Goal: Communication & Community: Answer question/provide support

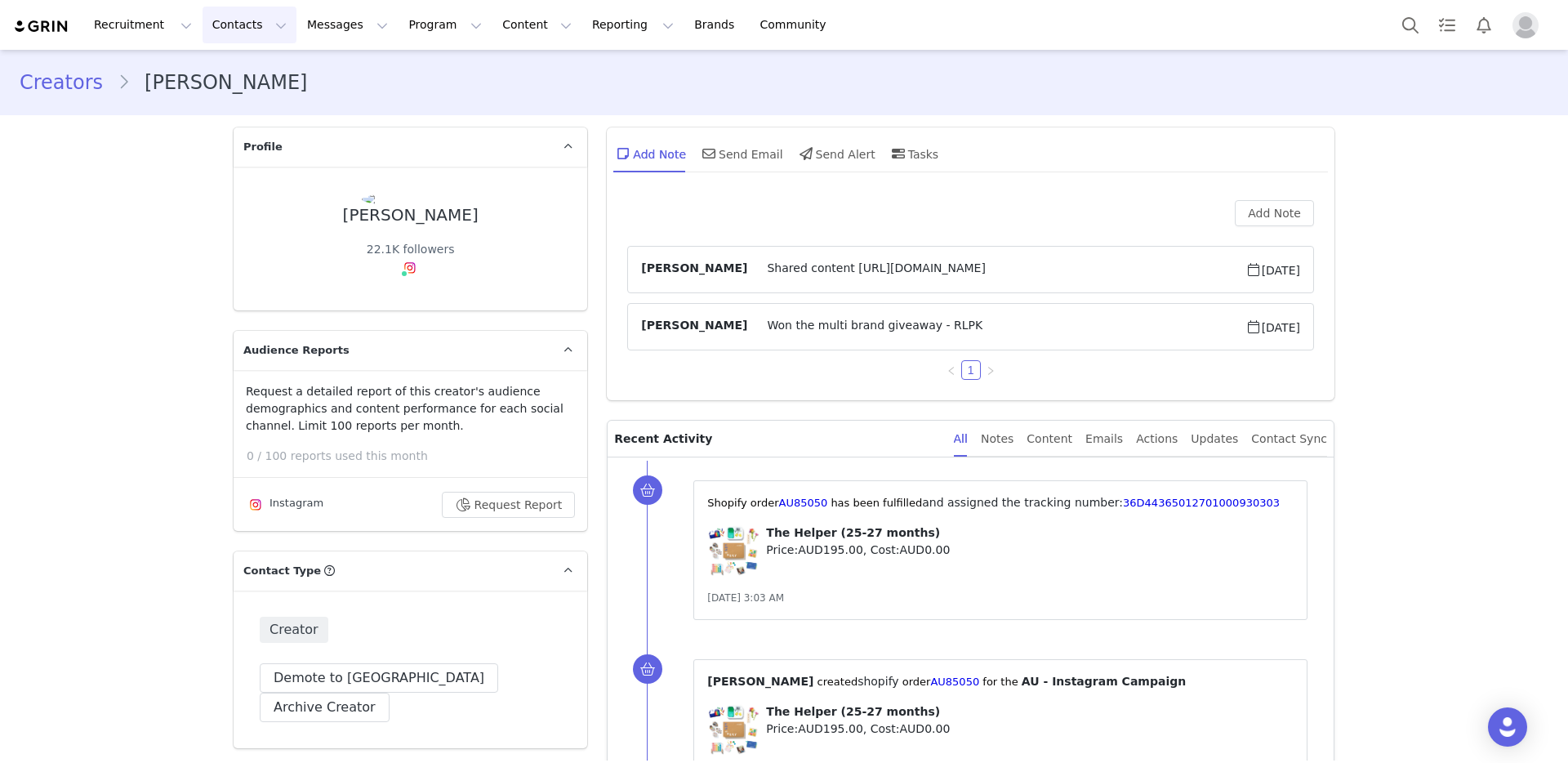
click at [221, 24] on button "Contacts Contacts" at bounding box center [250, 25] width 94 height 37
click at [235, 69] on p "Creators" at bounding box center [228, 72] width 49 height 17
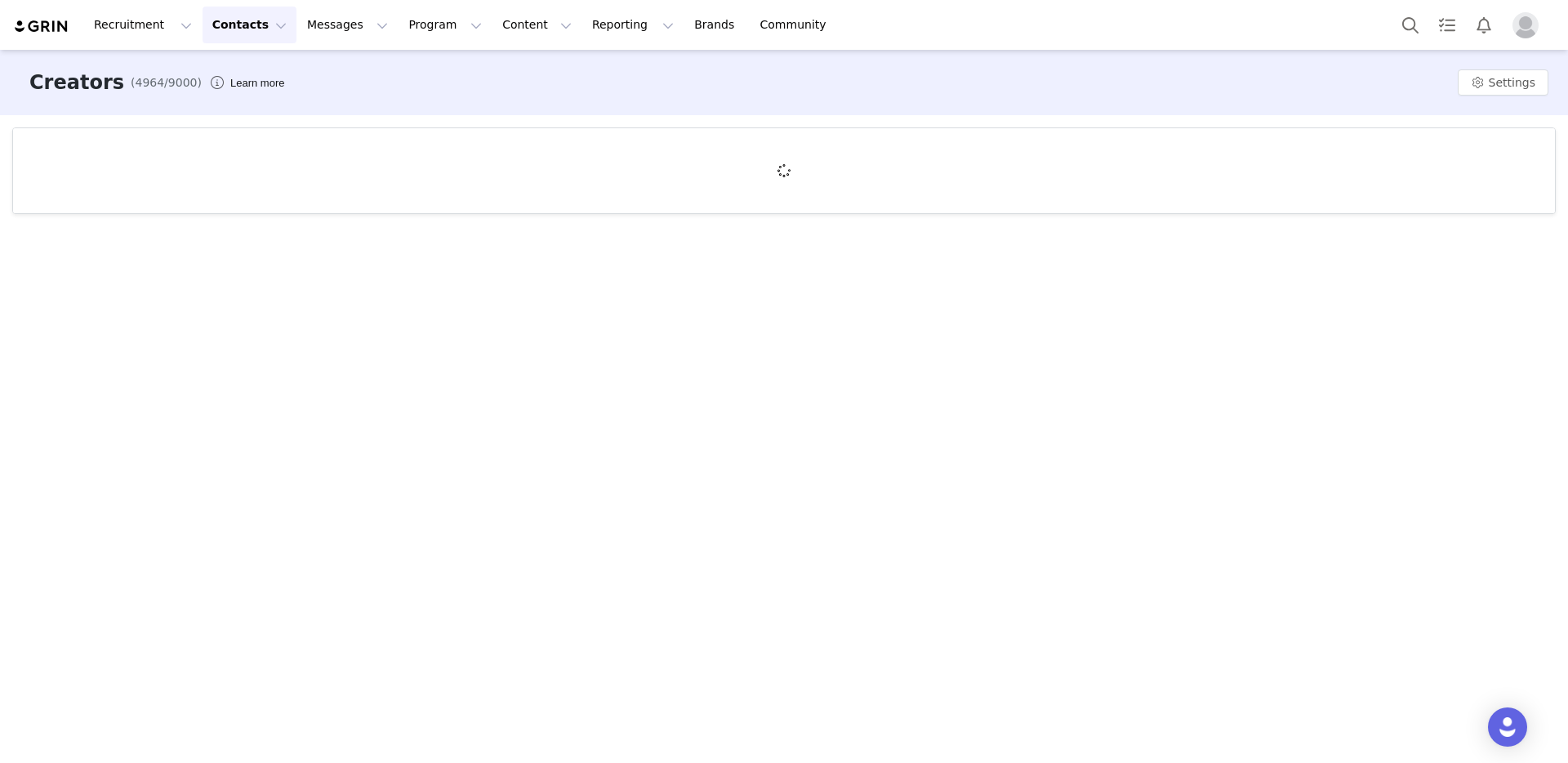
click at [634, 204] on div at bounding box center [784, 170] width 1542 height 85
click at [248, 31] on button "Contacts Contacts" at bounding box center [250, 25] width 94 height 37
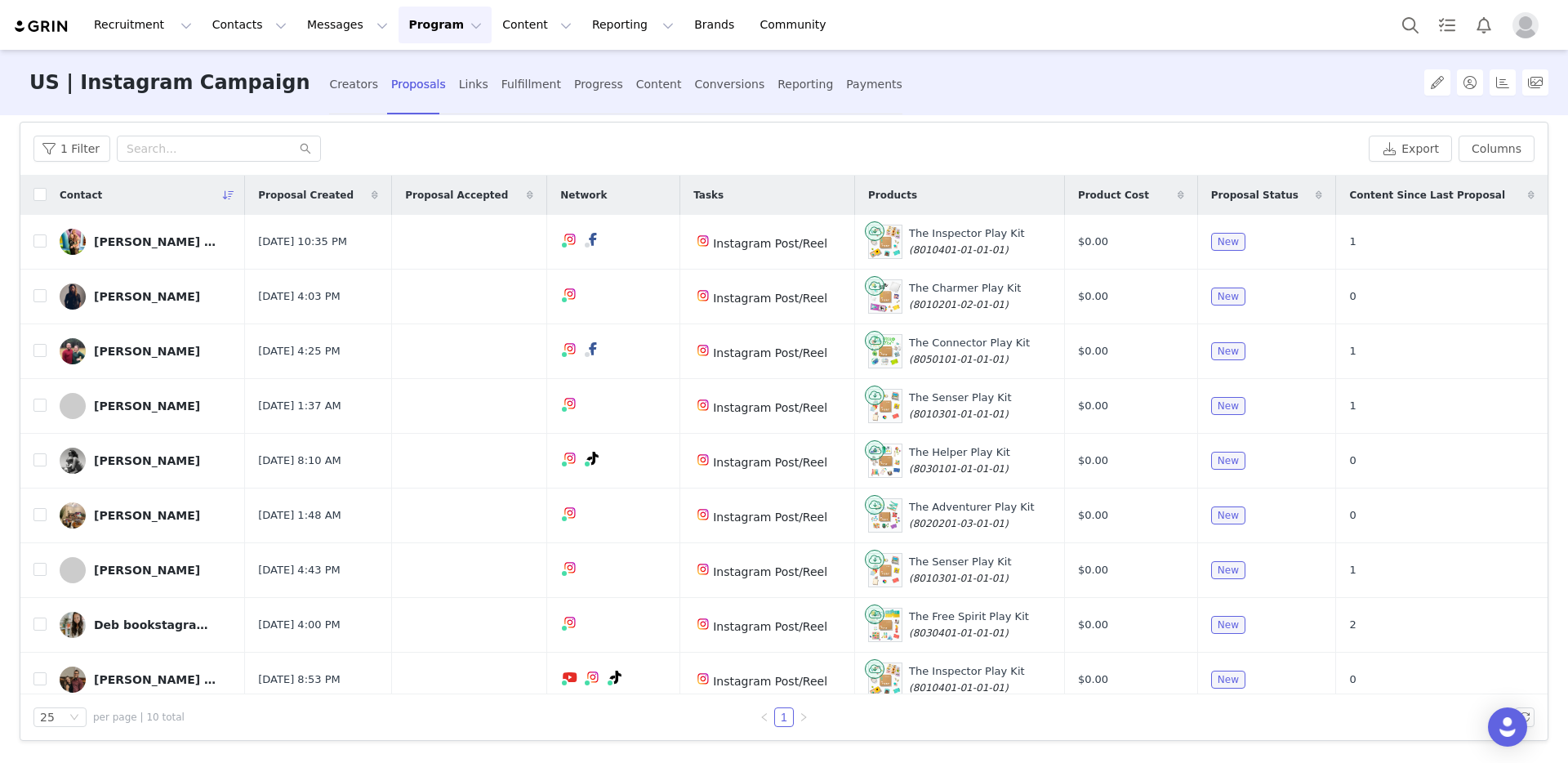
click at [464, 136] on div "1 Filter" at bounding box center [698, 149] width 1328 height 26
click at [40, 243] on input "checkbox" at bounding box center [40, 241] width 13 height 13
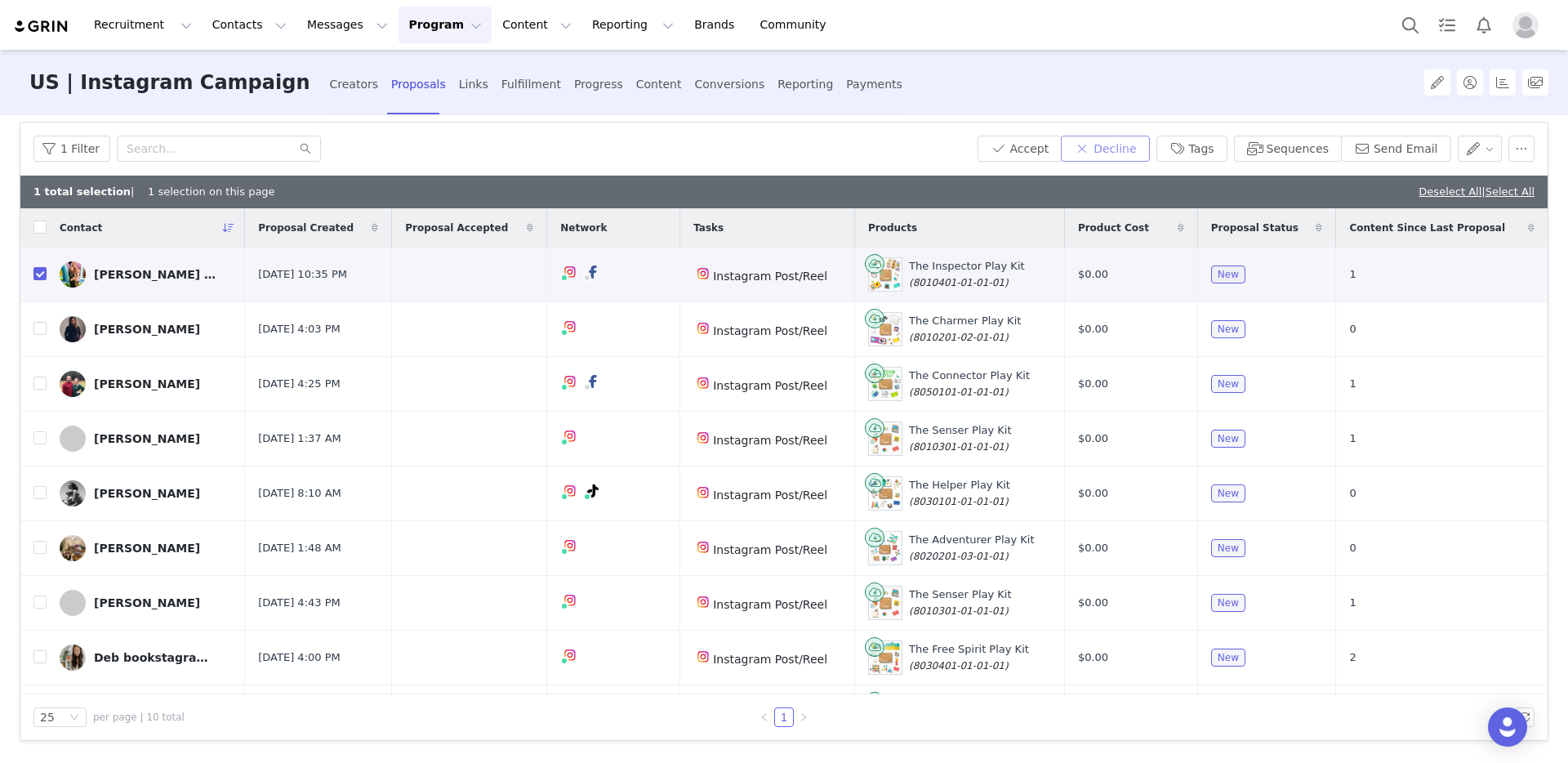
click at [1109, 146] on button "Decline" at bounding box center [1104, 149] width 88 height 26
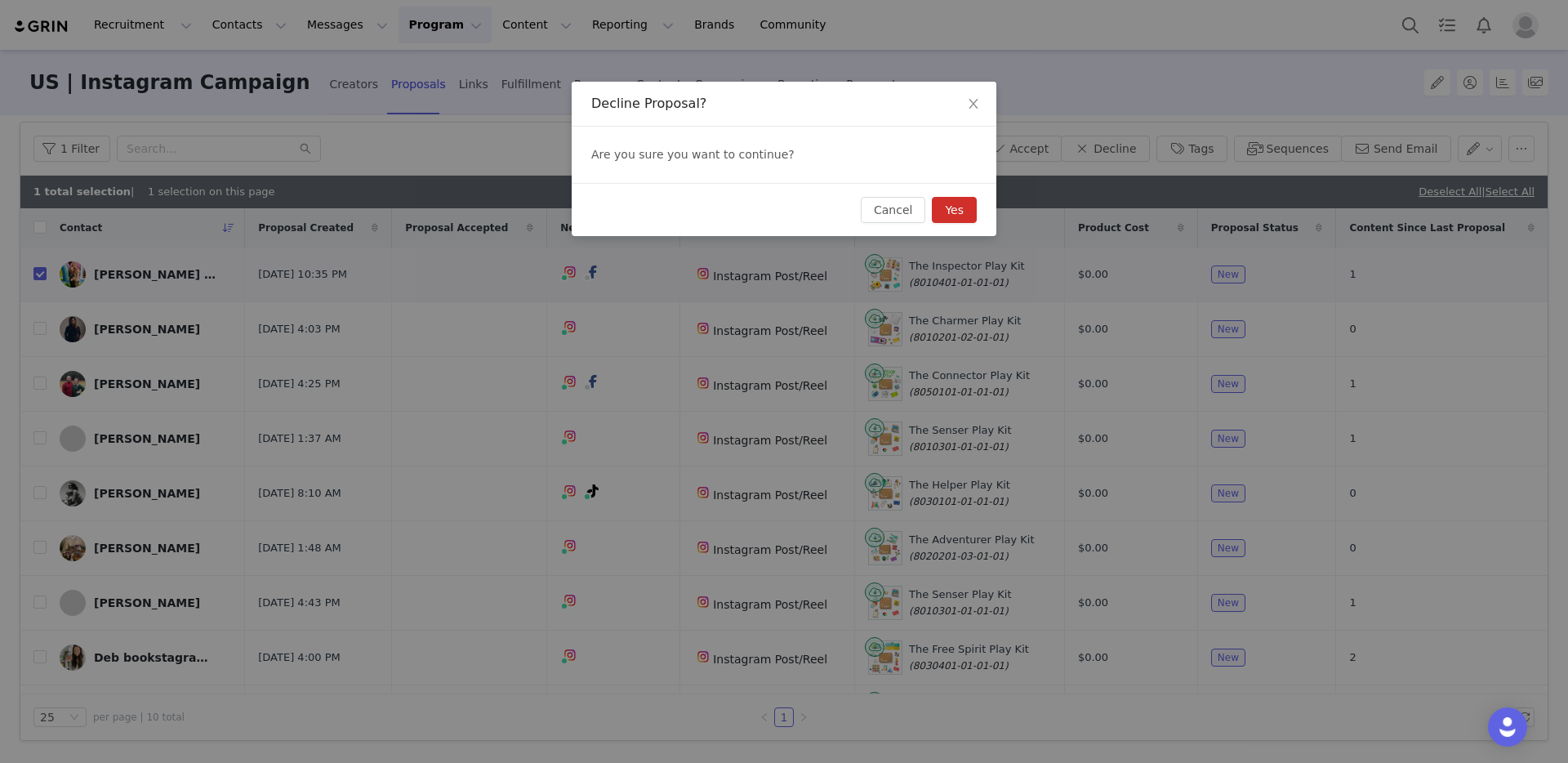
click at [966, 209] on button "Yes" at bounding box center [953, 210] width 45 height 26
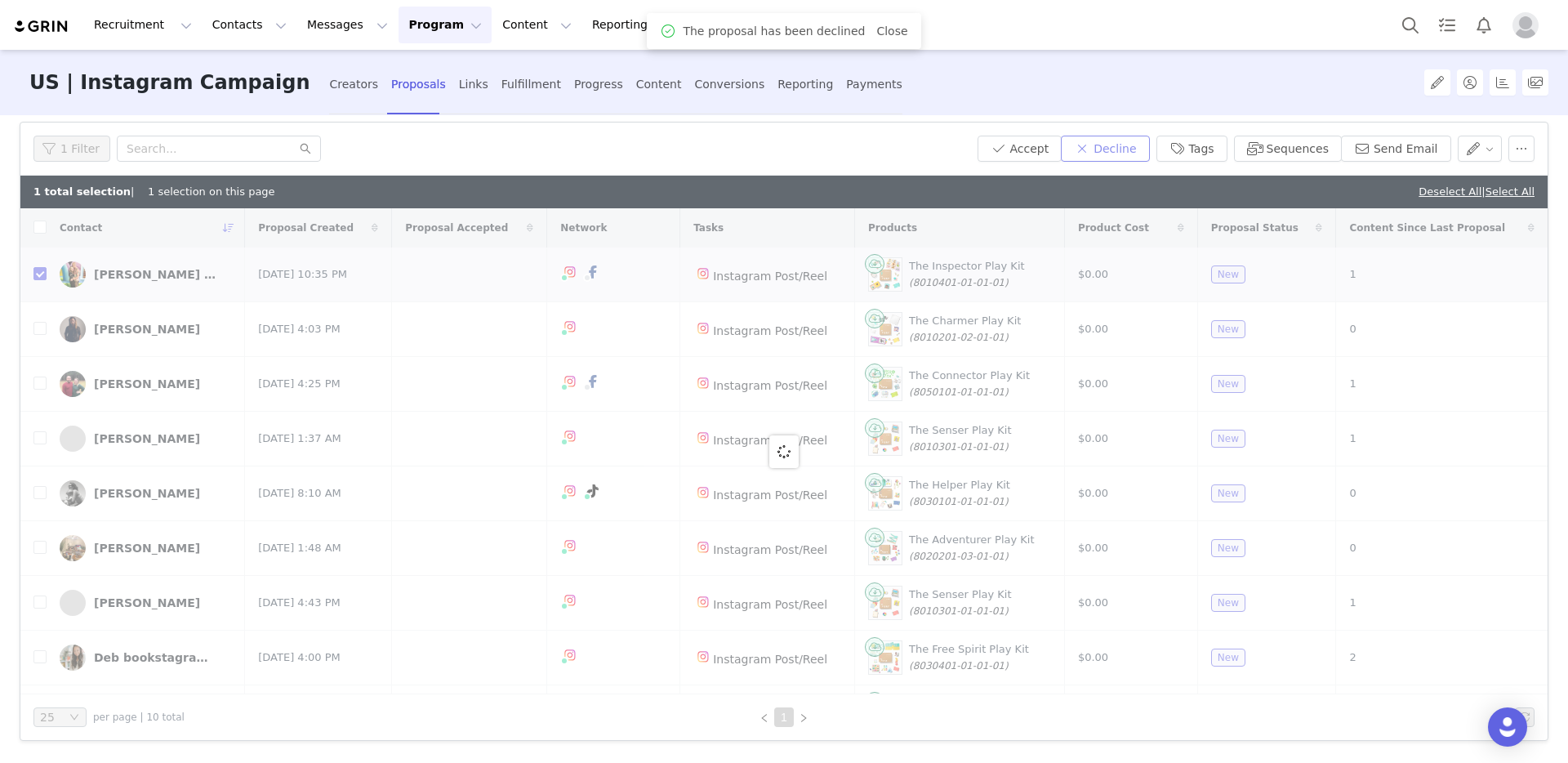
scroll to position [105, 0]
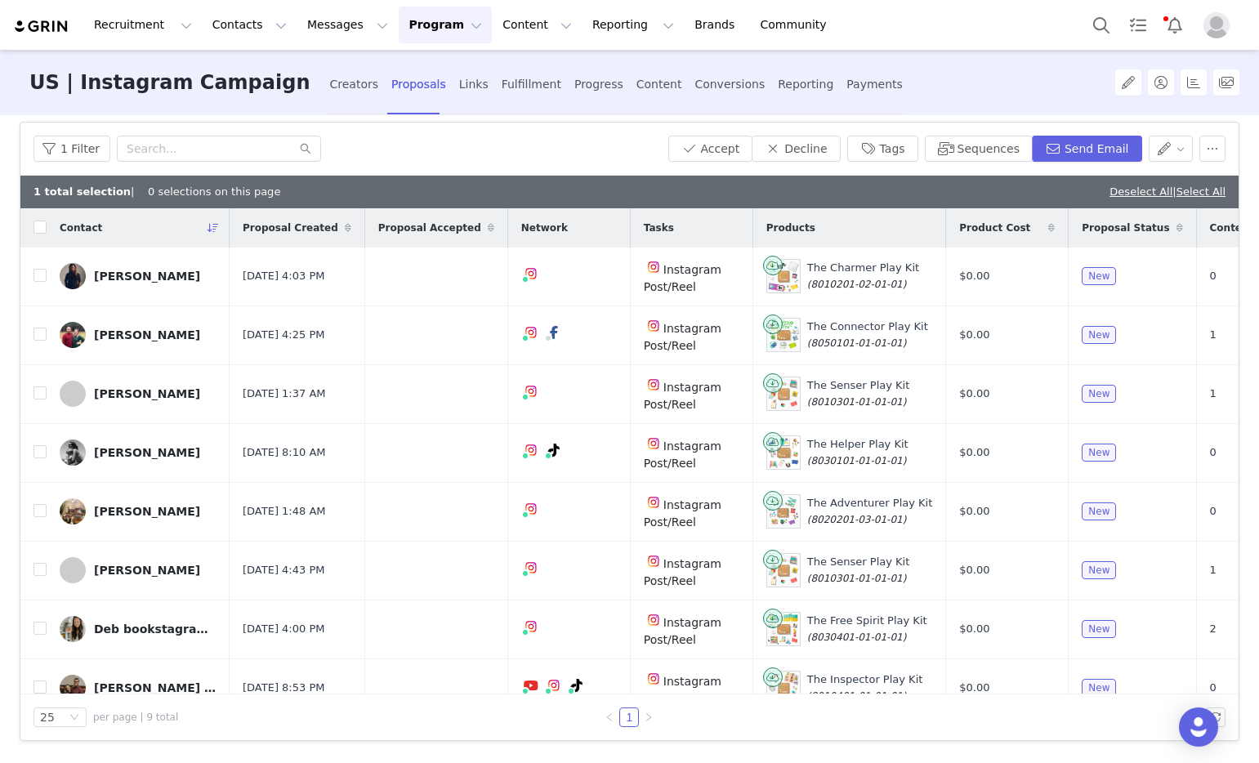
click at [1110, 198] on div "Deselect All | Select All" at bounding box center [1168, 192] width 116 height 16
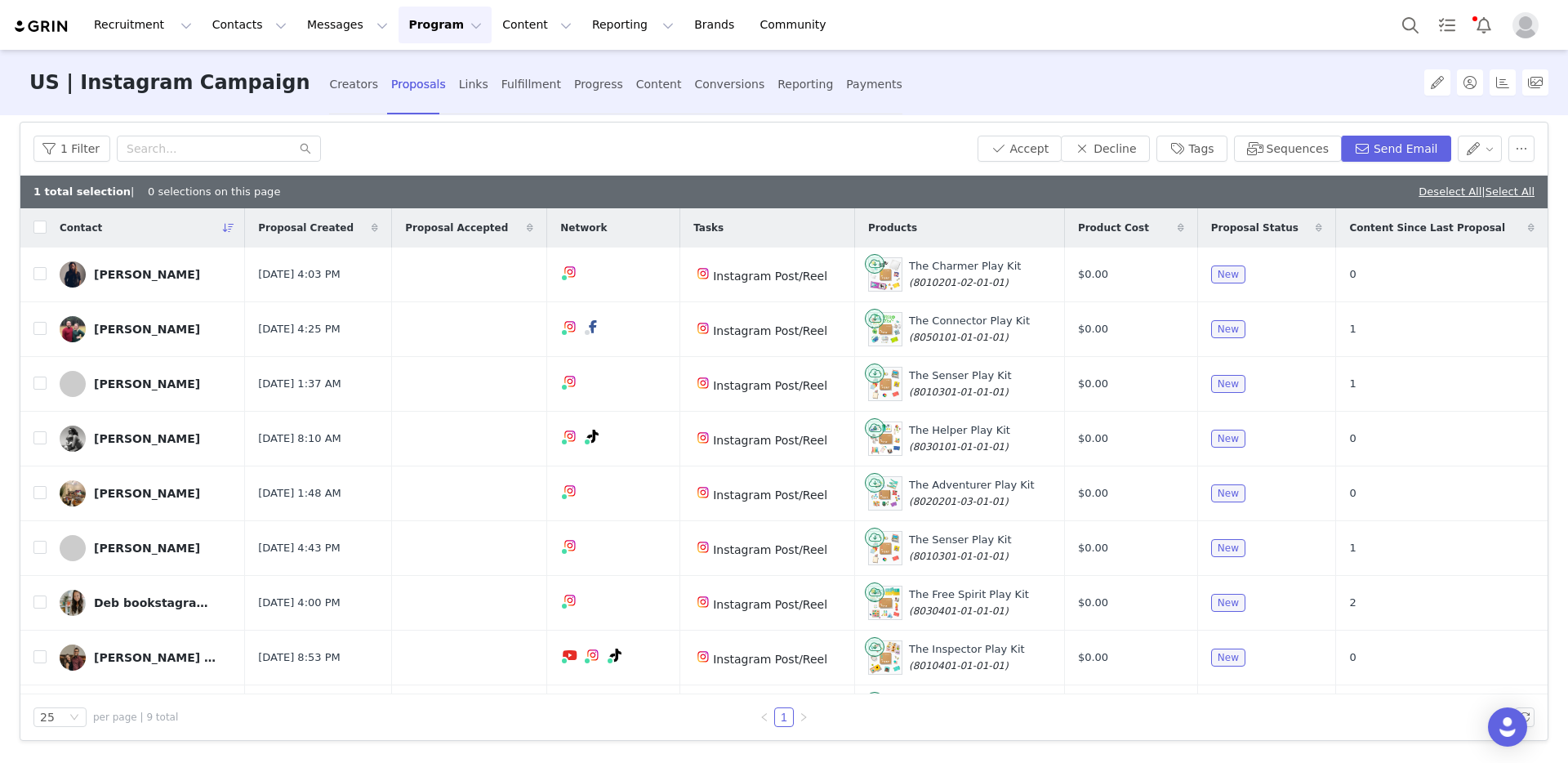
click at [1431, 201] on div "1 total selection | 0 selections on this page Deselect All | Select All" at bounding box center [784, 192] width 1527 height 33
click at [1431, 194] on link "Deselect All" at bounding box center [1449, 191] width 63 height 12
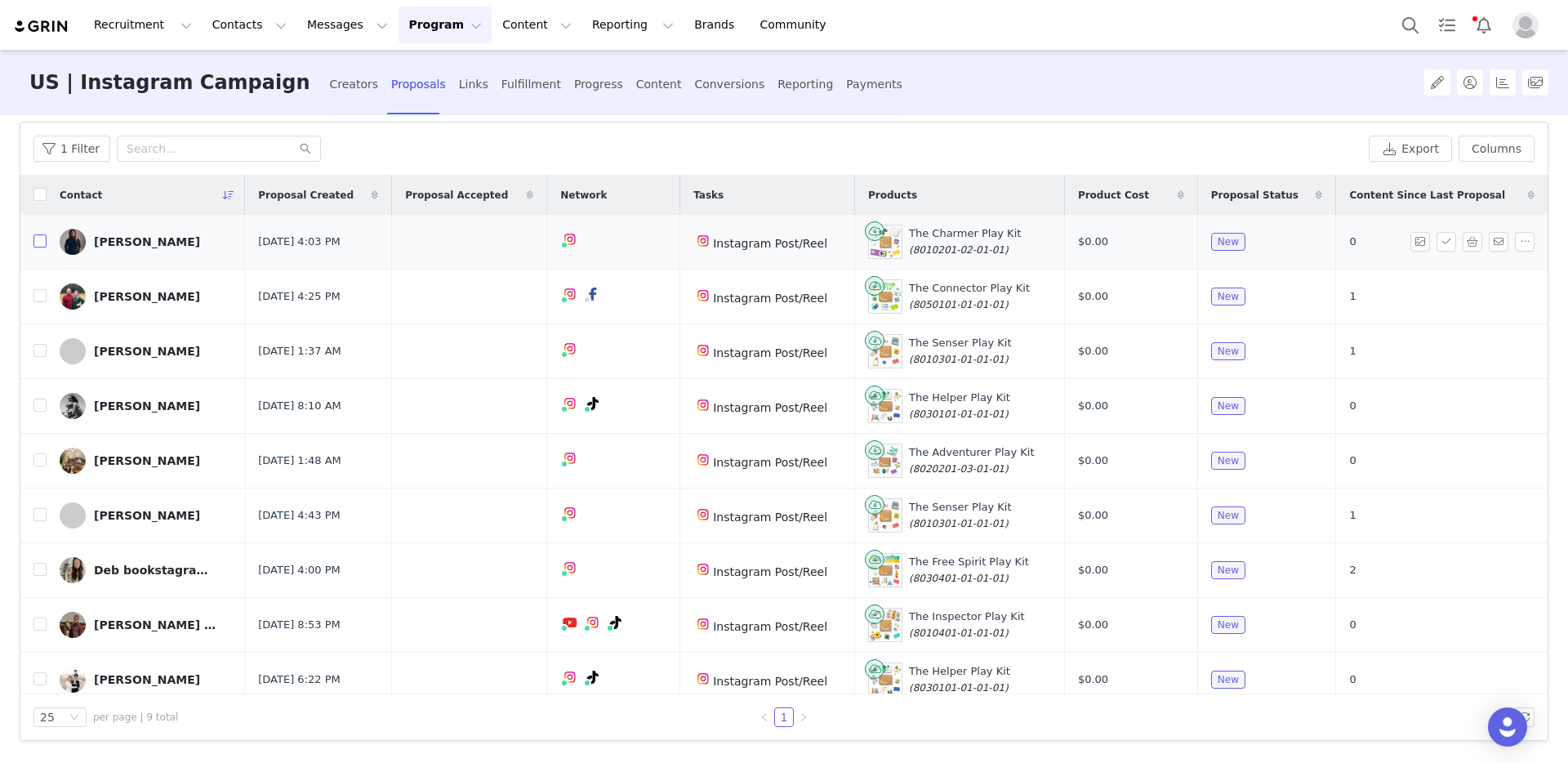
click at [39, 246] on input "checkbox" at bounding box center [40, 241] width 13 height 13
checkbox input "true"
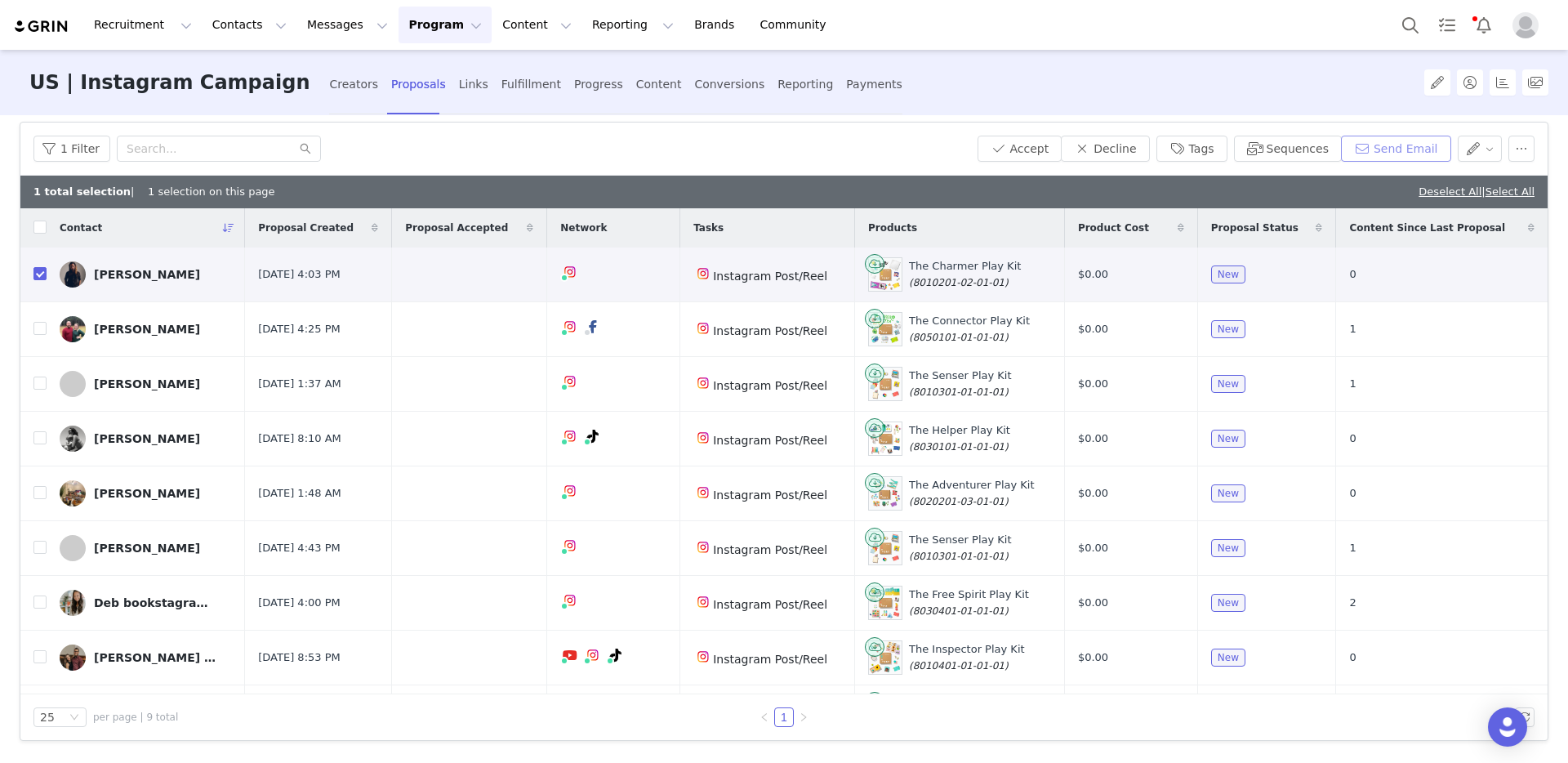
click at [1355, 148] on button "Send Email" at bounding box center [1396, 149] width 110 height 26
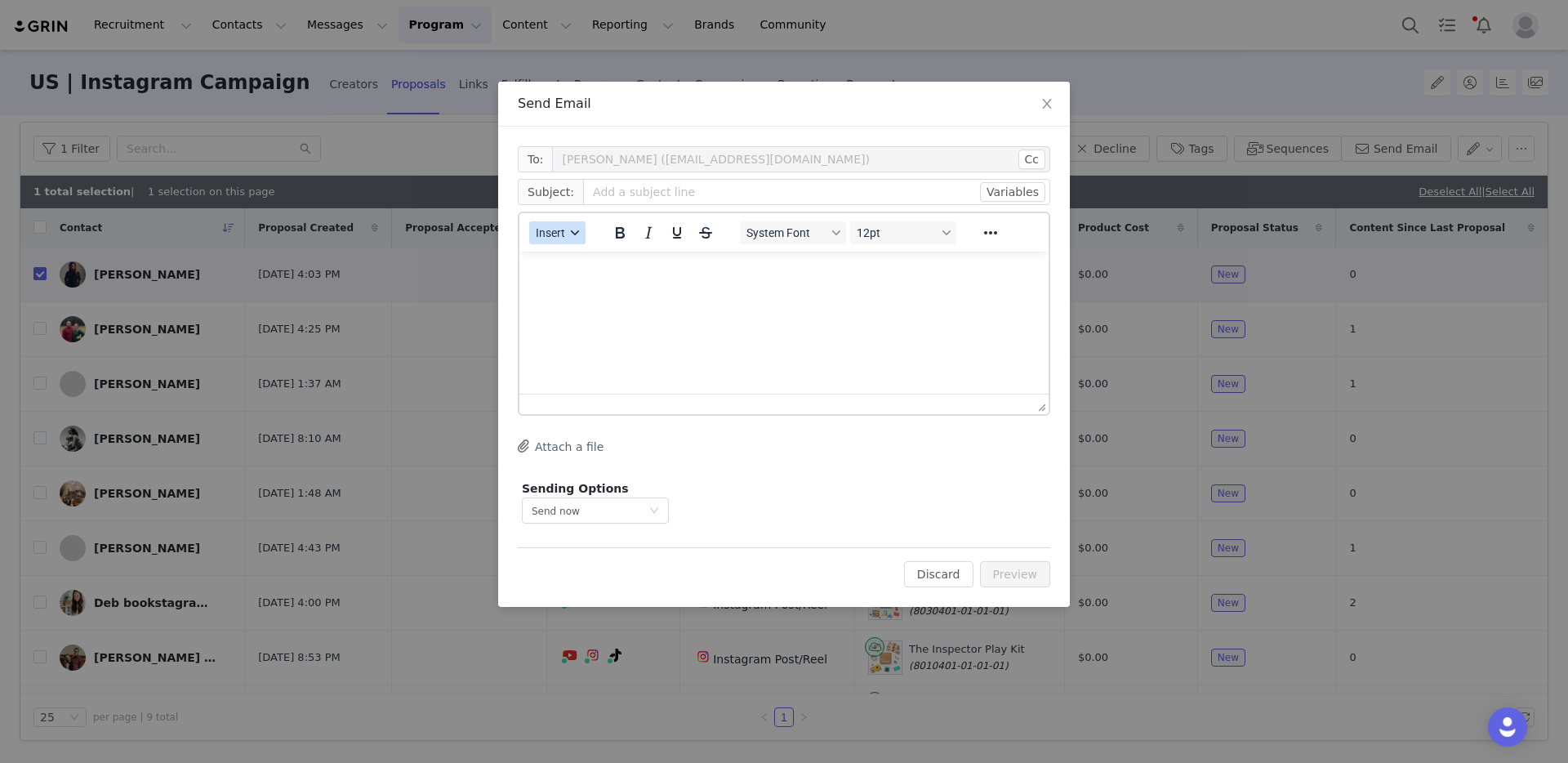
scroll to position [0, 0]
click at [557, 230] on span "Insert" at bounding box center [550, 232] width 29 height 13
click at [604, 260] on div "Insert Template" at bounding box center [616, 262] width 147 height 20
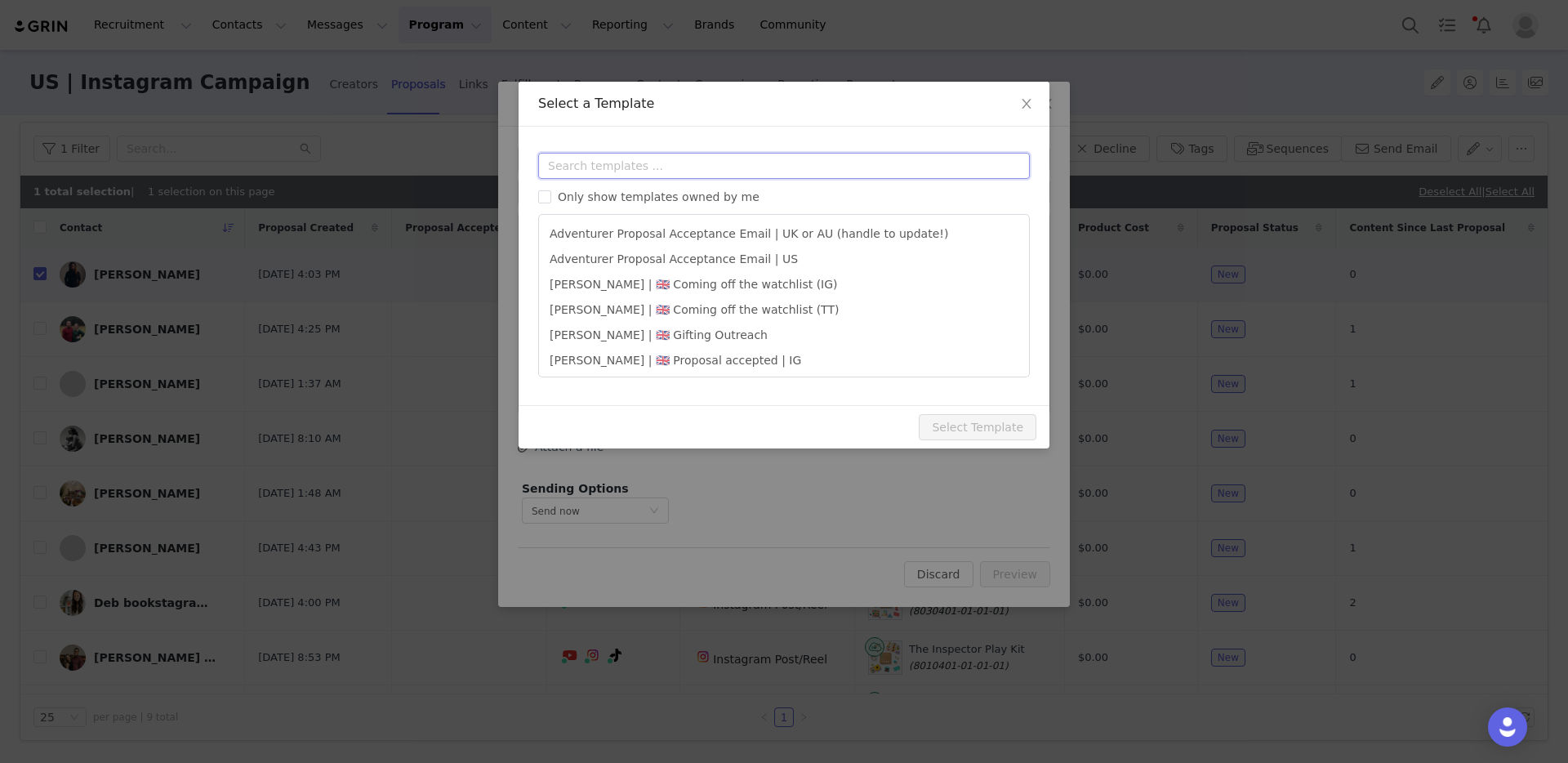
click at [608, 159] on input "text" at bounding box center [784, 166] width 492 height 26
type input "first"
click at [1029, 103] on icon "icon: close" at bounding box center [1026, 103] width 13 height 13
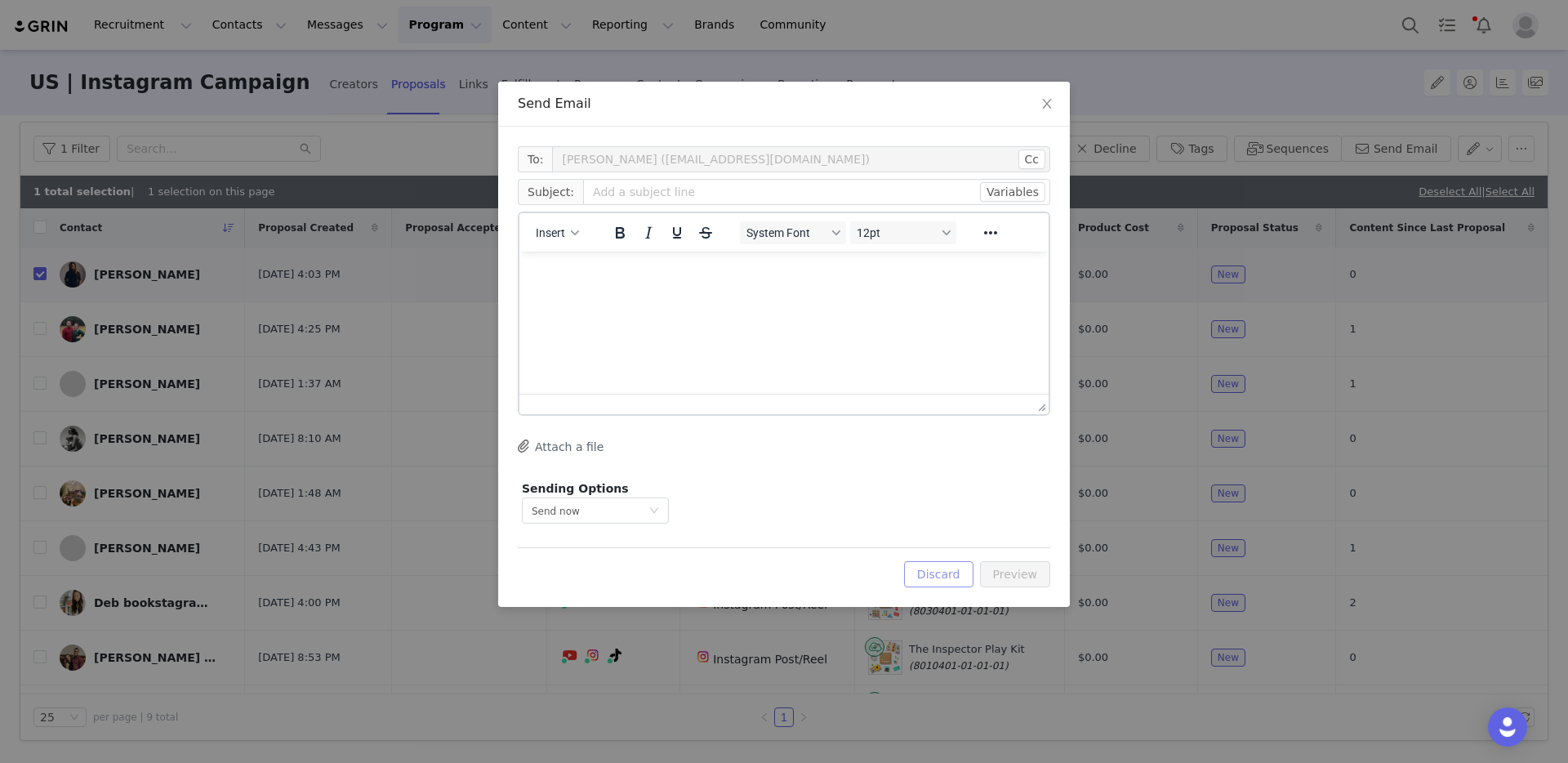
click at [962, 567] on button "Discard" at bounding box center [938, 574] width 69 height 26
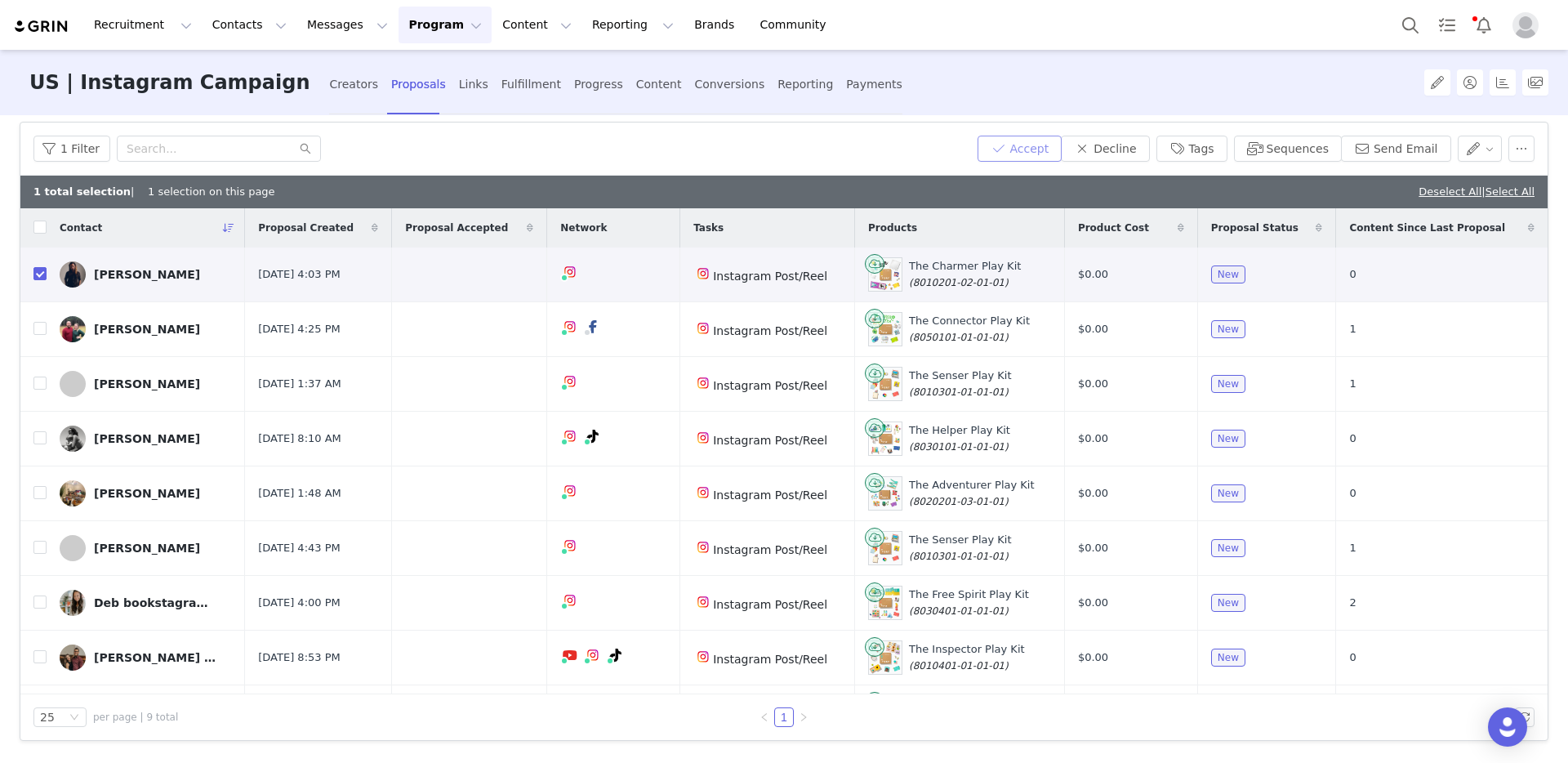
click at [1019, 148] on button "Accept" at bounding box center [1019, 149] width 85 height 26
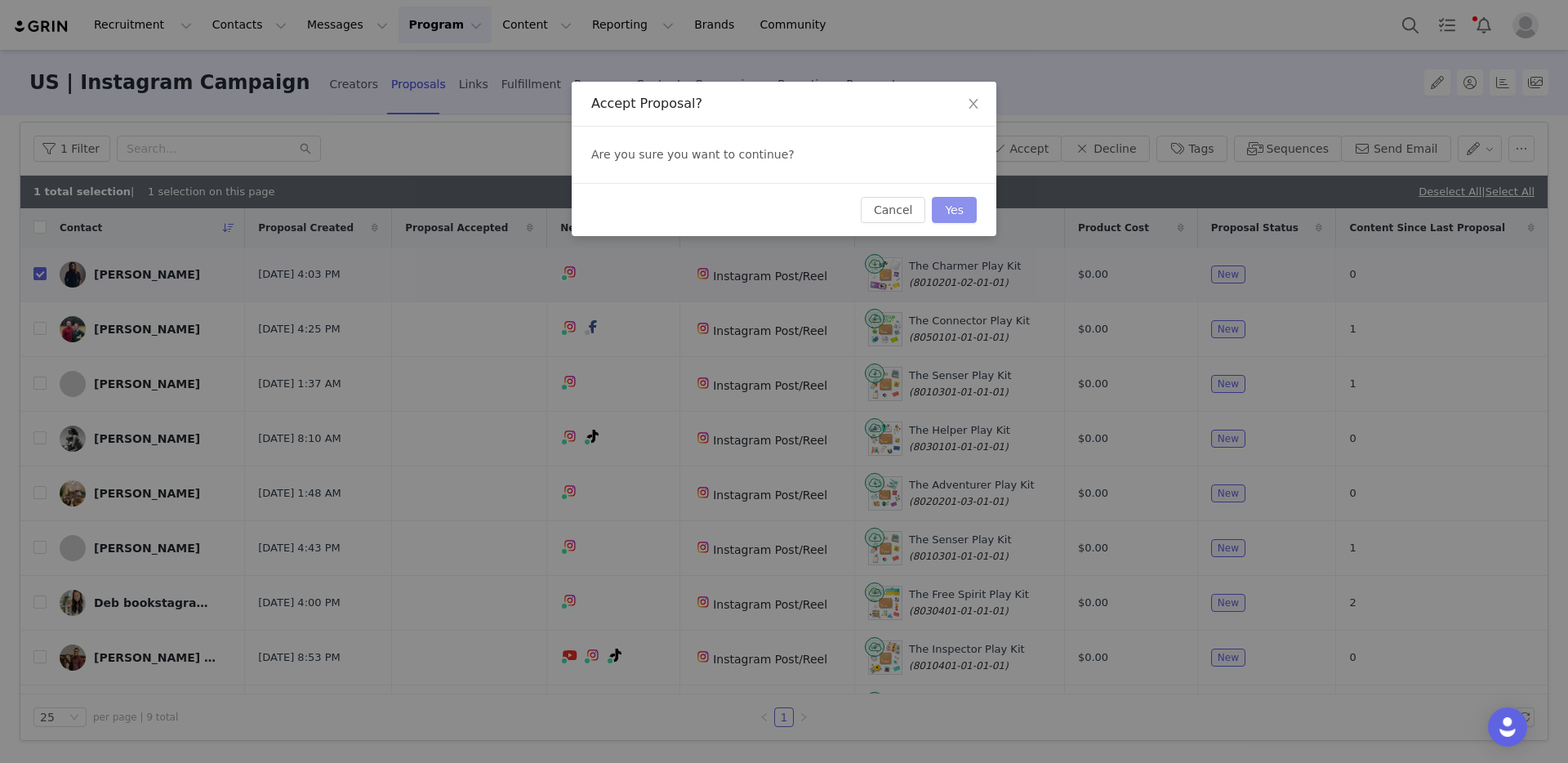
click at [962, 212] on button "Yes" at bounding box center [953, 210] width 45 height 26
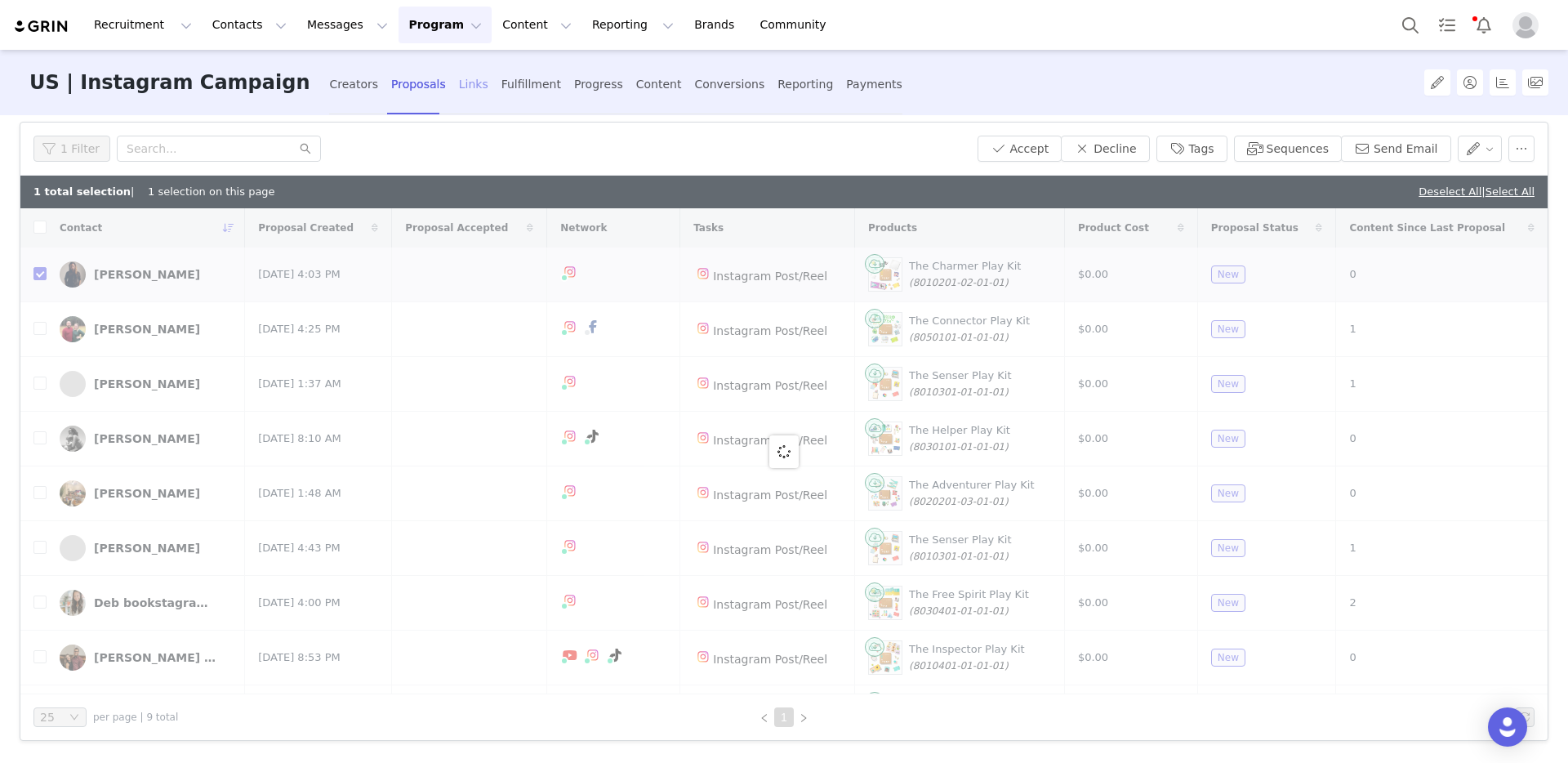
click at [459, 83] on div "Links" at bounding box center [473, 84] width 29 height 43
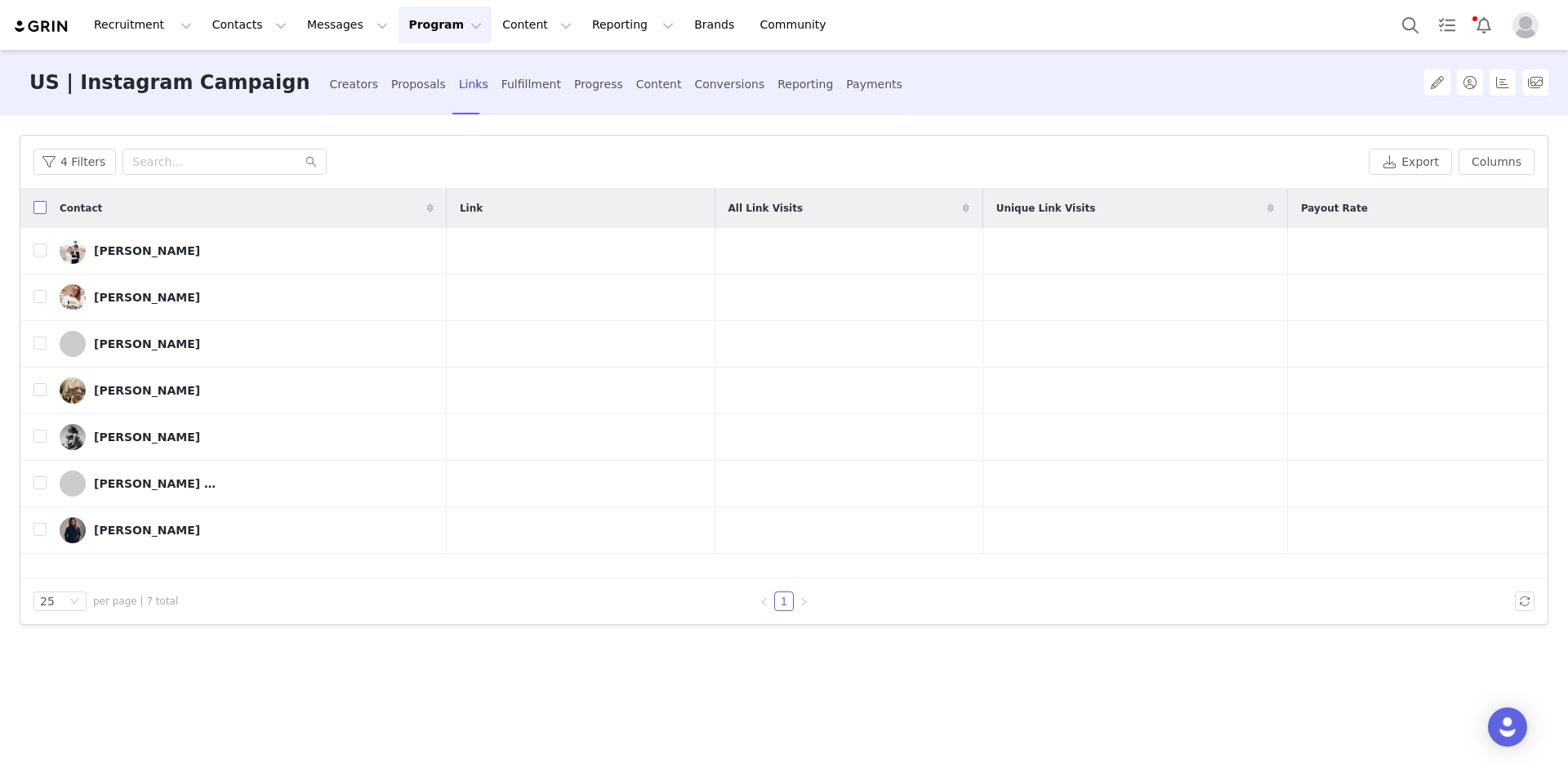
click at [41, 210] on input "checkbox" at bounding box center [40, 207] width 13 height 13
checkbox input "true"
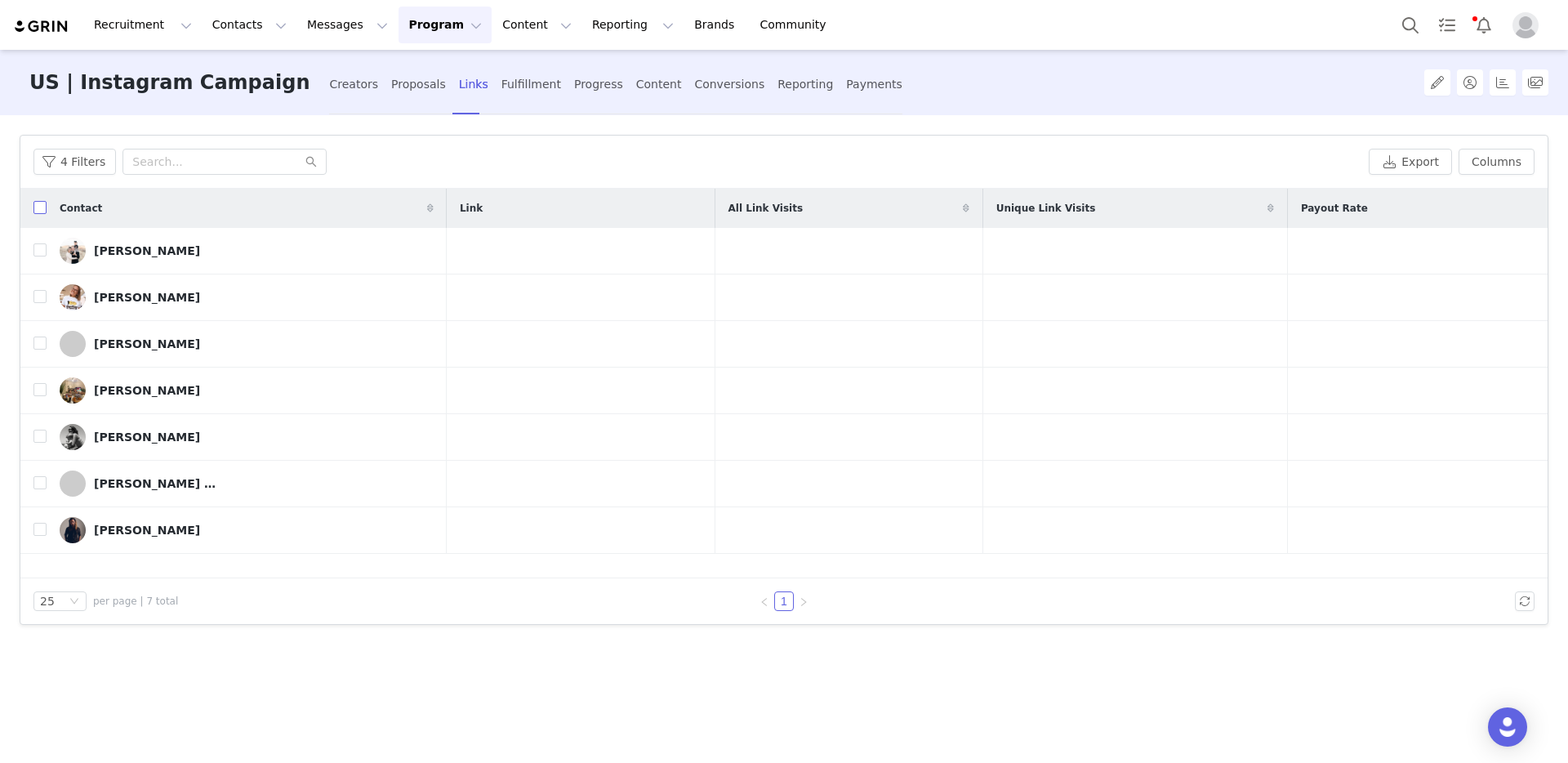
checkbox input "true"
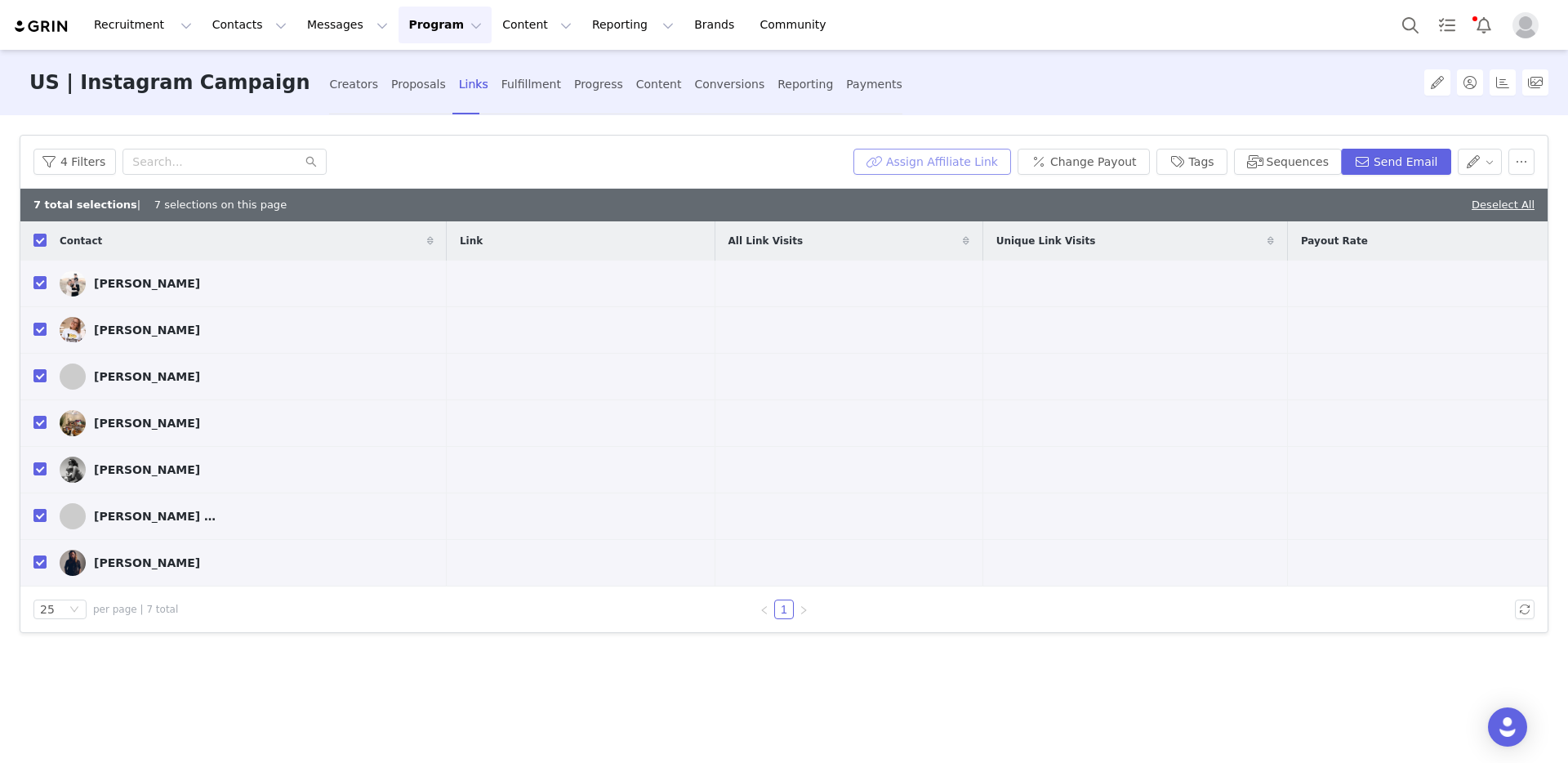
click at [966, 161] on button "Assign Affiliate Link" at bounding box center [932, 162] width 158 height 26
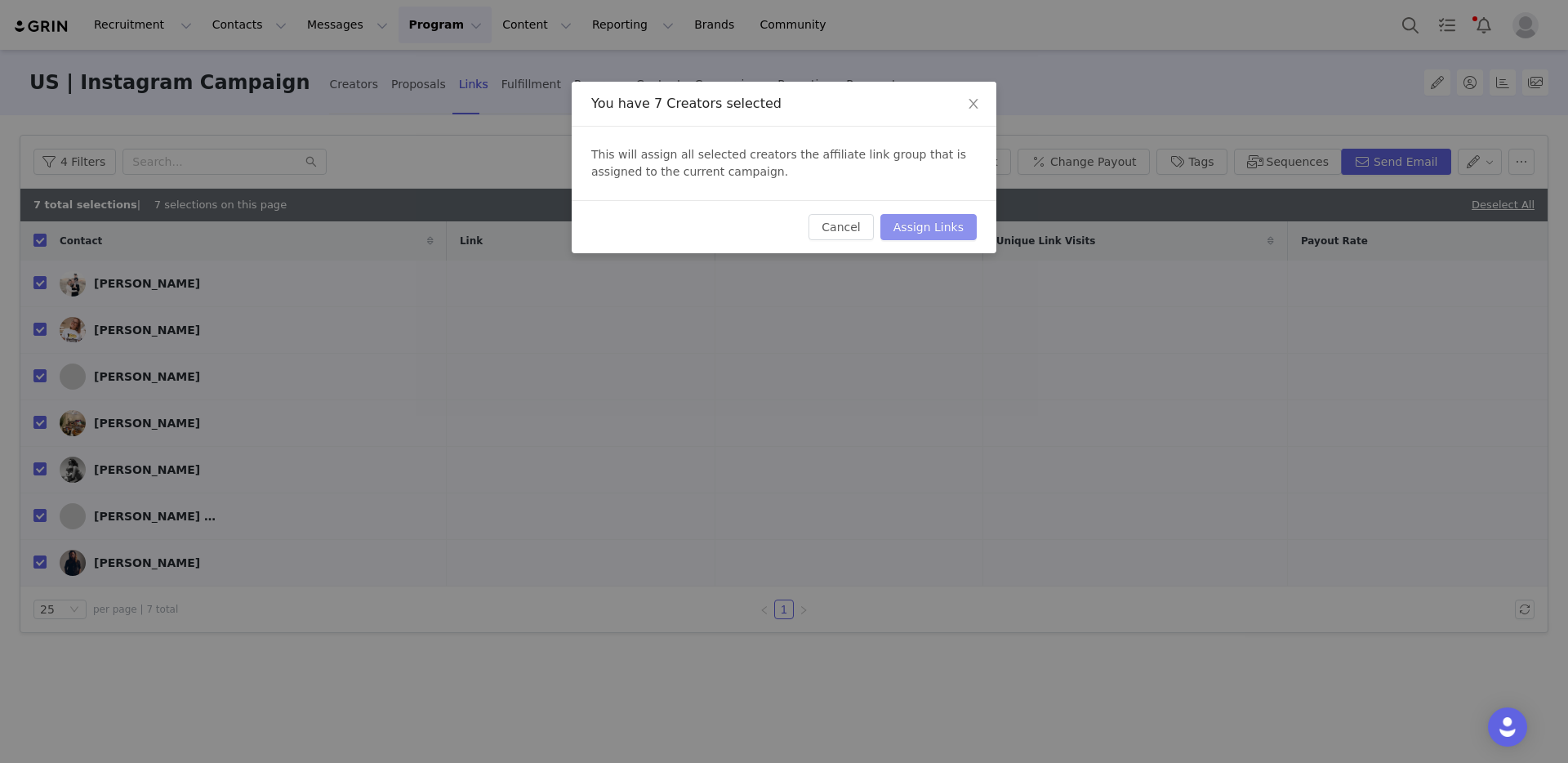
click at [920, 230] on button "Assign Links" at bounding box center [928, 227] width 96 height 26
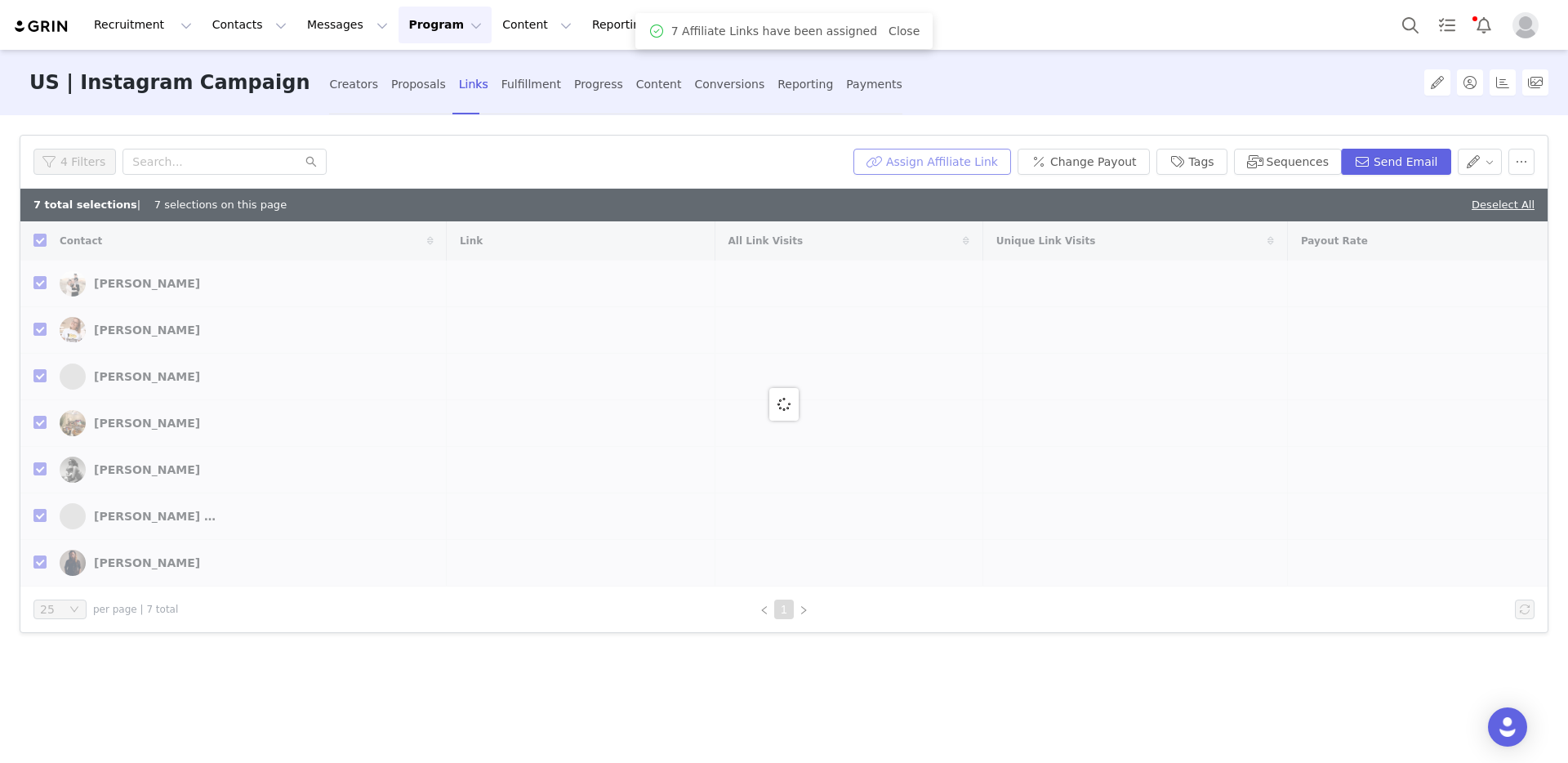
checkbox input "false"
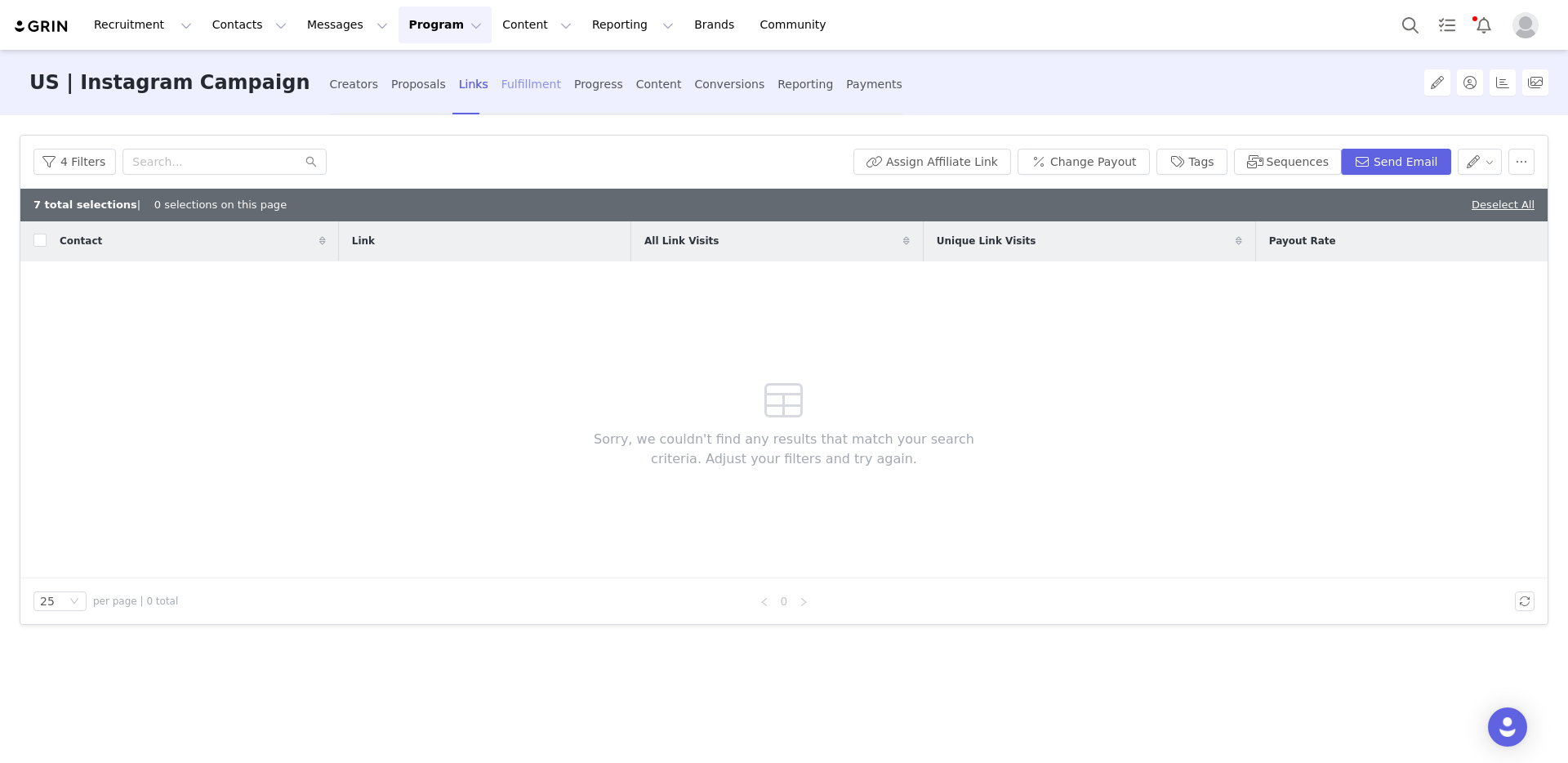
click at [502, 82] on div "Fulfillment" at bounding box center [532, 84] width 60 height 43
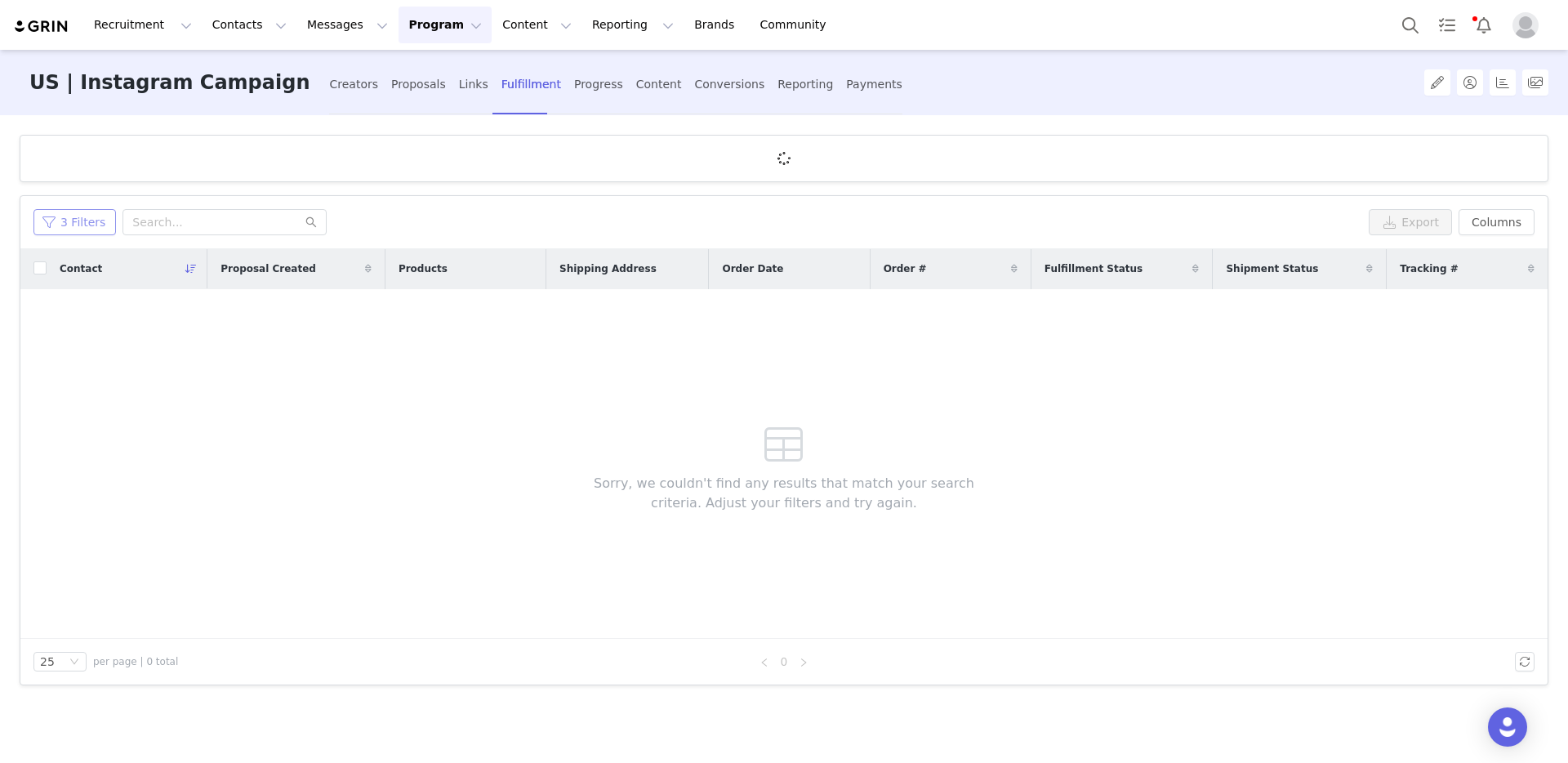
click at [81, 224] on button "3 Filters" at bounding box center [75, 222] width 83 height 26
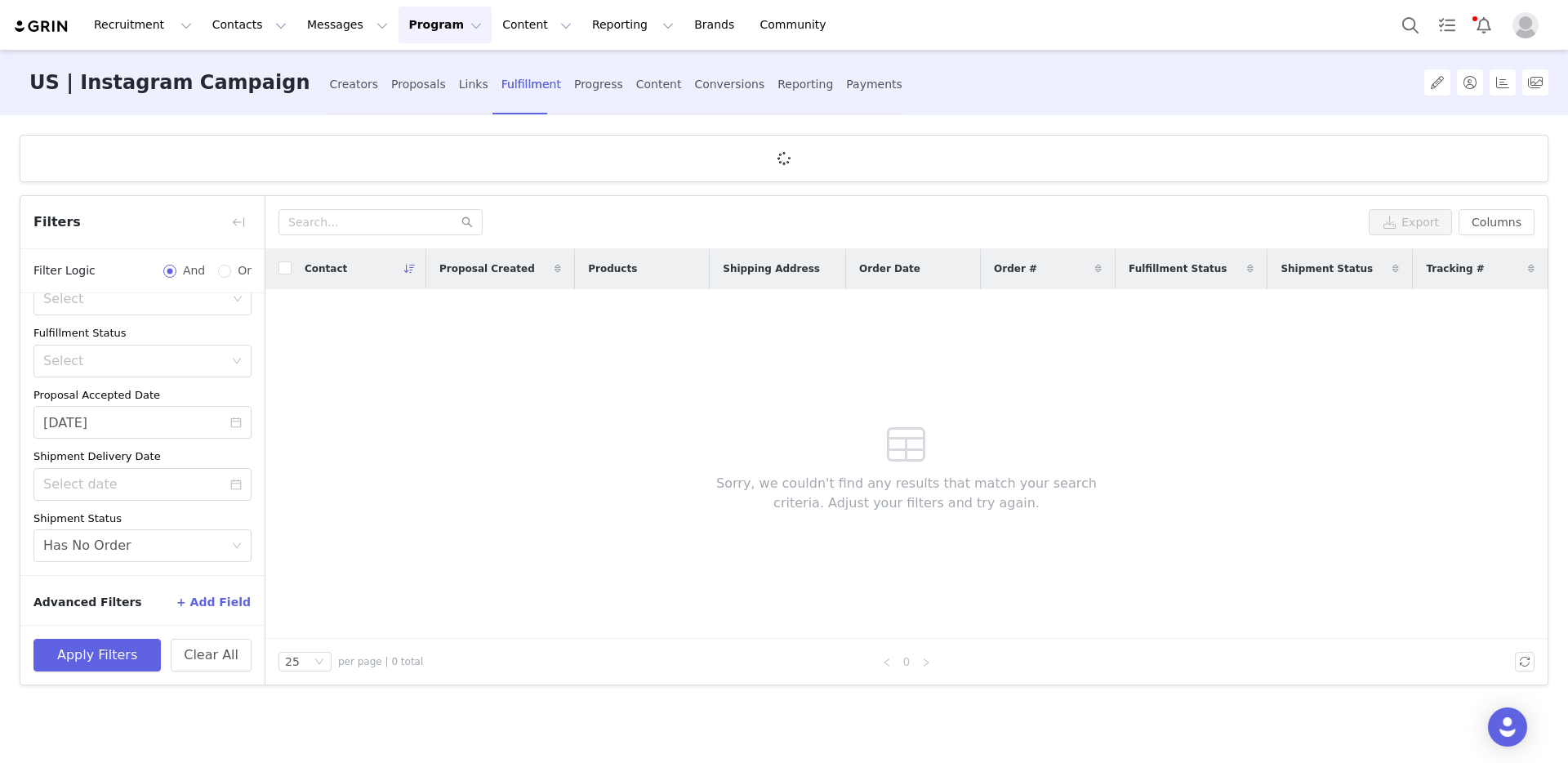
scroll to position [108, 0]
click at [108, 416] on input "09/26/2025" at bounding box center [143, 419] width 218 height 33
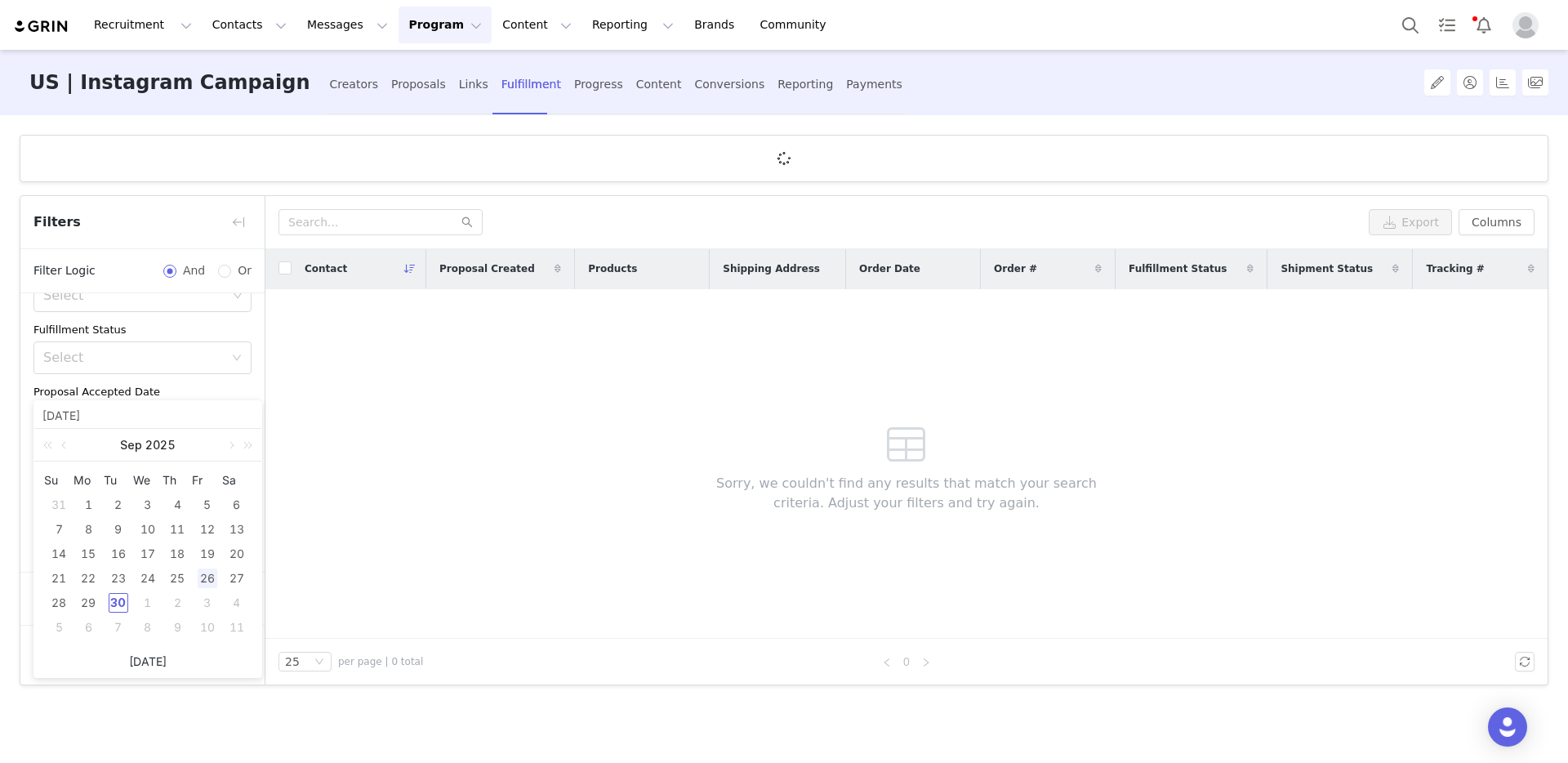
click at [154, 663] on link "Today" at bounding box center [148, 661] width 38 height 31
type input "09/30/2025"
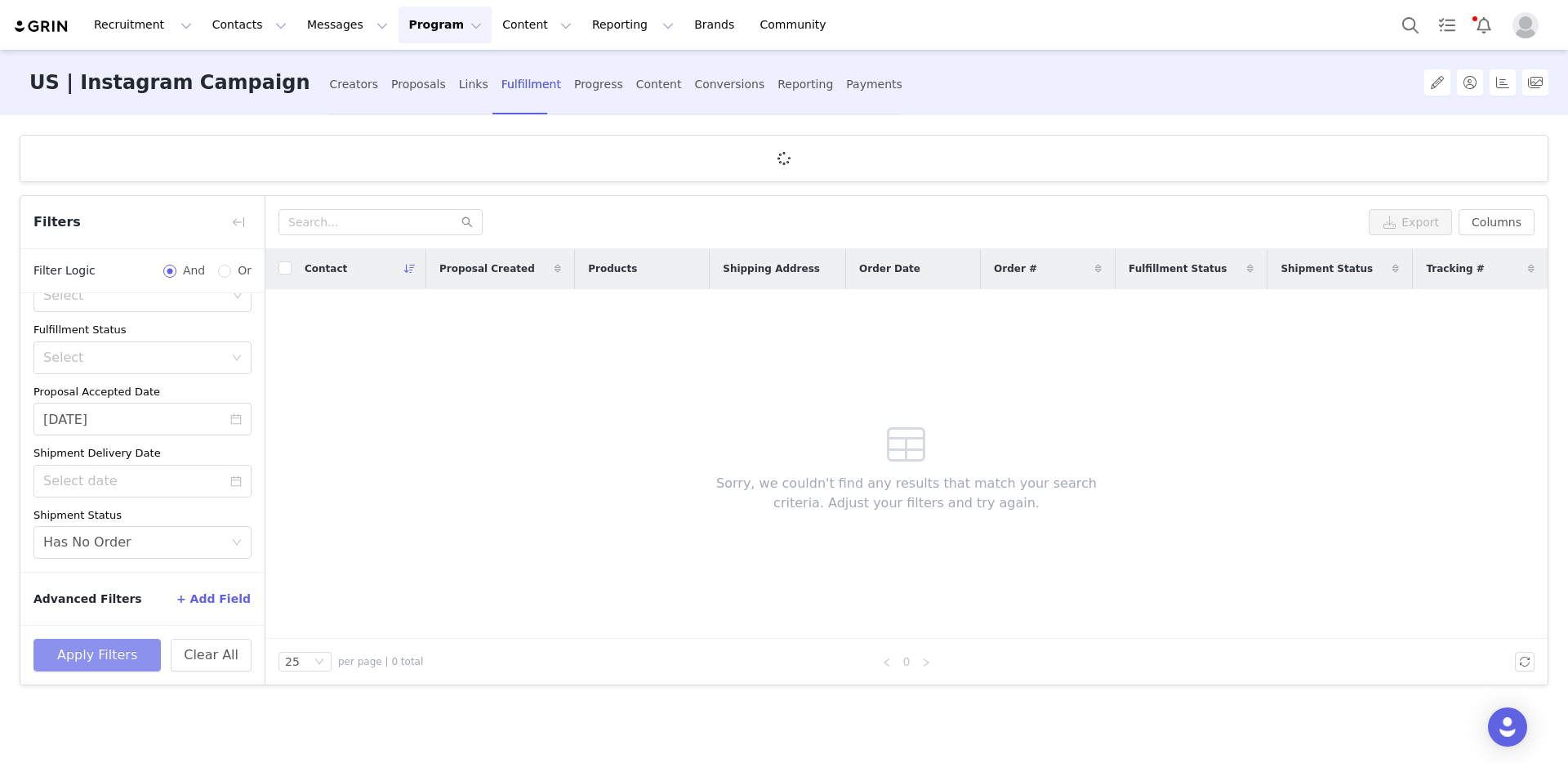
click at [94, 651] on button "Apply Filters" at bounding box center [97, 655] width 127 height 33
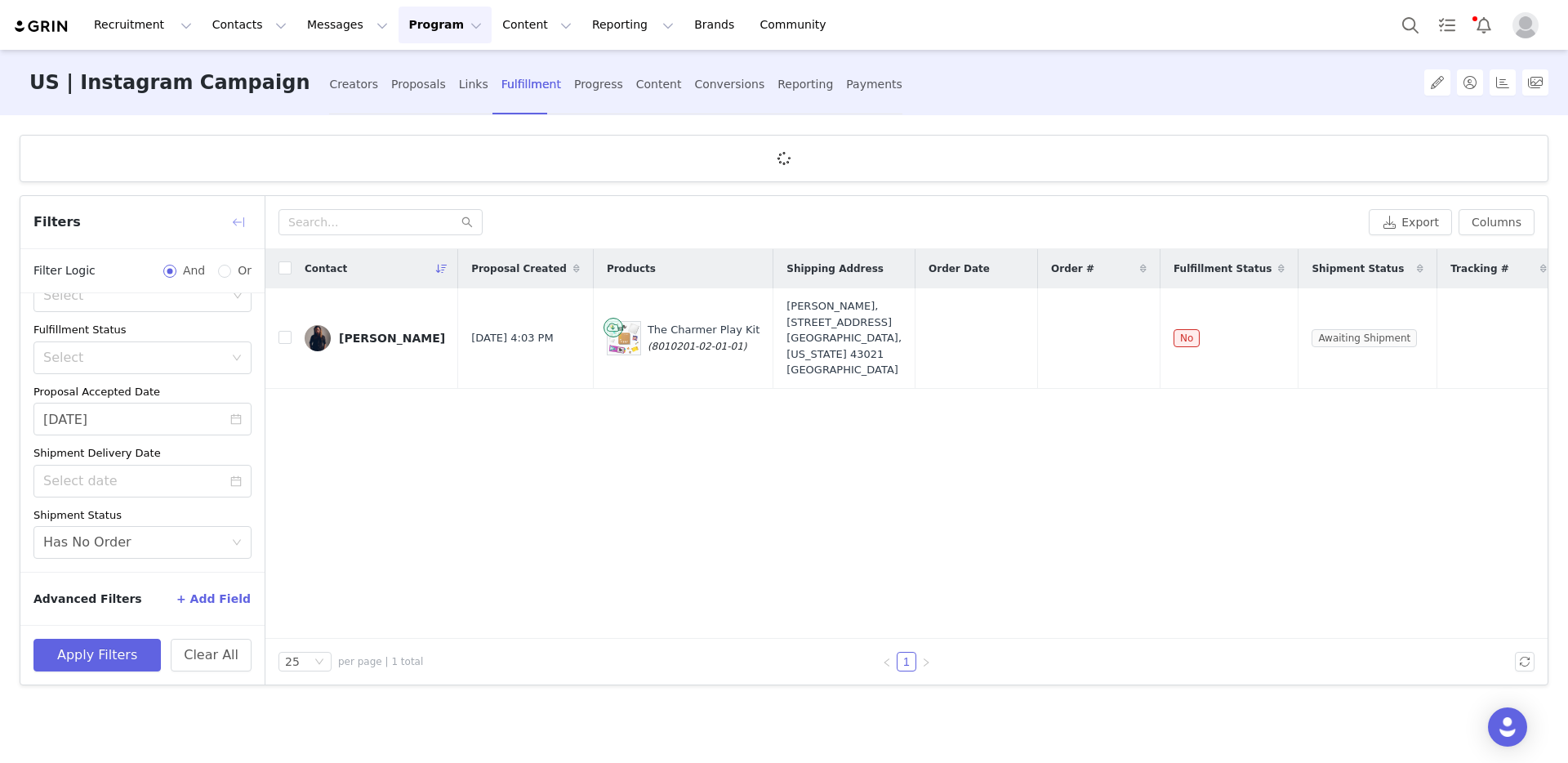
click at [236, 221] on button "button" at bounding box center [239, 222] width 26 height 26
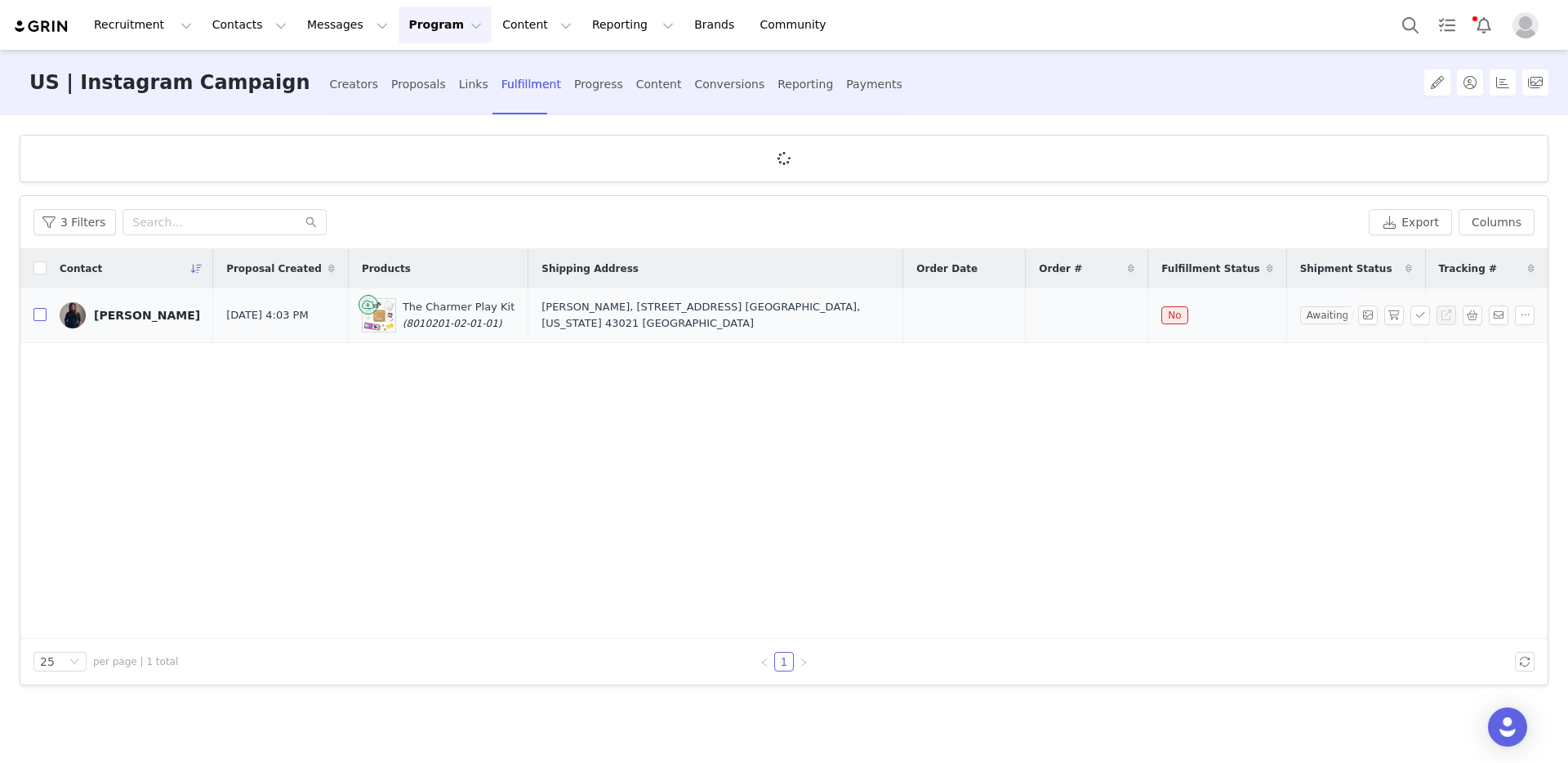
click at [42, 320] on input "checkbox" at bounding box center [40, 314] width 13 height 13
checkbox input "true"
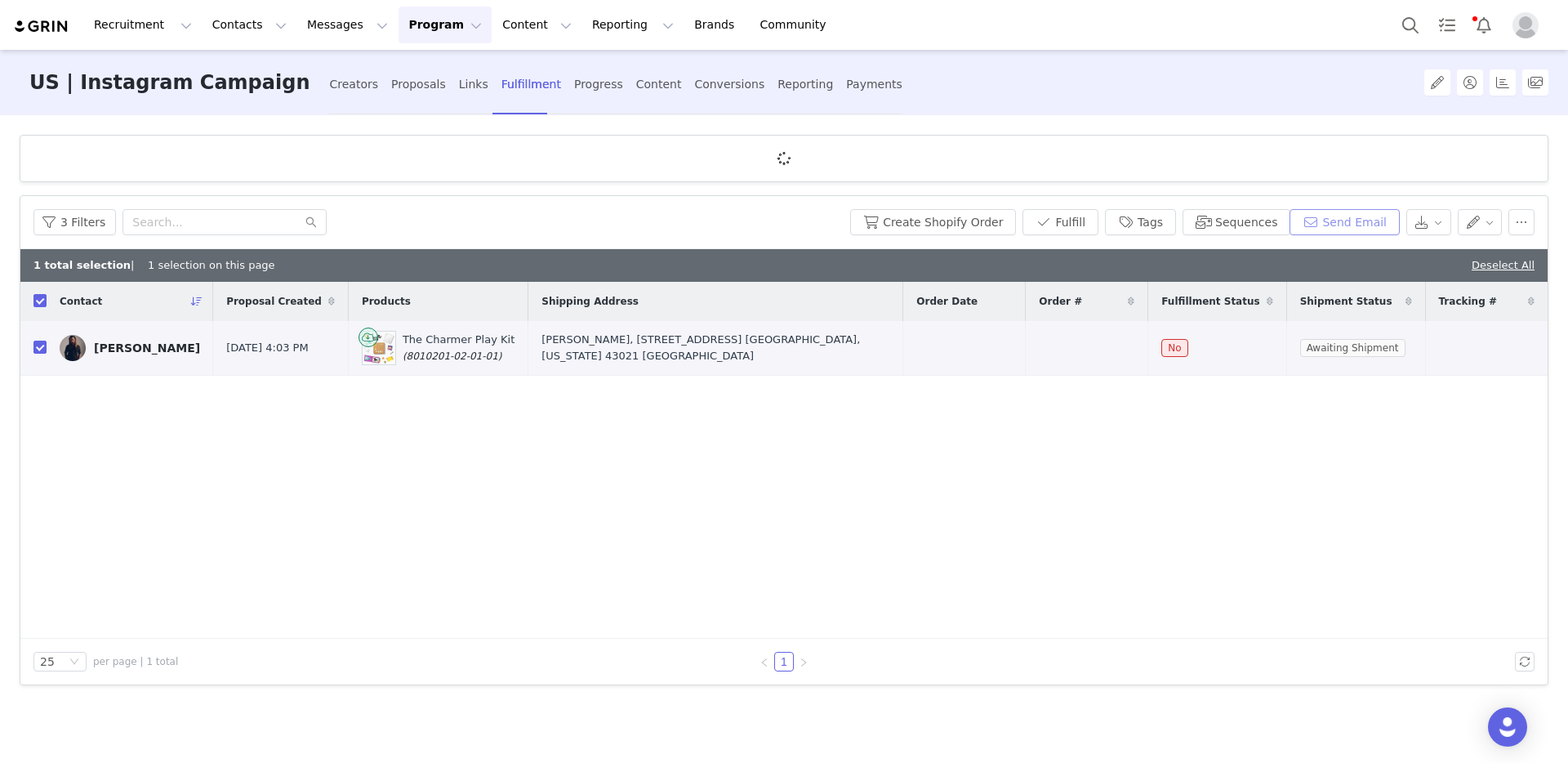
click at [1352, 231] on button "Send Email" at bounding box center [1344, 222] width 110 height 26
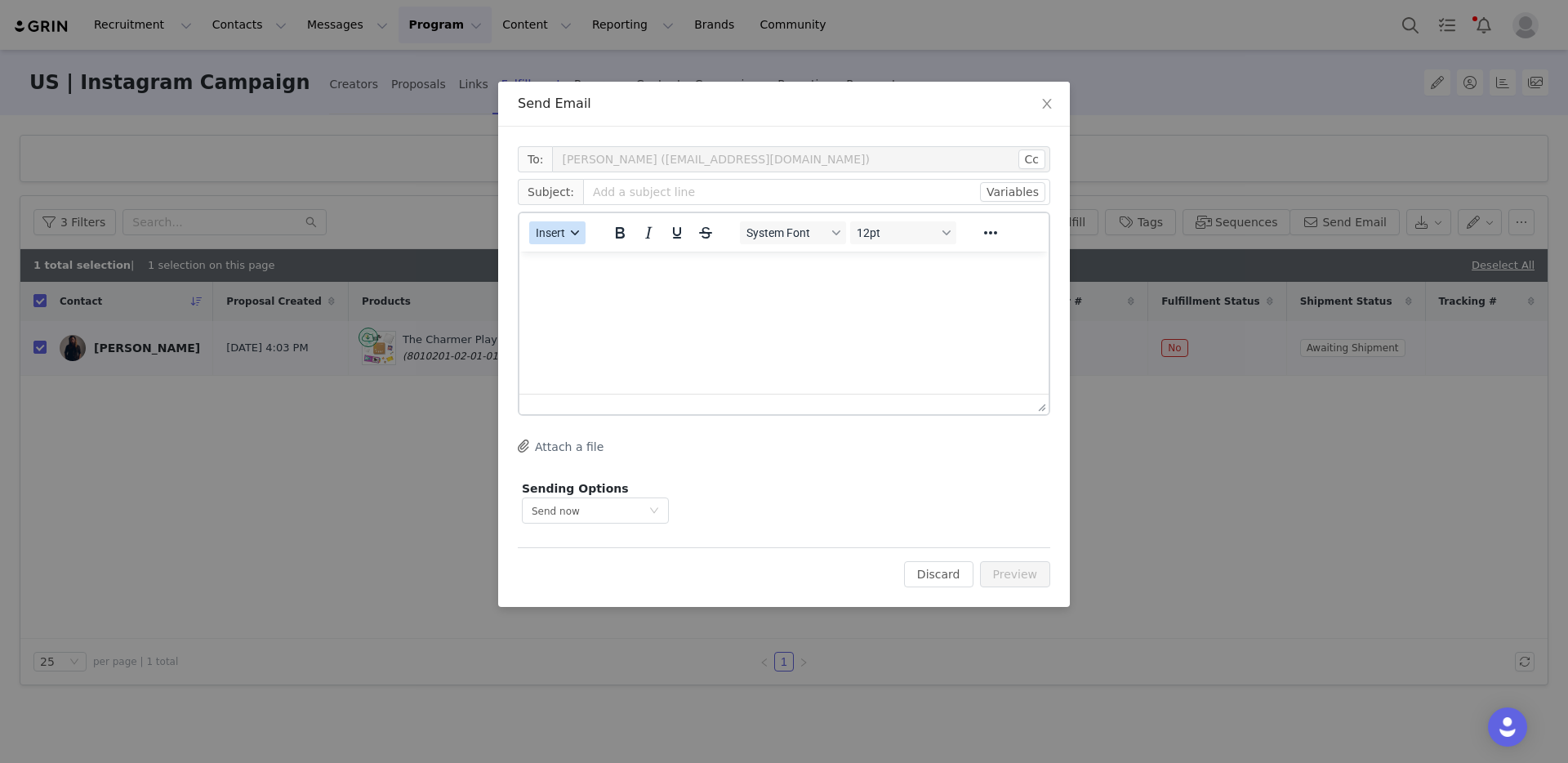
scroll to position [0, 0]
click at [566, 233] on button "Insert" at bounding box center [557, 232] width 56 height 23
click at [579, 260] on div "Insert Template" at bounding box center [616, 262] width 147 height 20
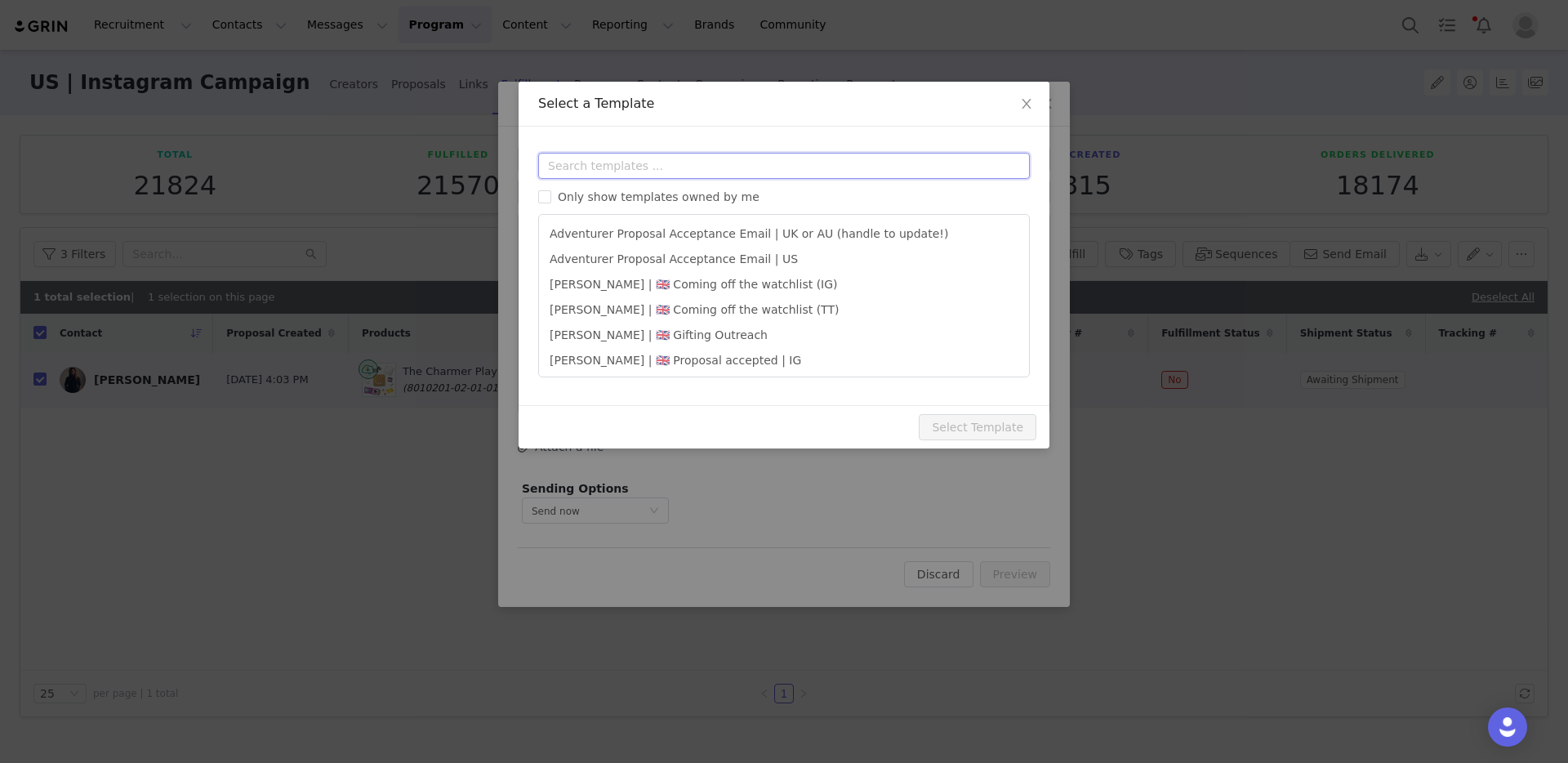
click at [664, 168] on input "text" at bounding box center [784, 166] width 492 height 26
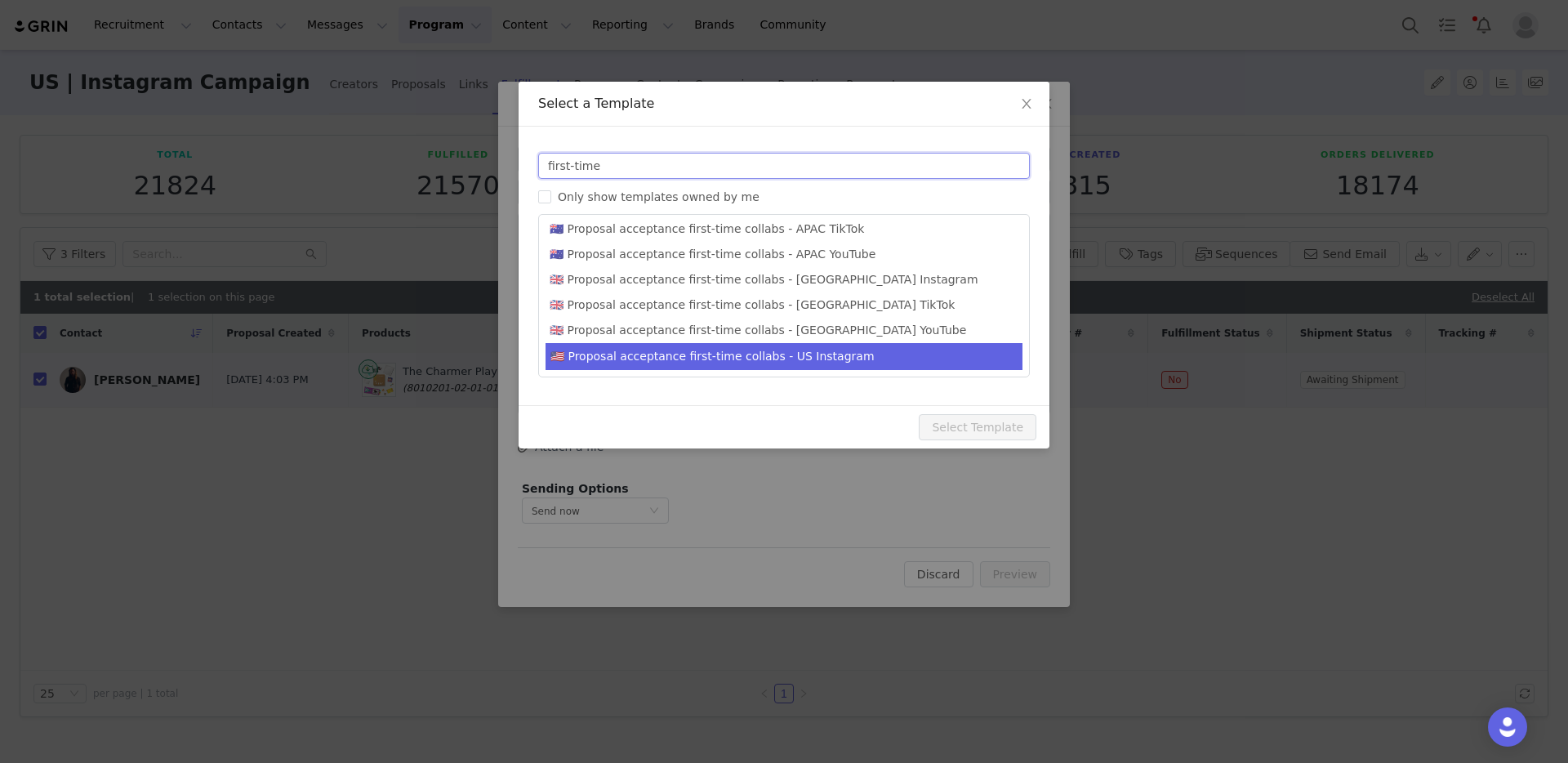
type input "first-time"
click at [734, 353] on li "🇺🇸 Proposal acceptance first-time collabs - US Instagram" at bounding box center [784, 356] width 477 height 27
type input "You’re in! Welcome to our collaboration program 🩷"
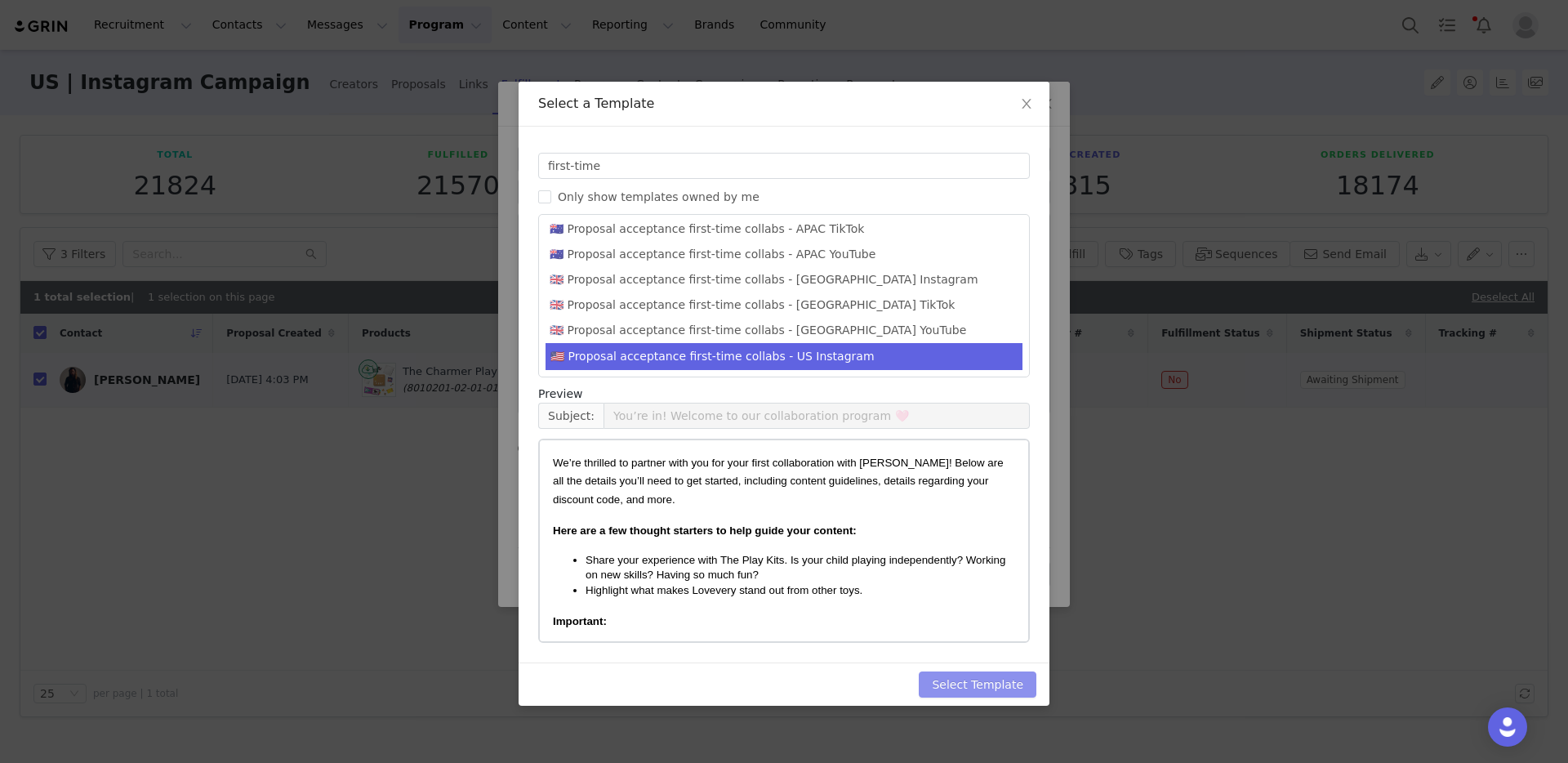
click at [953, 684] on button "Select Template" at bounding box center [977, 685] width 118 height 26
type input "You’re in! Welcome to our collaboration program 🩷"
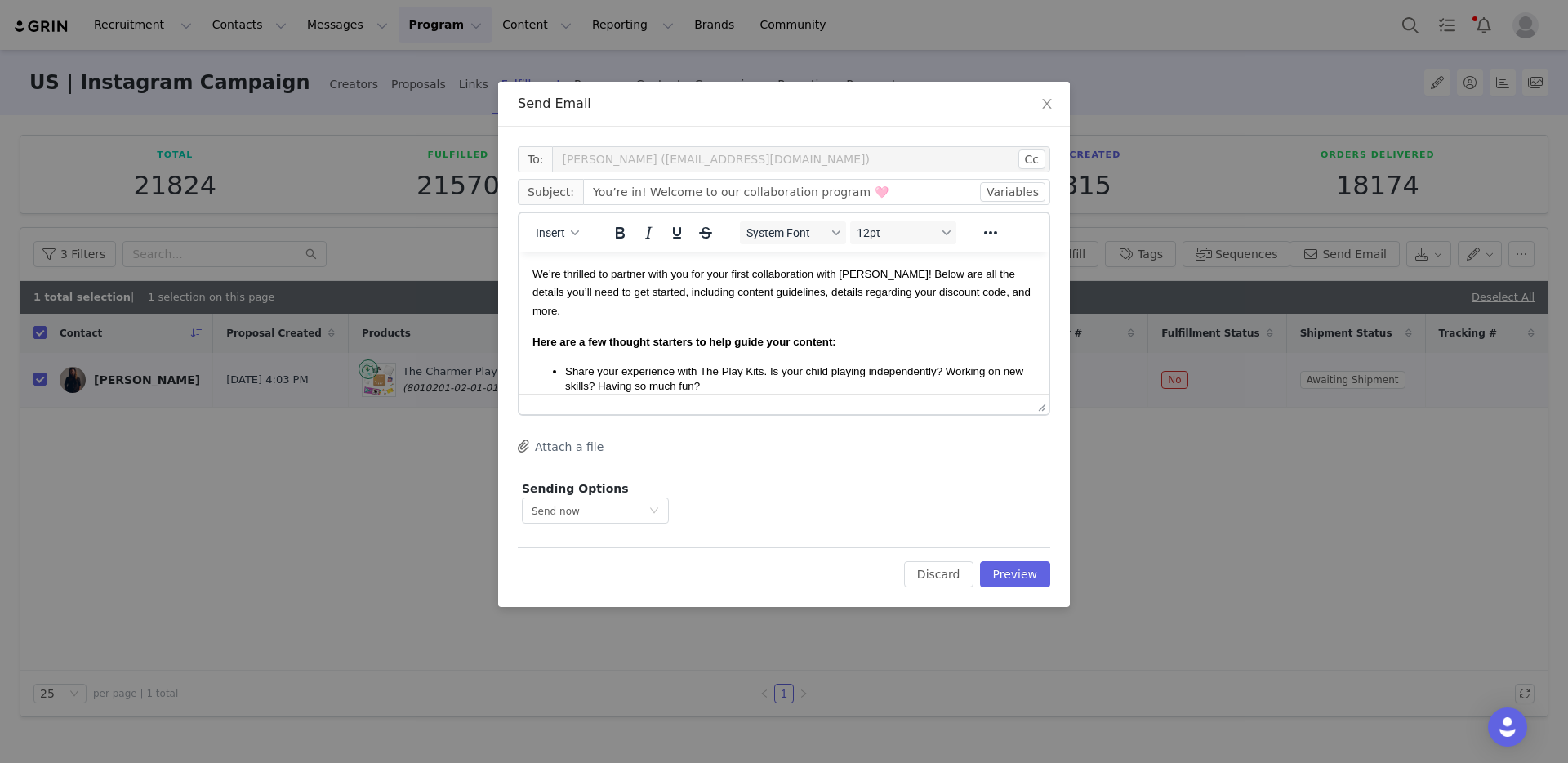
scroll to position [0, 0]
click at [1007, 574] on button "Preview" at bounding box center [1015, 574] width 71 height 26
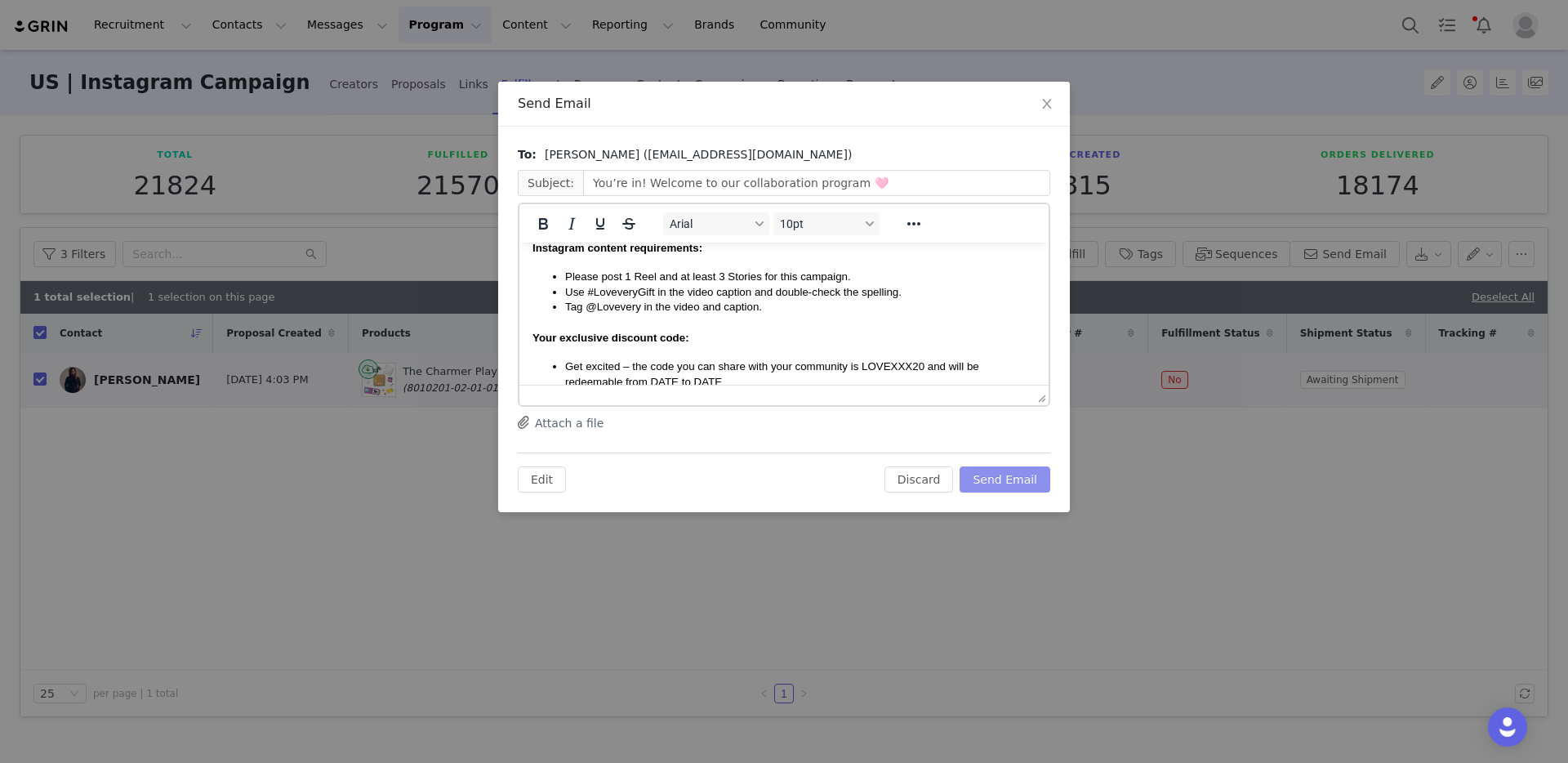
scroll to position [408, 0]
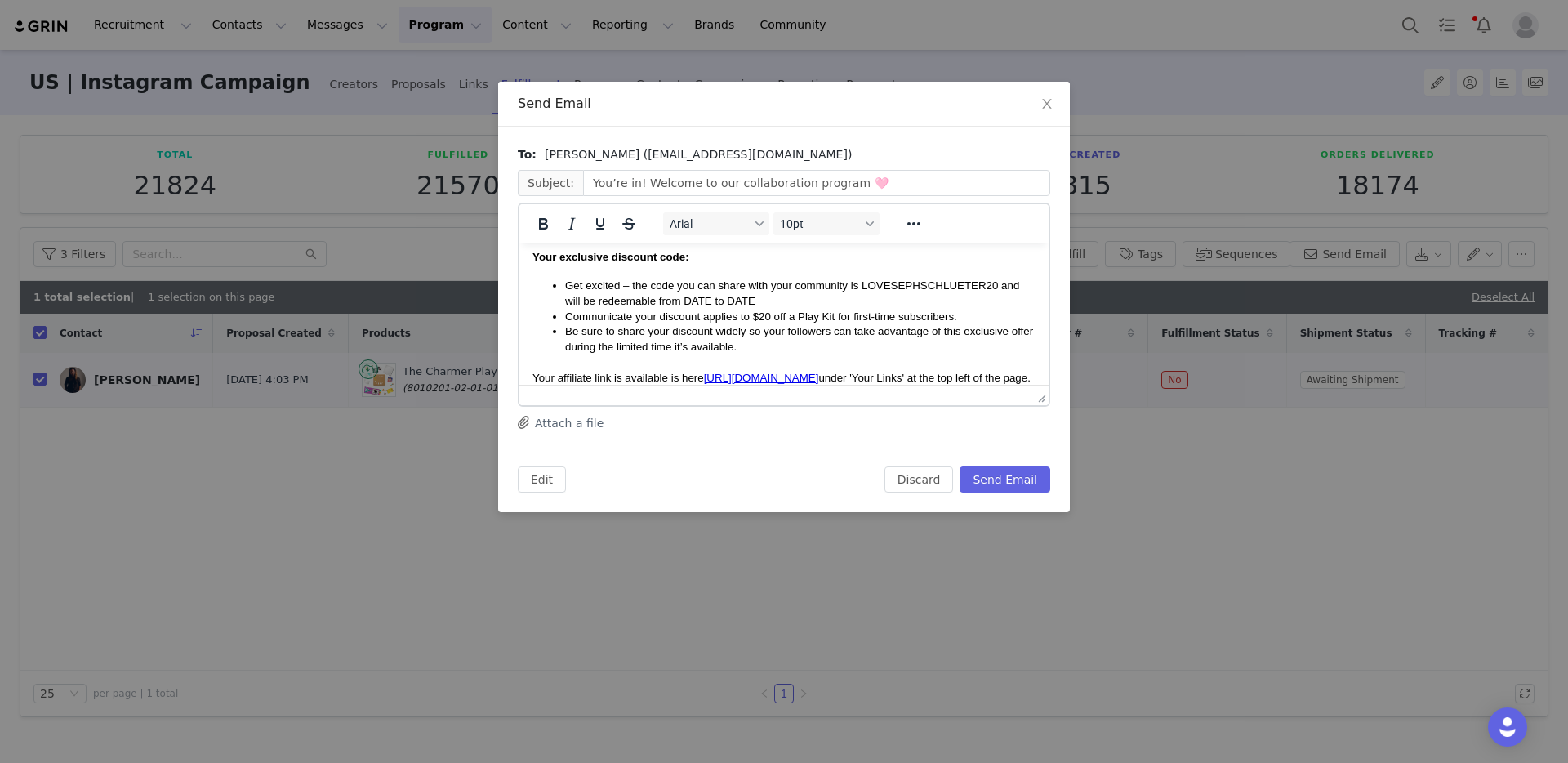
click at [916, 288] on span "Get excited – the code you can share with your community is LOVESEPHSCHLUETER20…" at bounding box center [791, 293] width 454 height 28
click at [547, 224] on icon "Bold" at bounding box center [544, 224] width 20 height 20
click at [697, 300] on span "Get excited – the code you can share with your community is LOVESEPHSCHLUETER20…" at bounding box center [798, 293] width 468 height 28
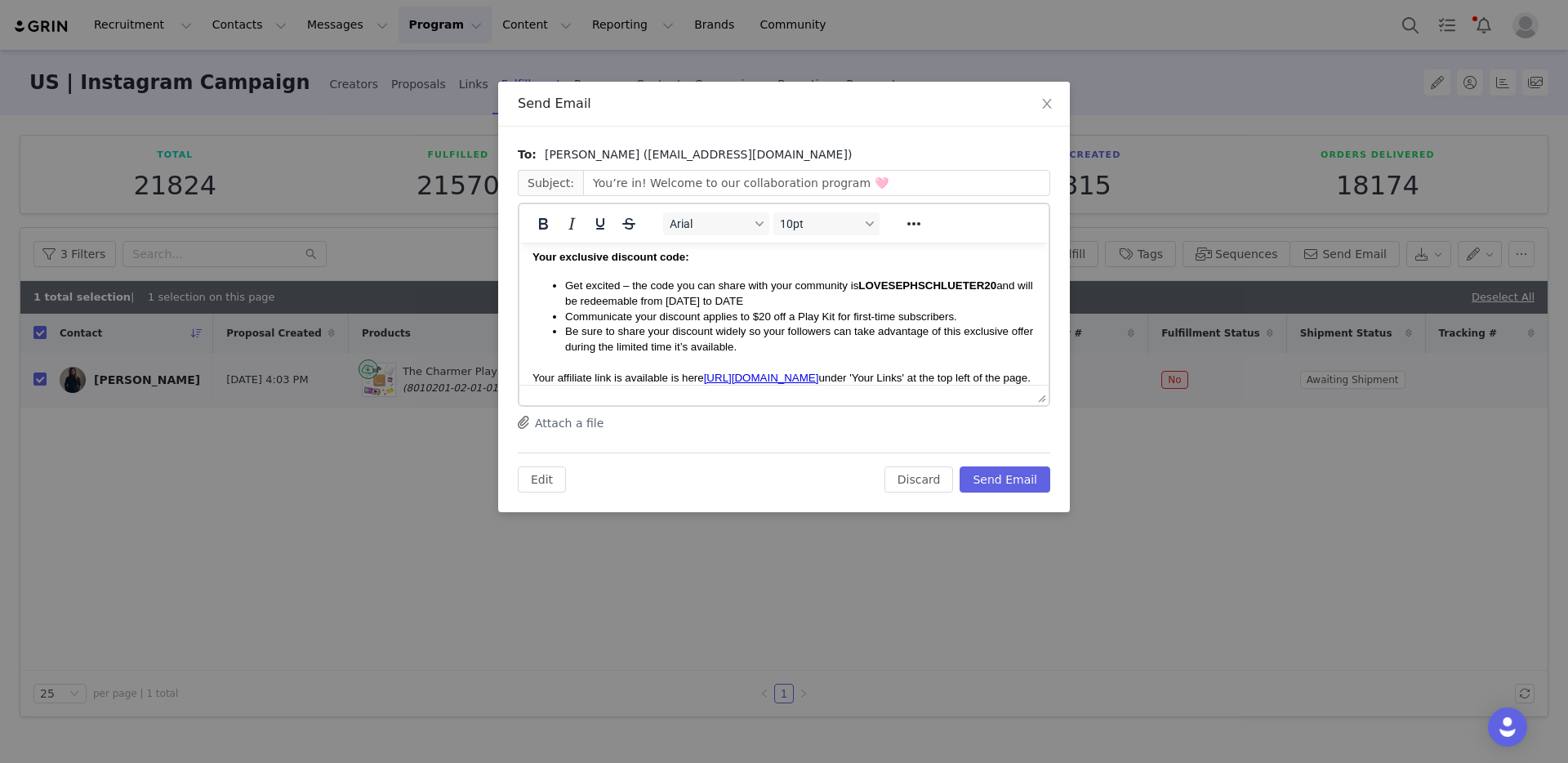
click at [751, 307] on span "Get excited – the code you can share with your community is LOVESEPHSCHLUETER20…" at bounding box center [798, 293] width 468 height 28
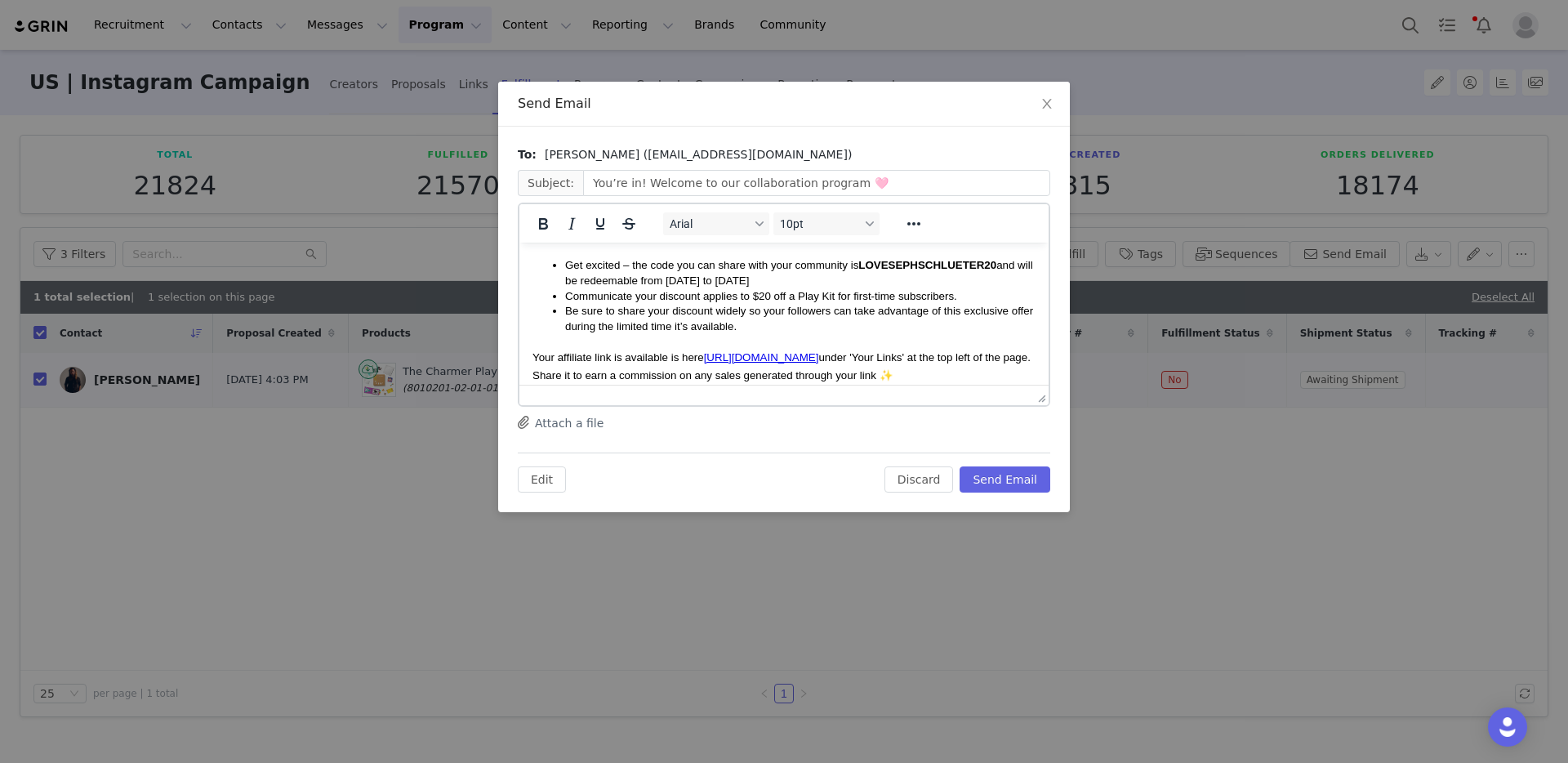
scroll to position [427, 0]
click at [841, 333] on li "Be sure to share your discount widely so your followers can take advantage of t…" at bounding box center [799, 320] width 471 height 30
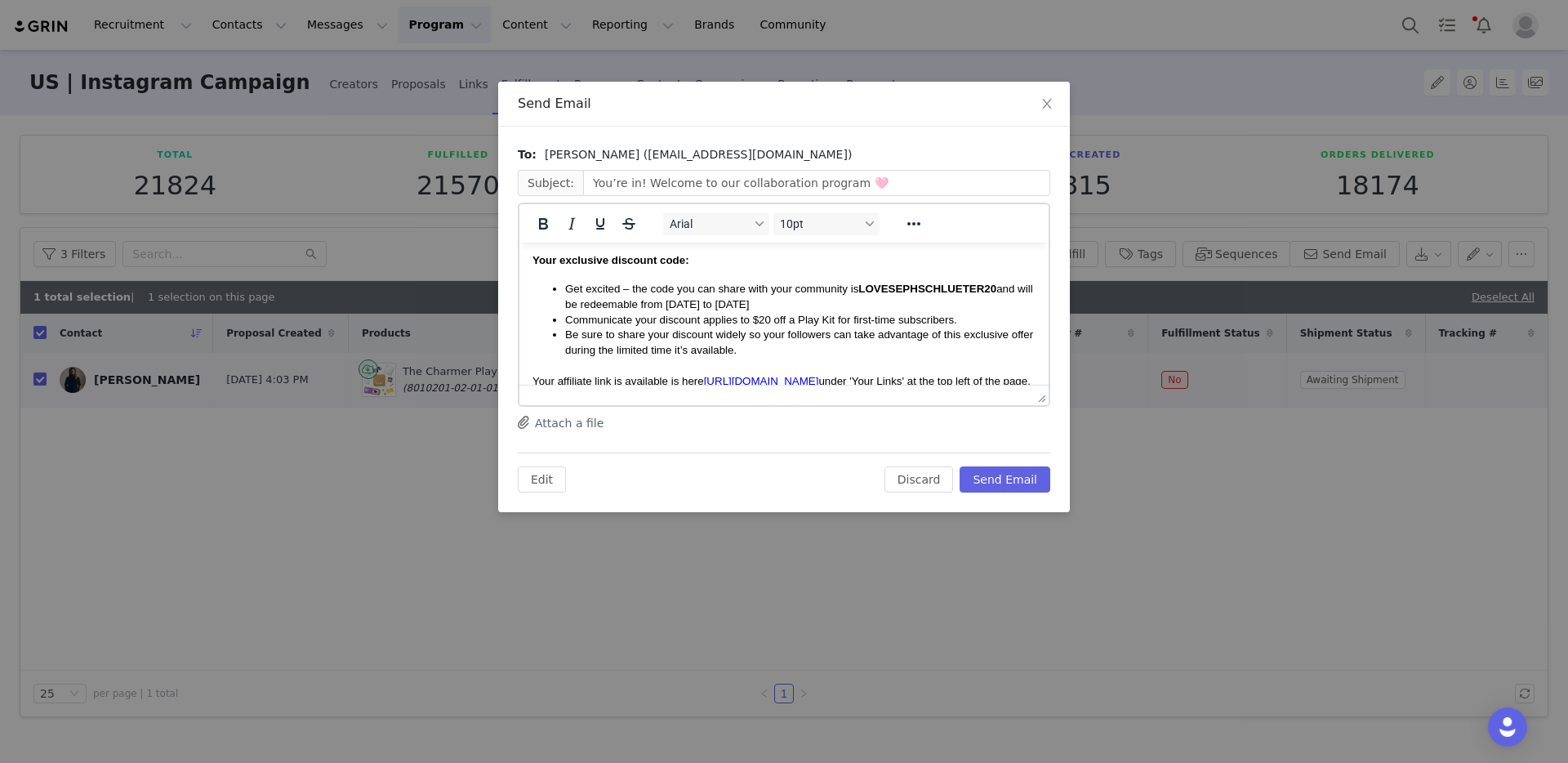
scroll to position [403, 0]
click at [824, 306] on li "Get excited – the code you can share with your community is LOVESEPHSCHLUETER20…" at bounding box center [799, 299] width 471 height 30
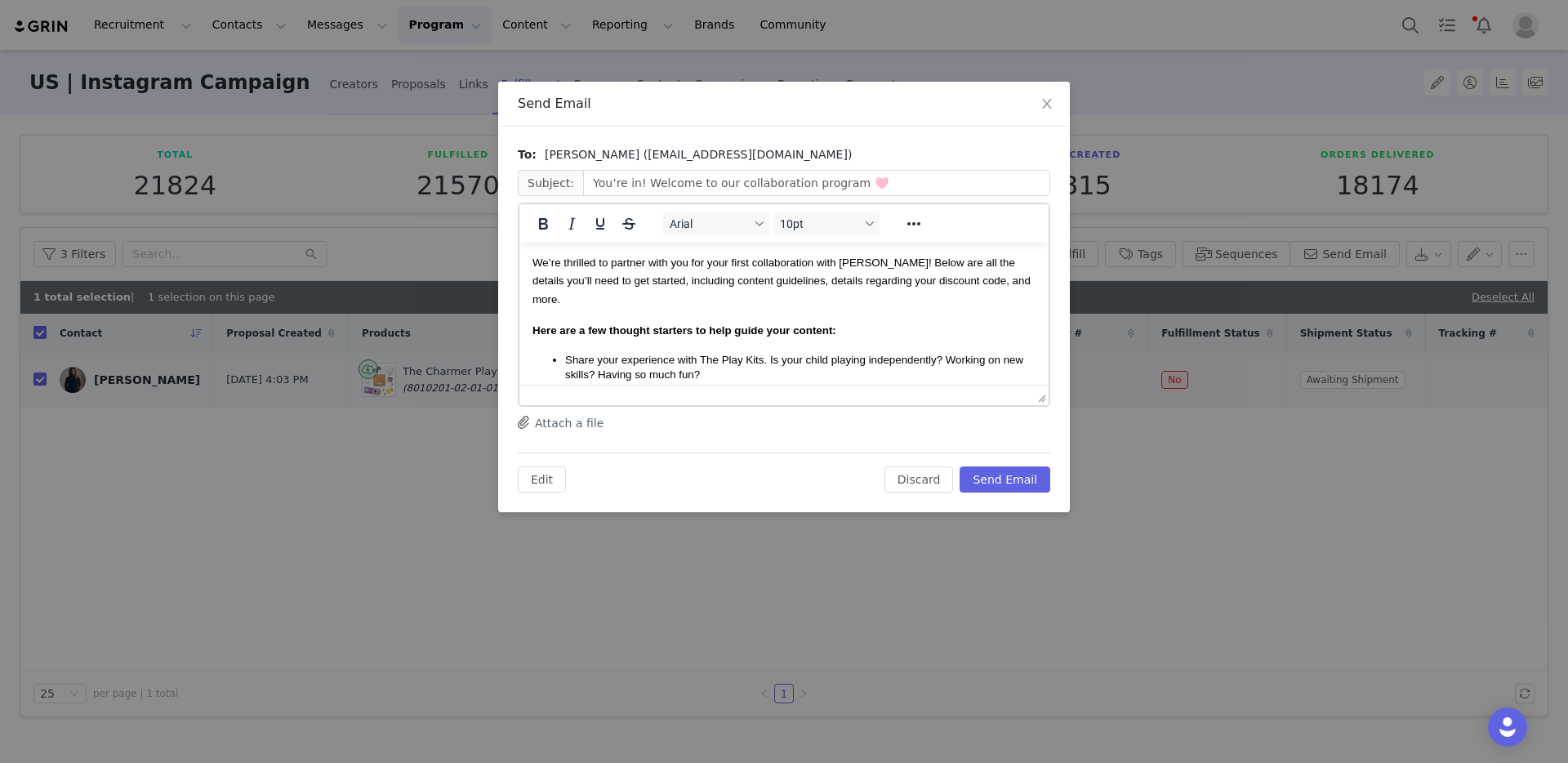
scroll to position [0, 0]
click at [1009, 475] on button "Send Email" at bounding box center [1004, 480] width 91 height 26
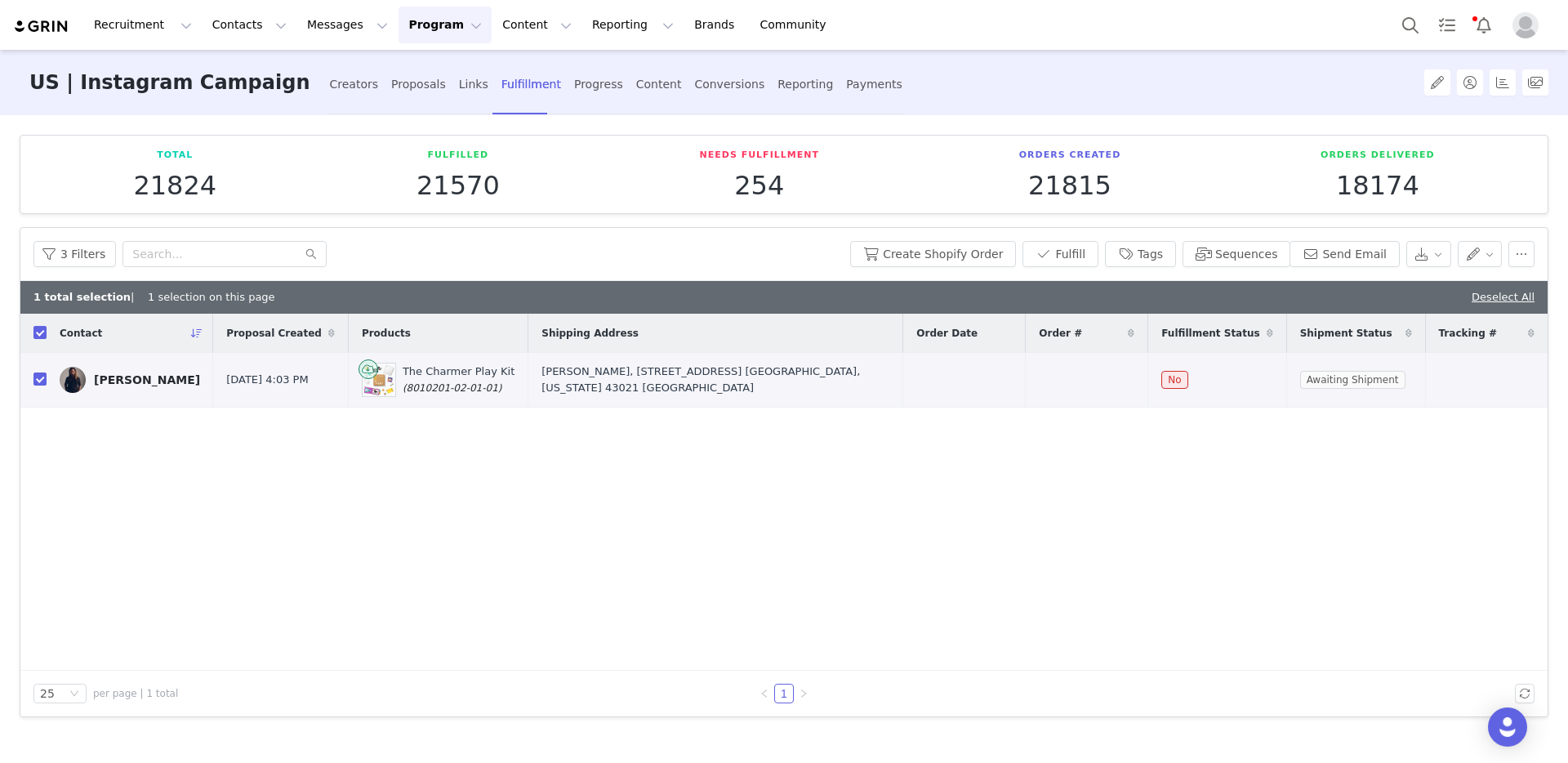
click at [956, 269] on div "3 Filters Create Shopify Order Fulfill Tags Sequences Send Email" at bounding box center [784, 254] width 1527 height 53
click at [968, 251] on button "Create Shopify Order" at bounding box center [933, 254] width 166 height 26
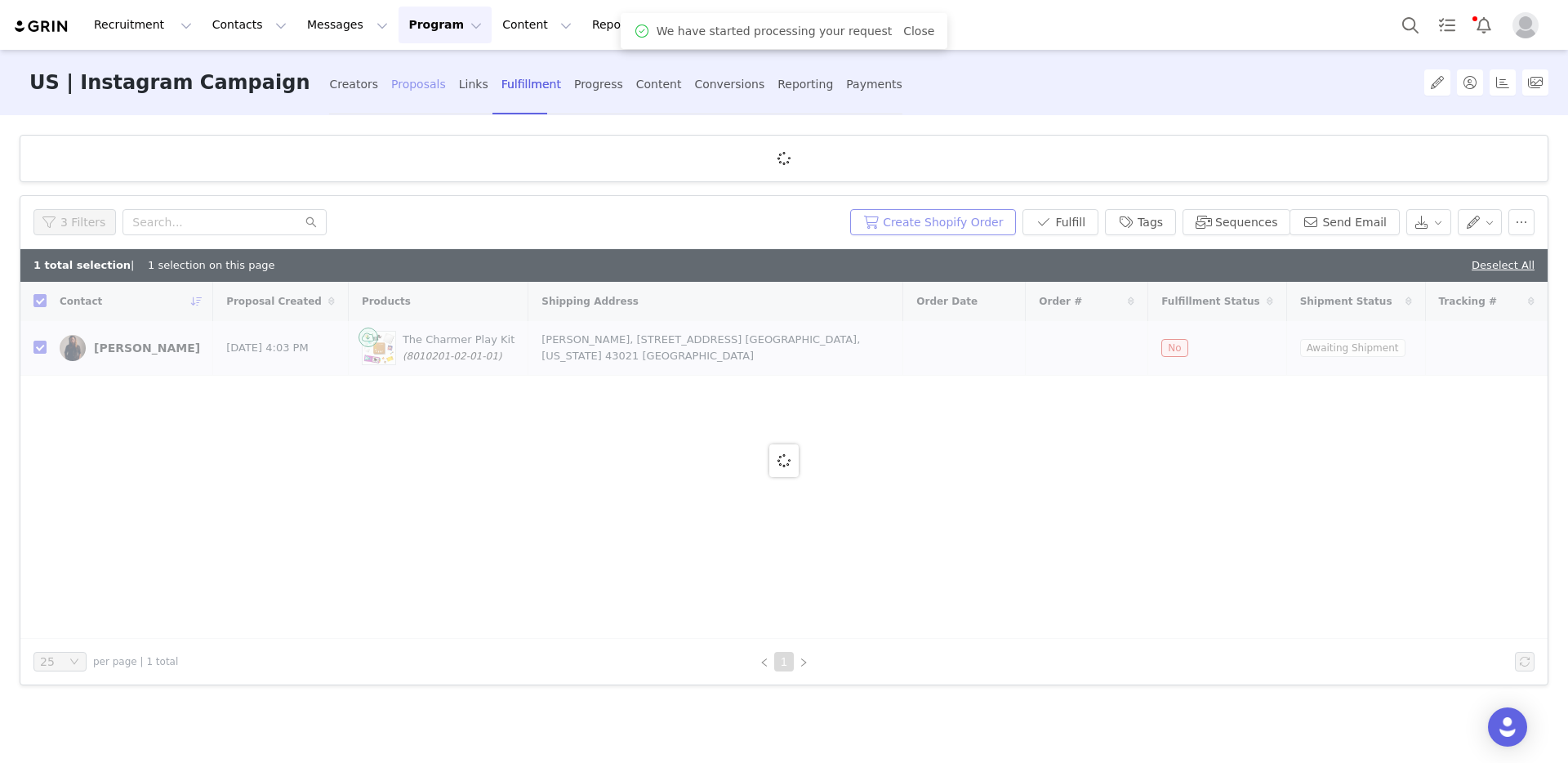
checkbox input "false"
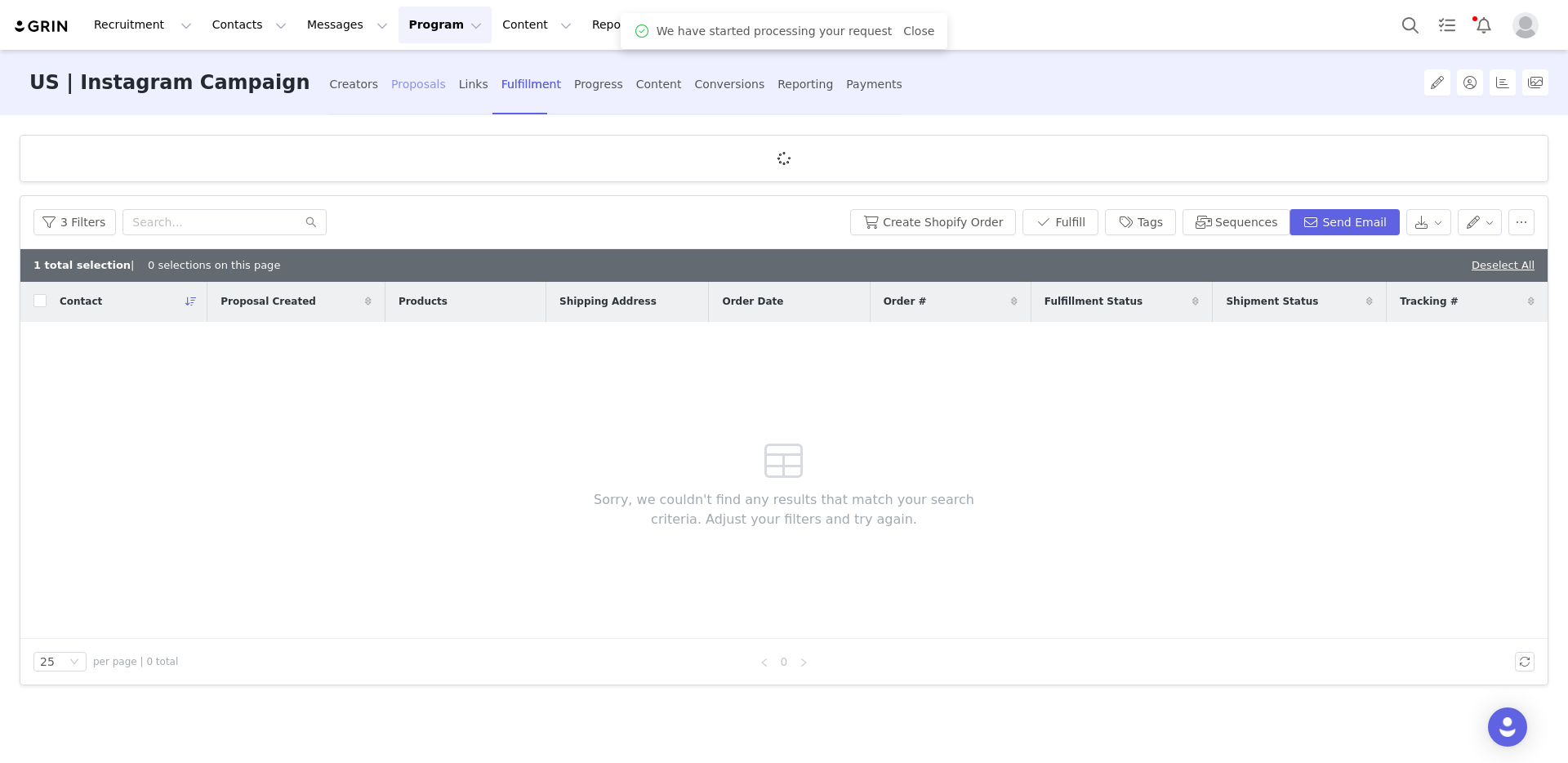
click at [391, 92] on div "Proposals" at bounding box center [418, 84] width 55 height 43
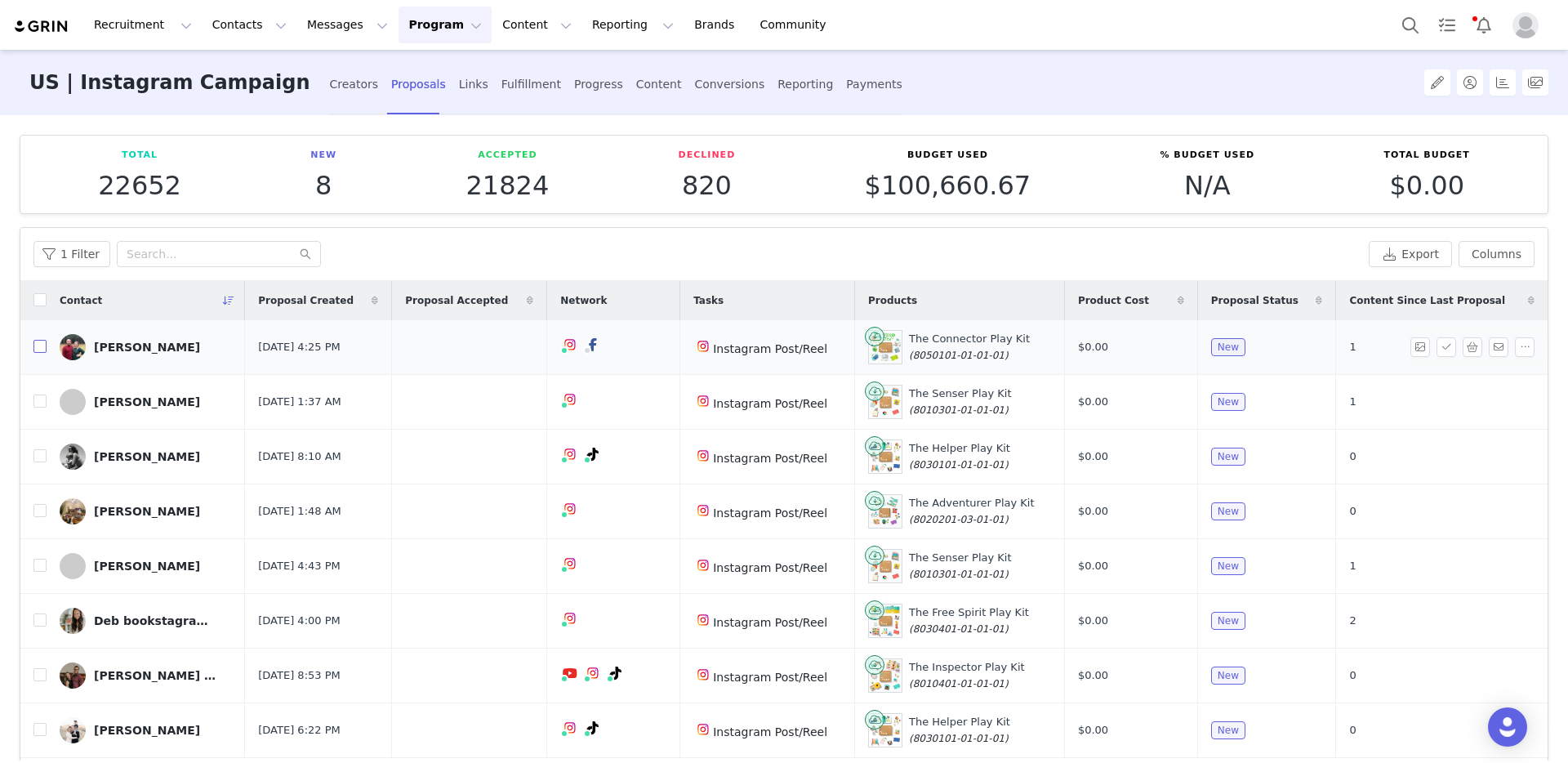
click at [41, 348] on input "checkbox" at bounding box center [40, 346] width 13 height 13
checkbox input "true"
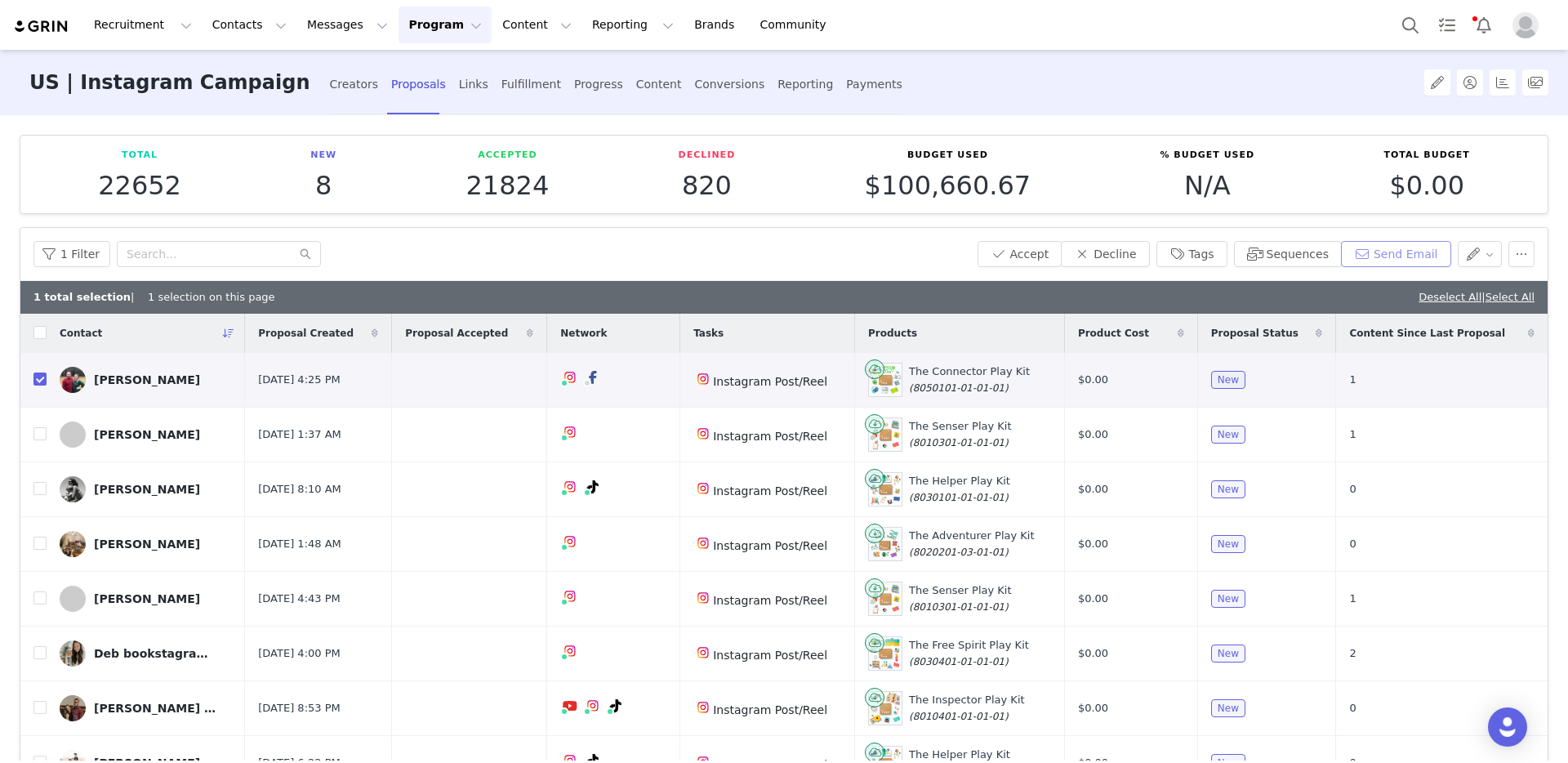
click at [1357, 256] on button "Send Email" at bounding box center [1396, 254] width 110 height 26
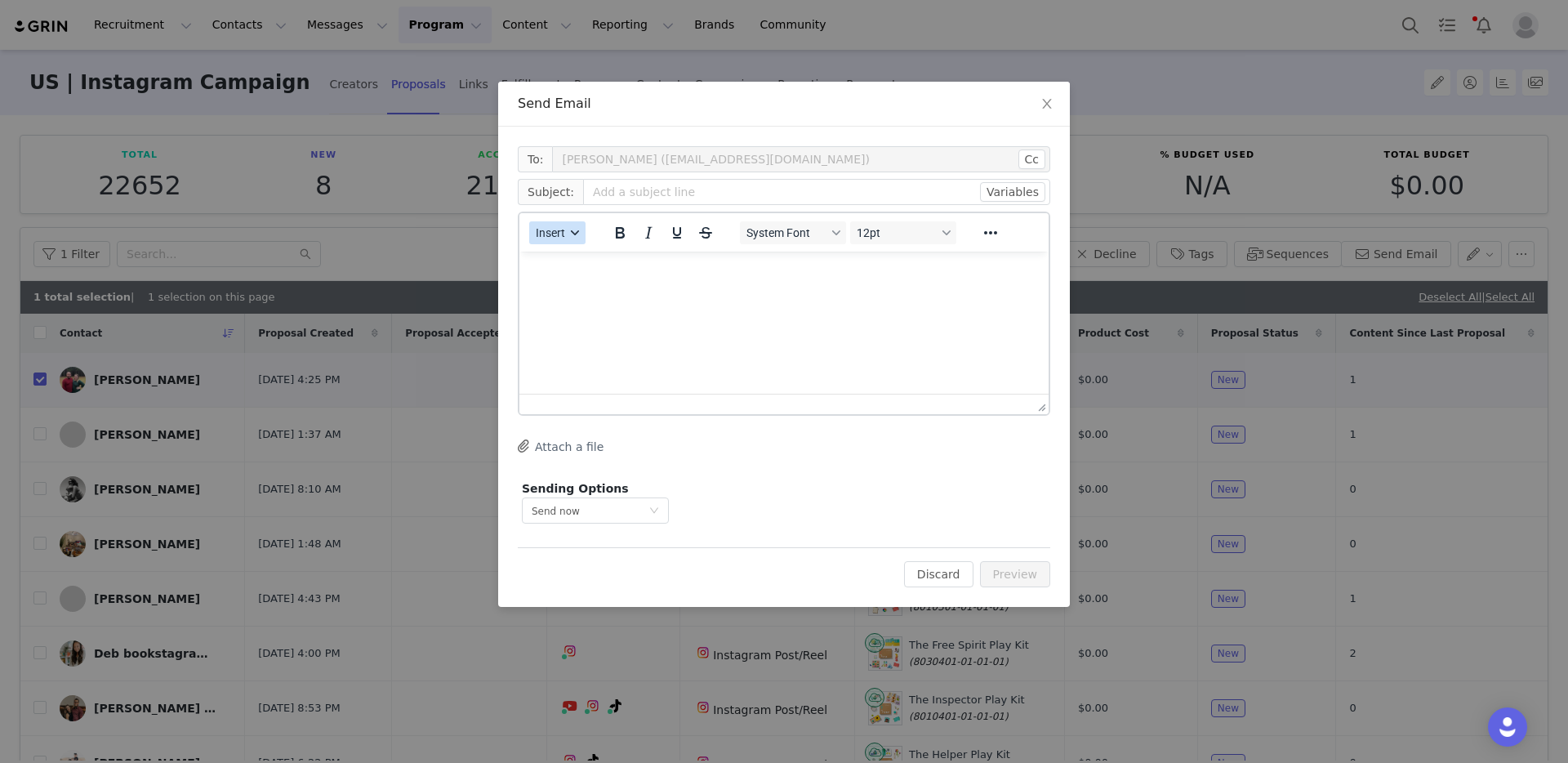
click at [554, 232] on span "Insert" at bounding box center [550, 232] width 29 height 13
click at [598, 269] on div "Insert Template" at bounding box center [616, 262] width 147 height 20
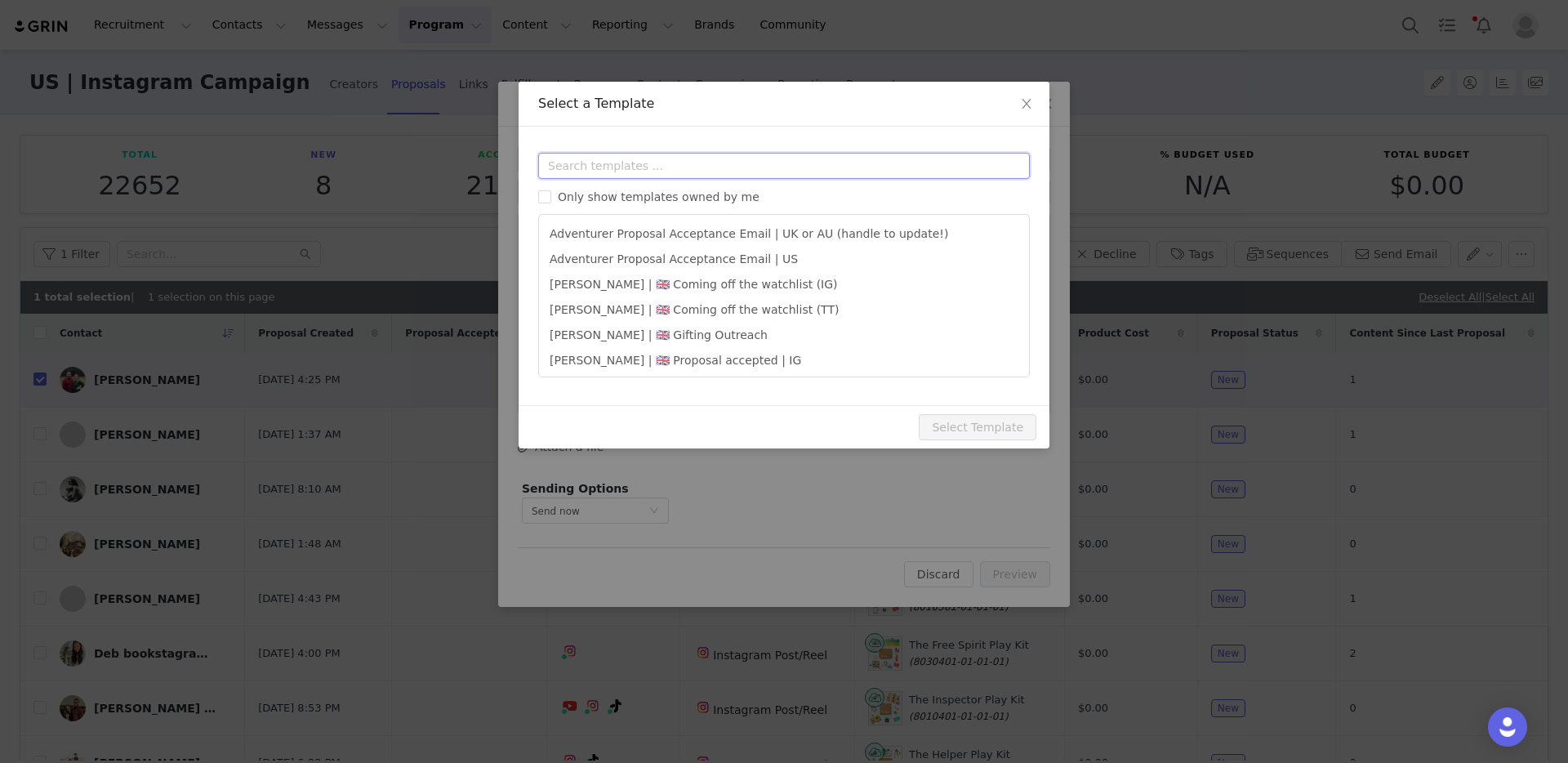
click at [649, 162] on input "text" at bounding box center [784, 166] width 492 height 26
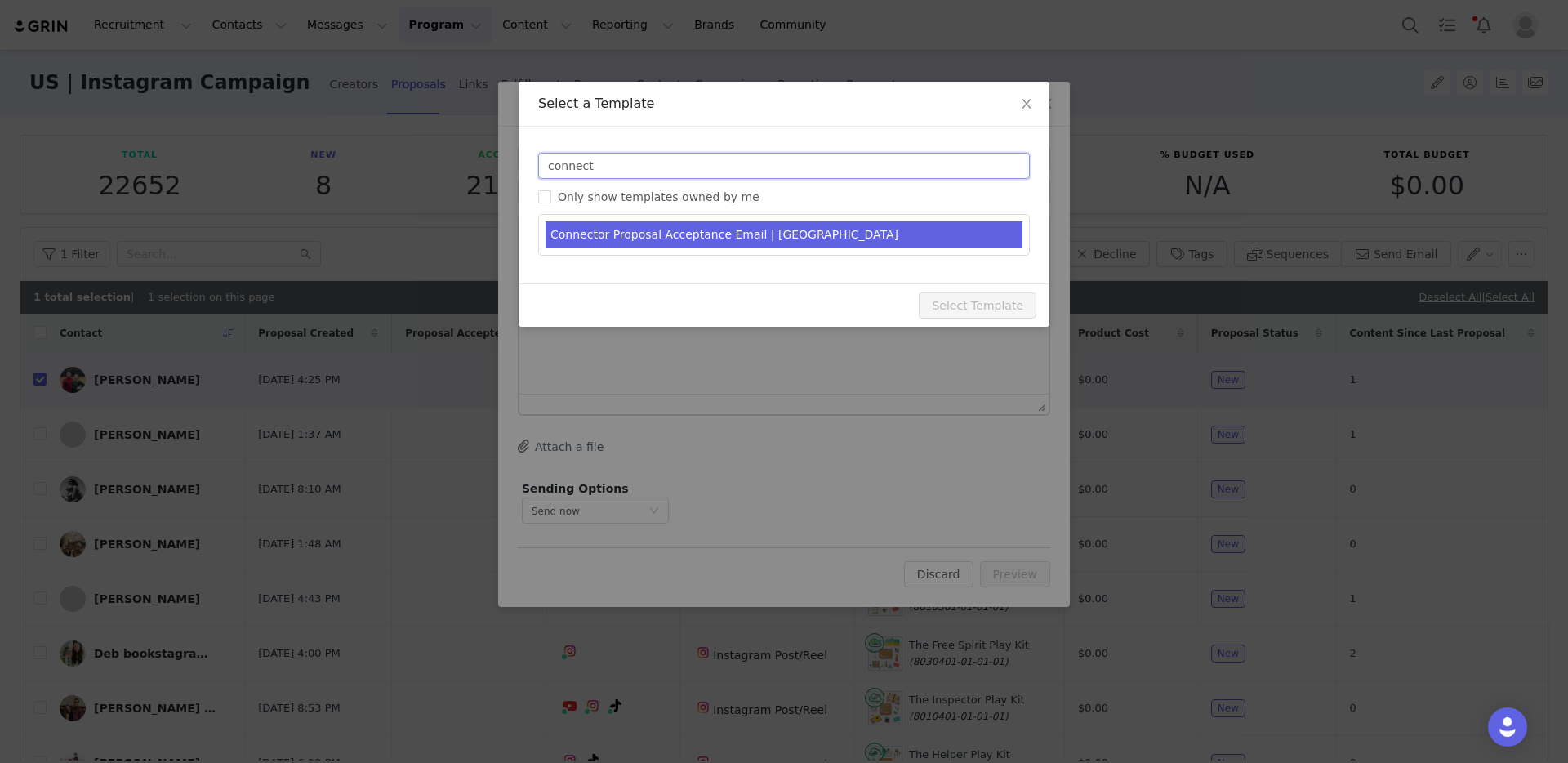
type input "connect"
type input "Get ready to play with The Connector! 🧠"
click at [705, 239] on li "Connector Proposal Acceptance Email | US" at bounding box center [784, 234] width 477 height 27
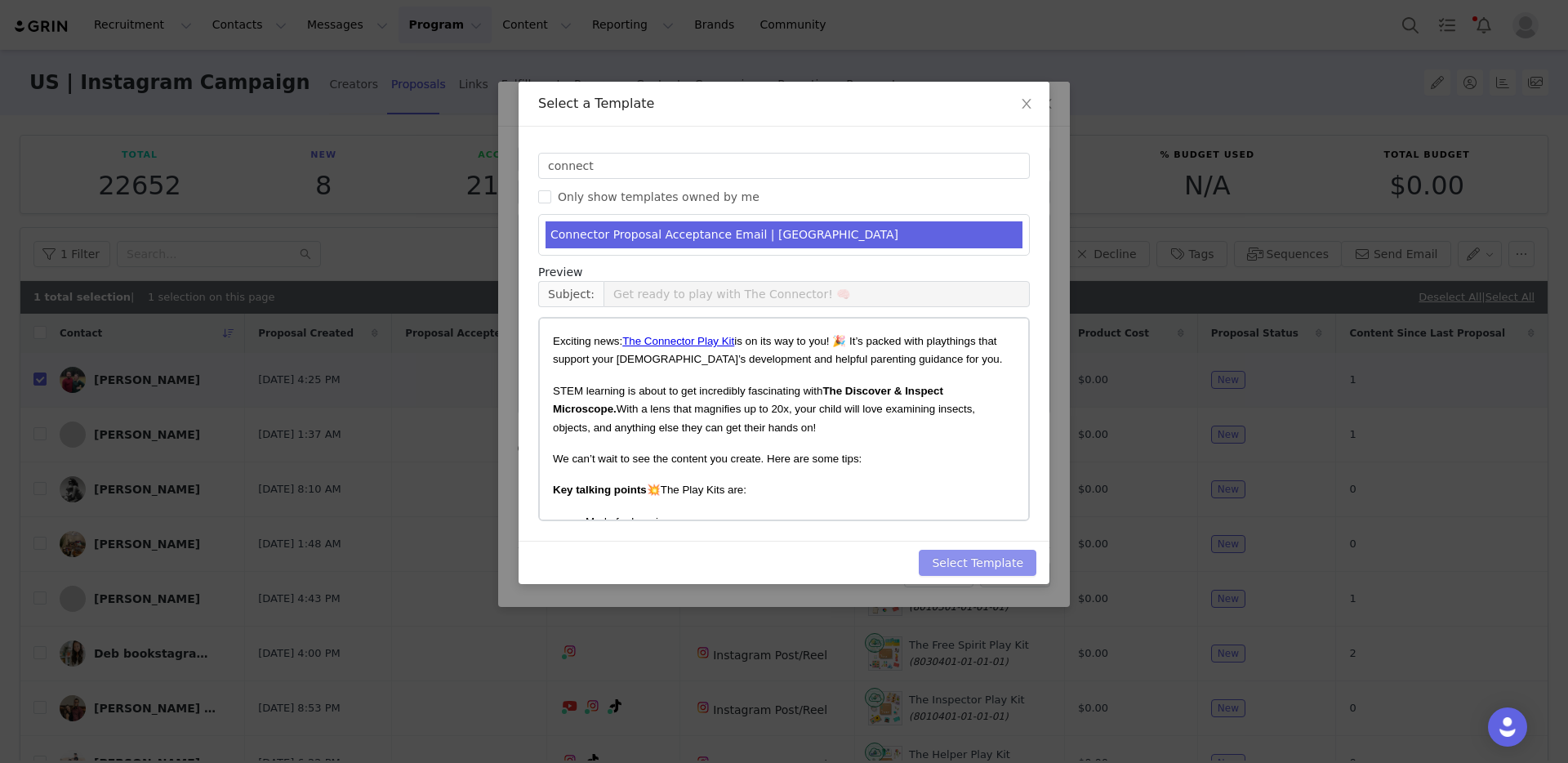
click at [984, 564] on button "Select Template" at bounding box center [977, 563] width 118 height 26
type input "Get ready to play with The Connector! 🧠"
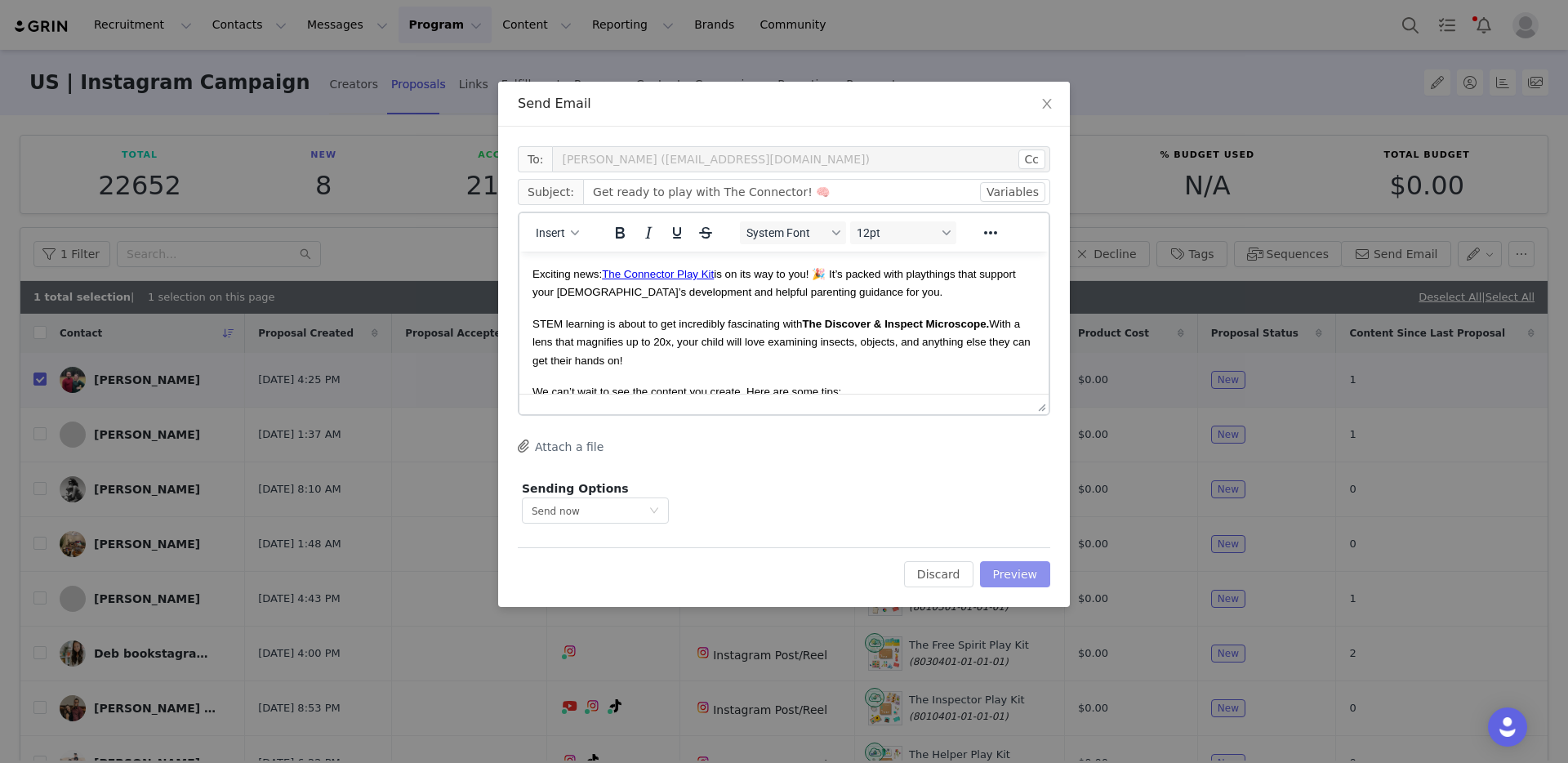
click at [1013, 573] on button "Preview" at bounding box center [1015, 574] width 71 height 26
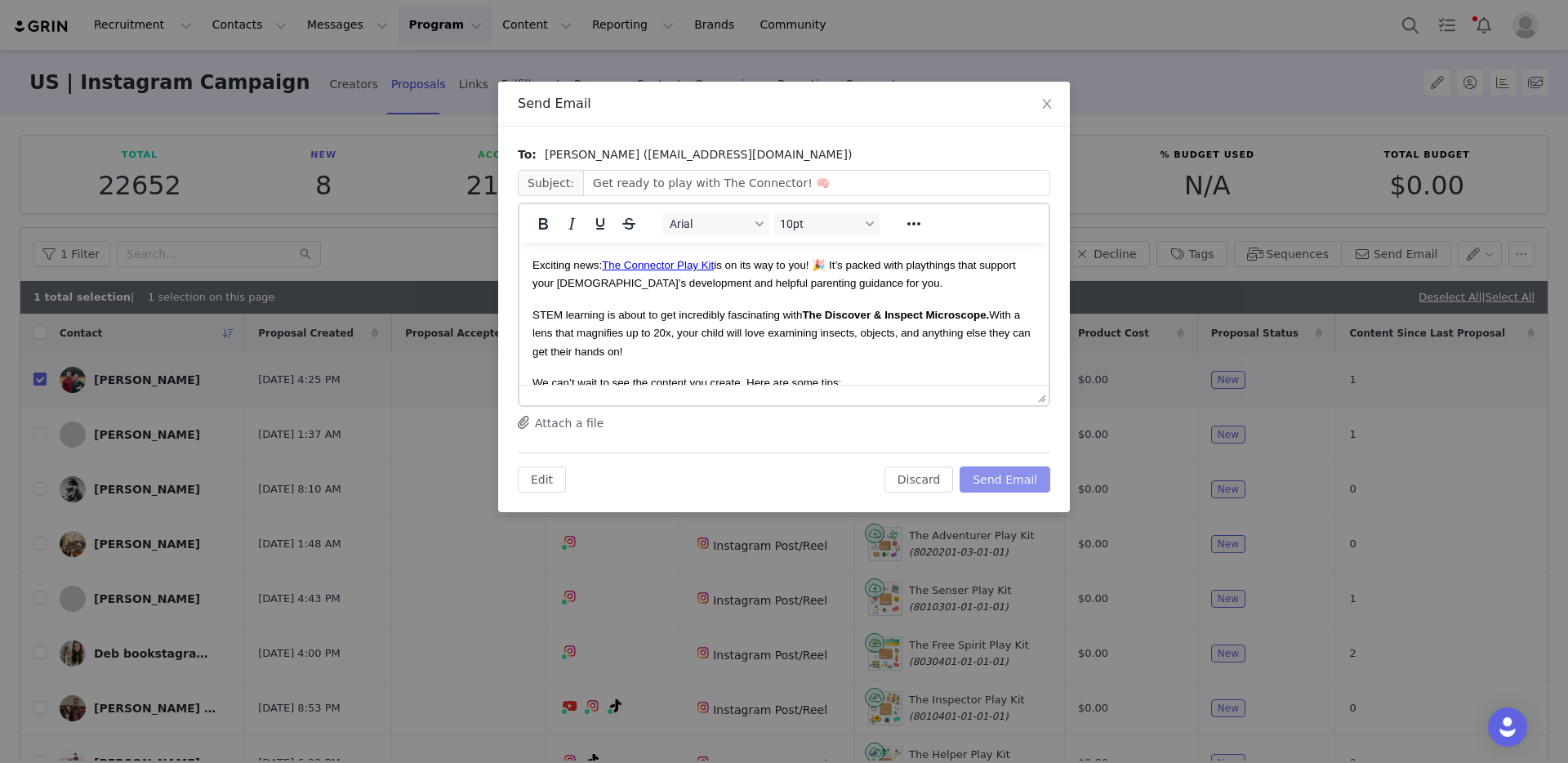
click at [1027, 480] on button "Send Email" at bounding box center [1004, 480] width 91 height 26
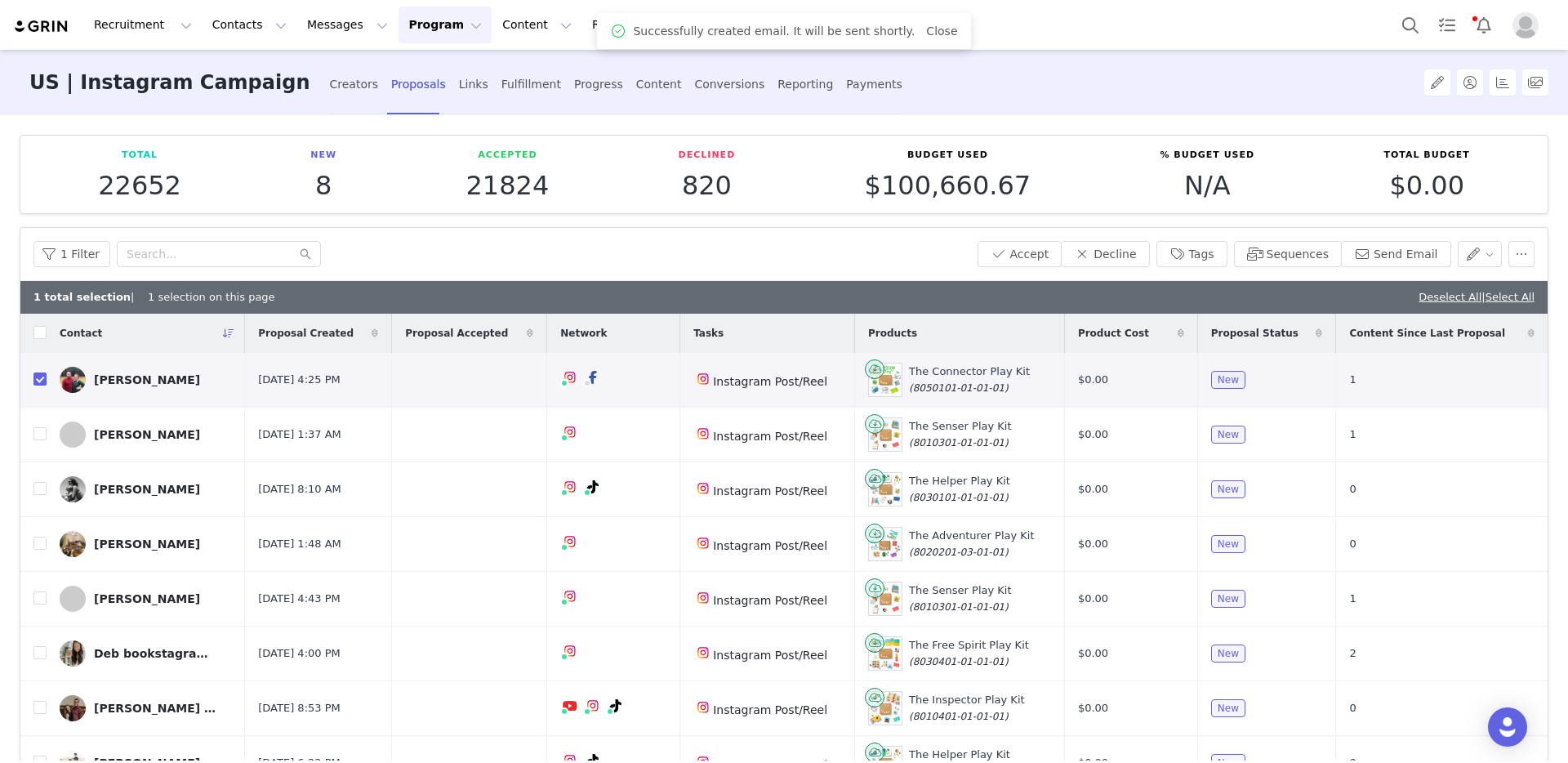
click at [1019, 238] on div "1 Filter Accept Decline Tags Sequences Send Email" at bounding box center [784, 254] width 1527 height 53
click at [1027, 265] on button "Accept" at bounding box center [1019, 254] width 85 height 26
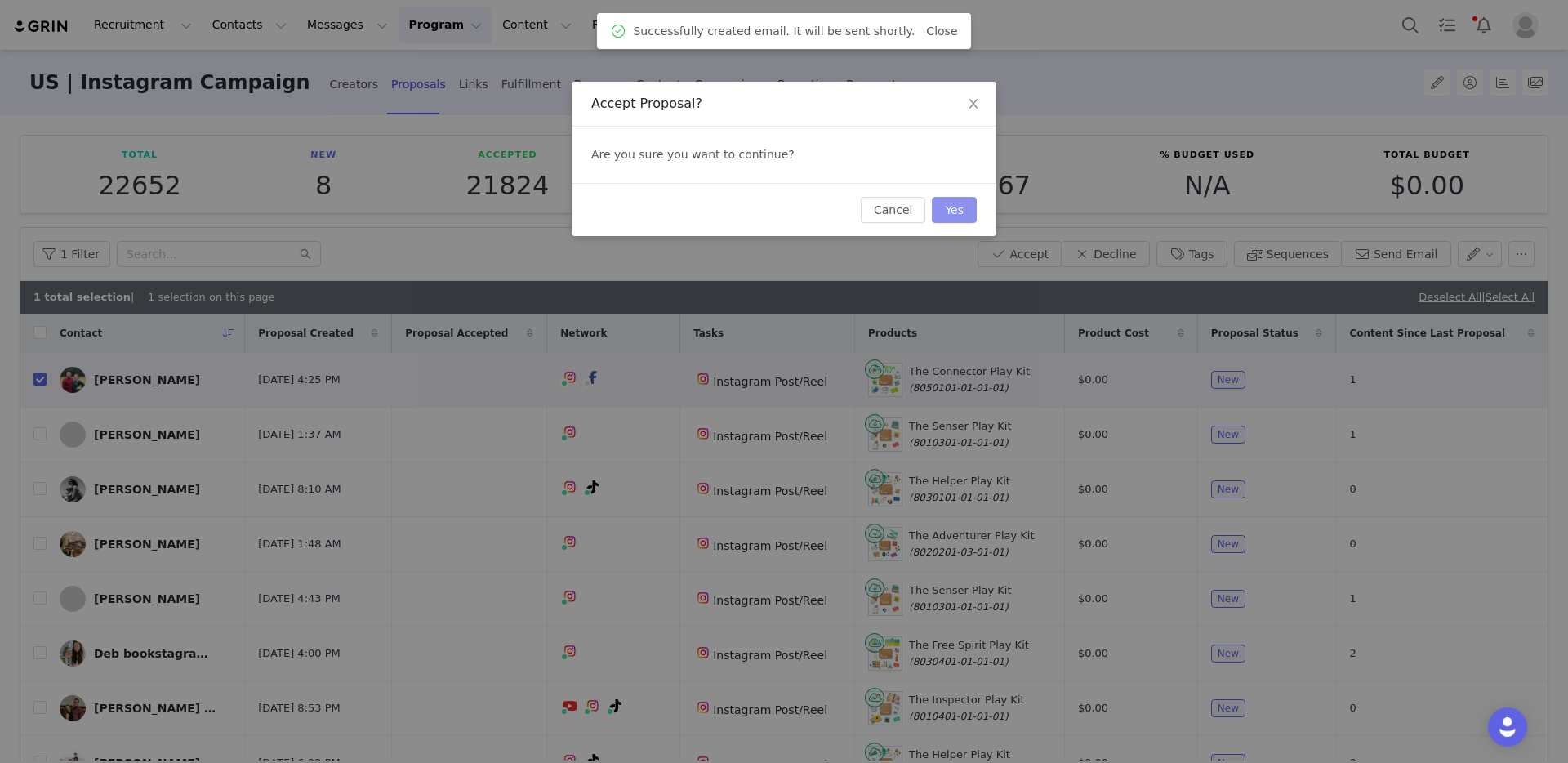
click at [959, 211] on button "Yes" at bounding box center [953, 210] width 45 height 26
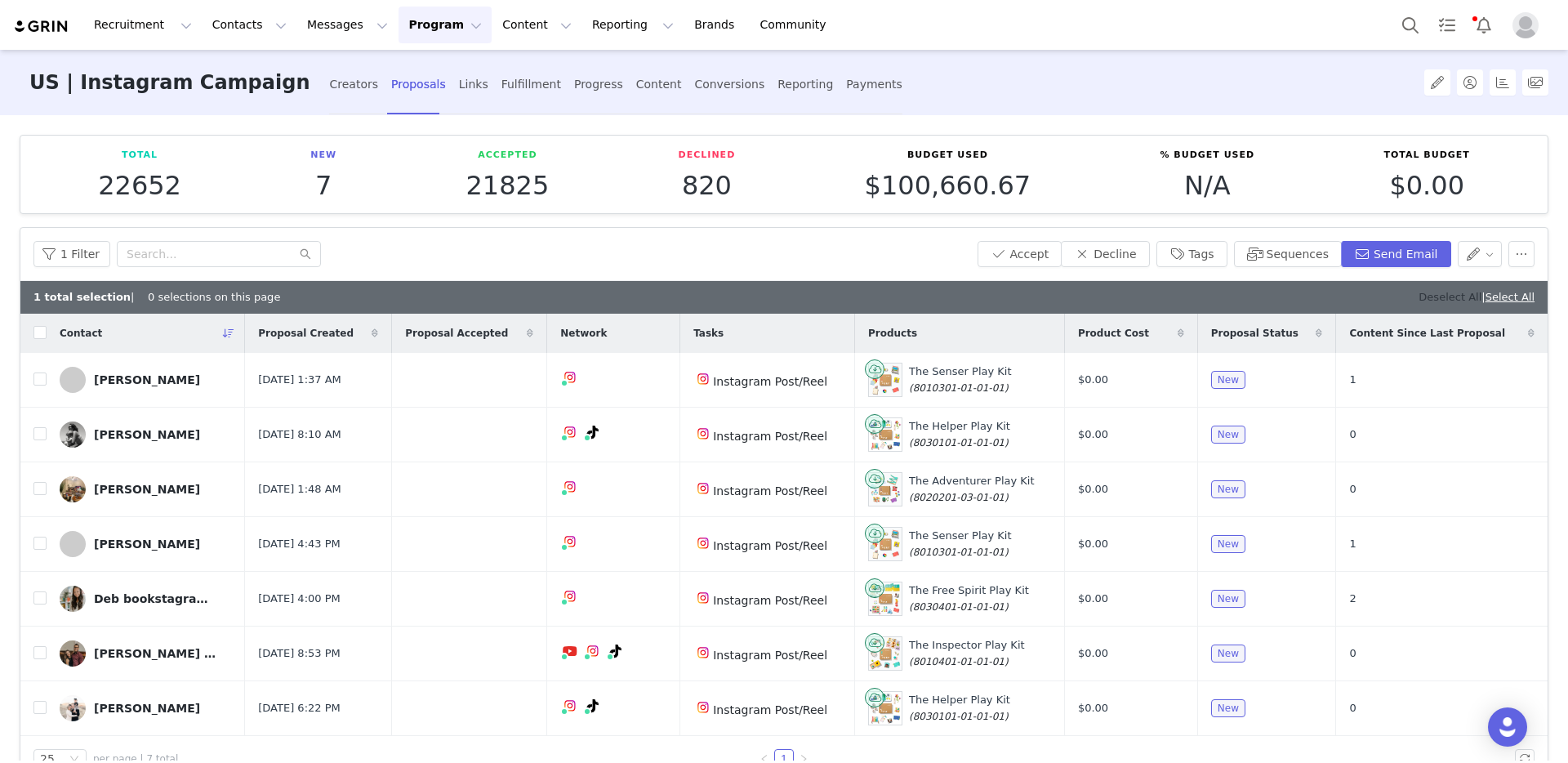
click at [1427, 302] on link "Deselect All" at bounding box center [1449, 297] width 63 height 12
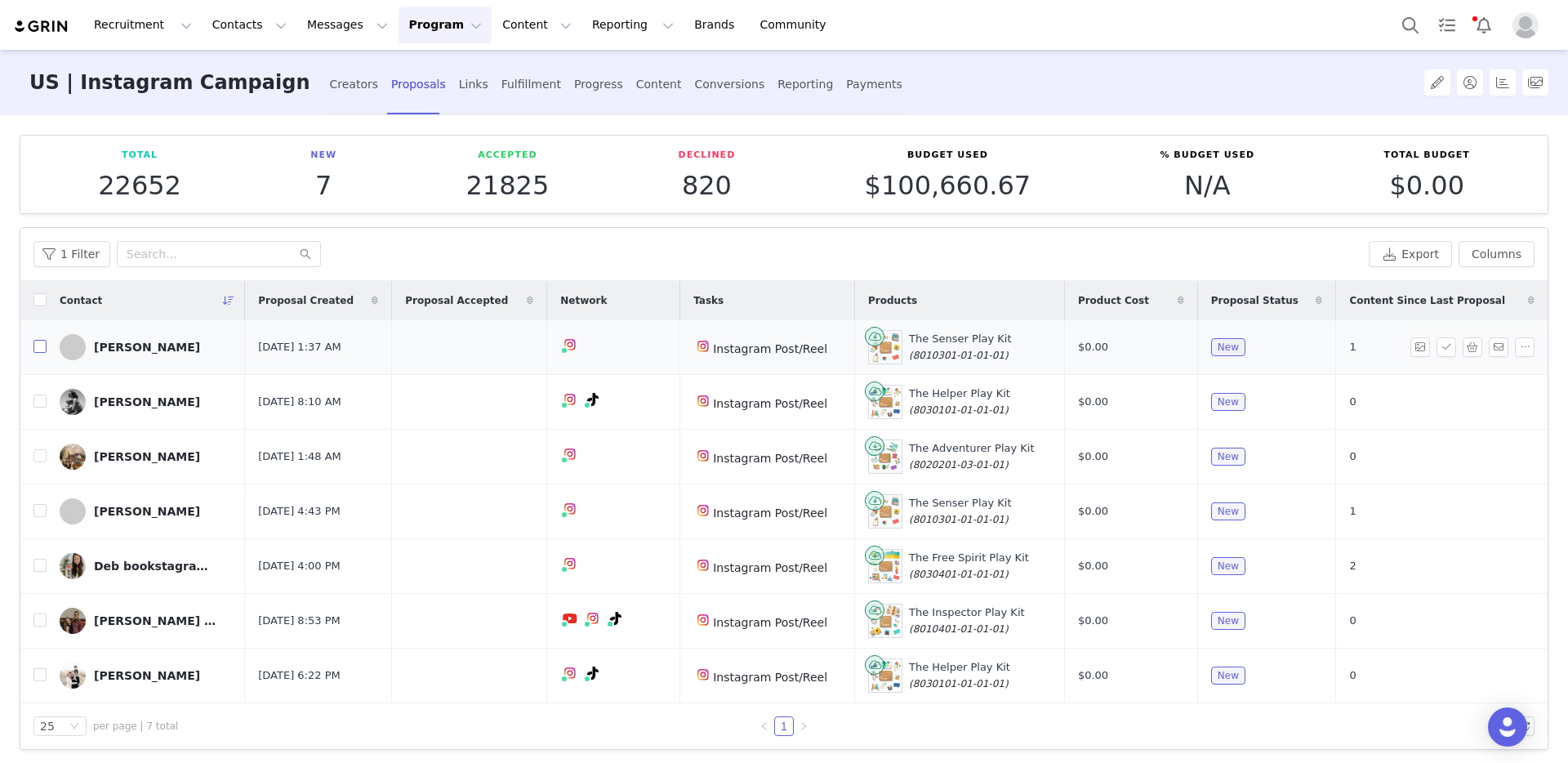
click at [37, 352] on input "checkbox" at bounding box center [40, 346] width 13 height 13
checkbox input "true"
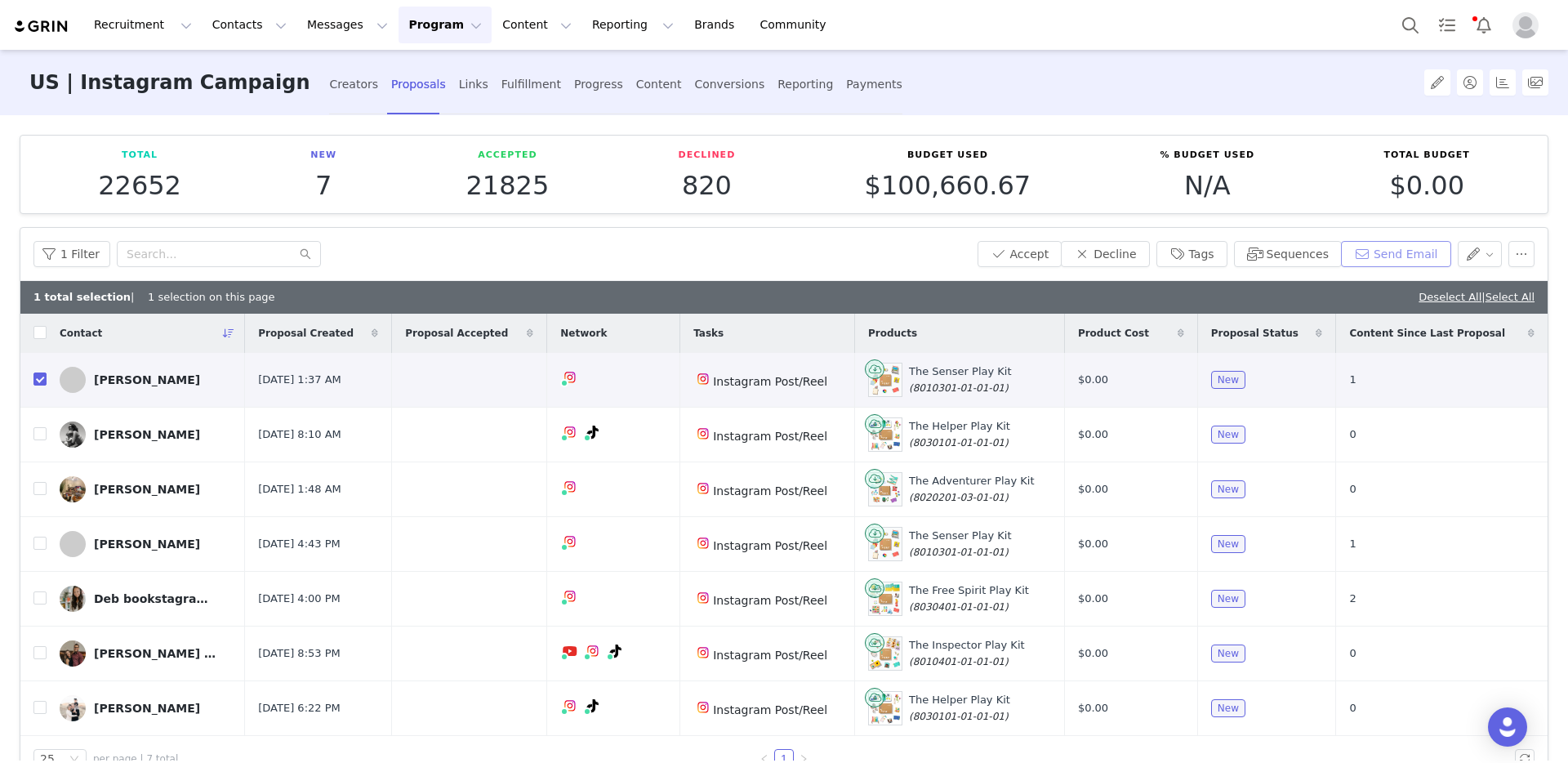
click at [1395, 254] on button "Send Email" at bounding box center [1396, 254] width 110 height 26
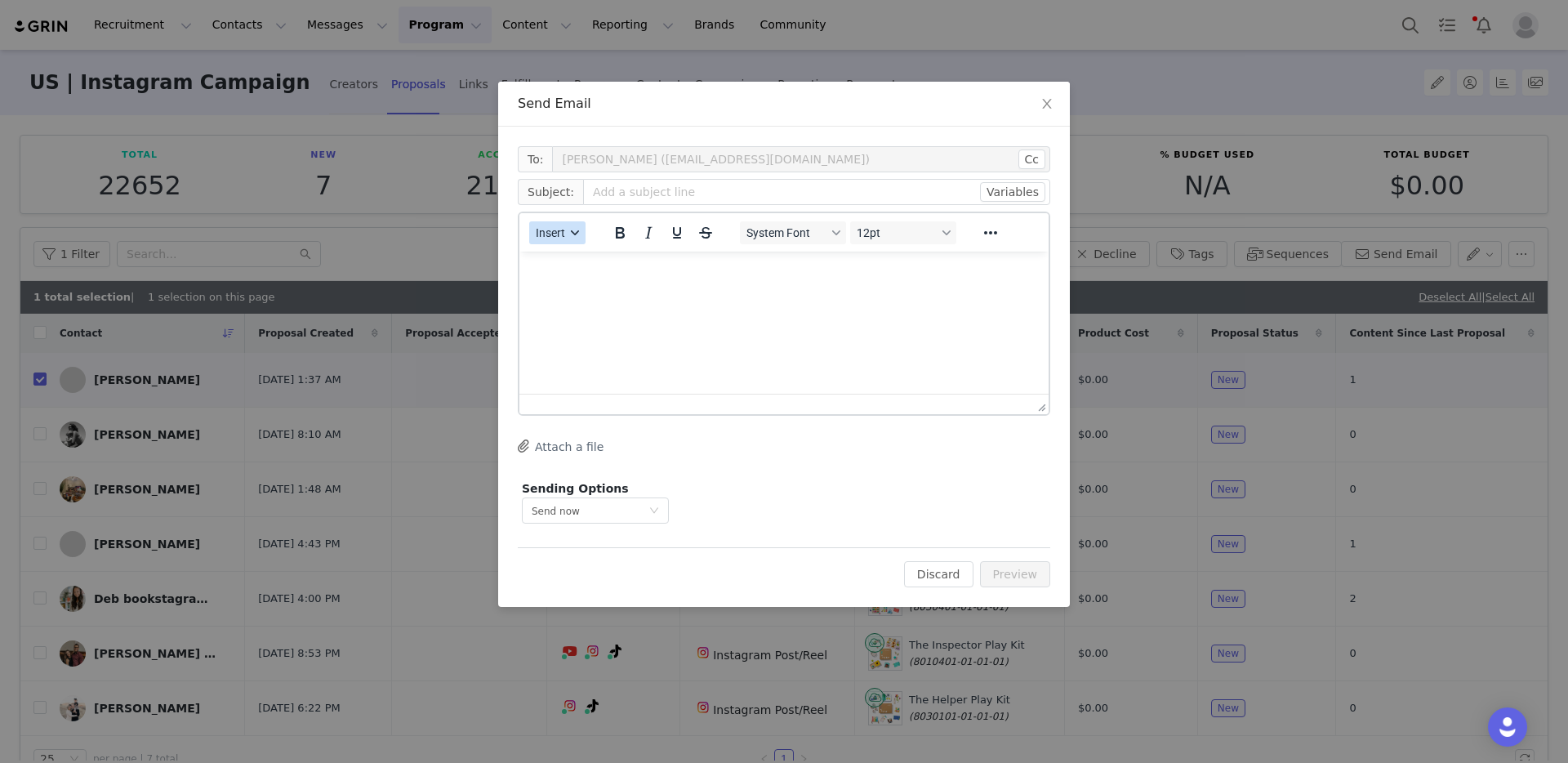
click at [558, 230] on span "Insert" at bounding box center [550, 232] width 29 height 13
click at [583, 270] on div "Insert Template" at bounding box center [616, 262] width 147 height 20
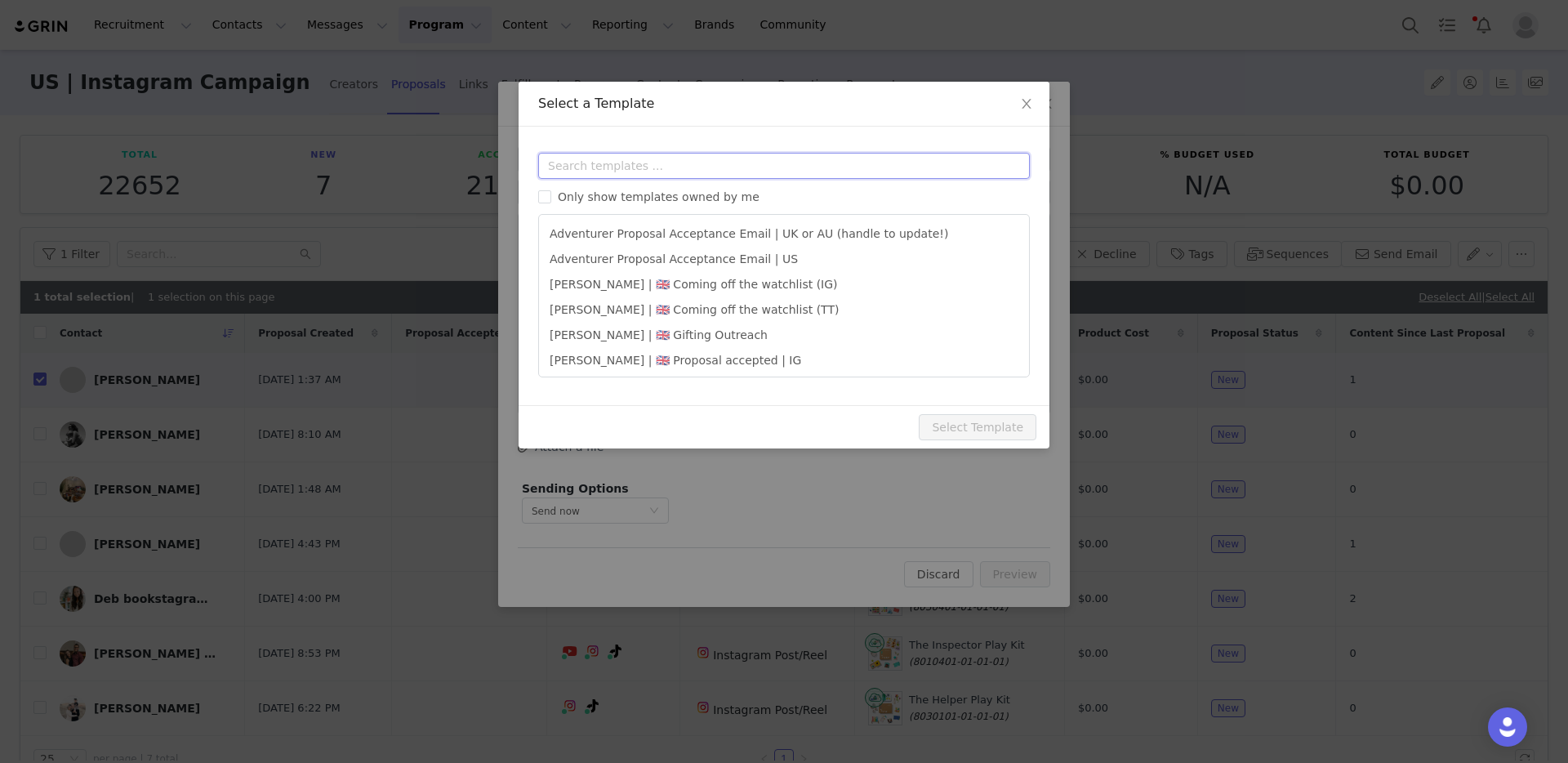
click at [638, 165] on input "text" at bounding box center [784, 166] width 492 height 26
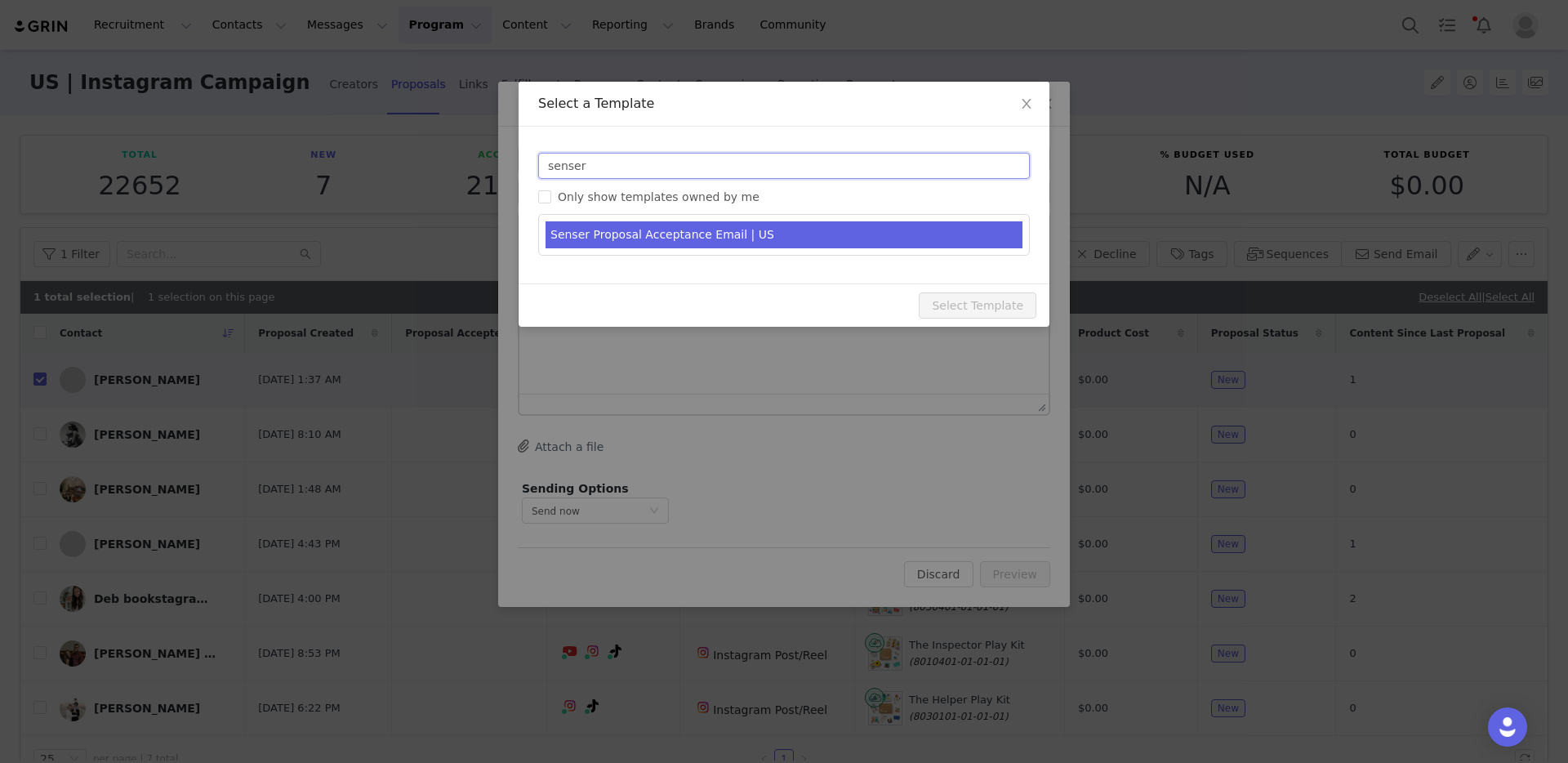
type input "senser"
type input "Get Ready to Play with The Senser Play Kit! 🎊"
click at [645, 241] on li "Senser Proposal Acceptance Email | US" at bounding box center [784, 234] width 477 height 27
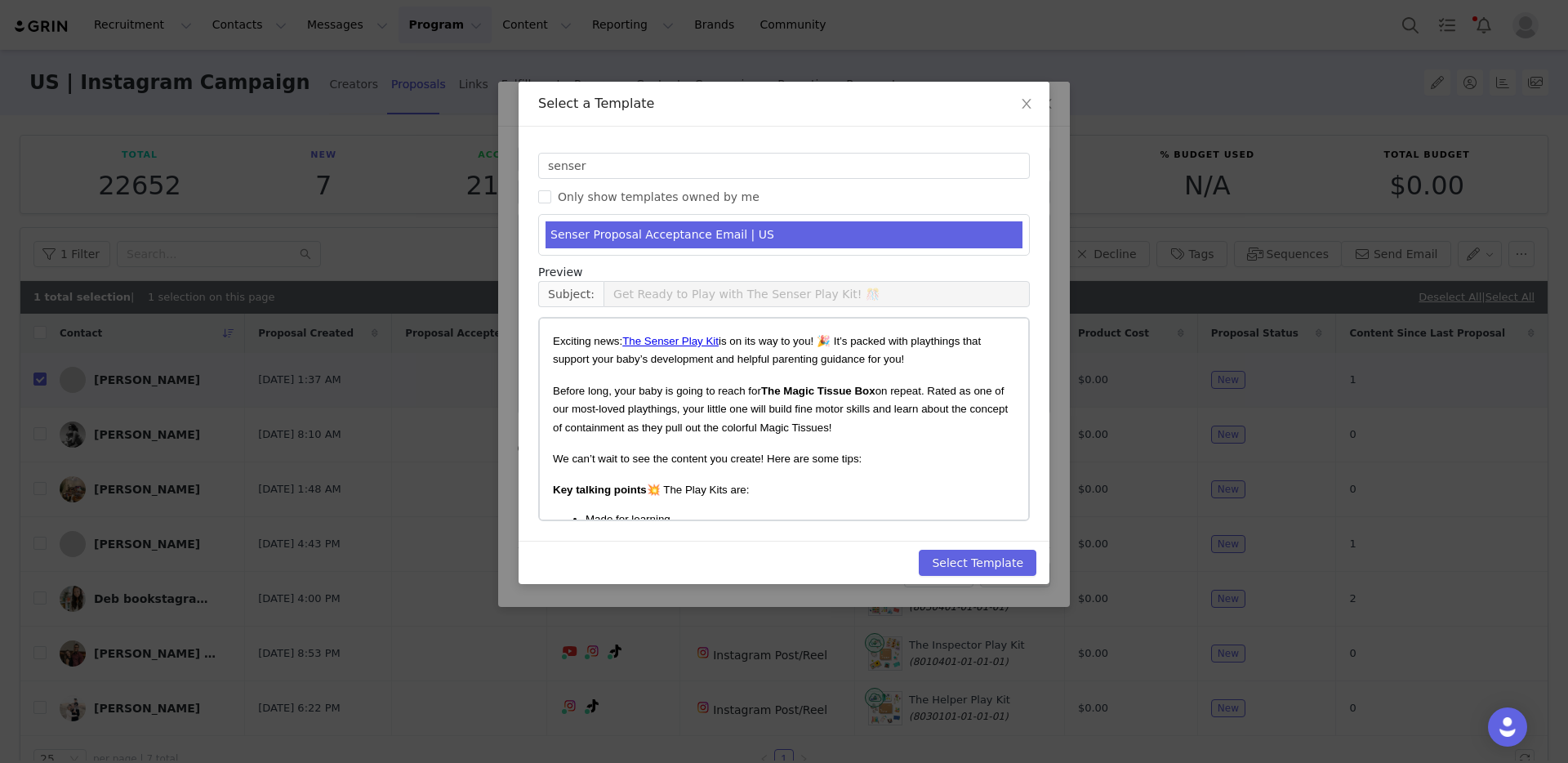
click at [998, 547] on div "Select Template" at bounding box center [784, 562] width 531 height 43
click at [1002, 562] on button "Select Template" at bounding box center [977, 563] width 118 height 26
type input "Get Ready to Play with The Senser Play Kit! 🎊"
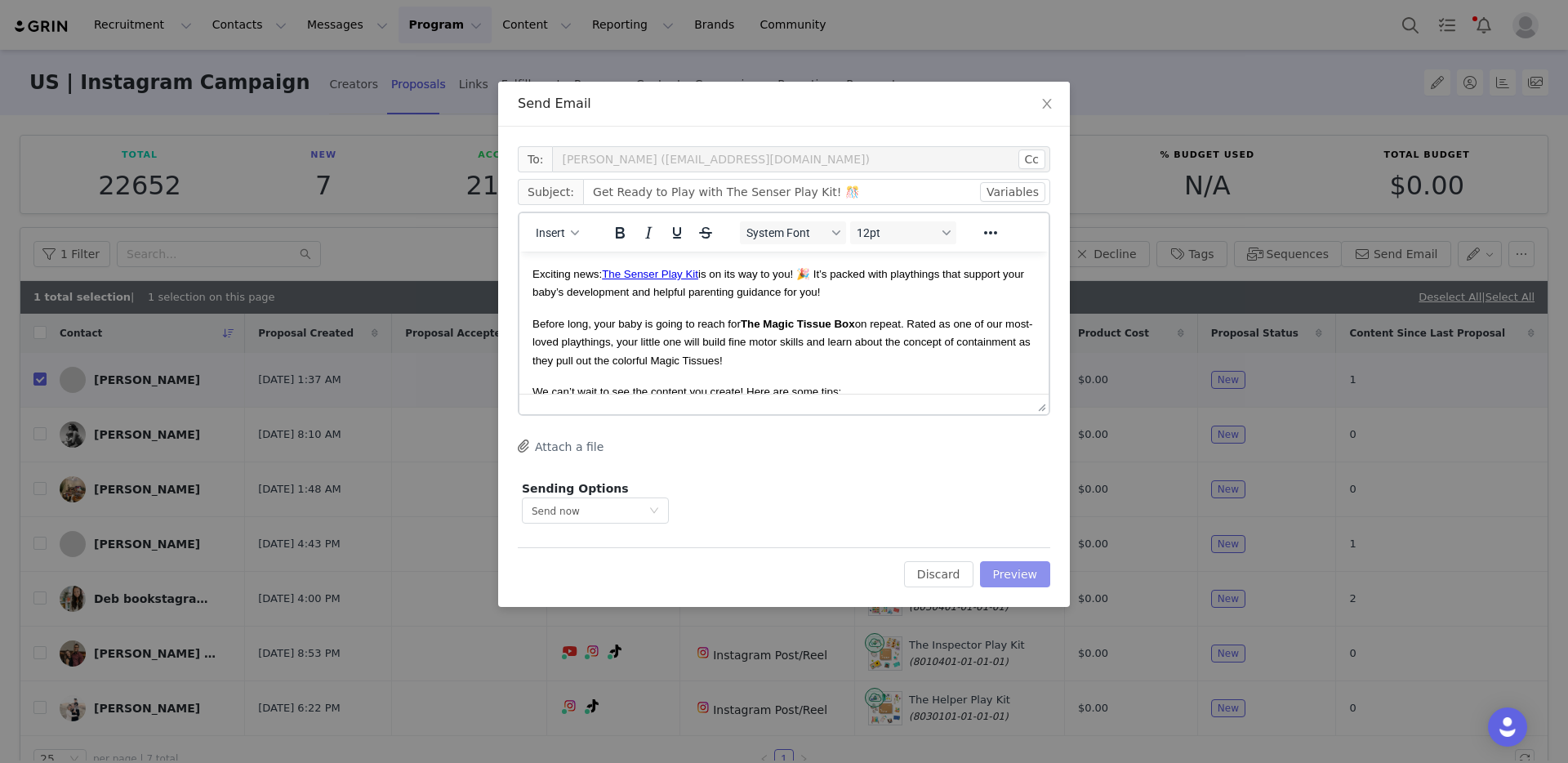
click at [1016, 574] on button "Preview" at bounding box center [1015, 574] width 71 height 26
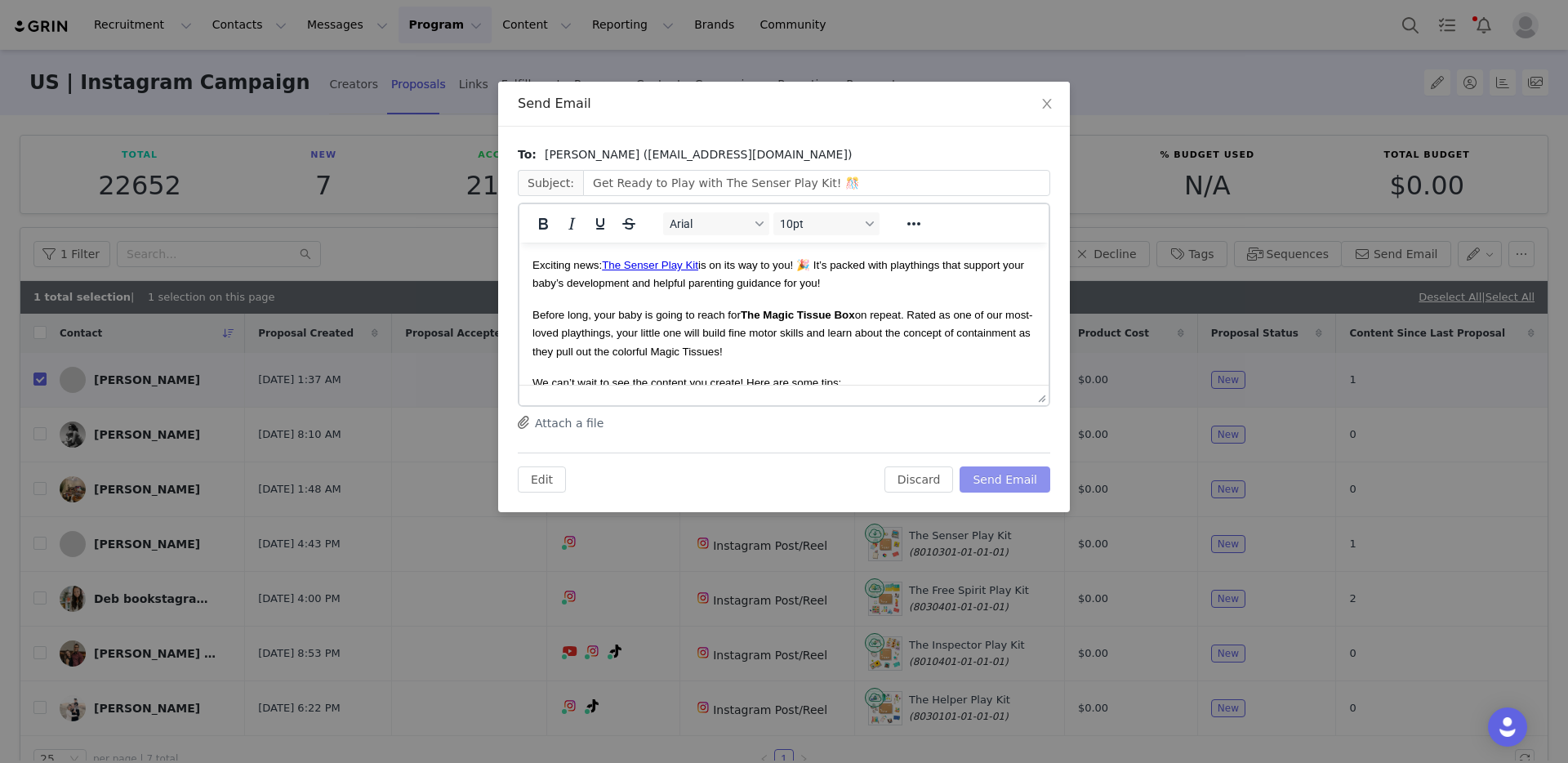
click at [1020, 480] on button "Send Email" at bounding box center [1004, 480] width 91 height 26
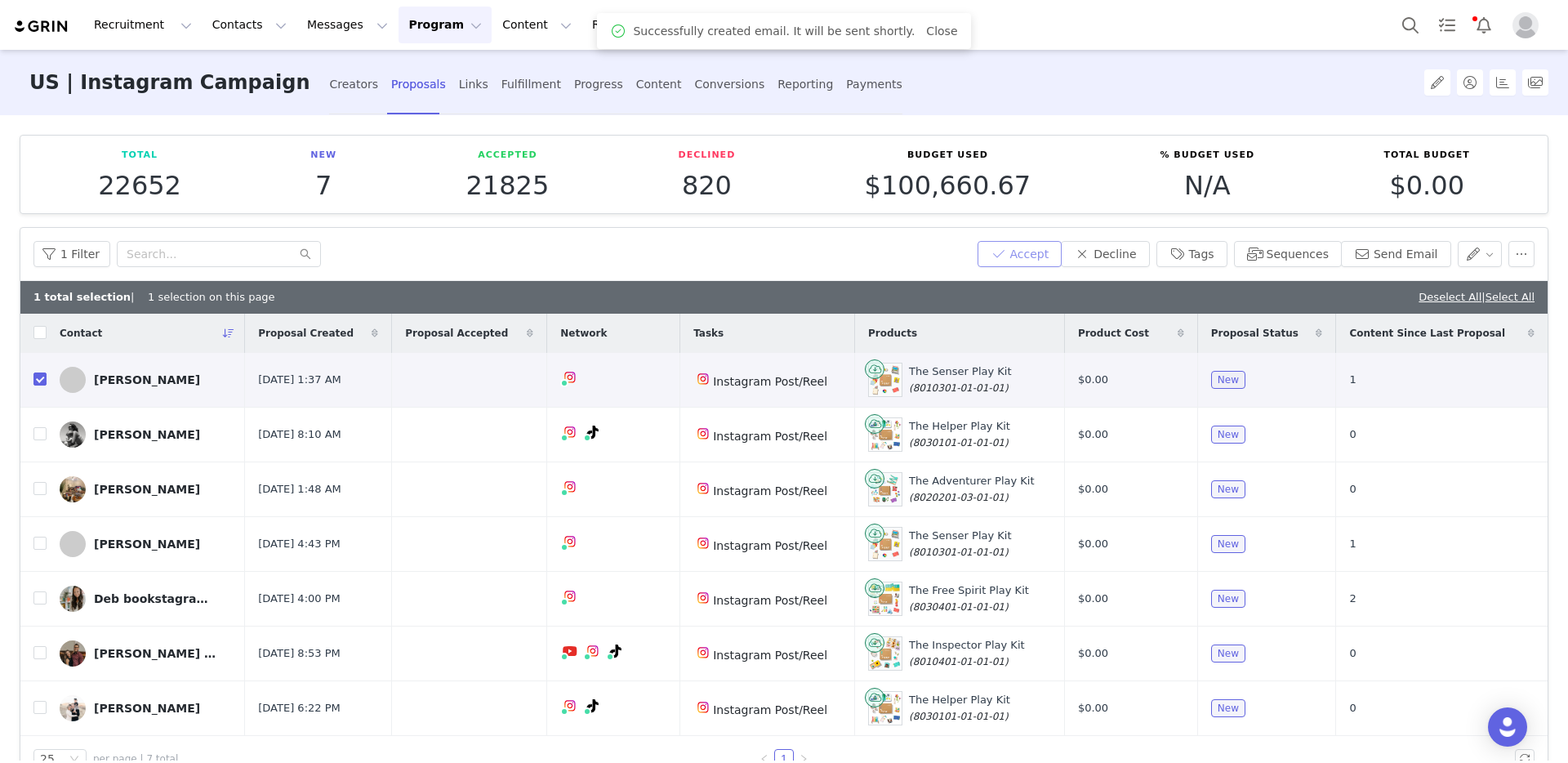
click at [1020, 258] on button "Accept" at bounding box center [1019, 254] width 85 height 26
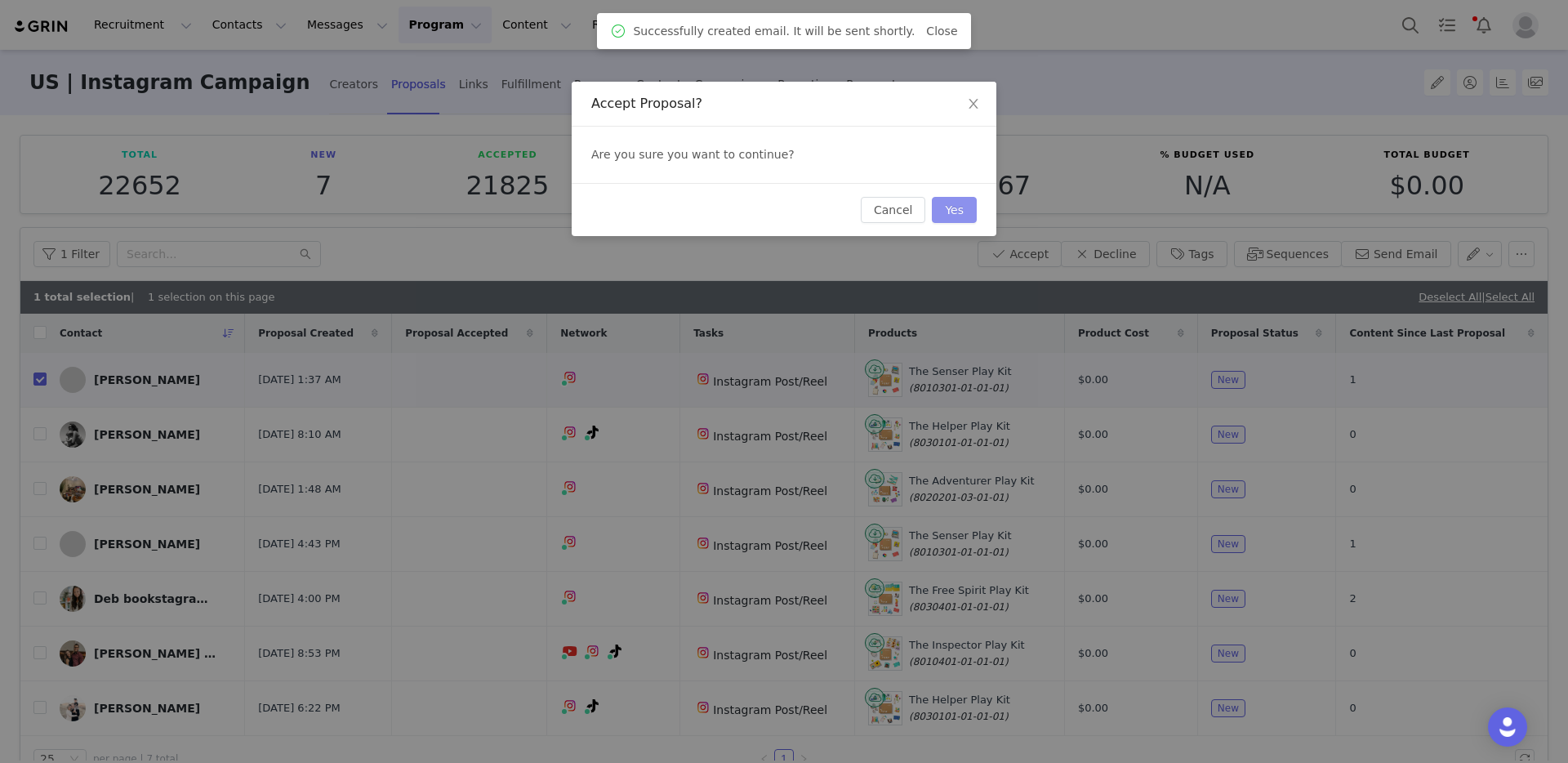
click at [953, 207] on button "Yes" at bounding box center [953, 210] width 45 height 26
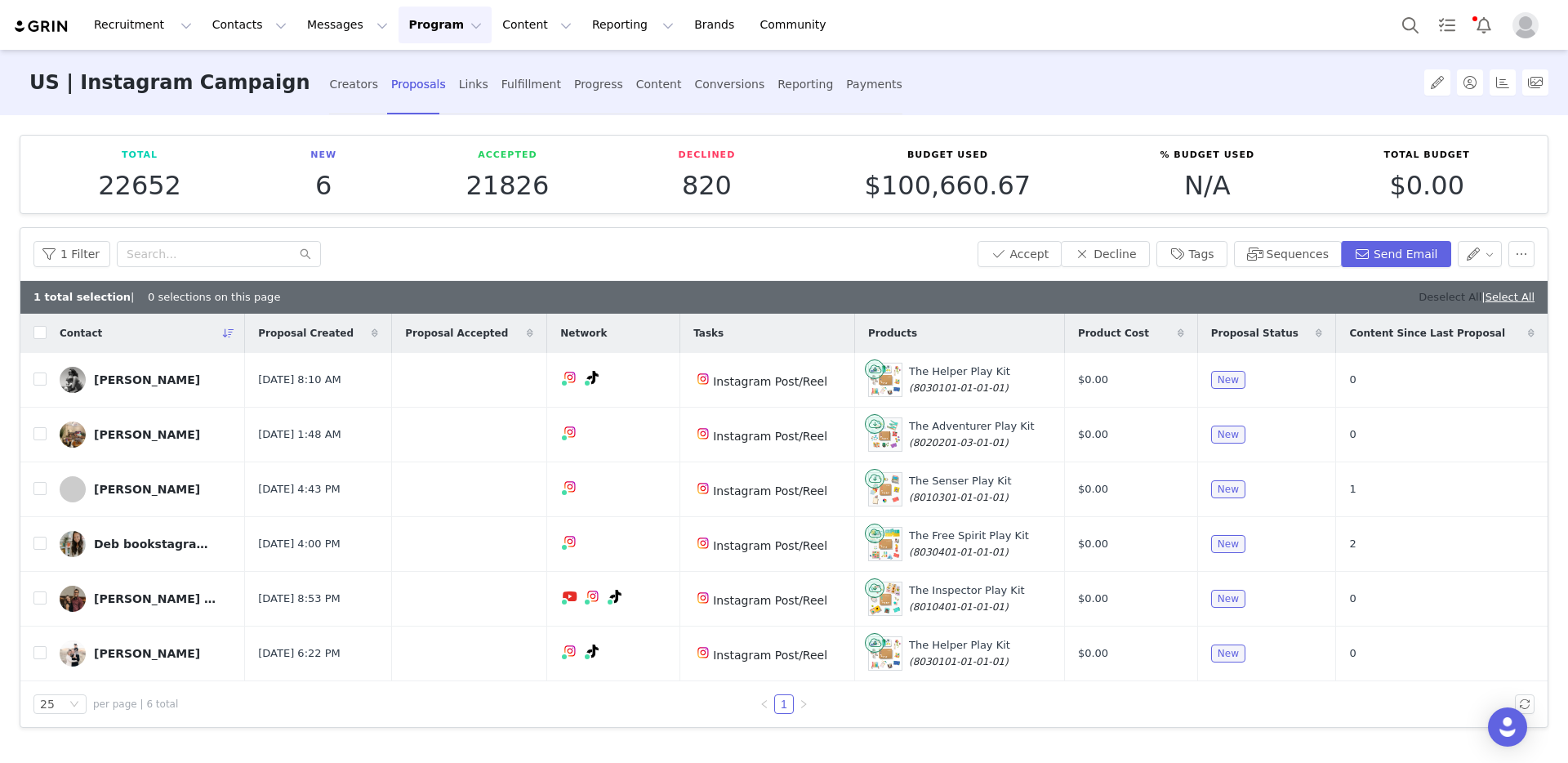
click at [1446, 297] on link "Deselect All" at bounding box center [1449, 297] width 63 height 12
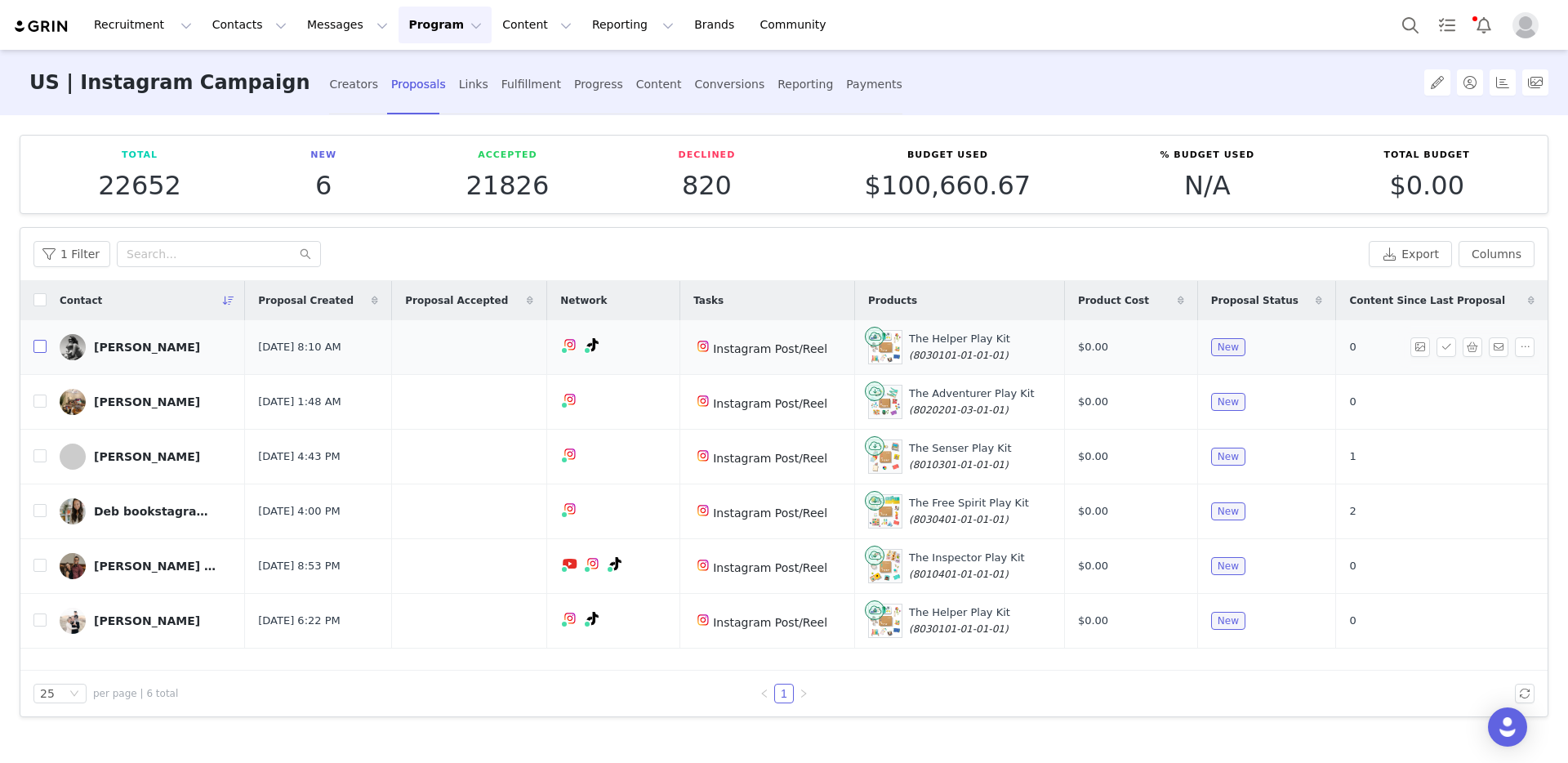
click at [40, 348] on input "checkbox" at bounding box center [40, 346] width 13 height 13
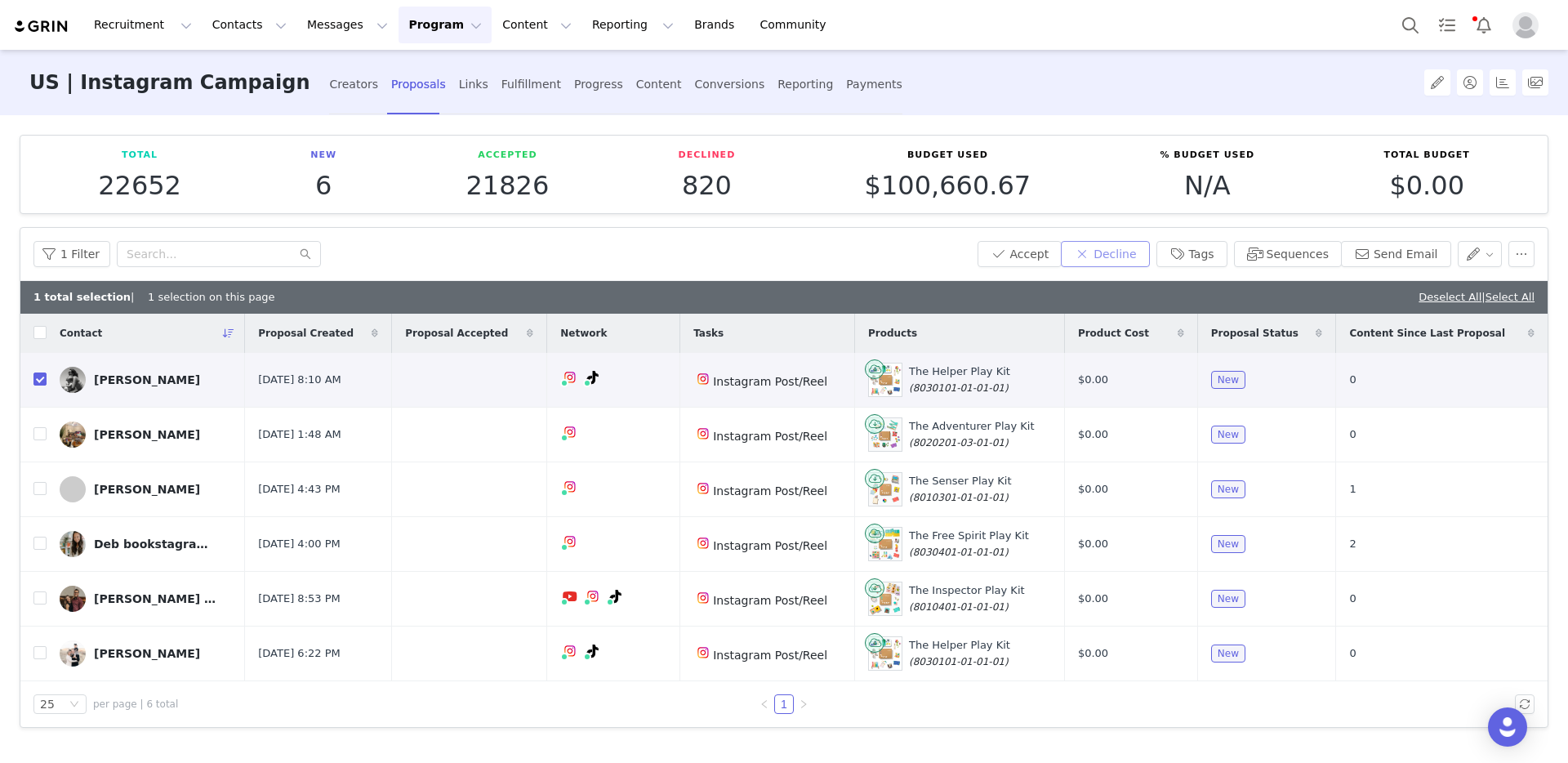
click at [1126, 254] on button "Decline" at bounding box center [1104, 254] width 88 height 26
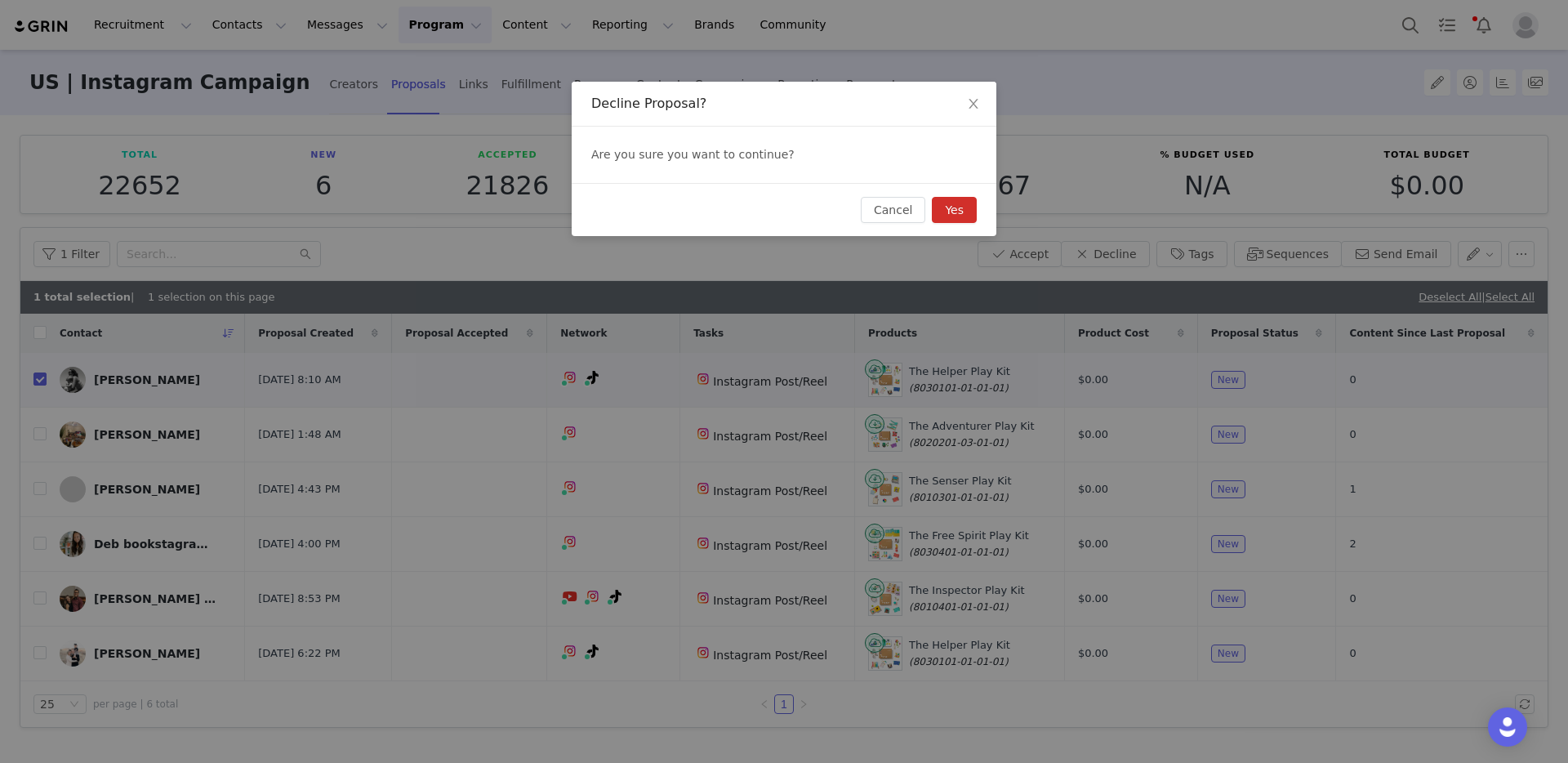
click at [948, 211] on button "Yes" at bounding box center [953, 210] width 45 height 26
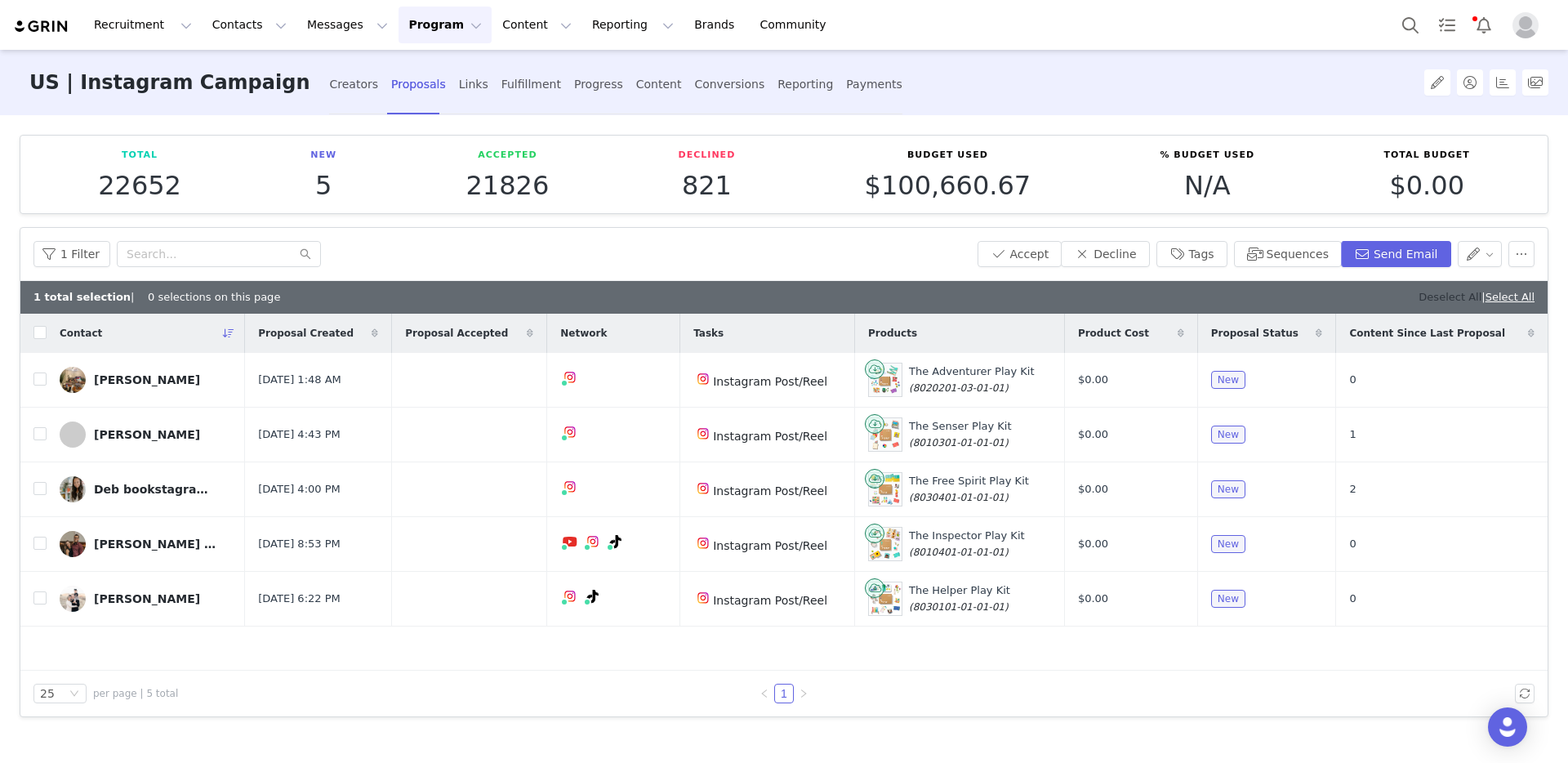
click at [1427, 302] on link "Deselect All" at bounding box center [1449, 297] width 63 height 12
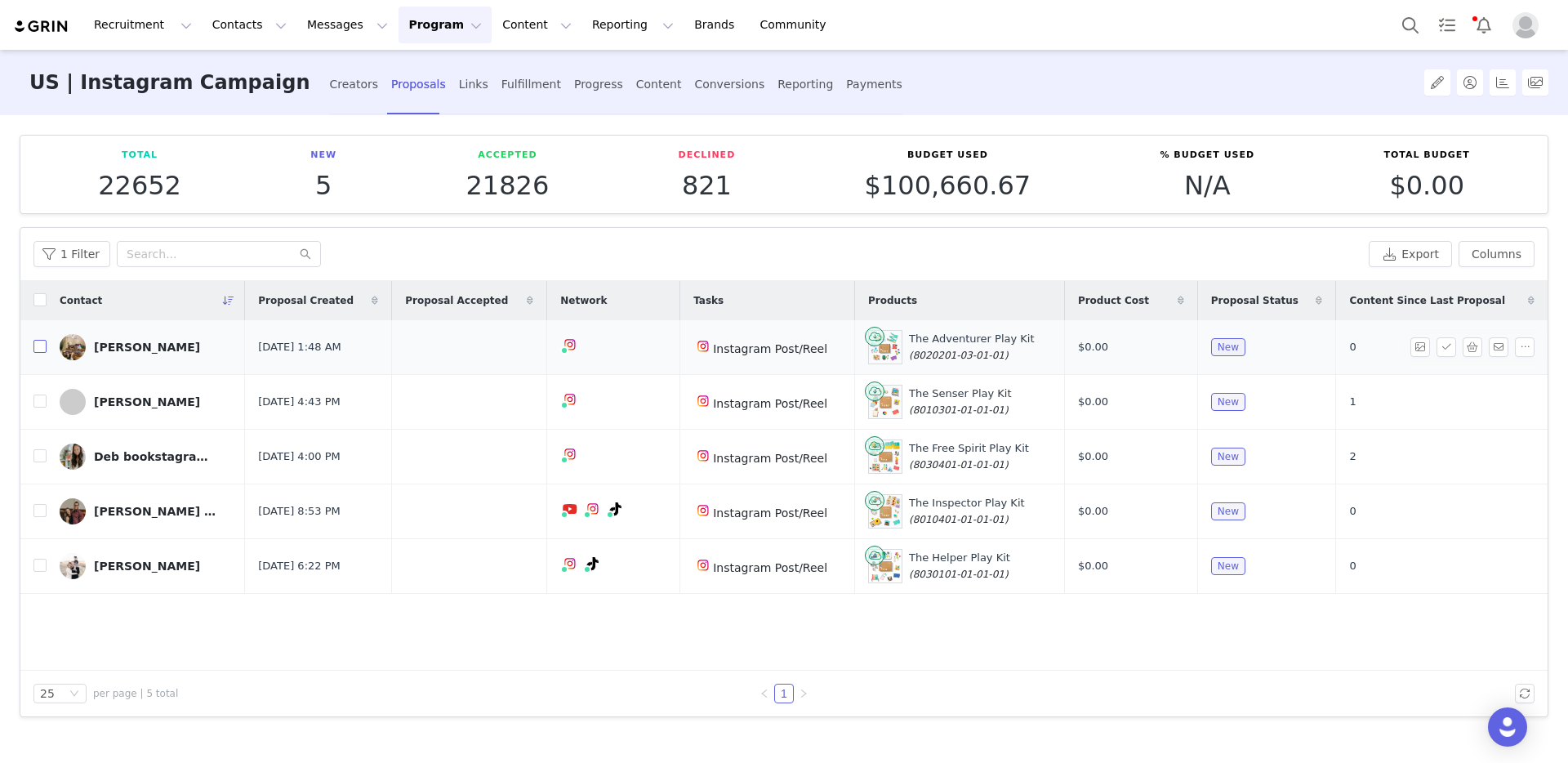
click at [39, 349] on input "checkbox" at bounding box center [40, 346] width 13 height 13
checkbox input "true"
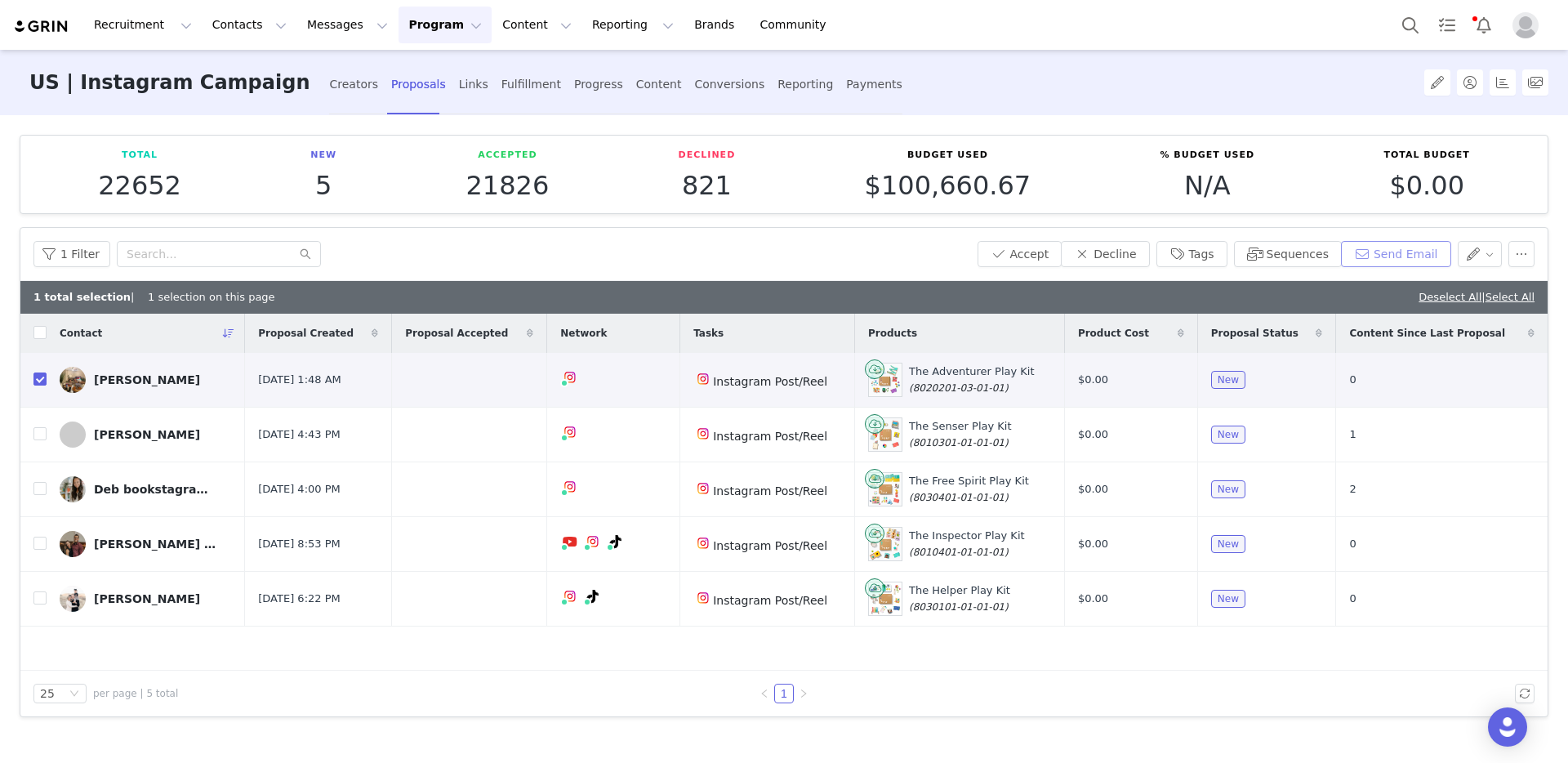
click at [1415, 257] on button "Send Email" at bounding box center [1396, 254] width 110 height 26
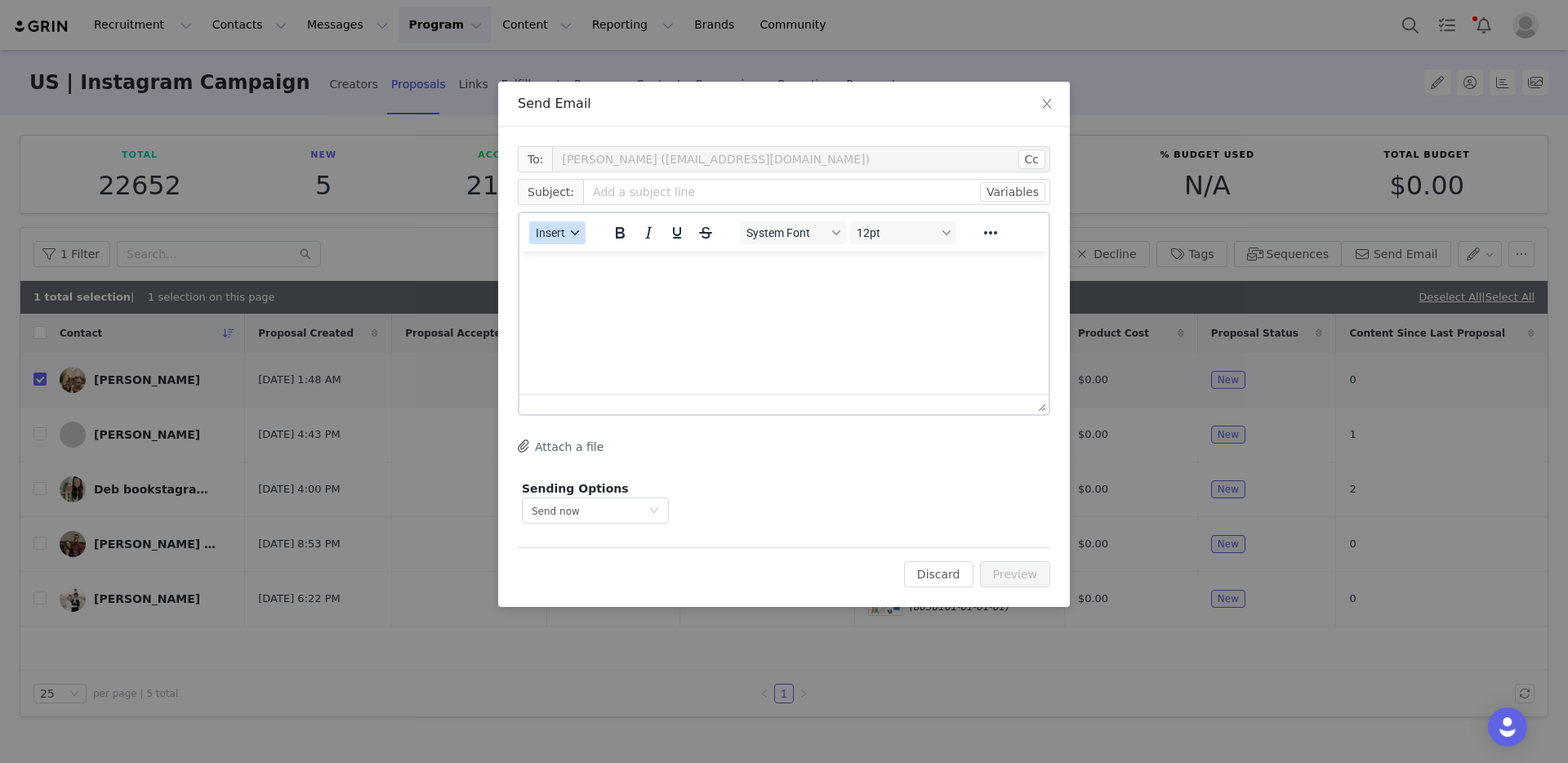
click at [561, 228] on span "Insert" at bounding box center [550, 232] width 29 height 13
click at [581, 260] on div "Insert Template" at bounding box center [616, 262] width 147 height 20
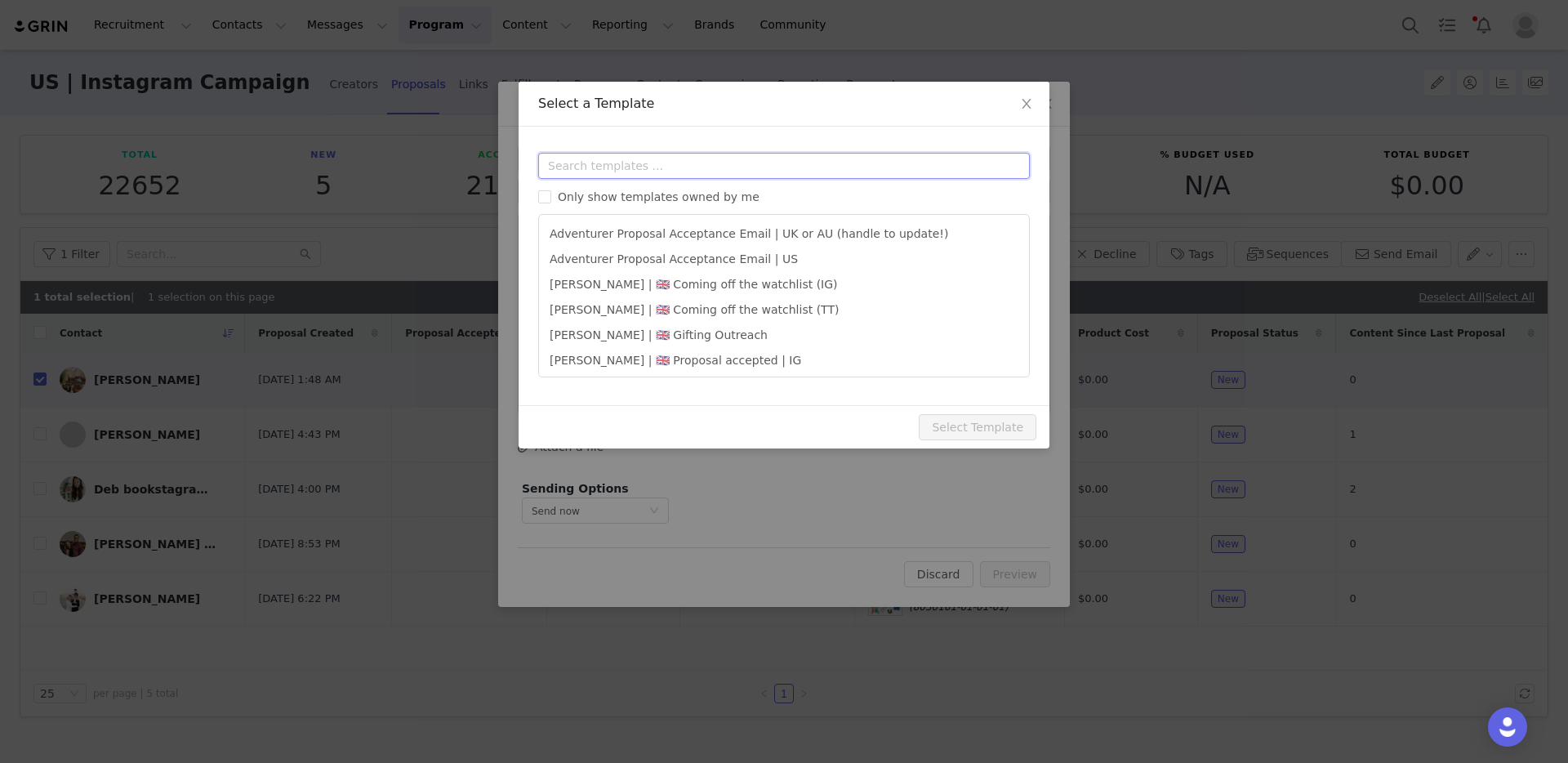
click at [605, 164] on input "text" at bounding box center [784, 166] width 492 height 26
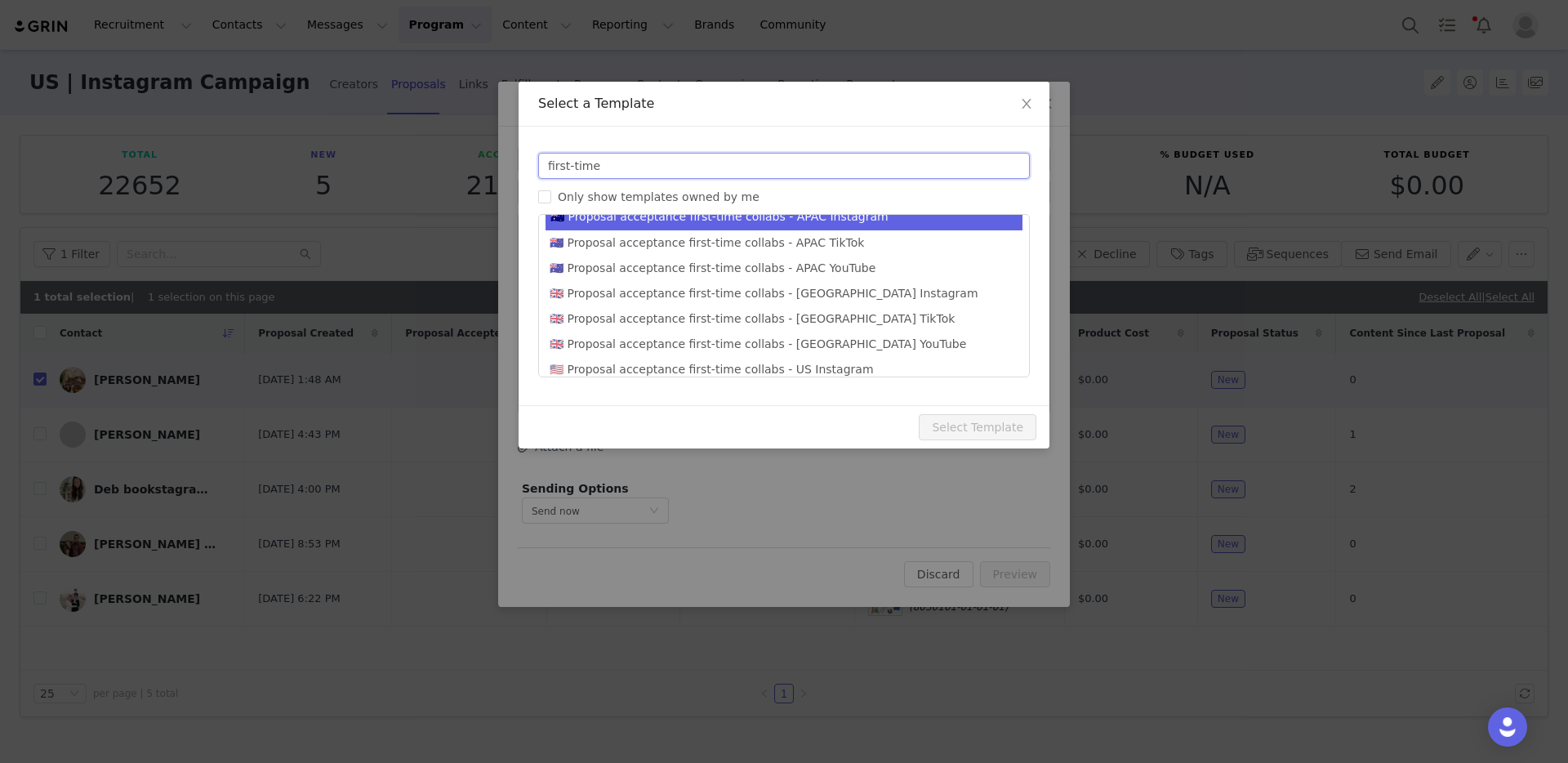
scroll to position [106, 0]
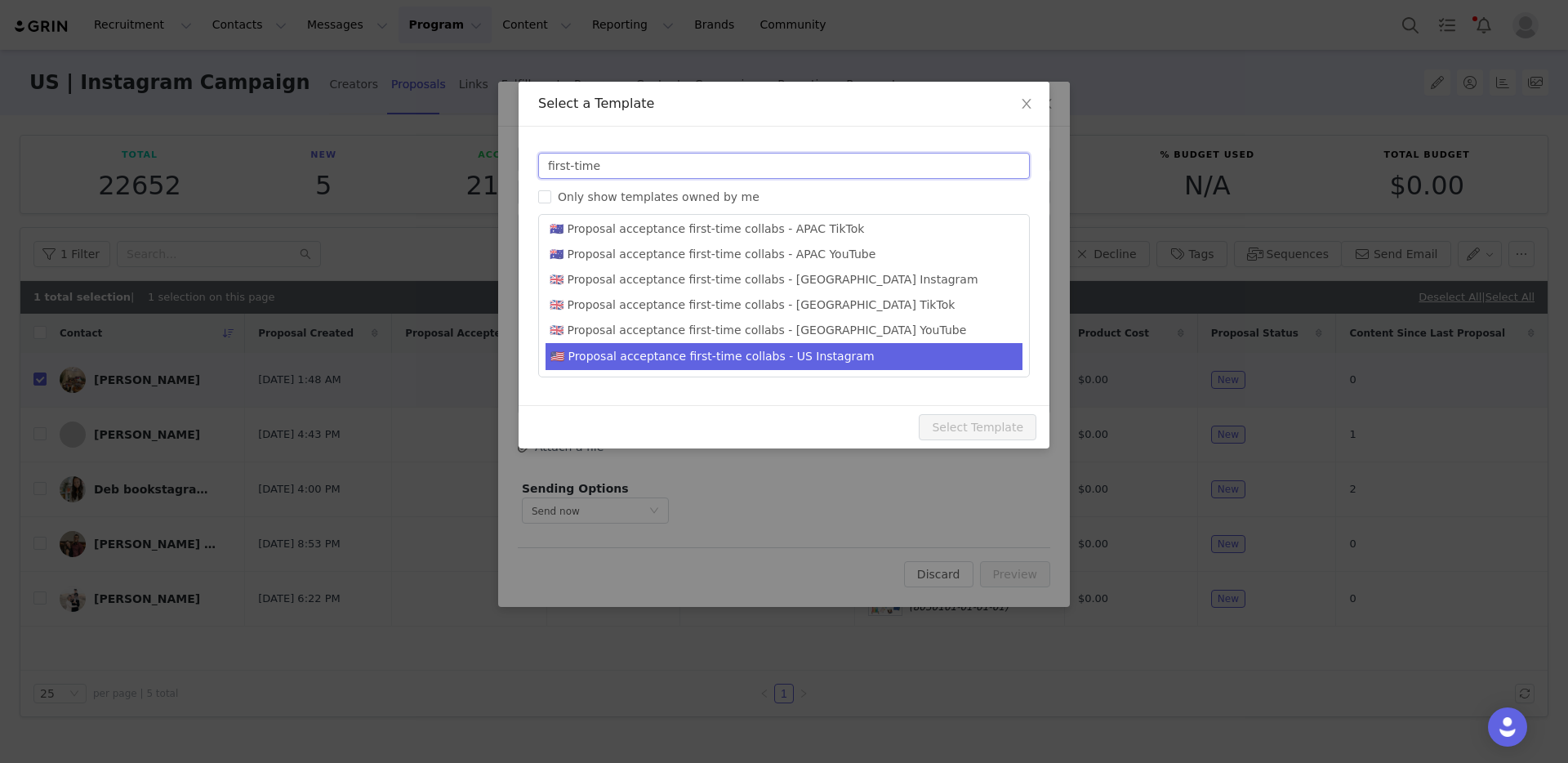
type input "first-time"
click at [766, 353] on li "🇺🇸 Proposal acceptance first-time collabs - US Instagram" at bounding box center [784, 356] width 477 height 27
type input "You’re in! Welcome to our collaboration program 🩷"
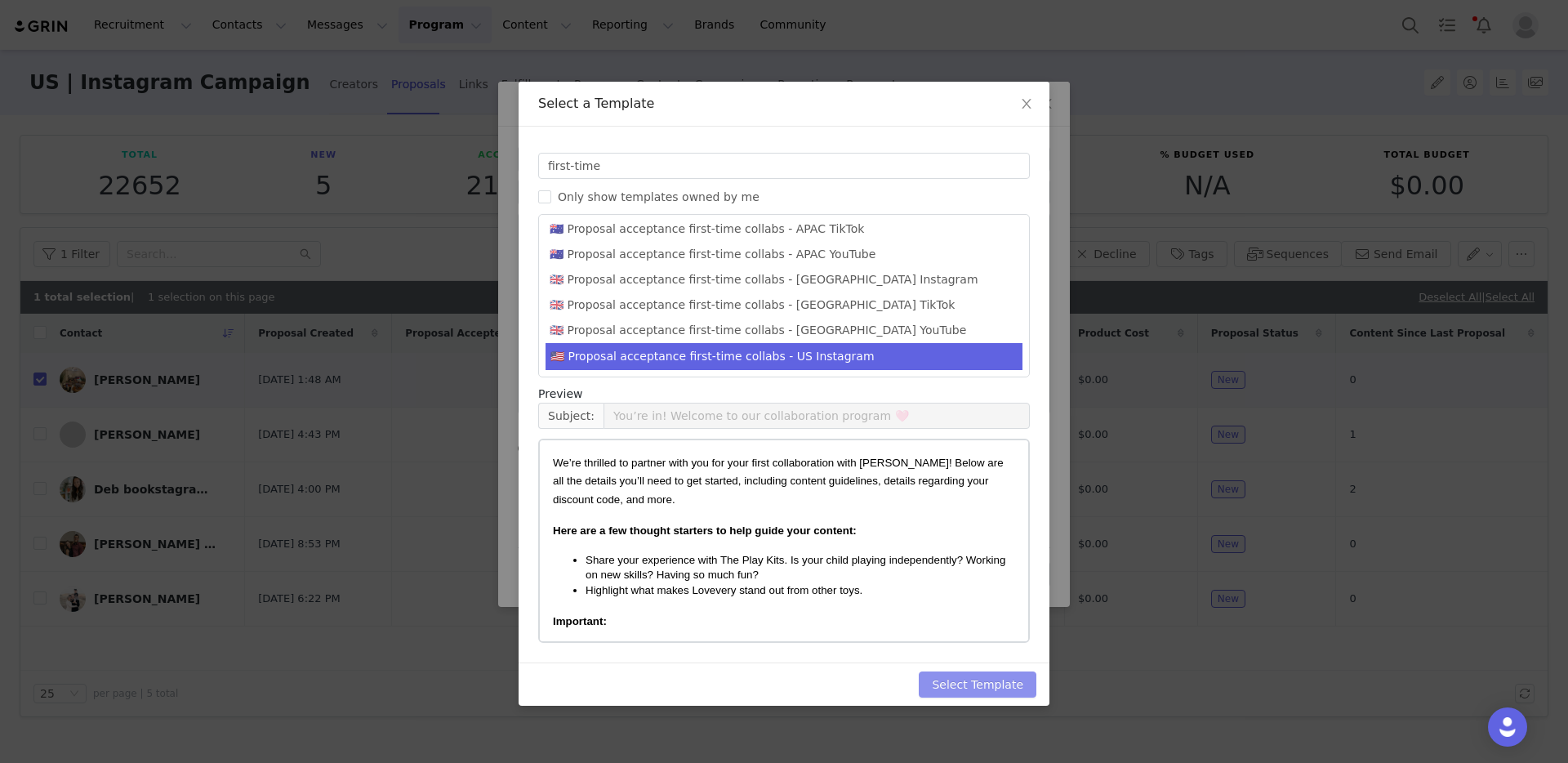
click at [997, 684] on button "Select Template" at bounding box center [977, 685] width 118 height 26
type input "You’re in! Welcome to our collaboration program 🩷"
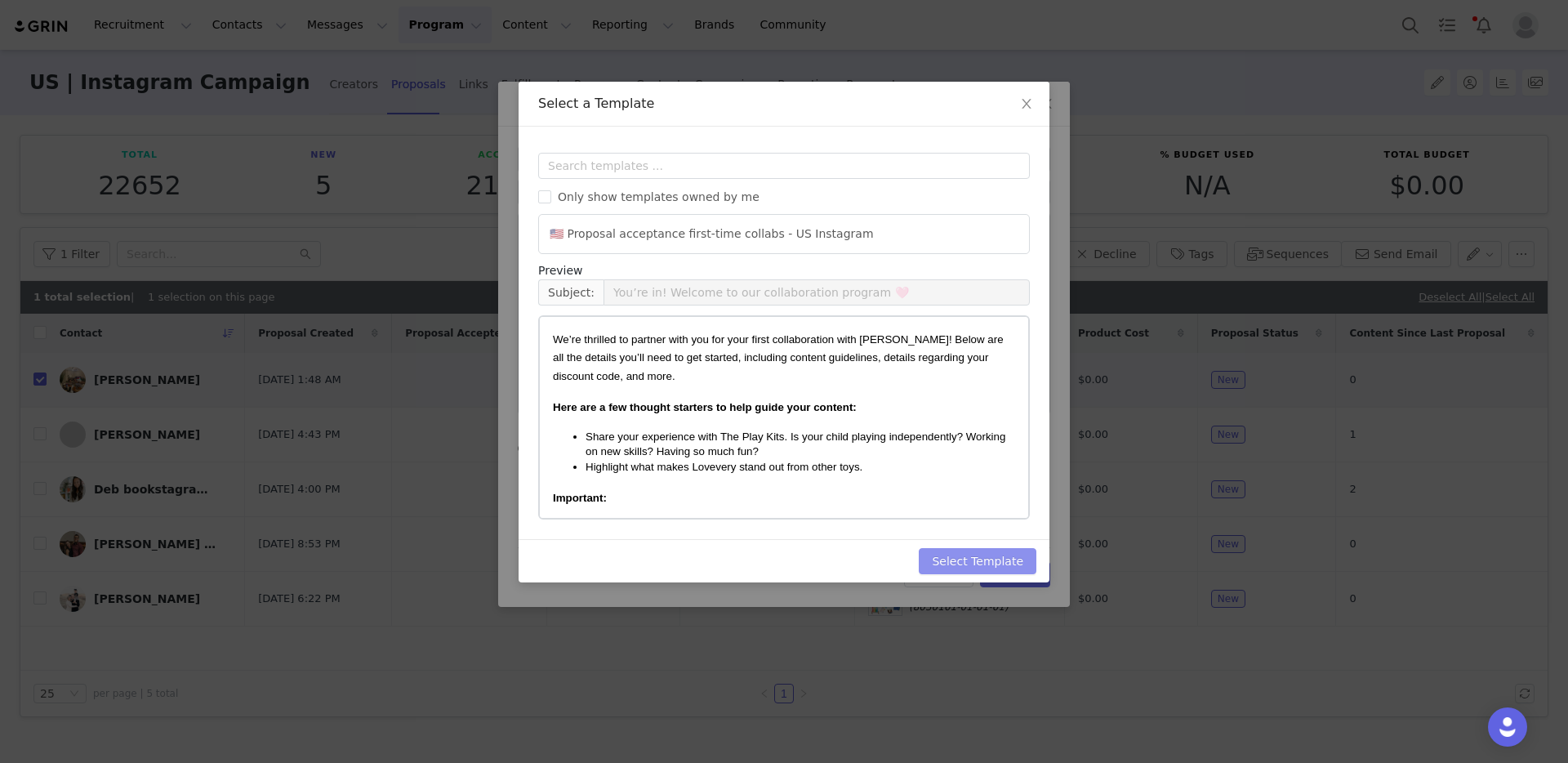
scroll to position [0, 0]
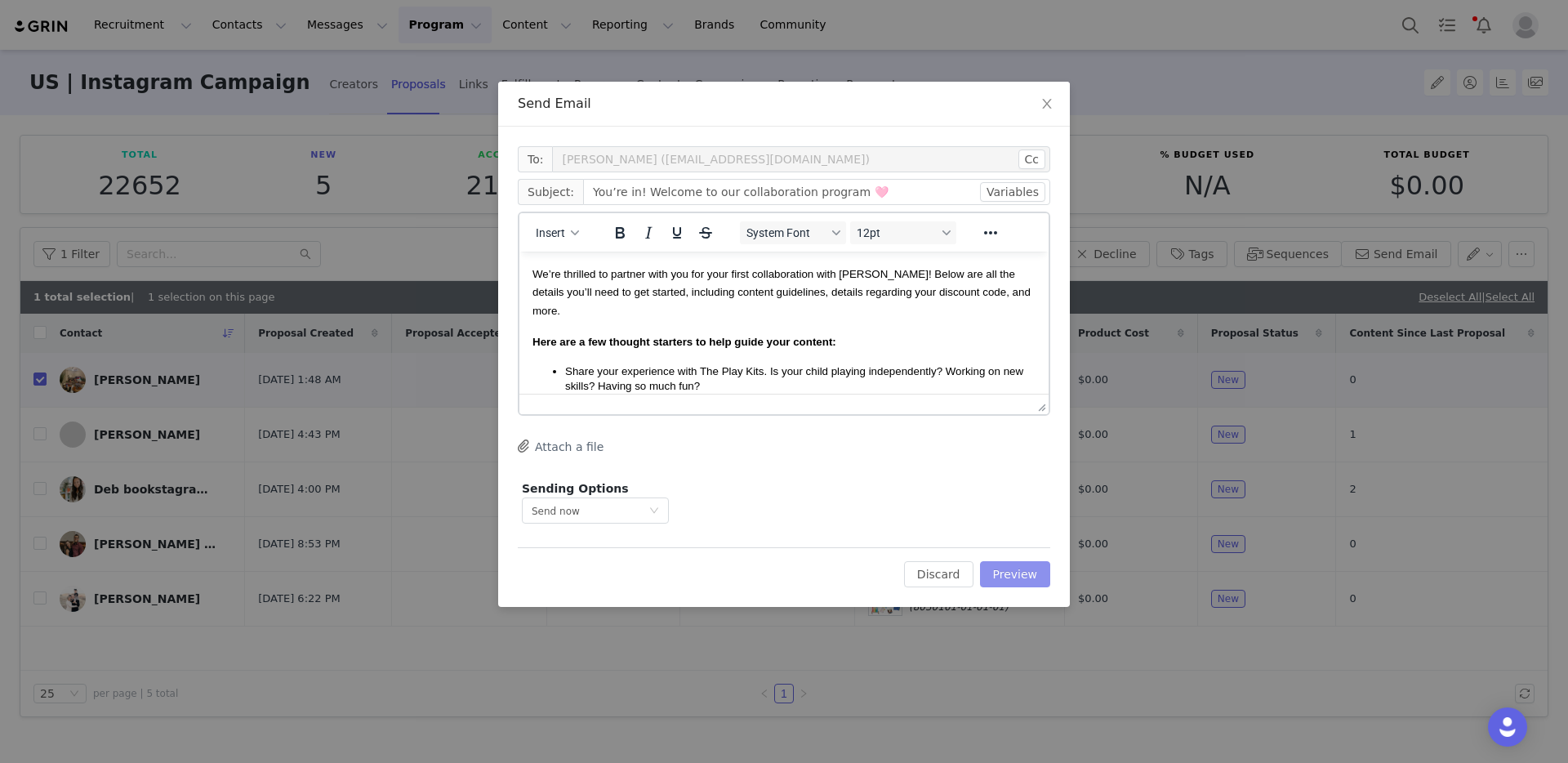
click at [1017, 578] on button "Preview" at bounding box center [1015, 574] width 71 height 26
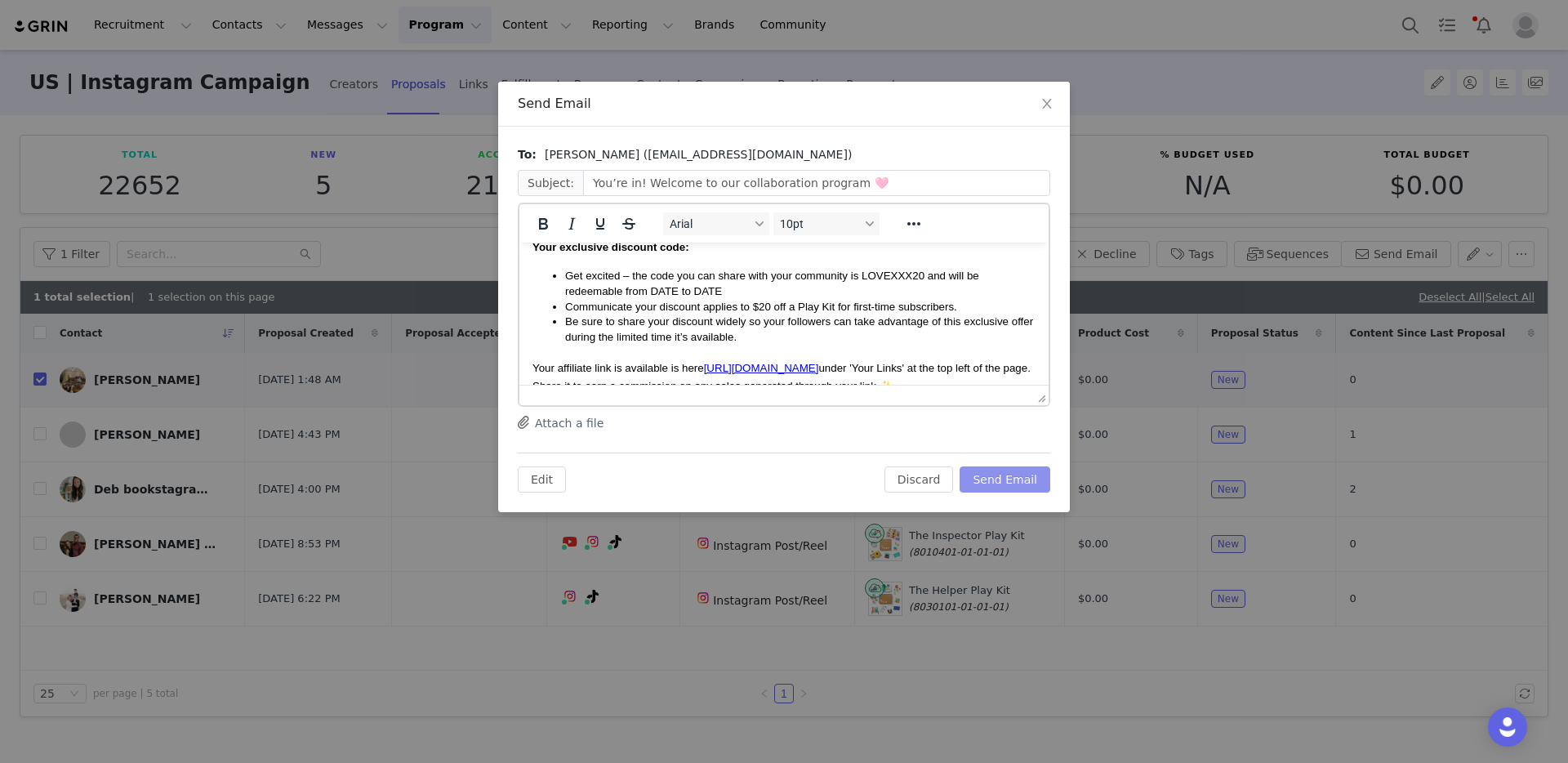
scroll to position [419, 0]
paste body "Rich Text Area. Press ALT-0 for help."
click at [913, 282] on li "Get excited – the code you can share with your community is LOVEKENBONEDAILY20 …" at bounding box center [799, 282] width 471 height 30
click at [545, 228] on icon "Bold" at bounding box center [543, 223] width 9 height 11
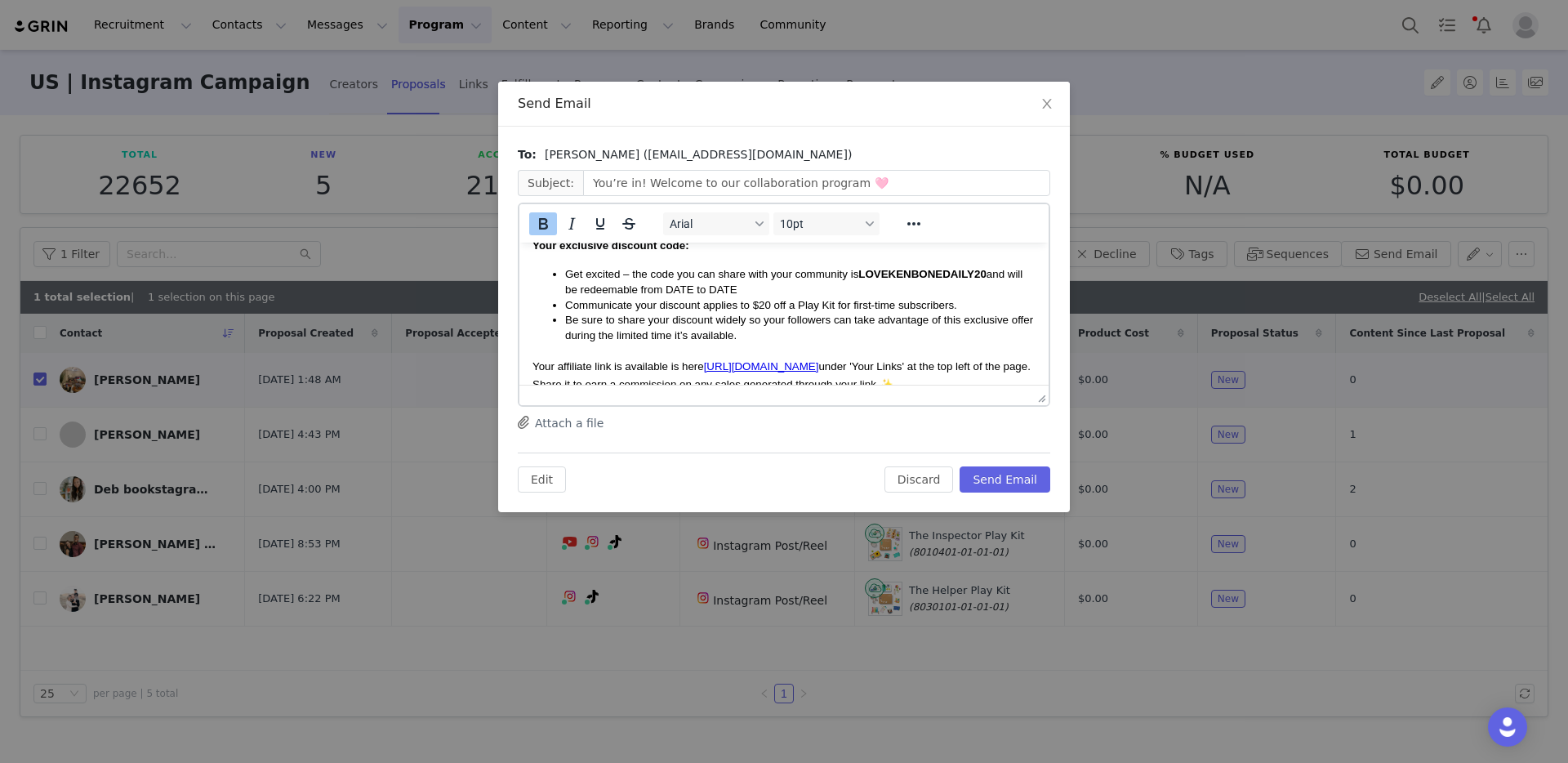
click at [700, 288] on span "Get excited – the code you can share with your community is LOVEKENBONEDAILY20 …" at bounding box center [793, 282] width 458 height 28
click at [745, 289] on span "Get excited – the code you can share with your community is LOVEKENBONEDAILY20 …" at bounding box center [793, 282] width 458 height 28
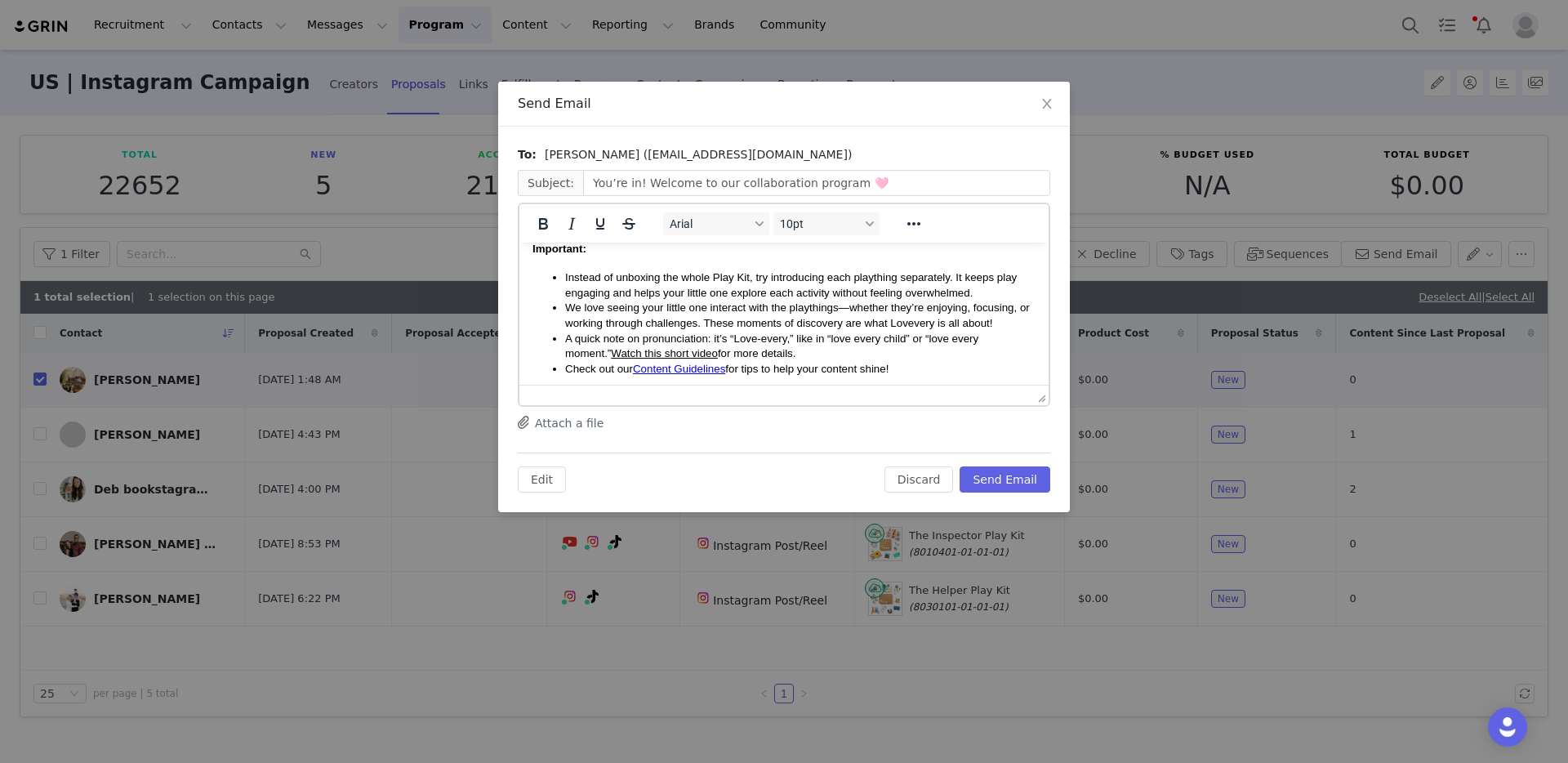
scroll to position [0, 0]
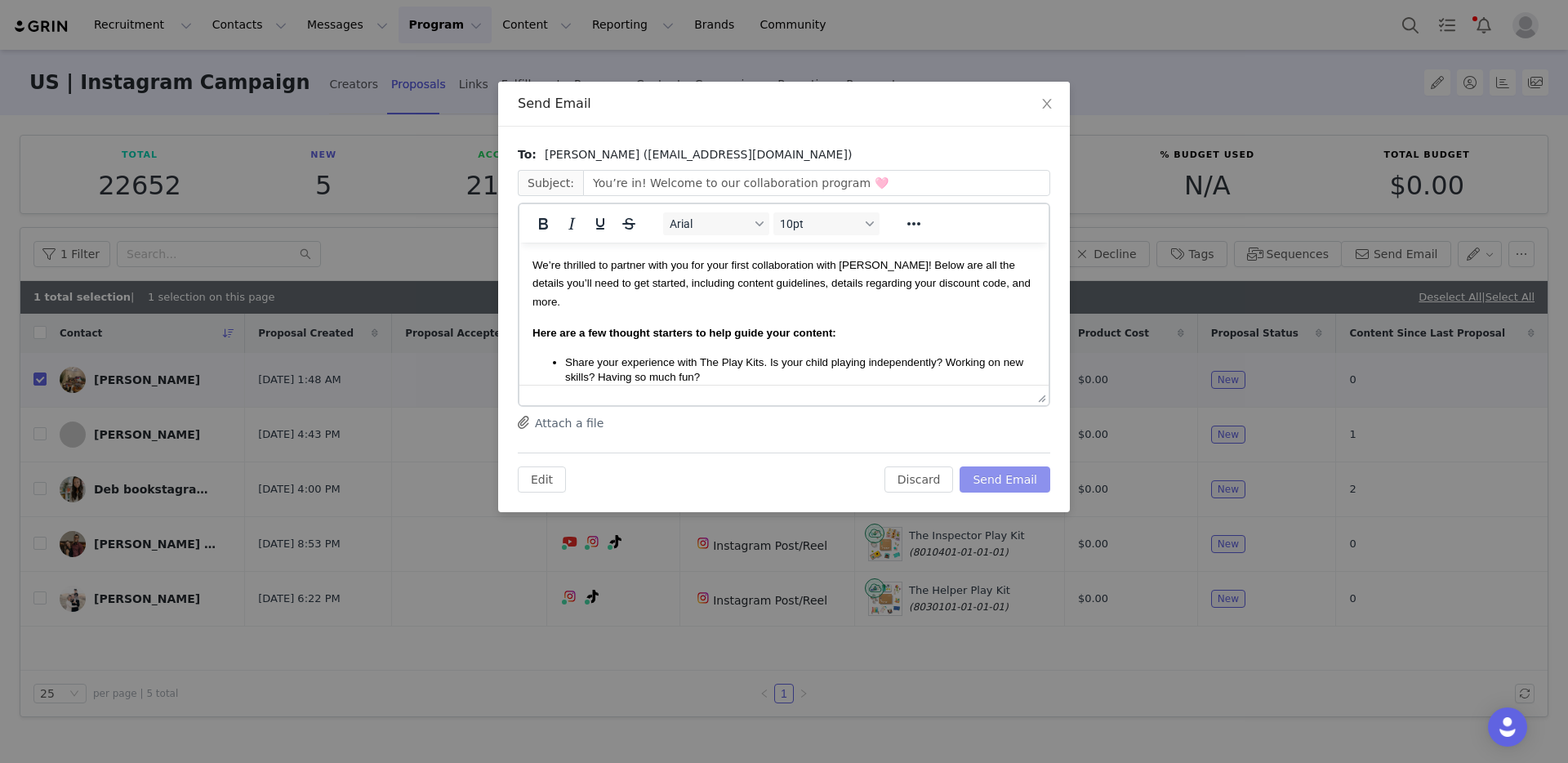
click at [1016, 479] on button "Send Email" at bounding box center [1004, 480] width 91 height 26
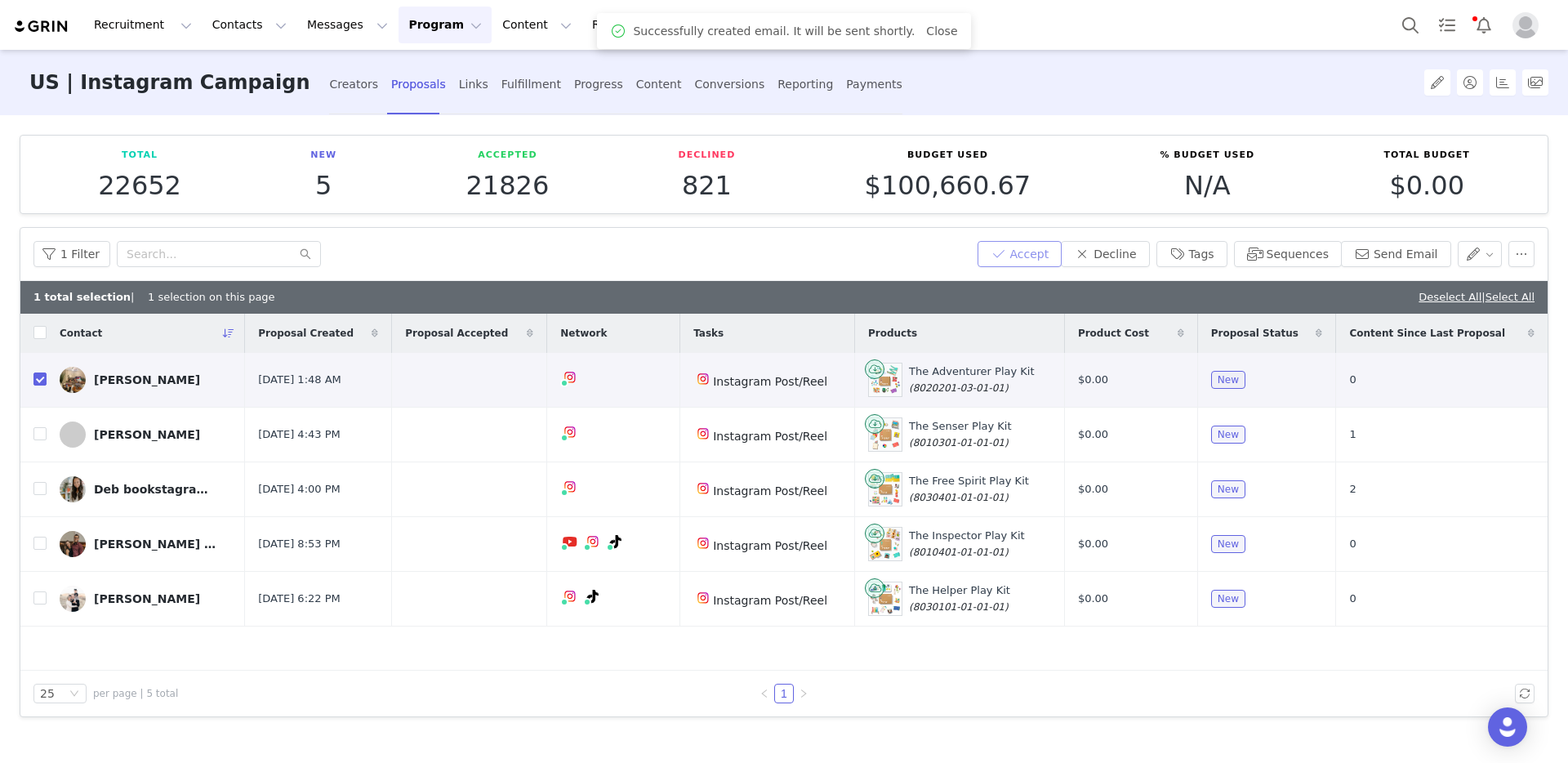
click at [1017, 262] on button "Accept" at bounding box center [1019, 254] width 85 height 26
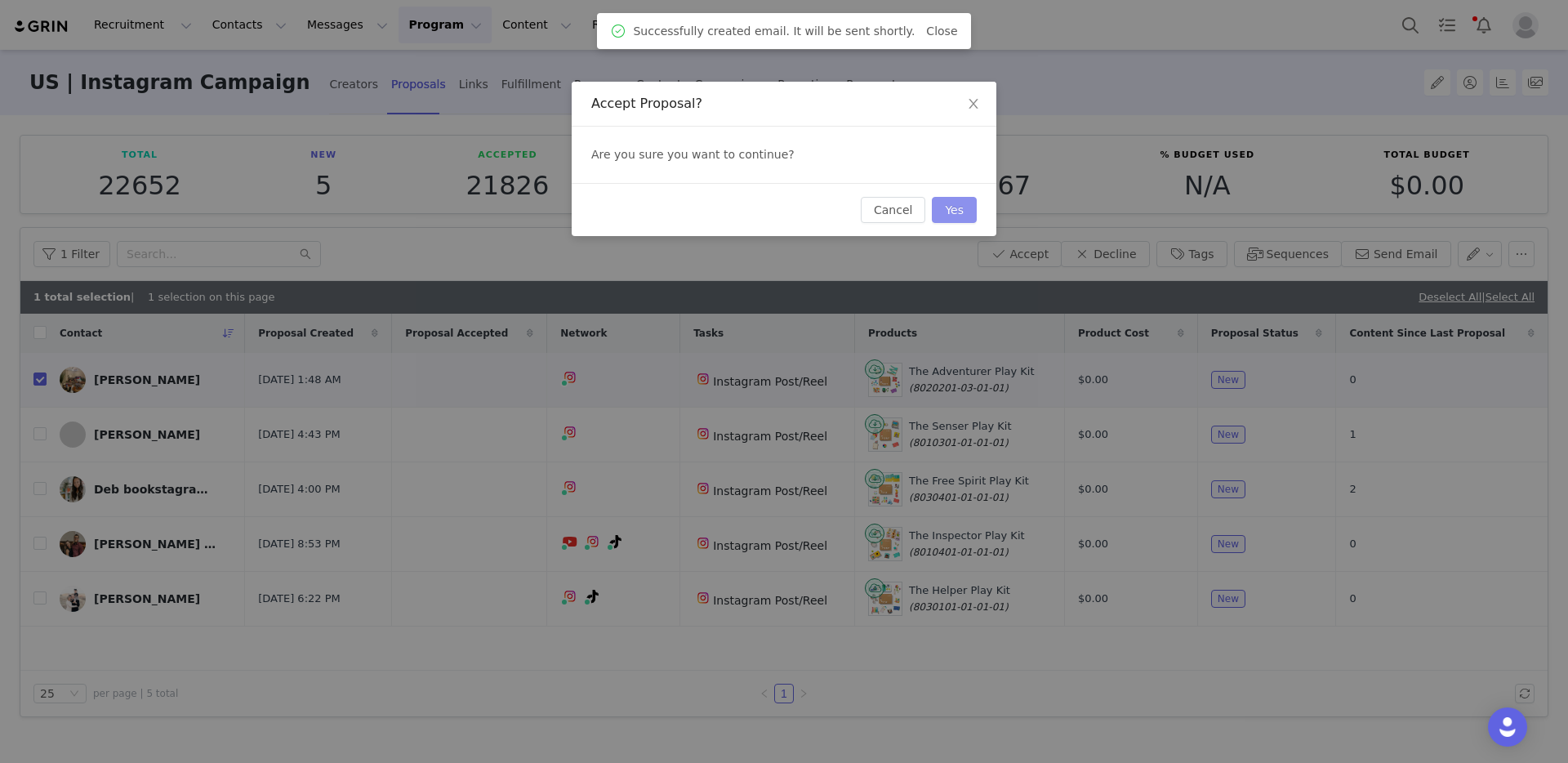
click at [953, 205] on button "Yes" at bounding box center [953, 210] width 45 height 26
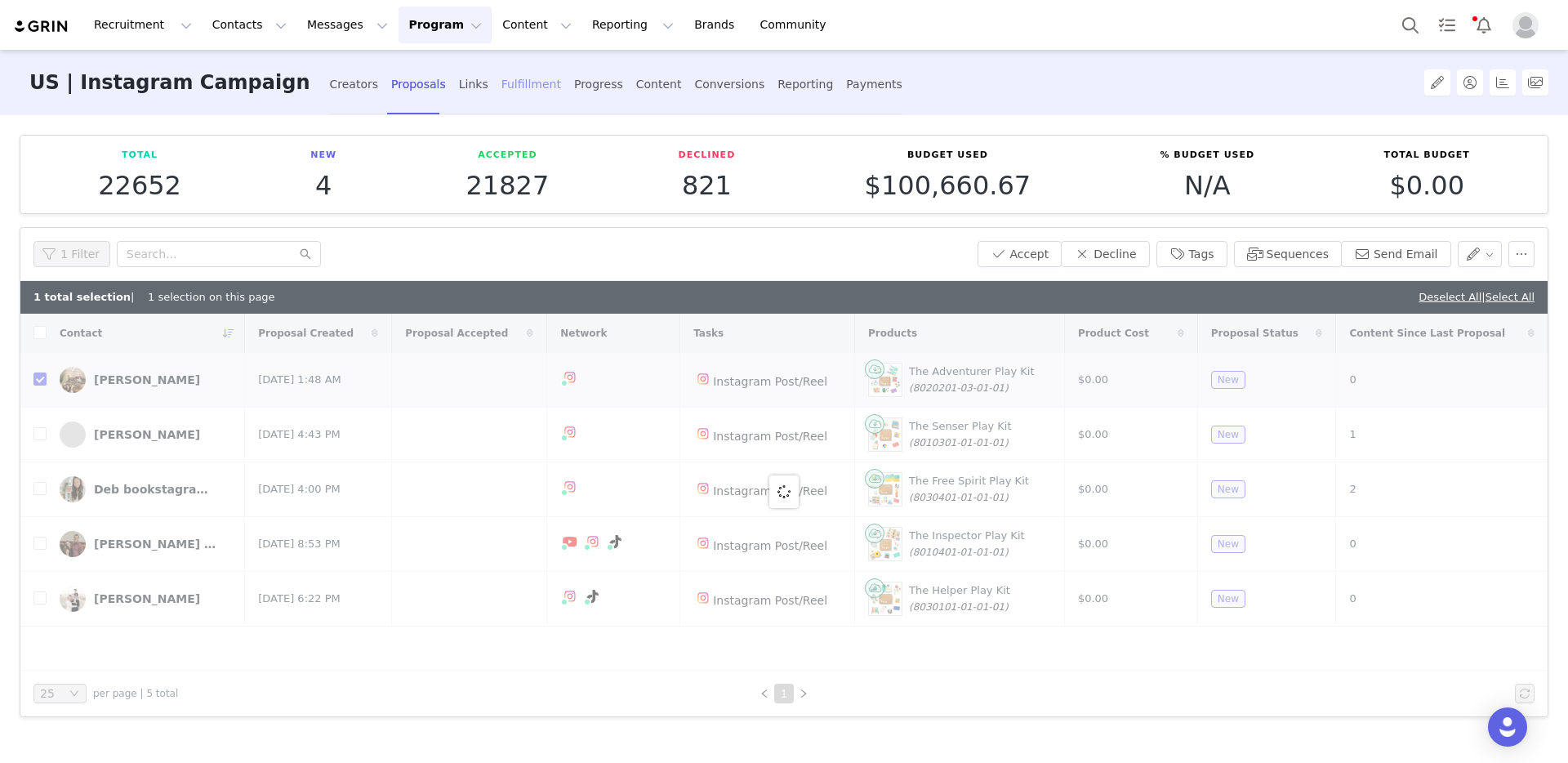
click at [502, 87] on div "Fulfillment" at bounding box center [532, 84] width 60 height 43
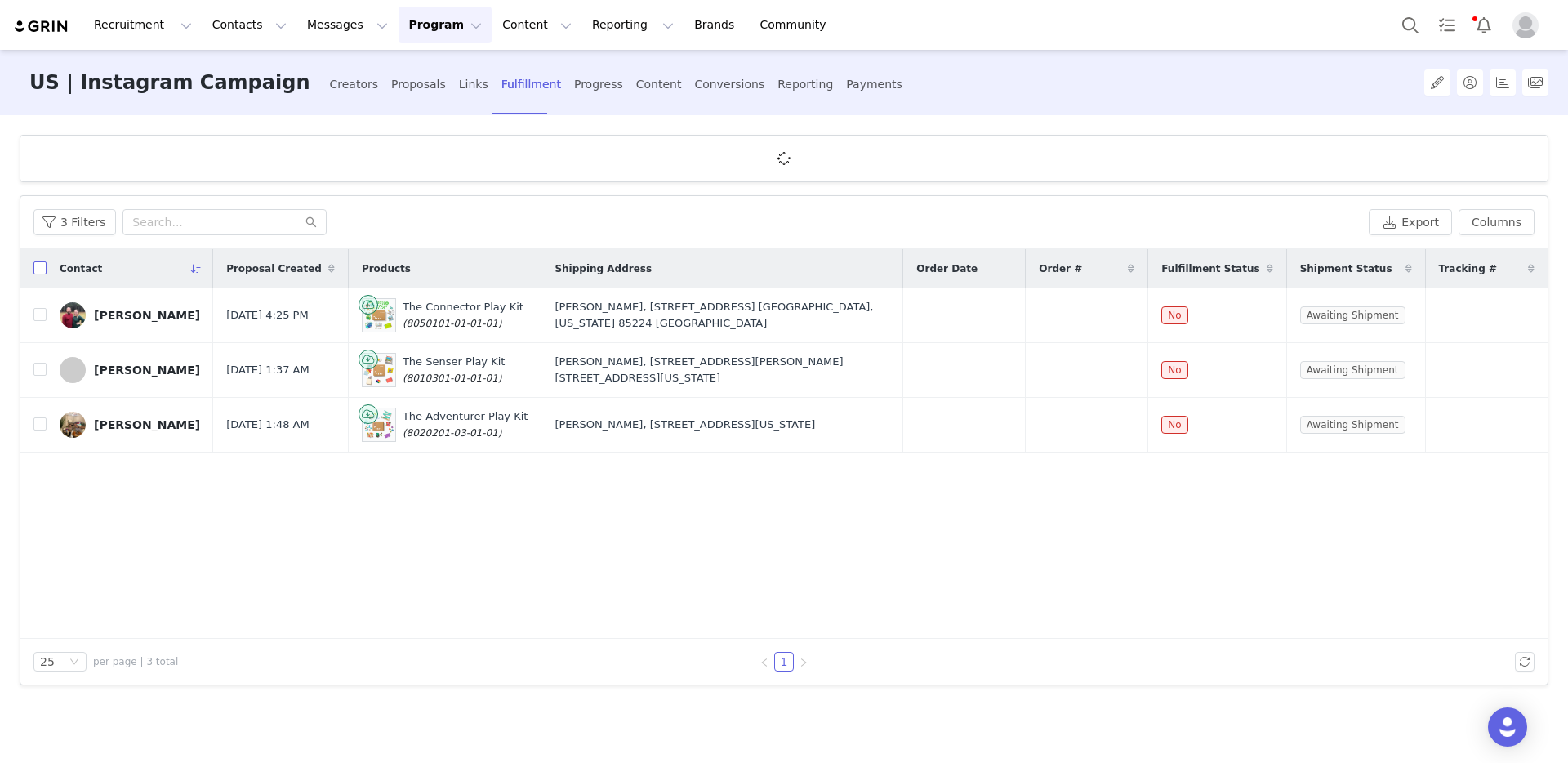
click at [45, 275] on input "checkbox" at bounding box center [40, 267] width 13 height 13
checkbox input "true"
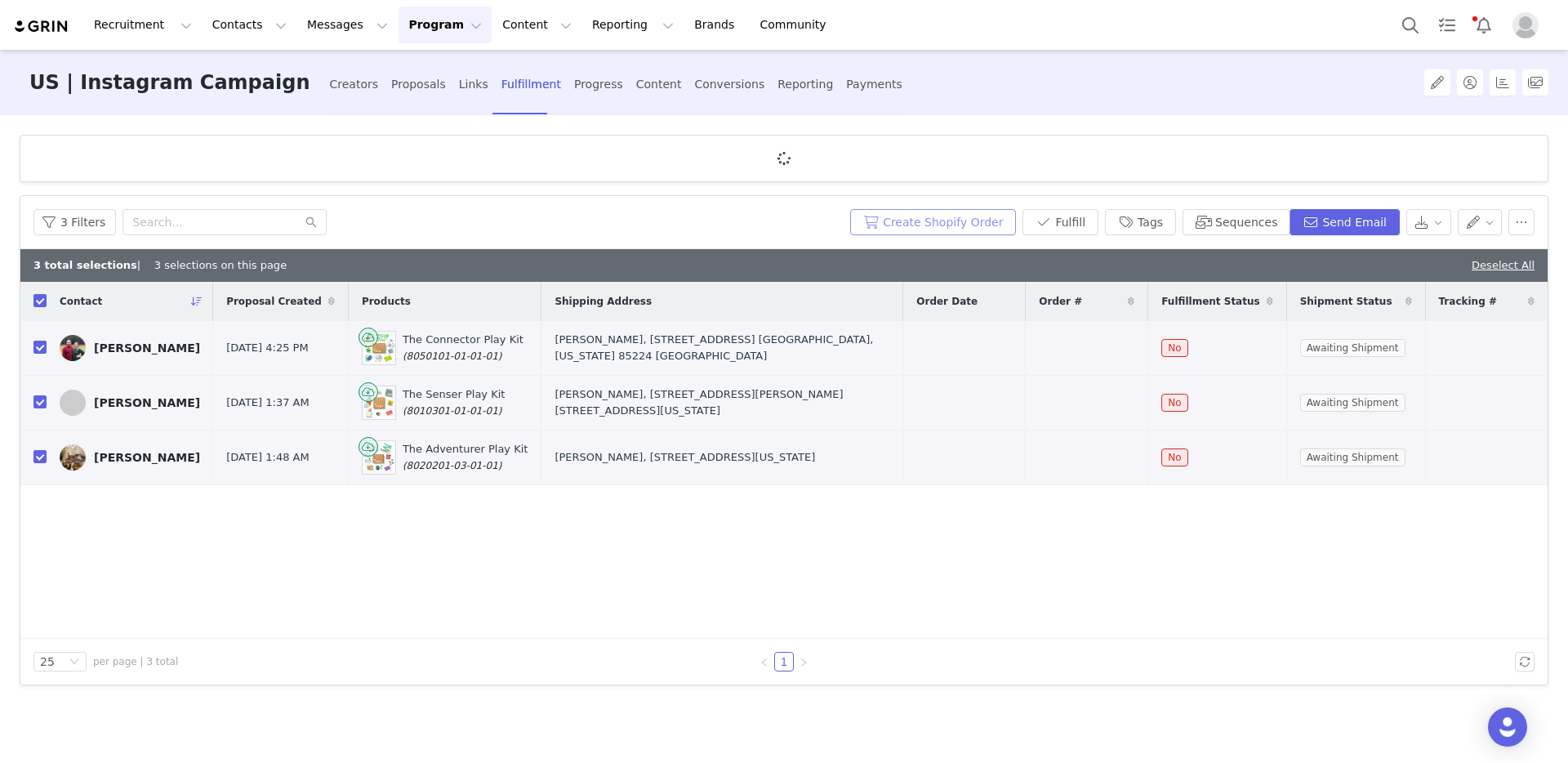
click at [926, 221] on button "Create Shopify Order" at bounding box center [933, 222] width 166 height 26
click at [391, 86] on div "Proposals" at bounding box center [418, 84] width 55 height 43
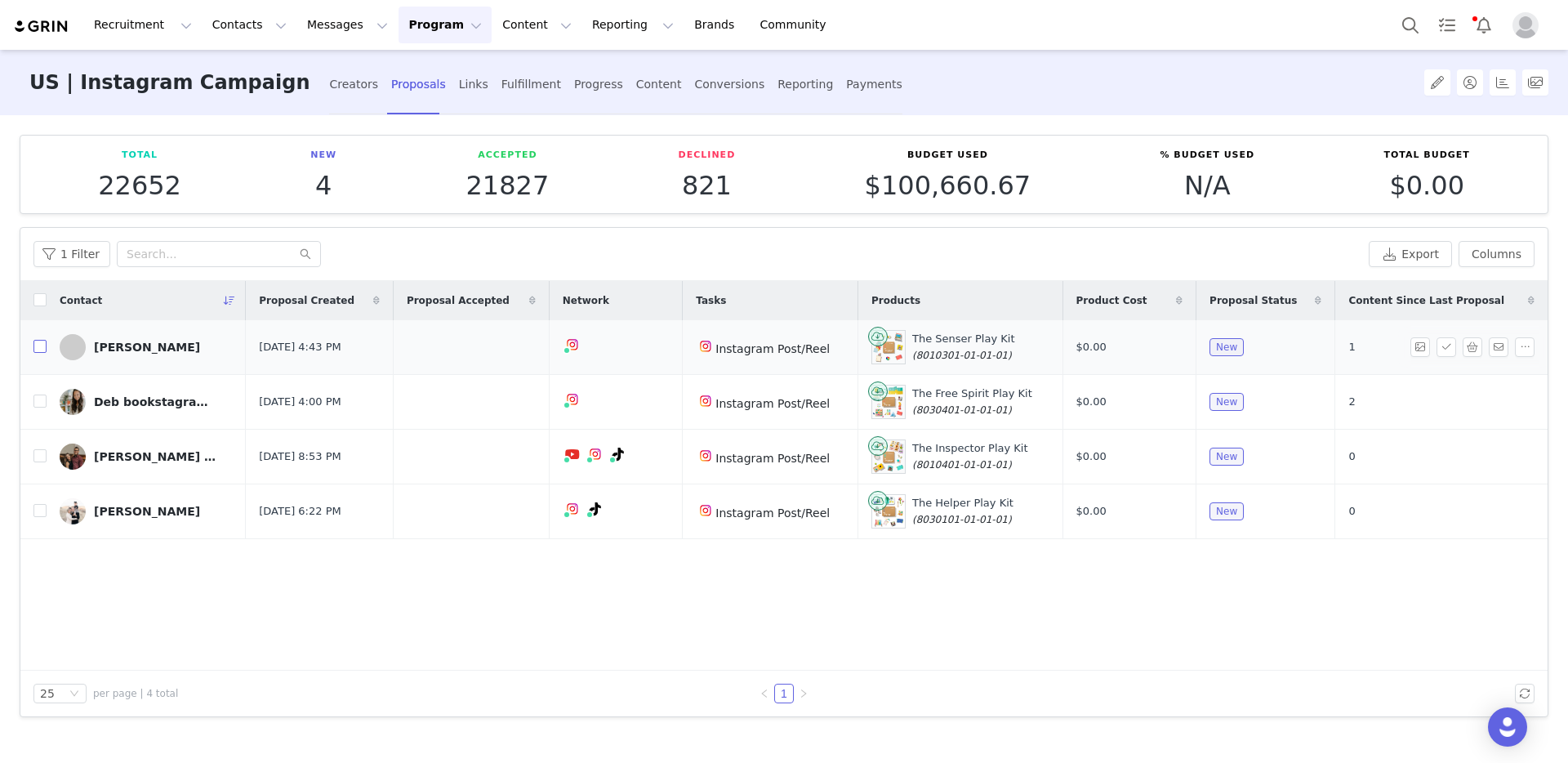
click at [38, 351] on input "checkbox" at bounding box center [40, 346] width 13 height 13
checkbox input "true"
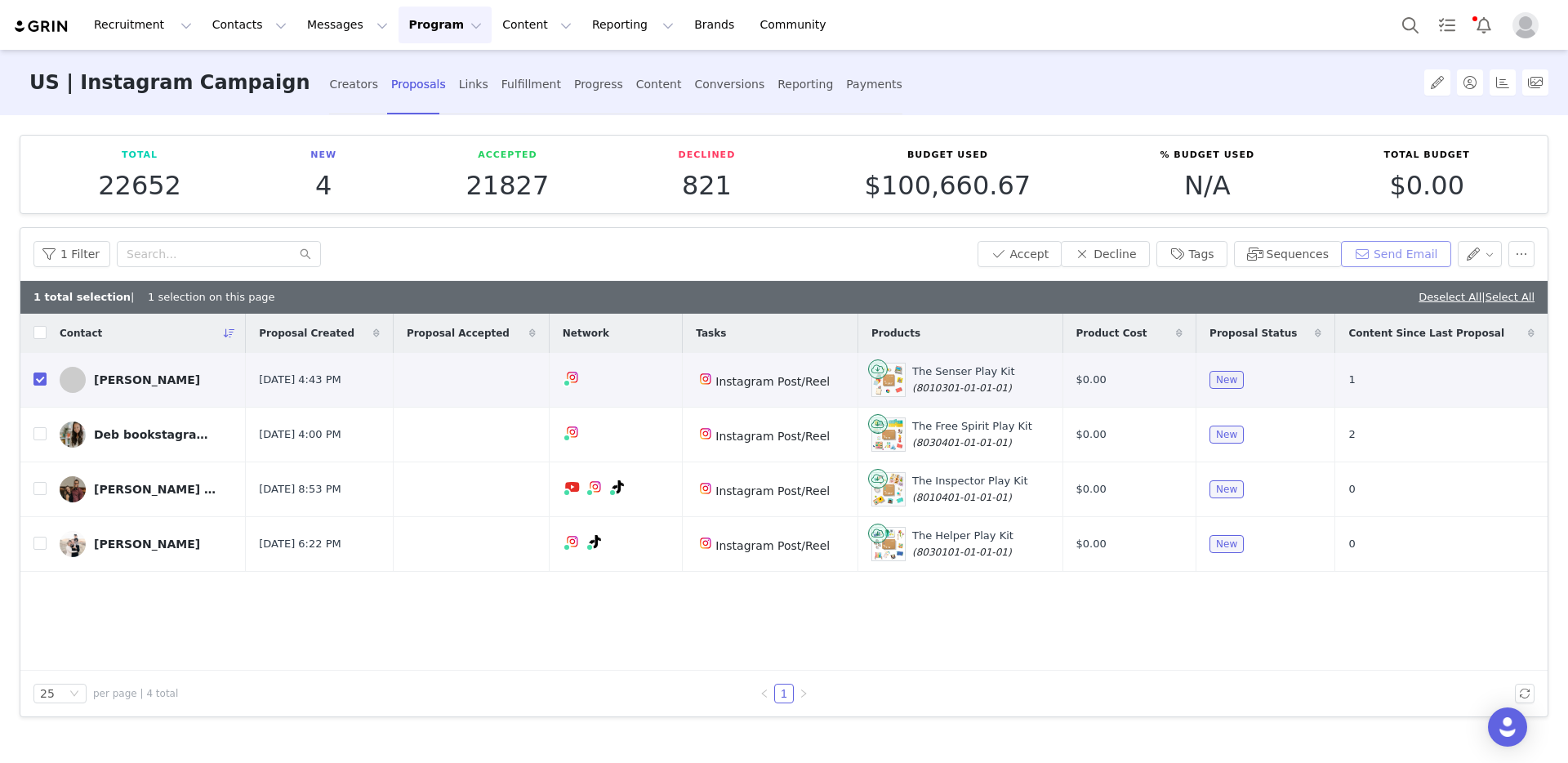
click at [1407, 252] on button "Send Email" at bounding box center [1396, 254] width 110 height 26
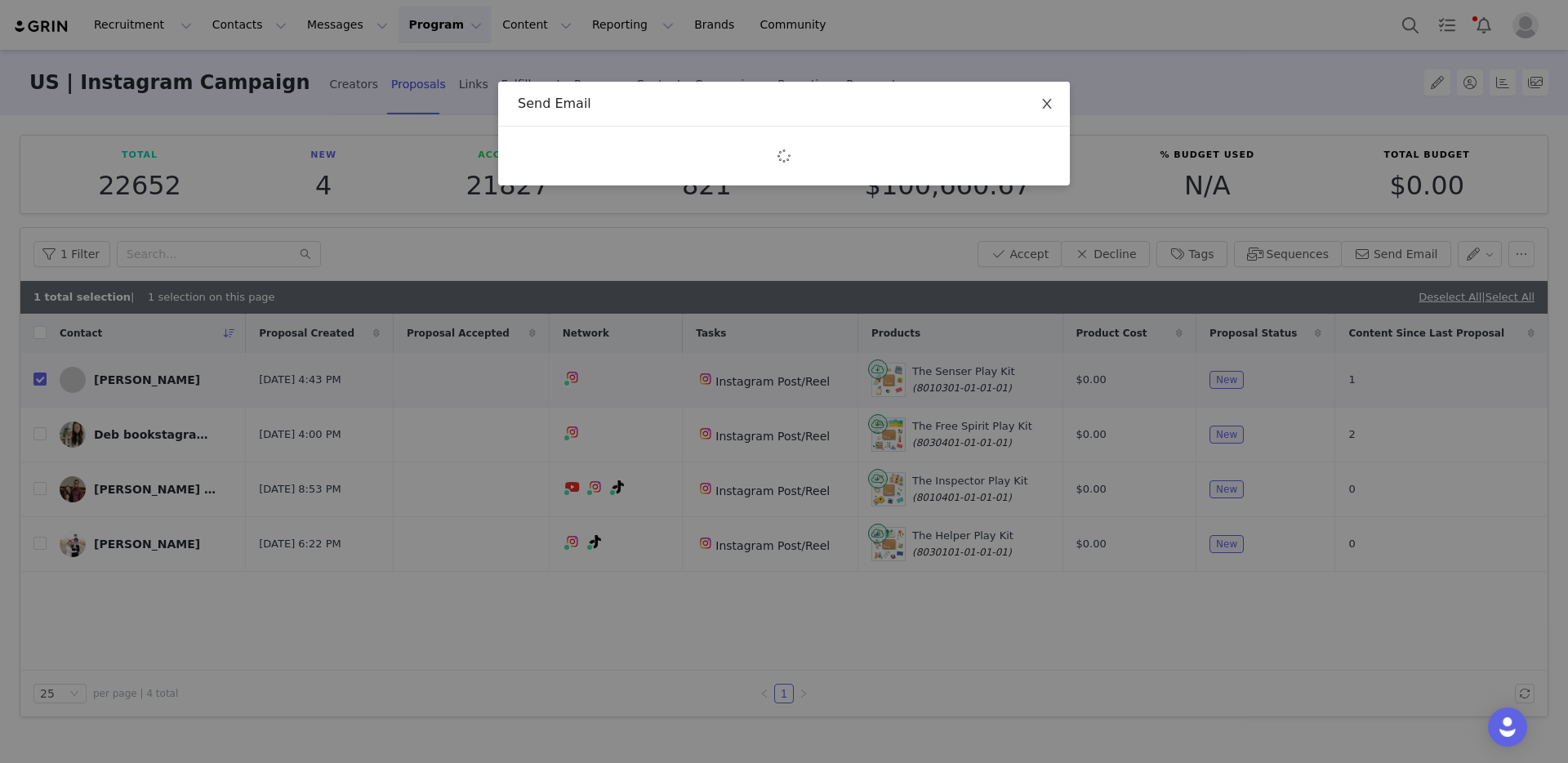
click at [1044, 105] on icon "icon: close" at bounding box center [1046, 103] width 13 height 13
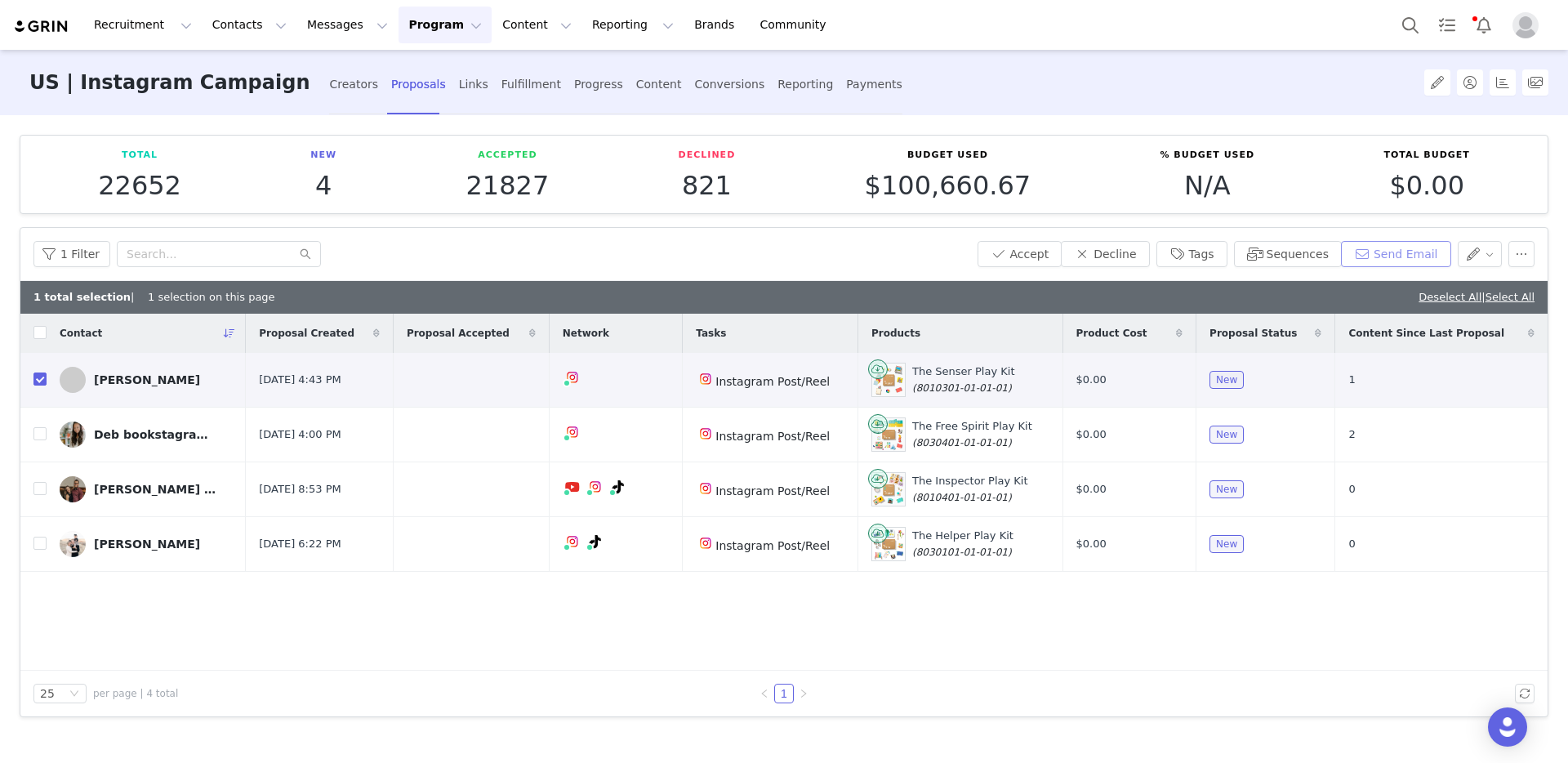
click at [1376, 257] on button "Send Email" at bounding box center [1396, 254] width 110 height 26
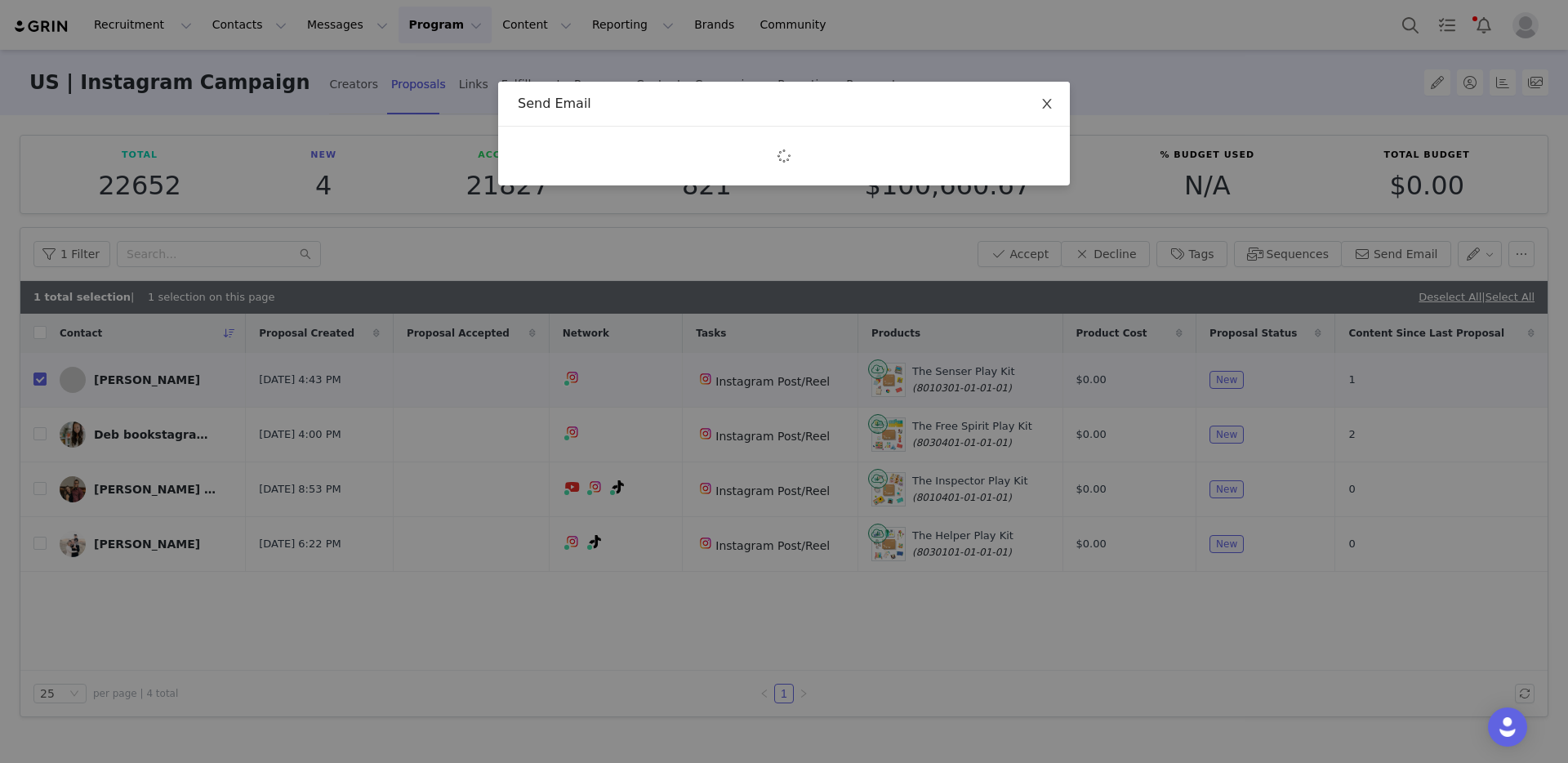
click at [1053, 104] on span "Close" at bounding box center [1047, 105] width 46 height 46
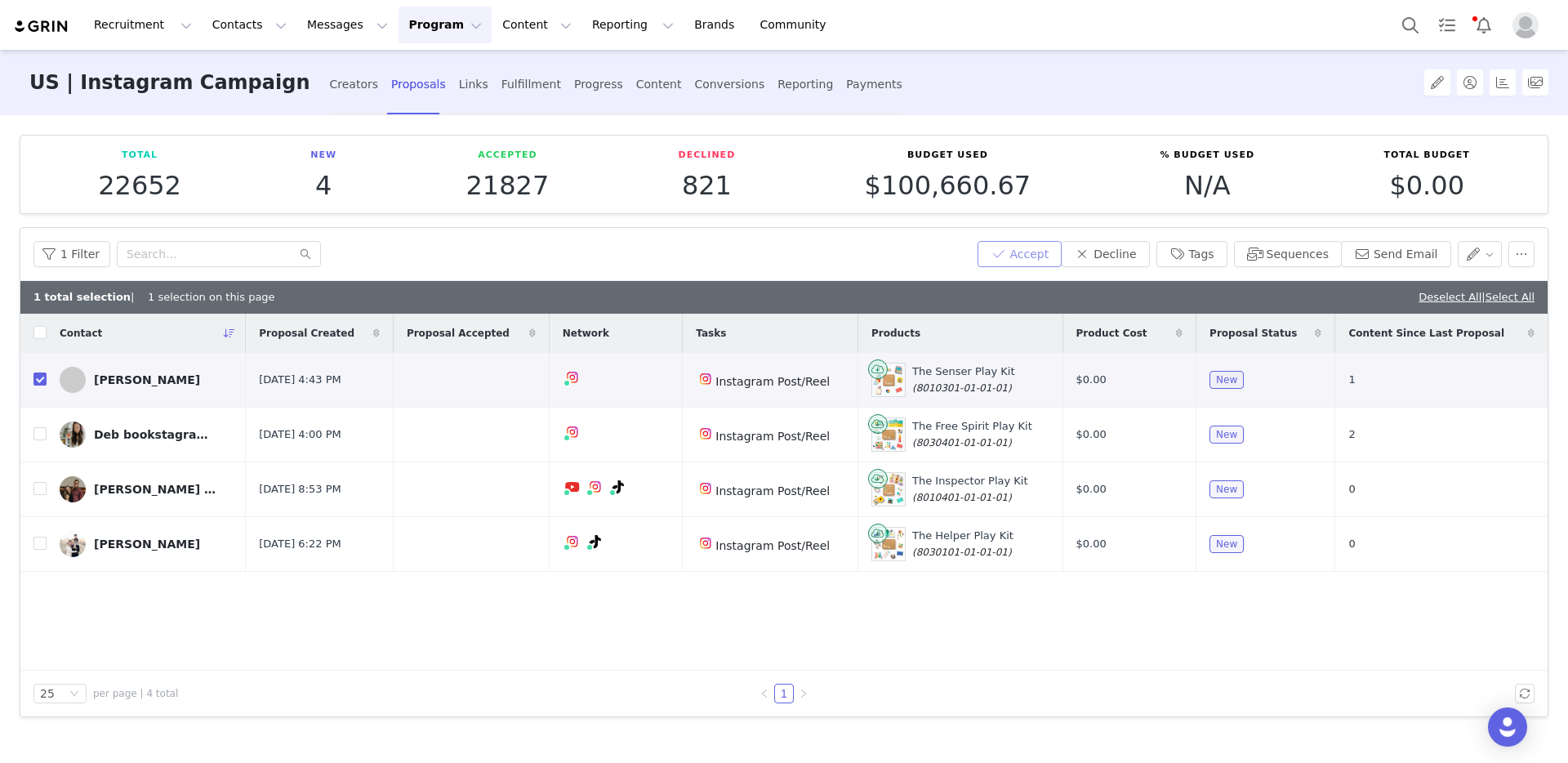
click at [1038, 252] on button "Accept" at bounding box center [1019, 254] width 85 height 26
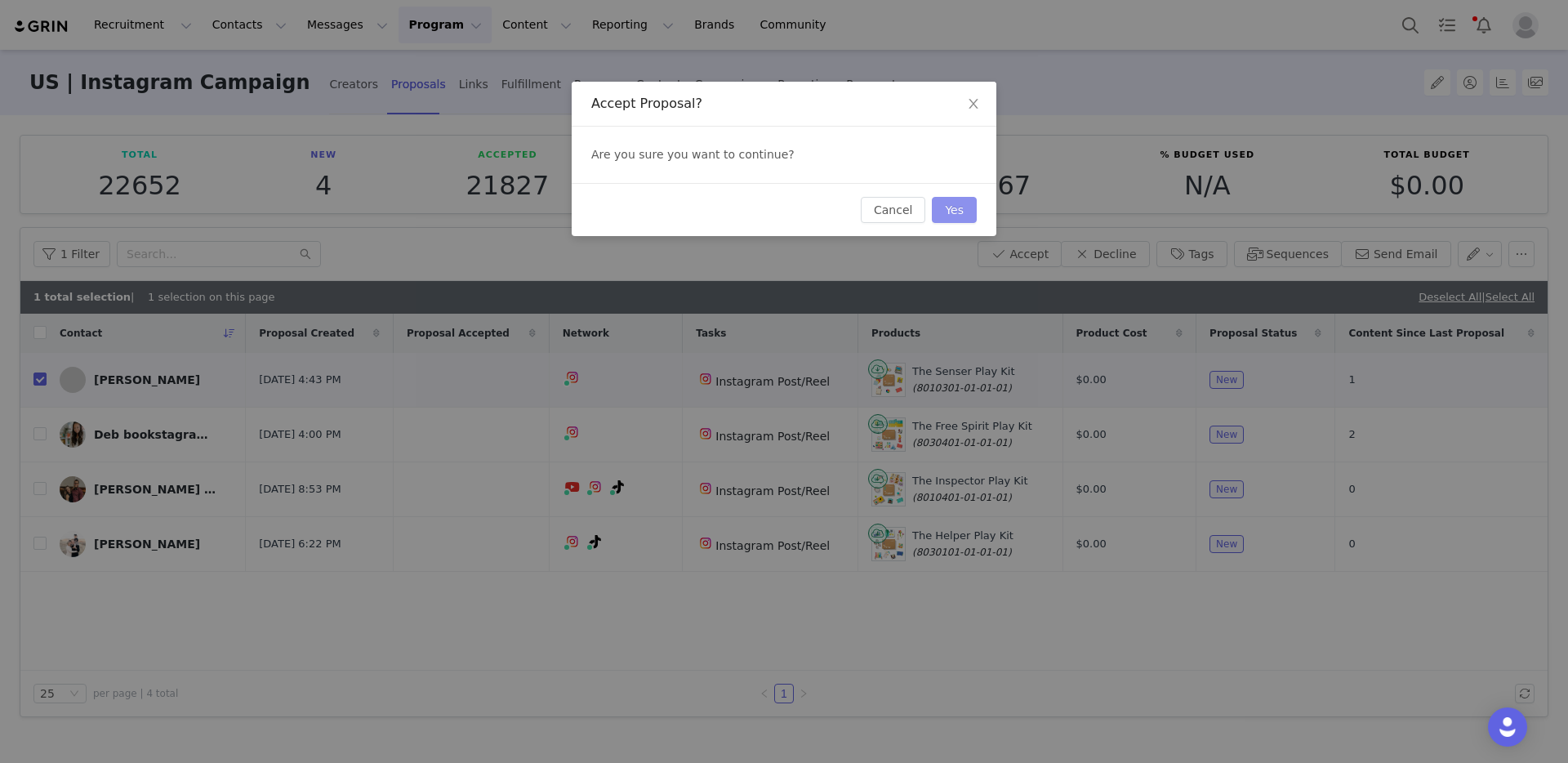
click at [956, 213] on button "Yes" at bounding box center [953, 210] width 45 height 26
click at [883, 207] on button "Cancel" at bounding box center [874, 210] width 65 height 26
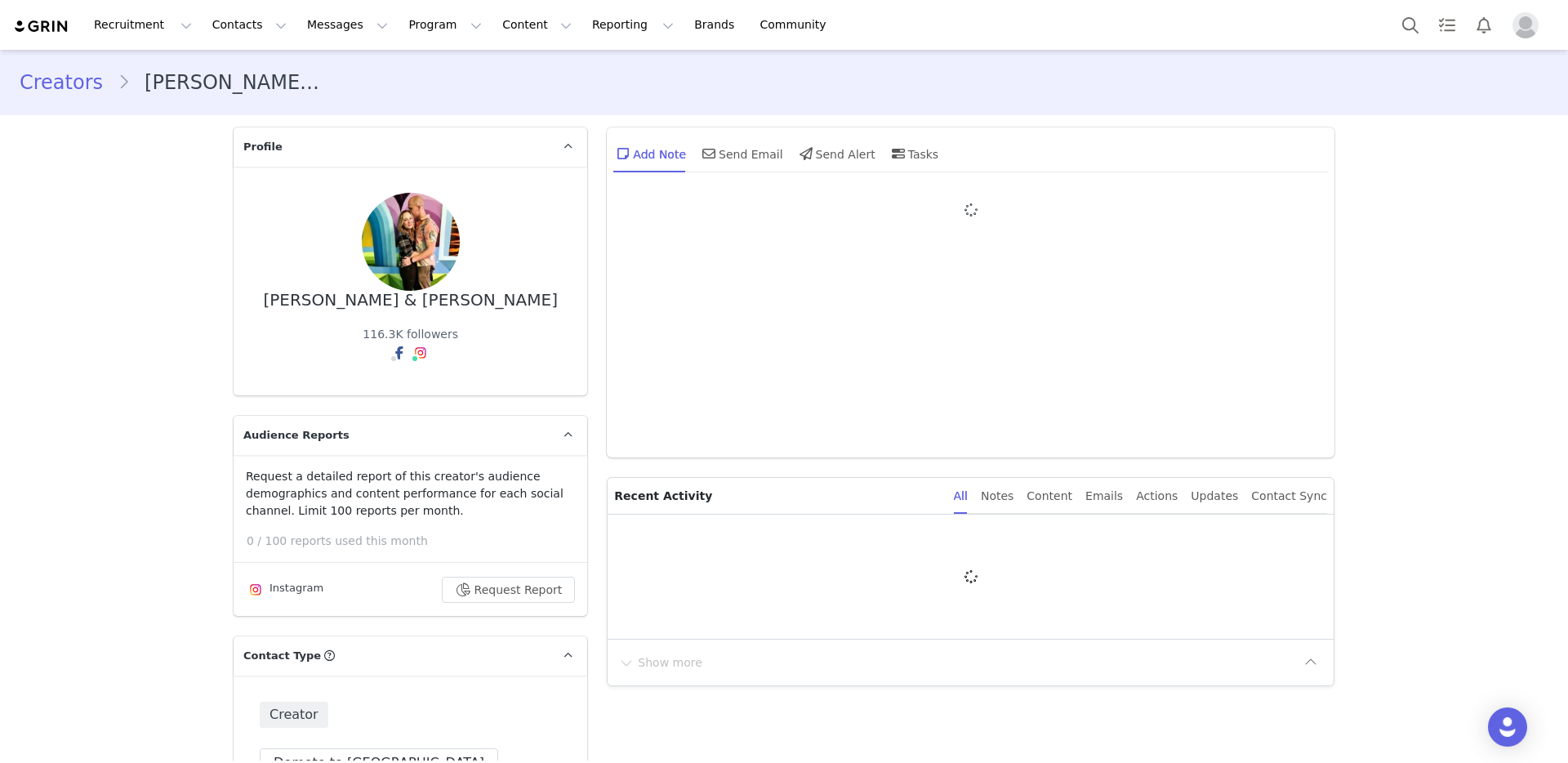
type input "+1 (United States)"
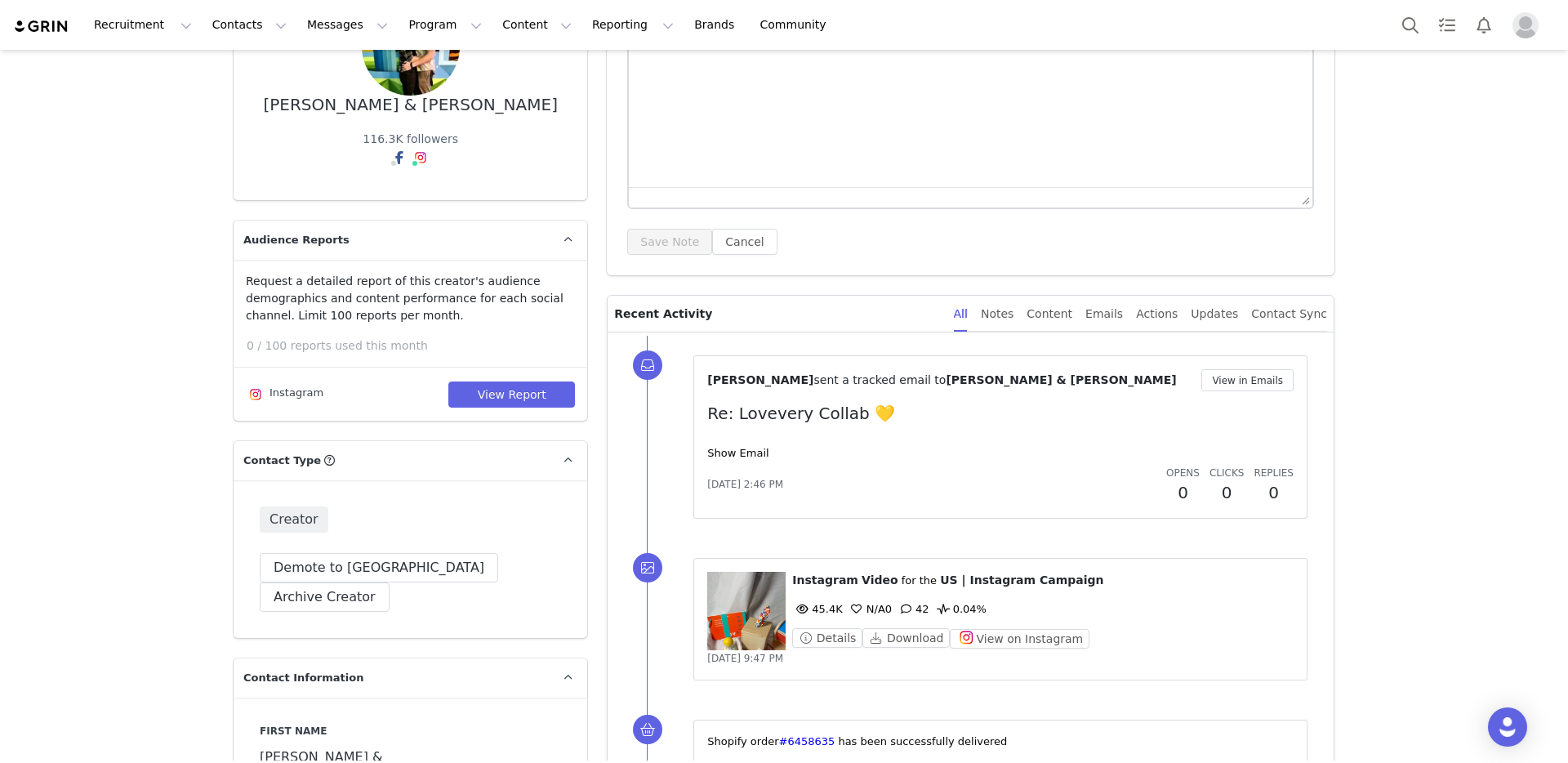
scroll to position [252, 0]
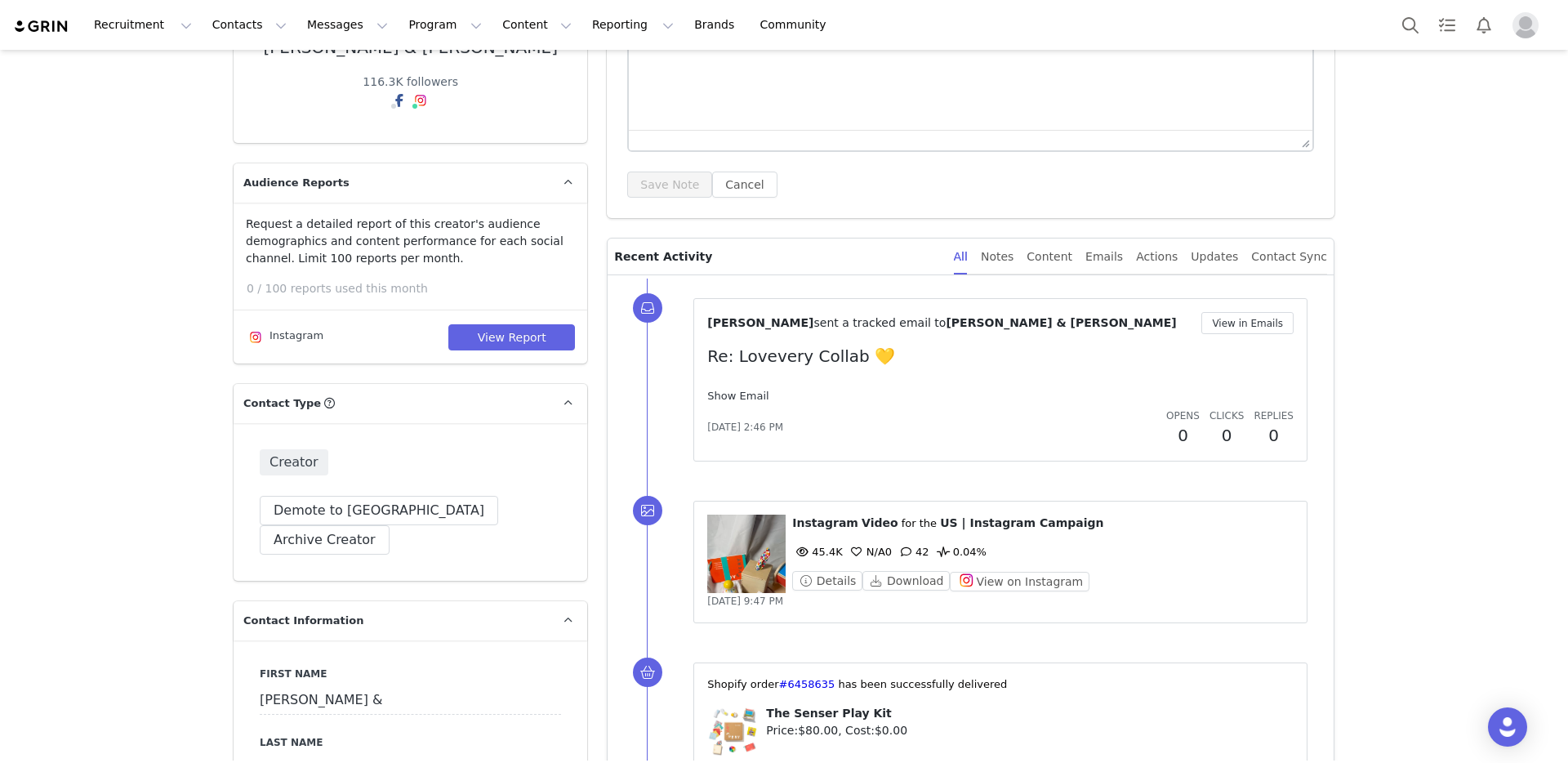
click at [737, 398] on link "Show Email" at bounding box center [738, 396] width 61 height 12
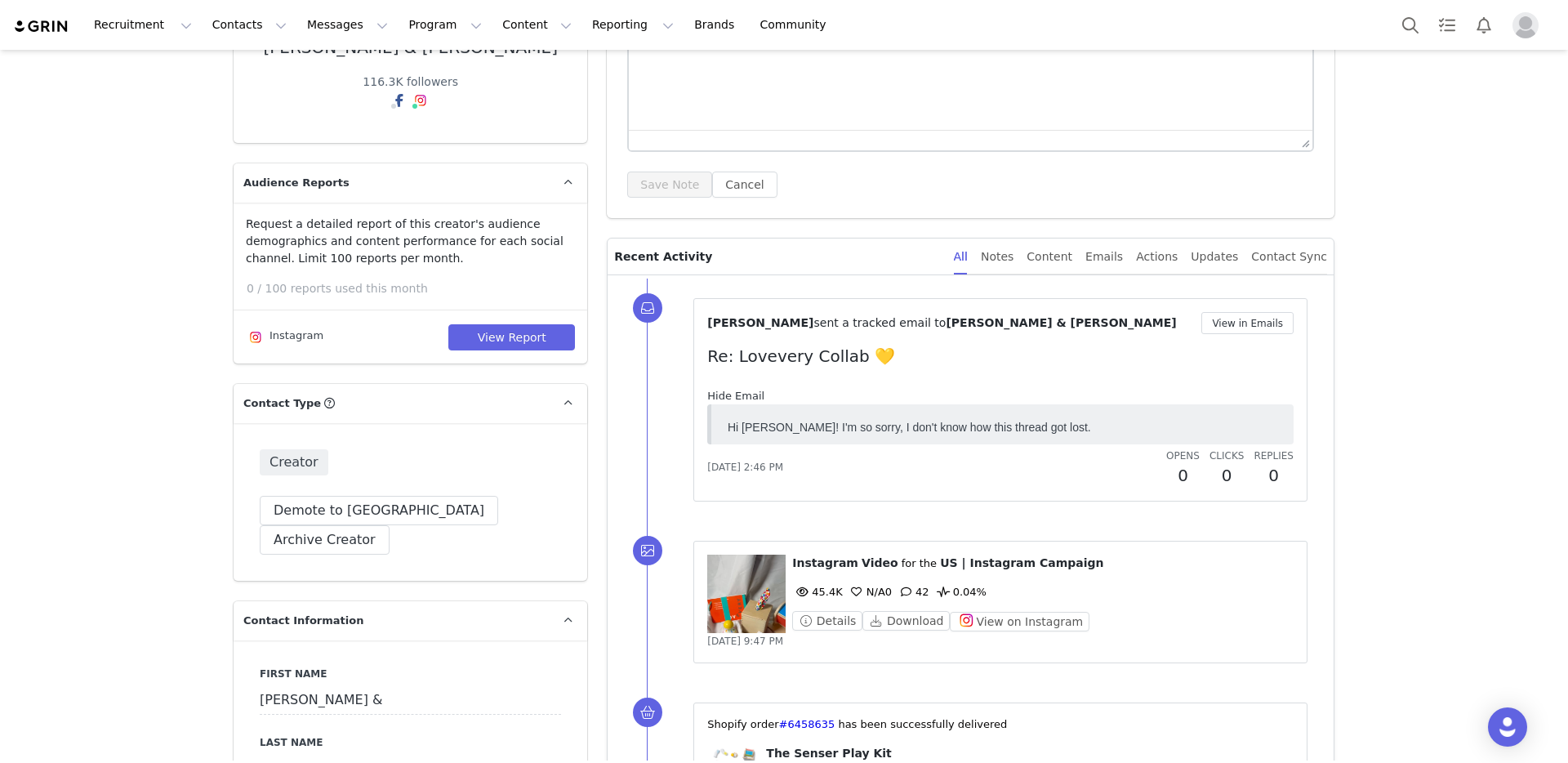
scroll to position [0, 0]
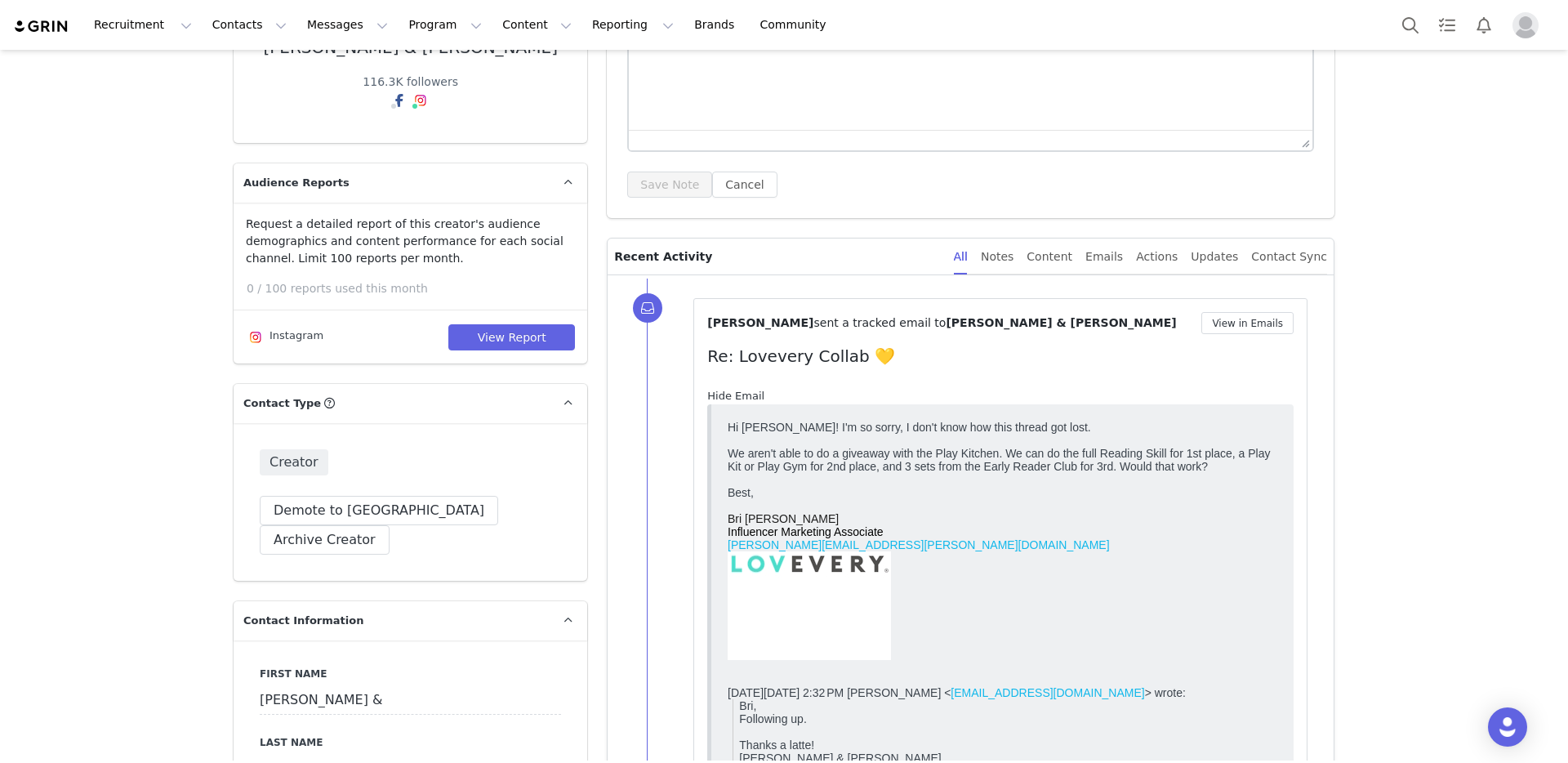
click at [729, 396] on link "Hide Email" at bounding box center [736, 396] width 57 height 12
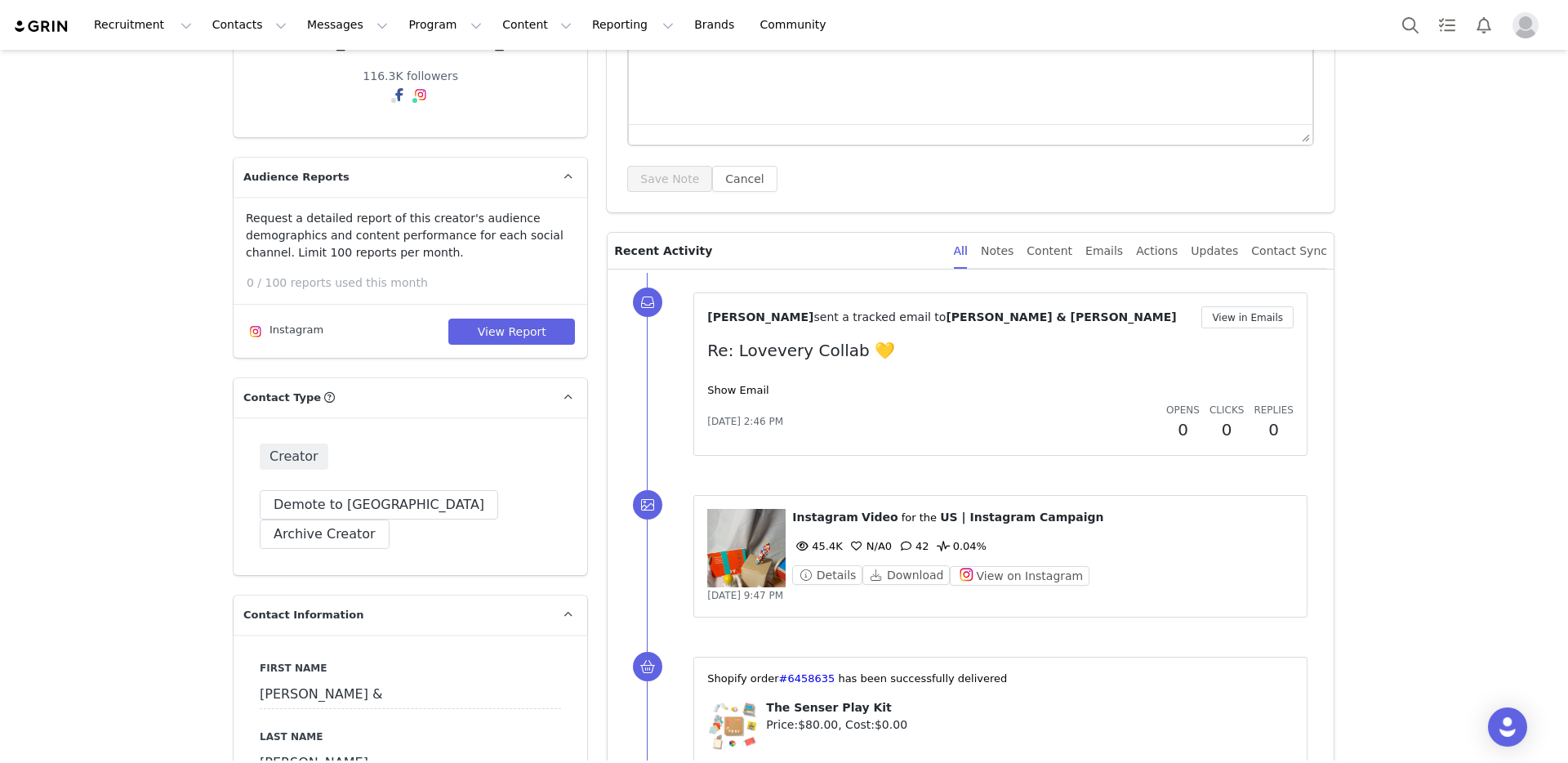
scroll to position [259, 0]
click at [726, 542] on figure at bounding box center [747, 547] width 78 height 78
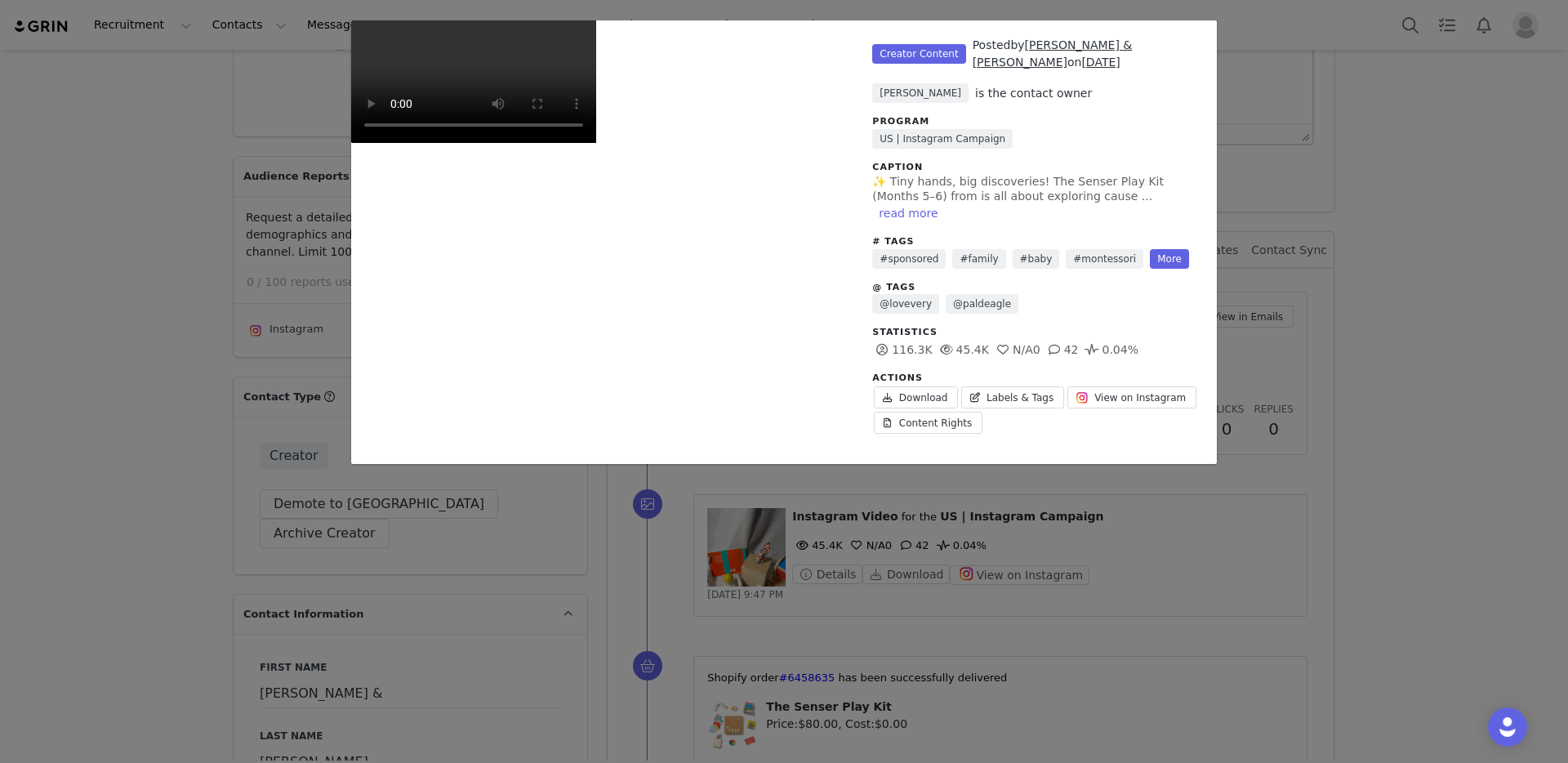
click at [1391, 430] on div "Unlabeled Creator Content Posted by Tiffany & Paul on Sep 26, 2025 Brianna DeFa…" at bounding box center [784, 381] width 1568 height 763
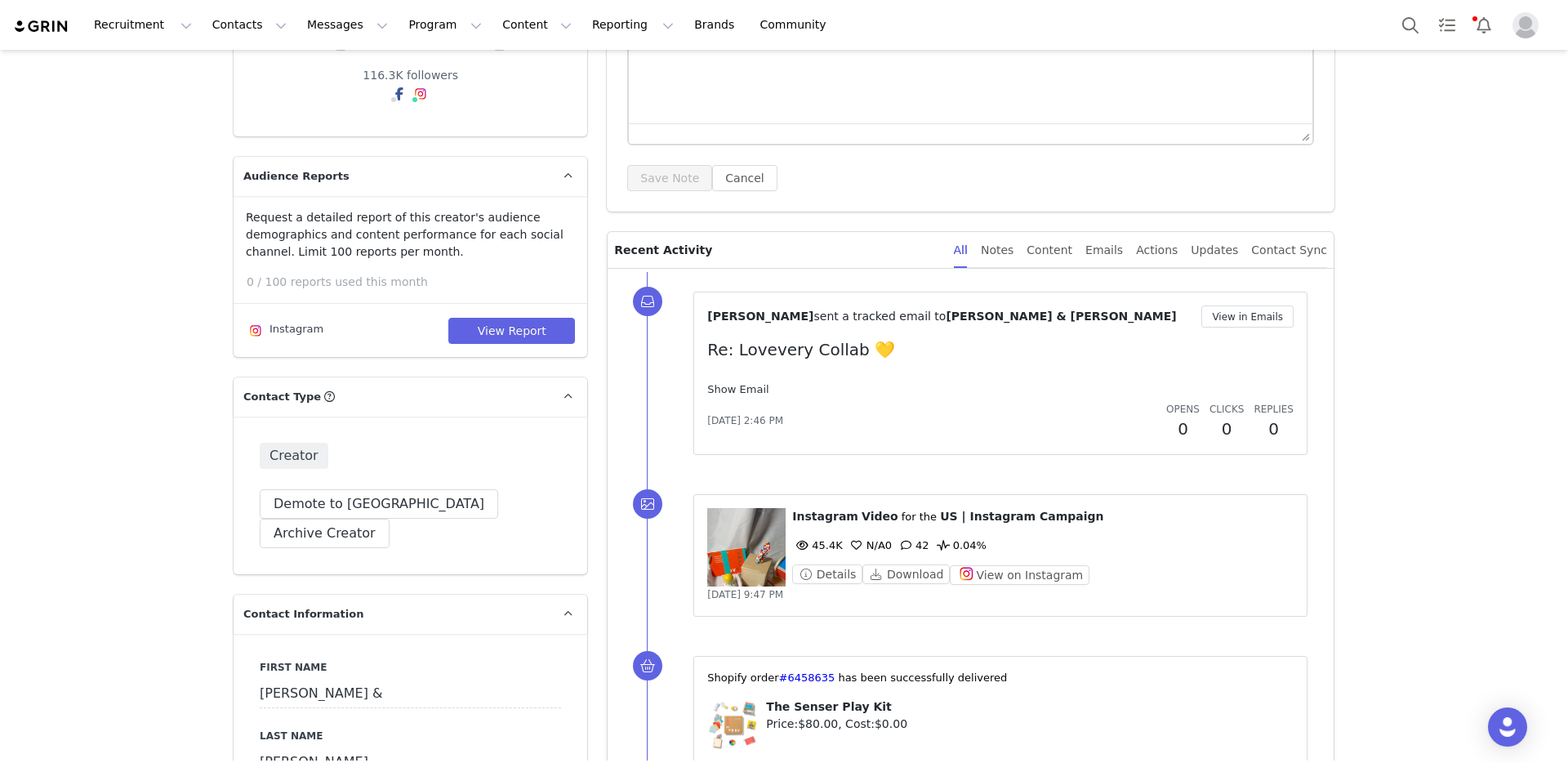
click at [723, 387] on link "Show Email" at bounding box center [738, 389] width 61 height 12
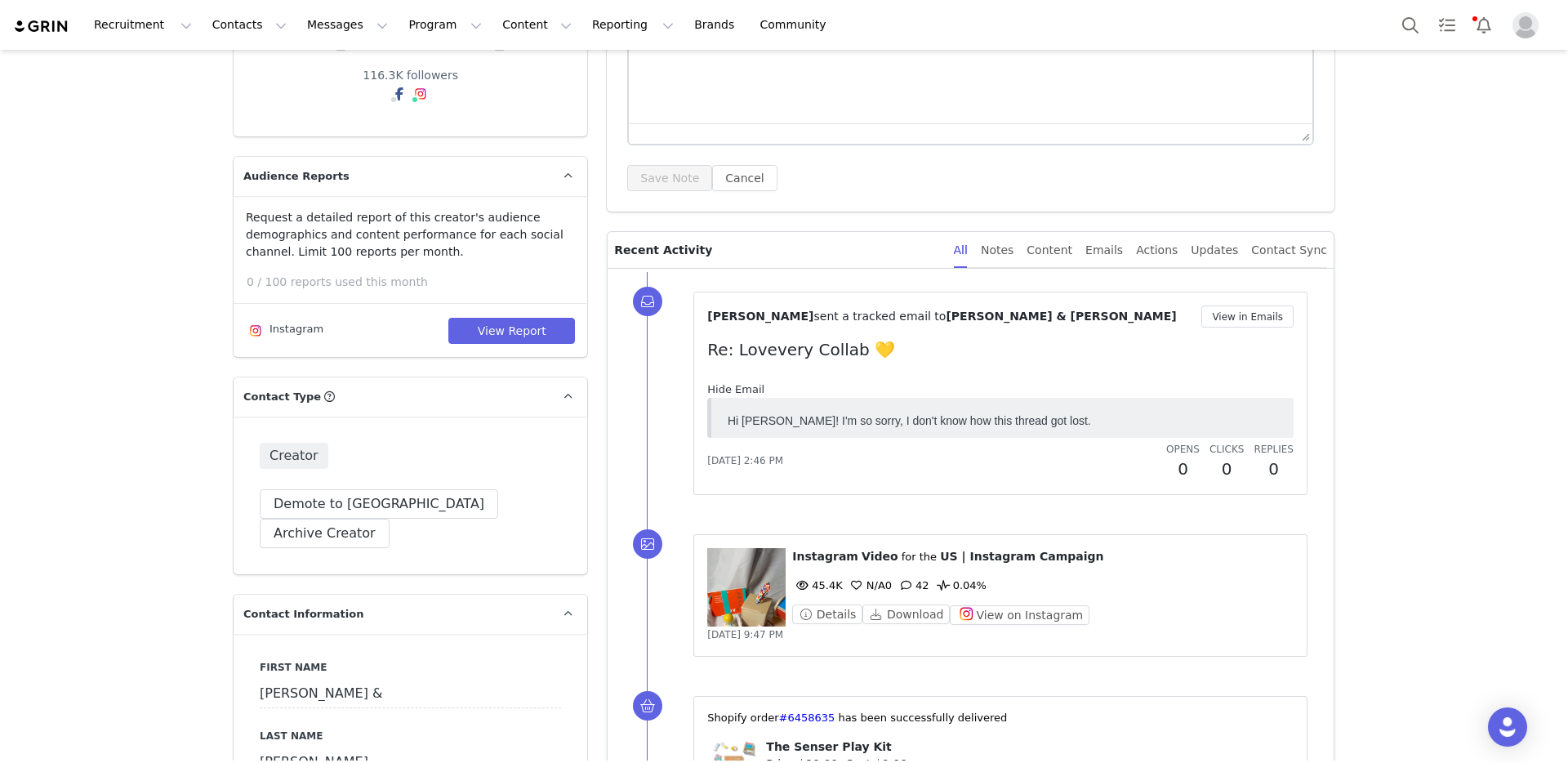
scroll to position [0, 0]
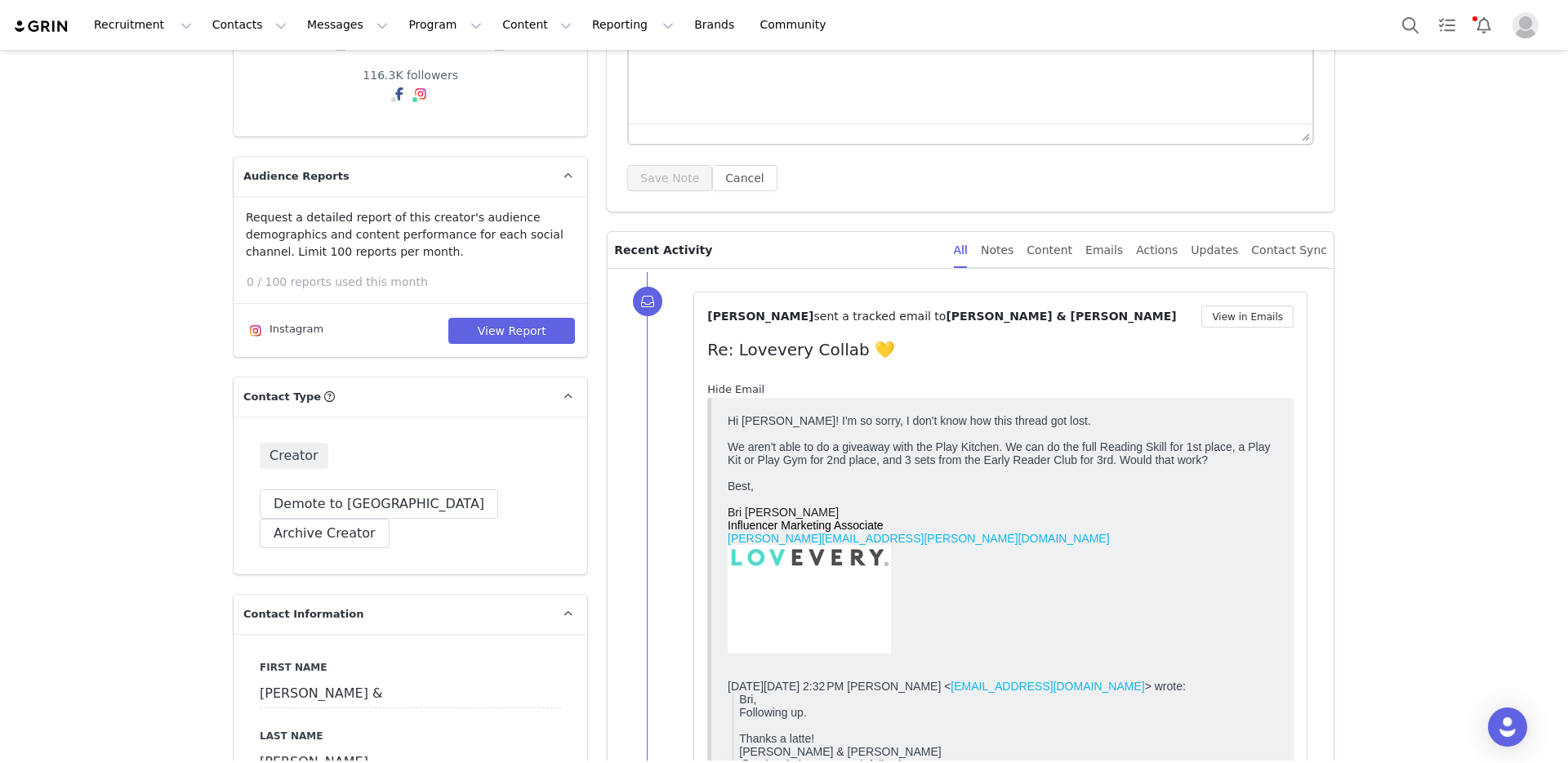
click at [723, 387] on link "Hide Email" at bounding box center [736, 389] width 57 height 12
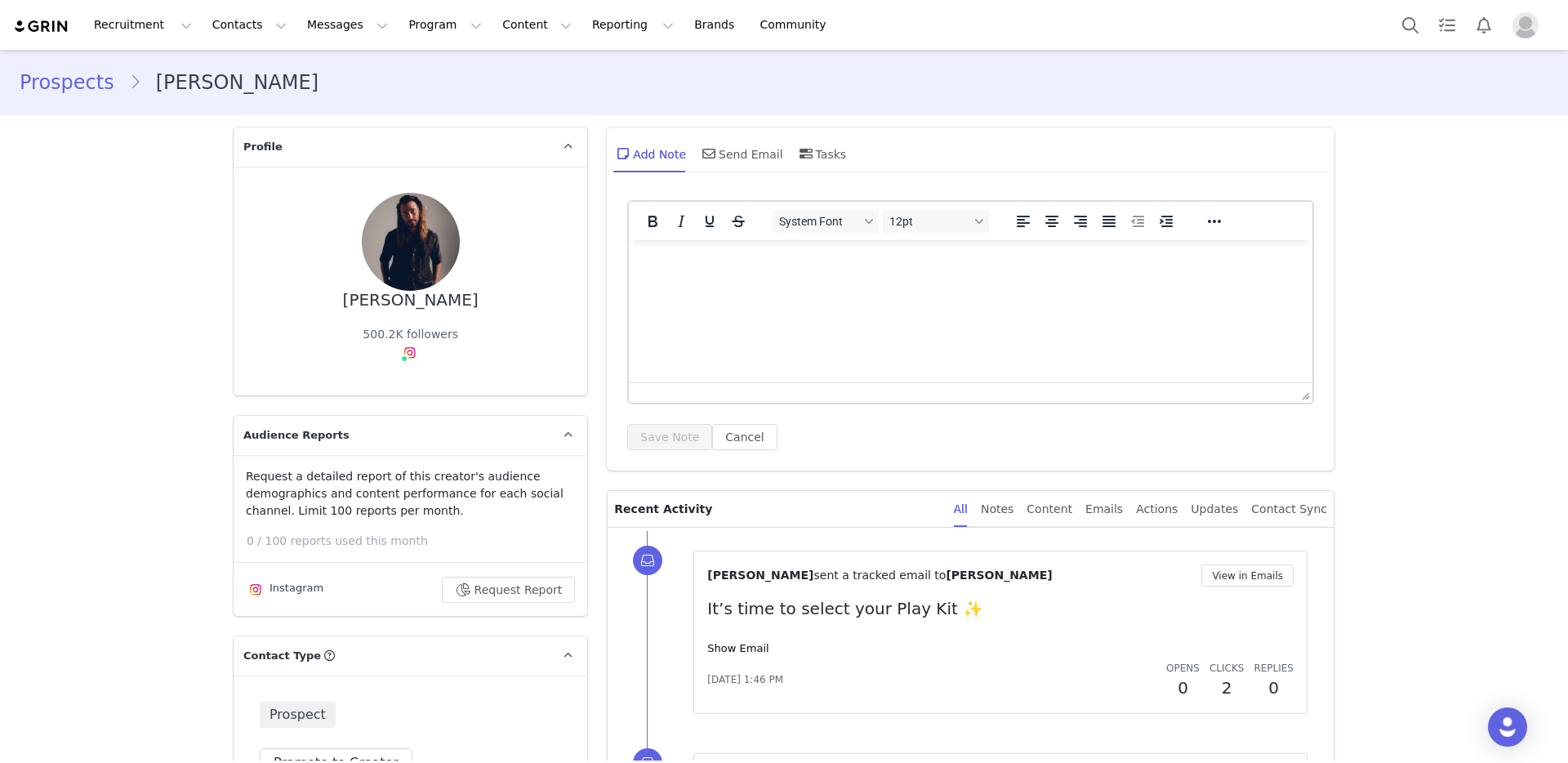
type input "+1 ([GEOGRAPHIC_DATA])"
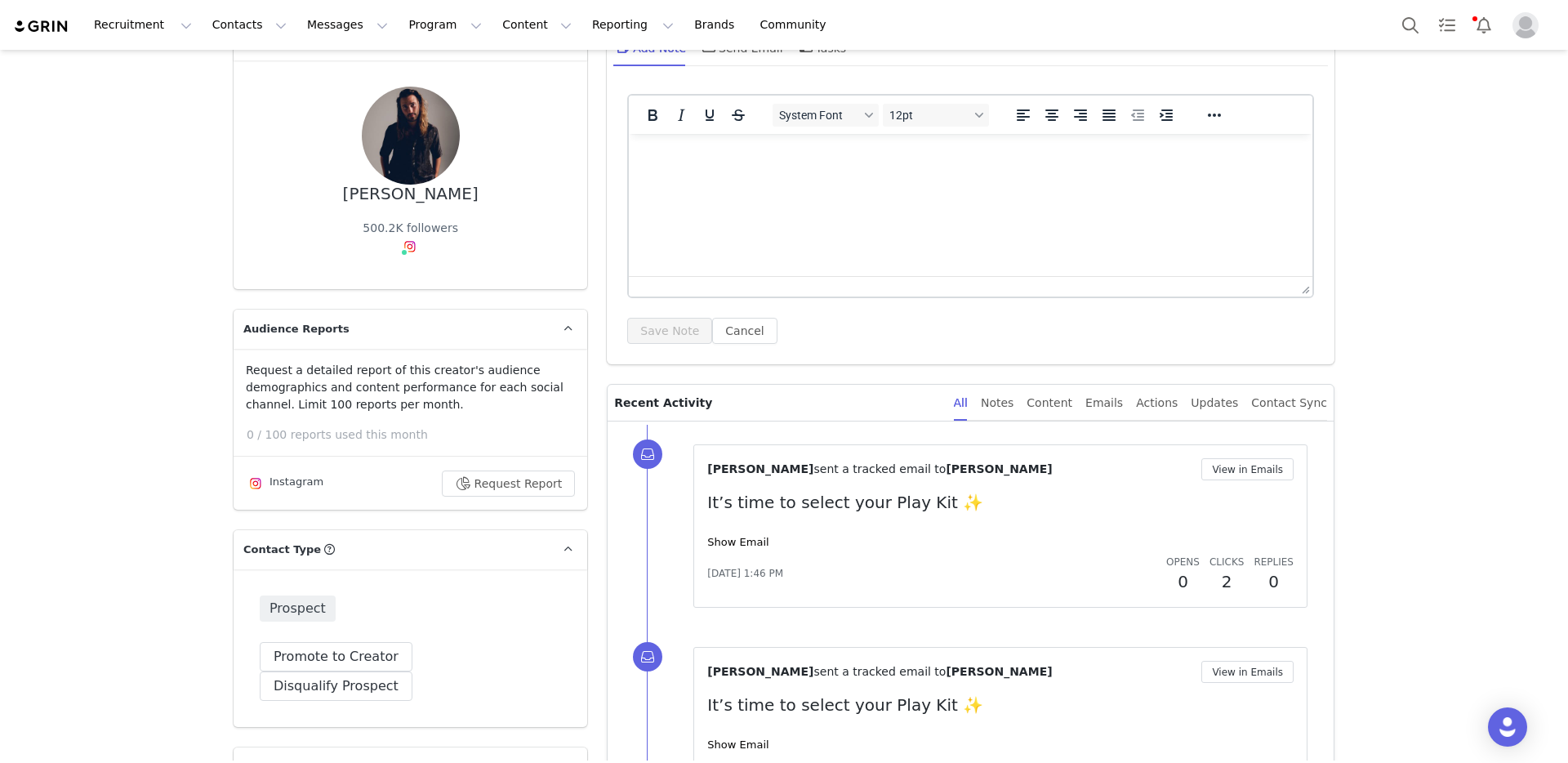
scroll to position [113, 0]
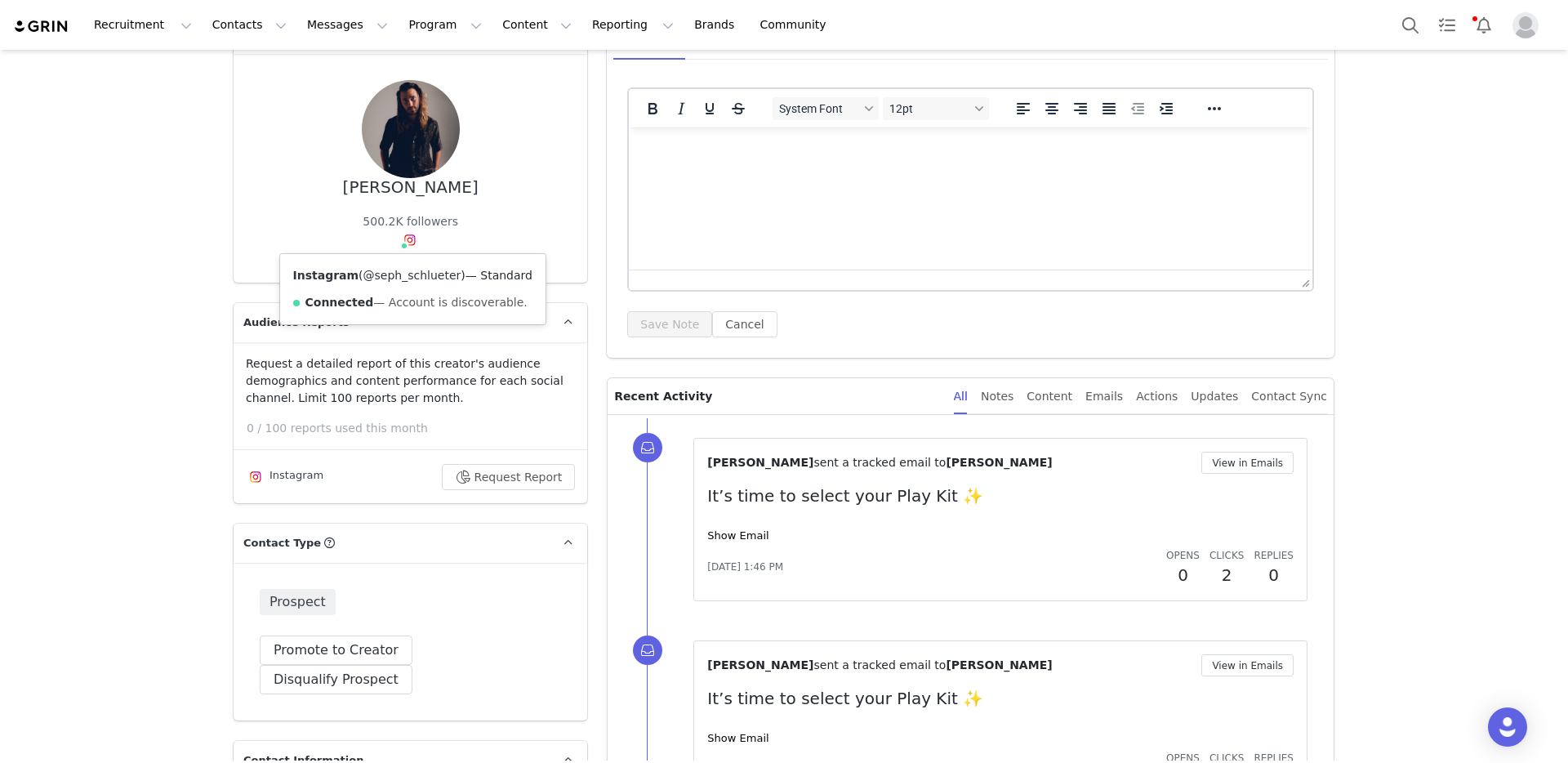
copy link "@seph_schlueter"
click at [408, 271] on link "@seph_schlueter" at bounding box center [413, 275] width 98 height 13
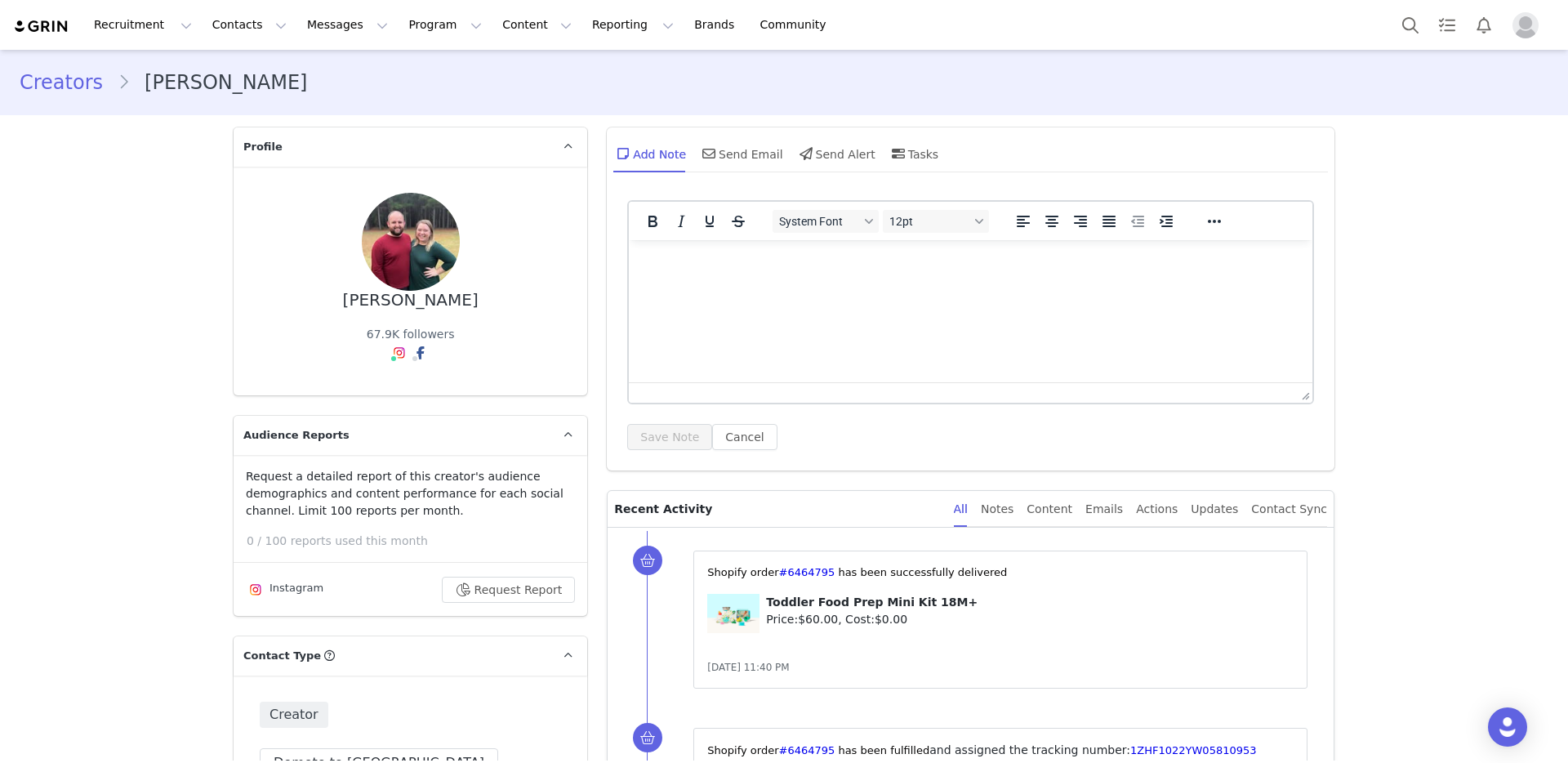
type input "+1 ([GEOGRAPHIC_DATA])"
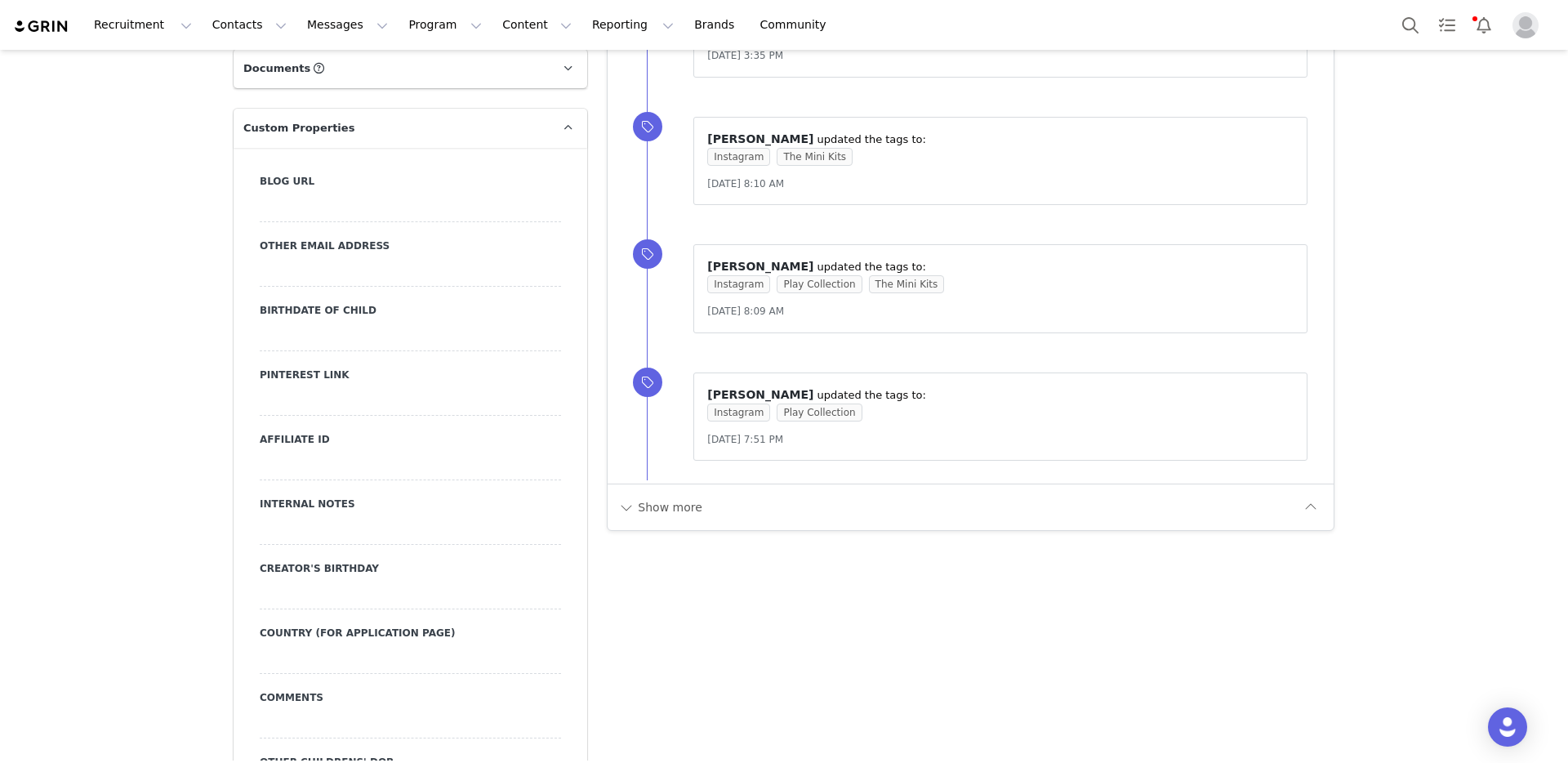
scroll to position [1708, 0]
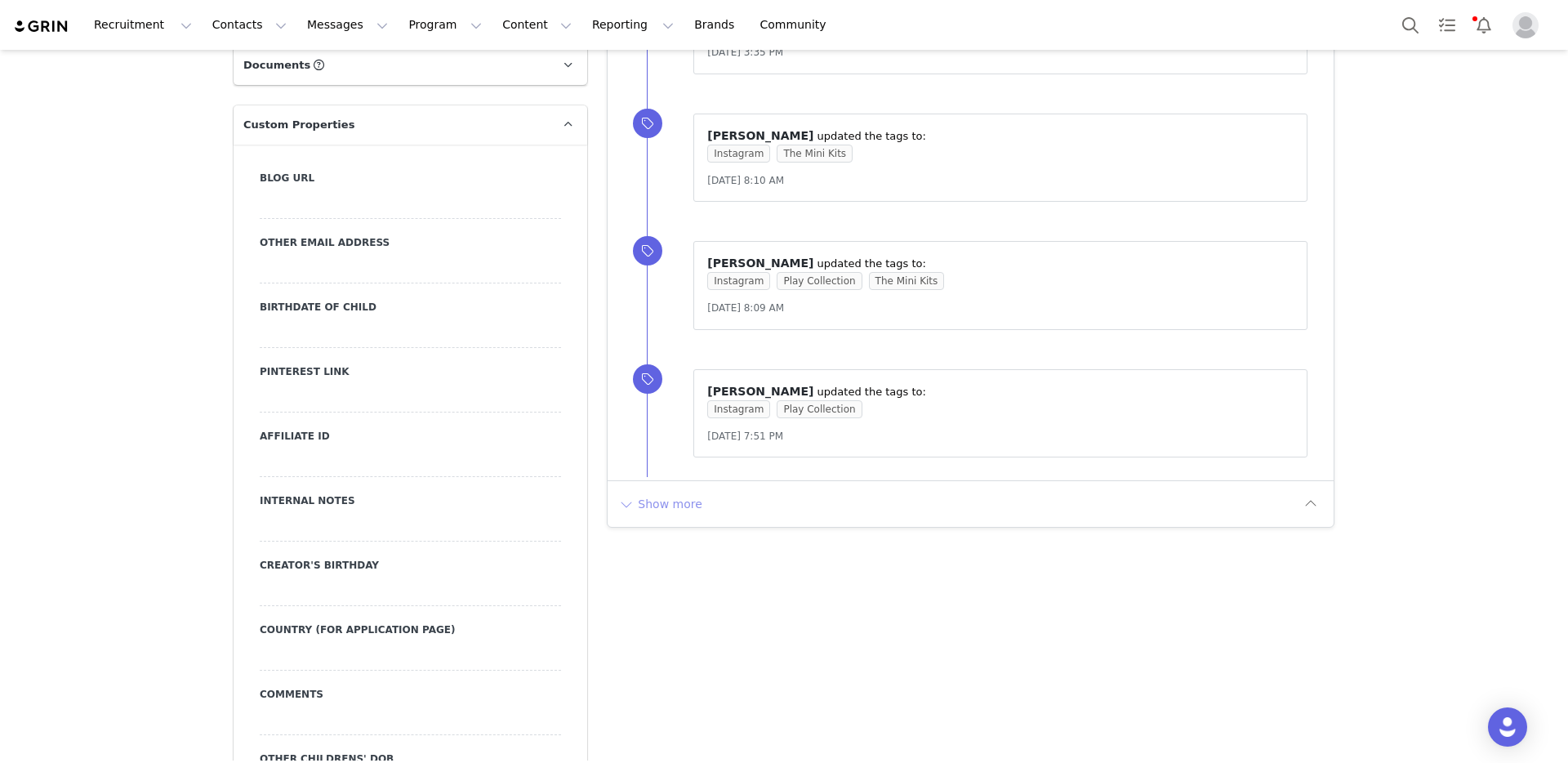
click at [672, 516] on button "Show more" at bounding box center [661, 504] width 86 height 26
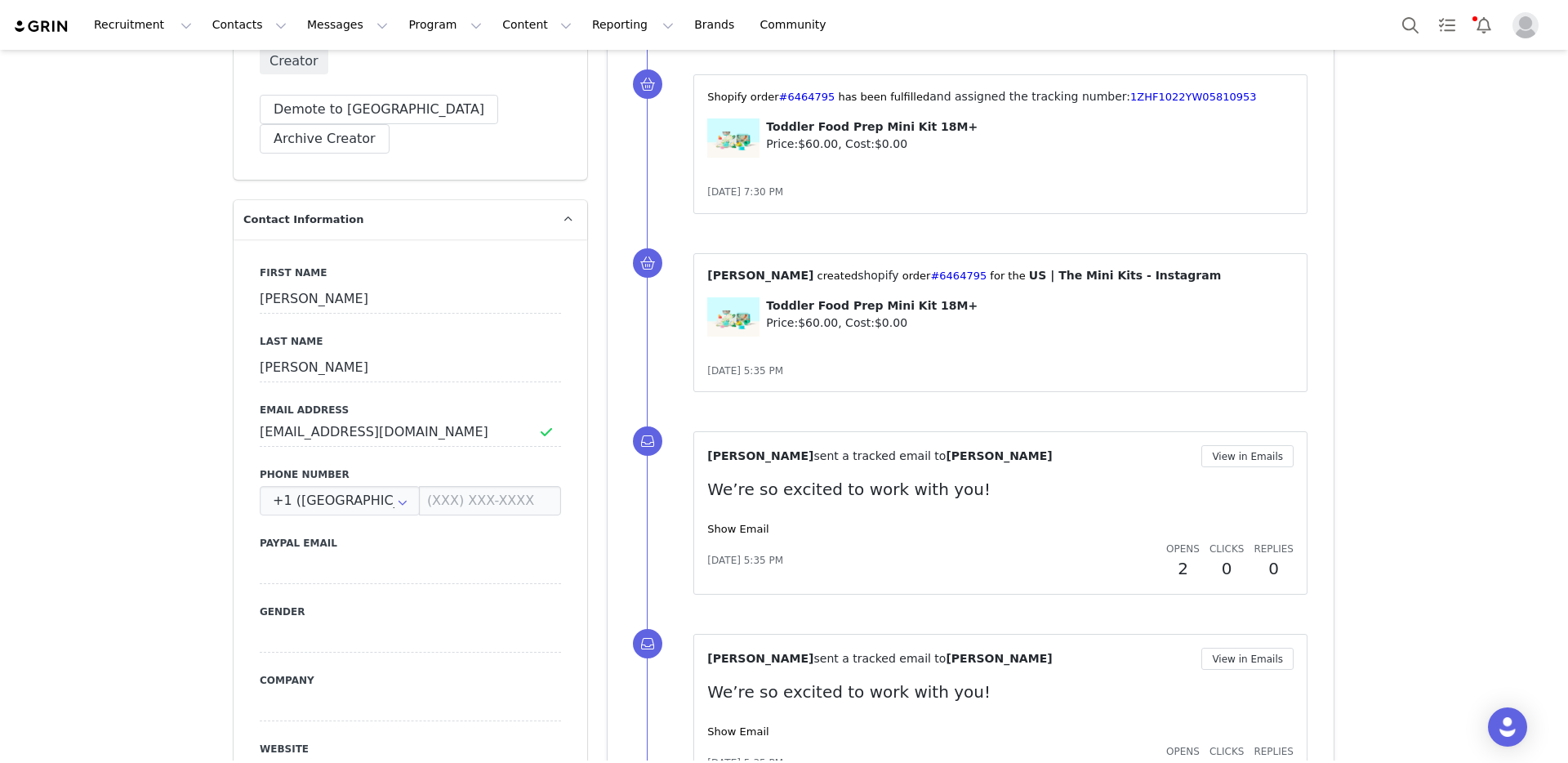
scroll to position [0, 0]
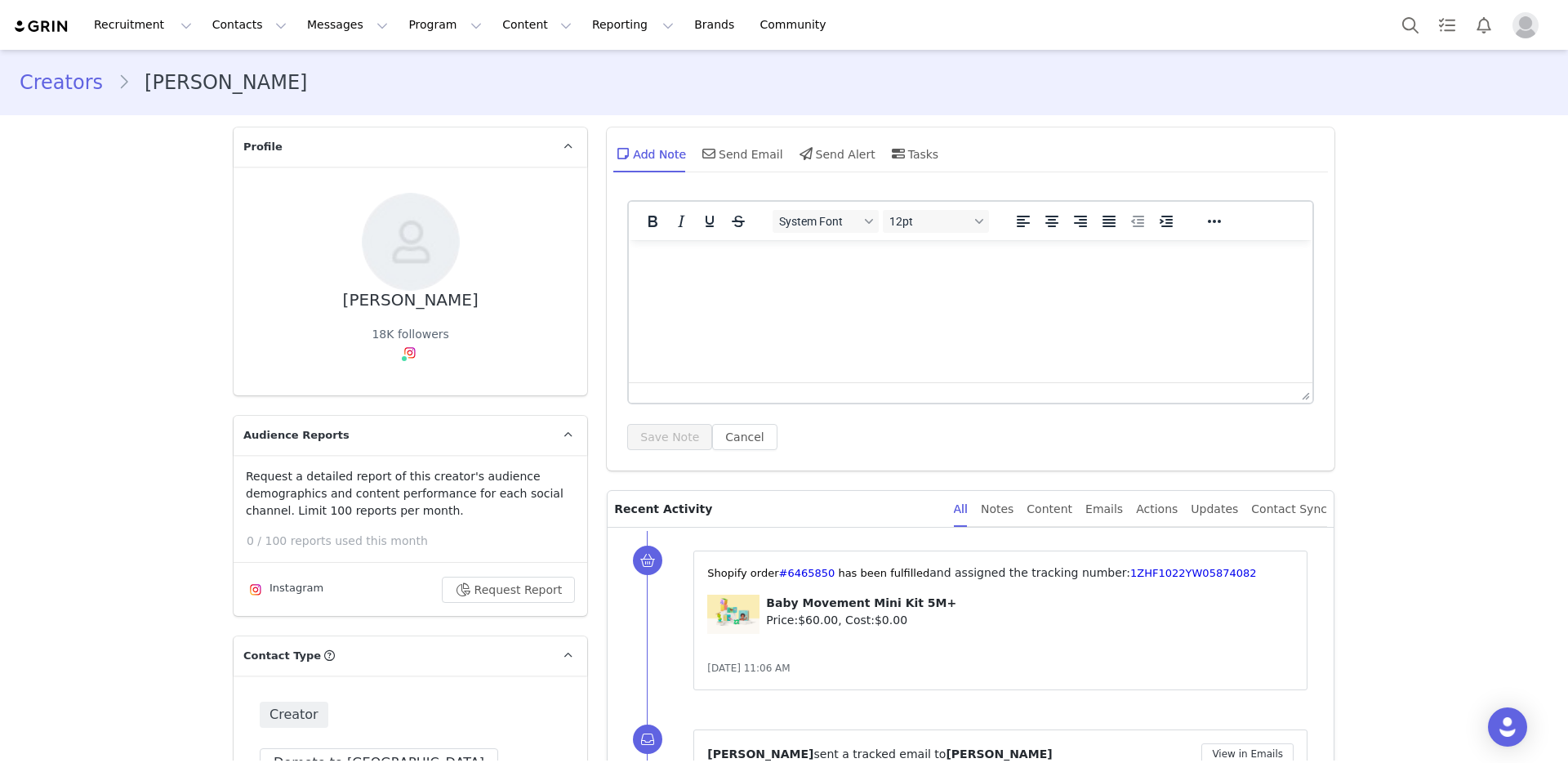
type input "+1 ([GEOGRAPHIC_DATA])"
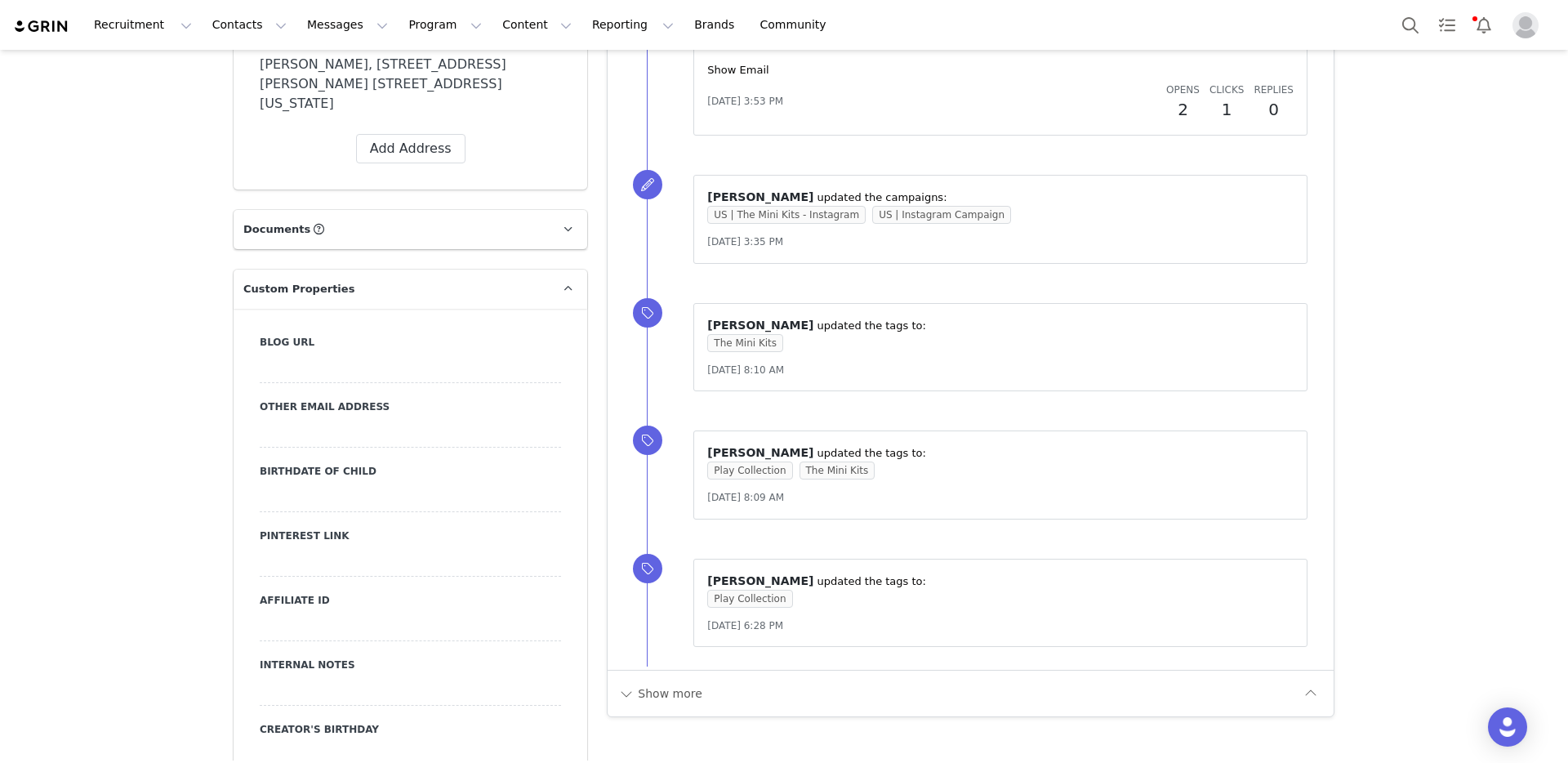
scroll to position [1649, 0]
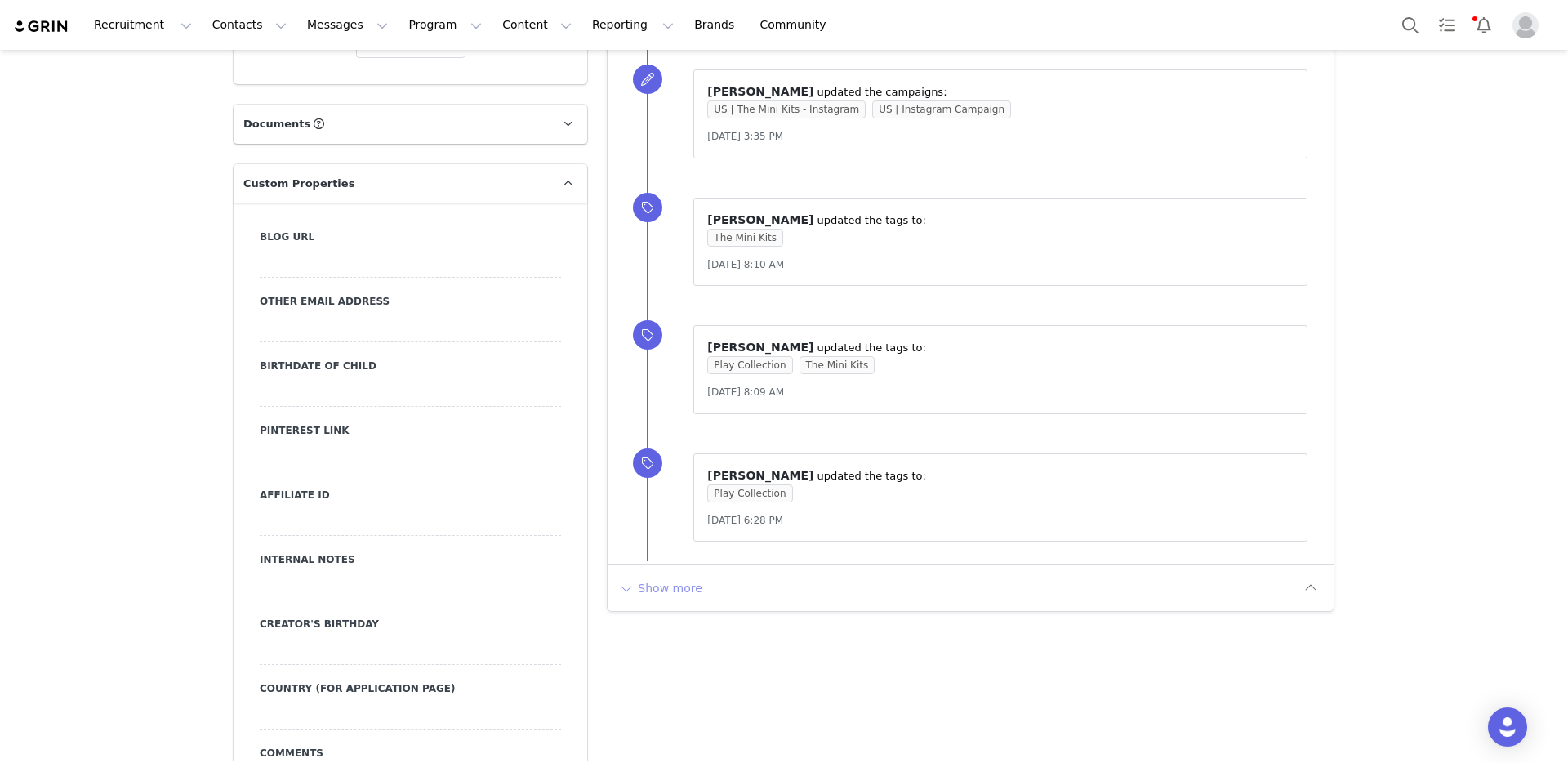
click at [650, 583] on button "Show more" at bounding box center [661, 588] width 86 height 26
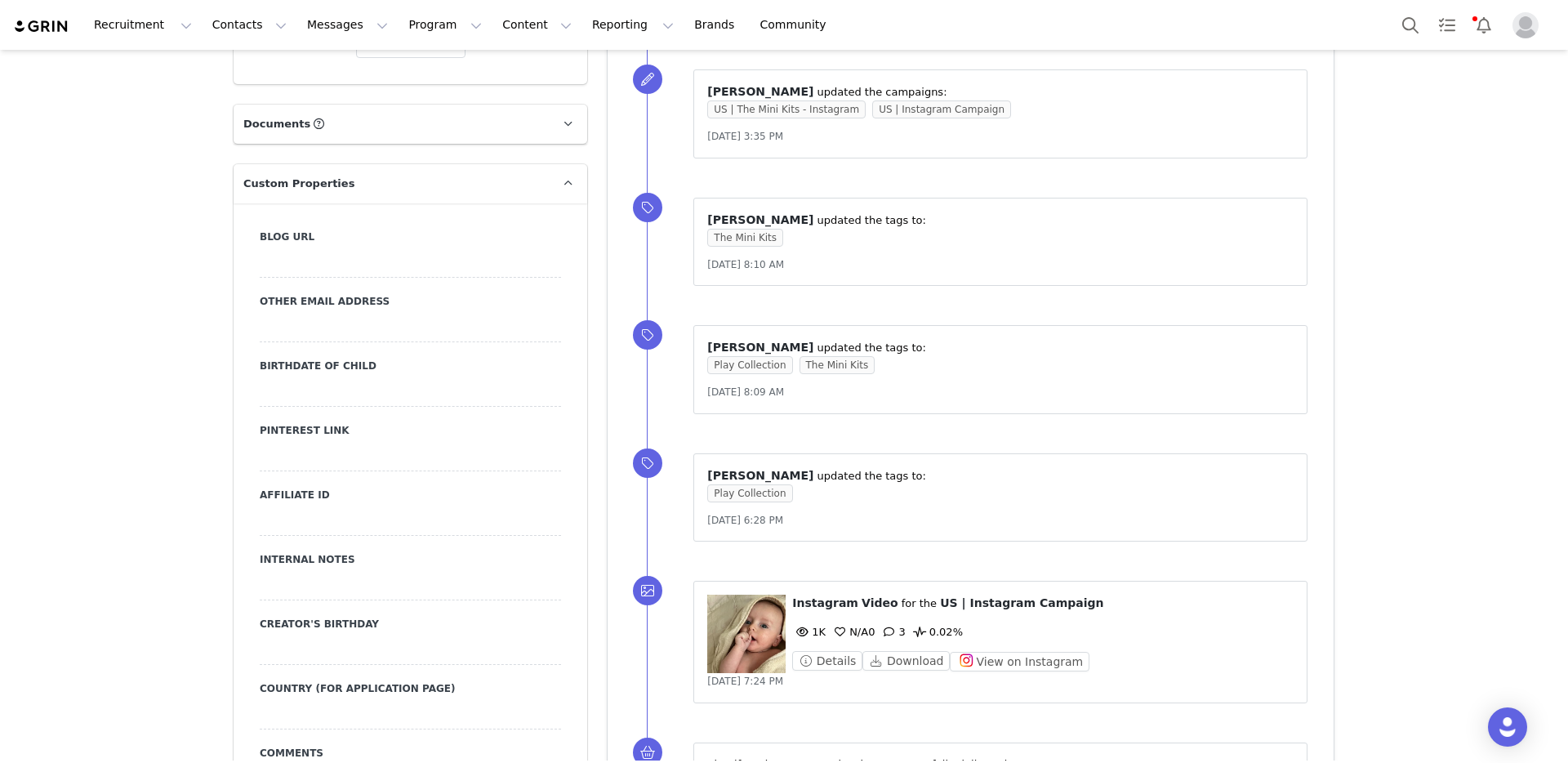
scroll to position [1946, 0]
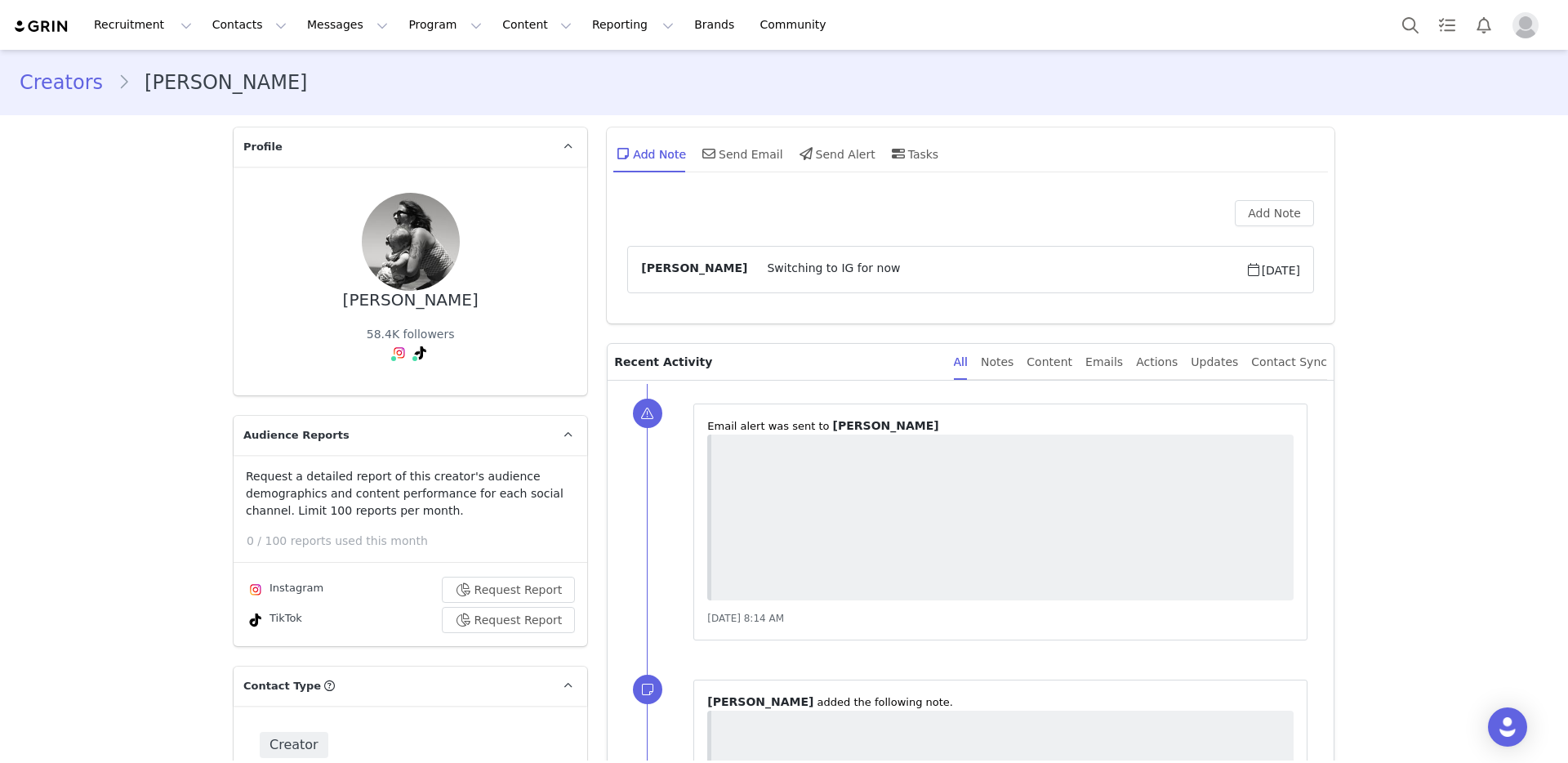
type input "+1 ([GEOGRAPHIC_DATA])"
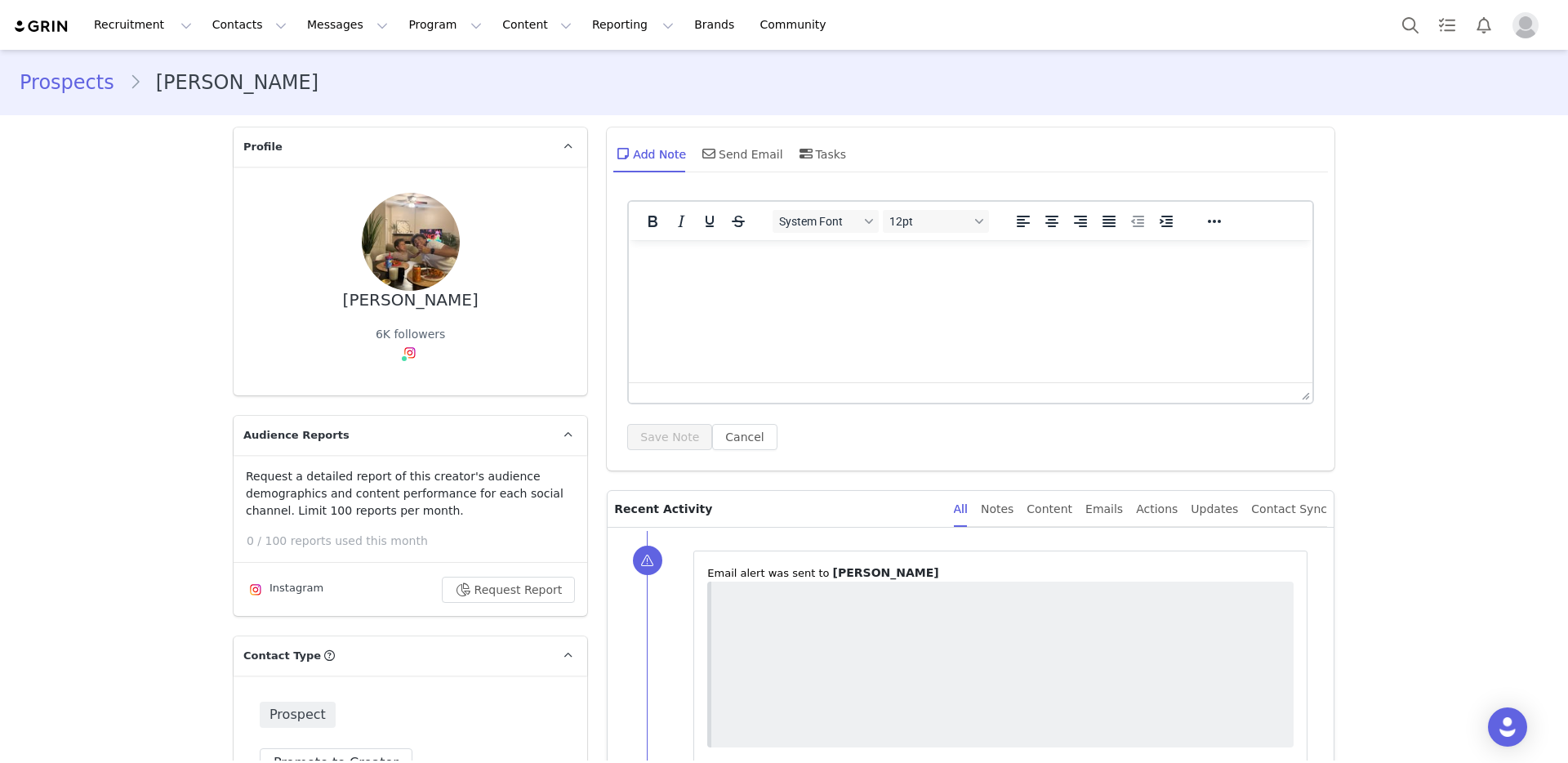
type input "+1 ([GEOGRAPHIC_DATA])"
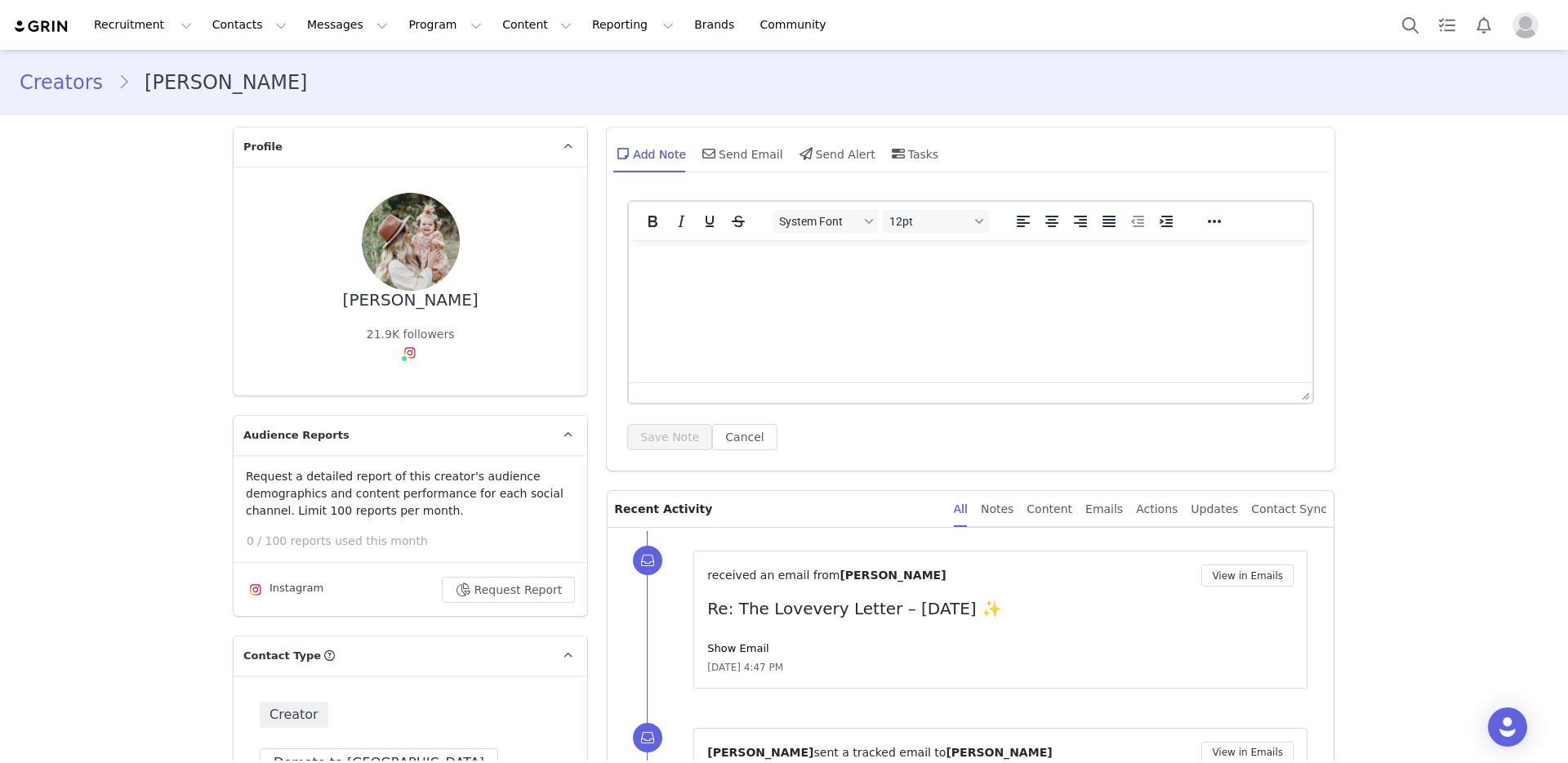
type input "+1 ([GEOGRAPHIC_DATA])"
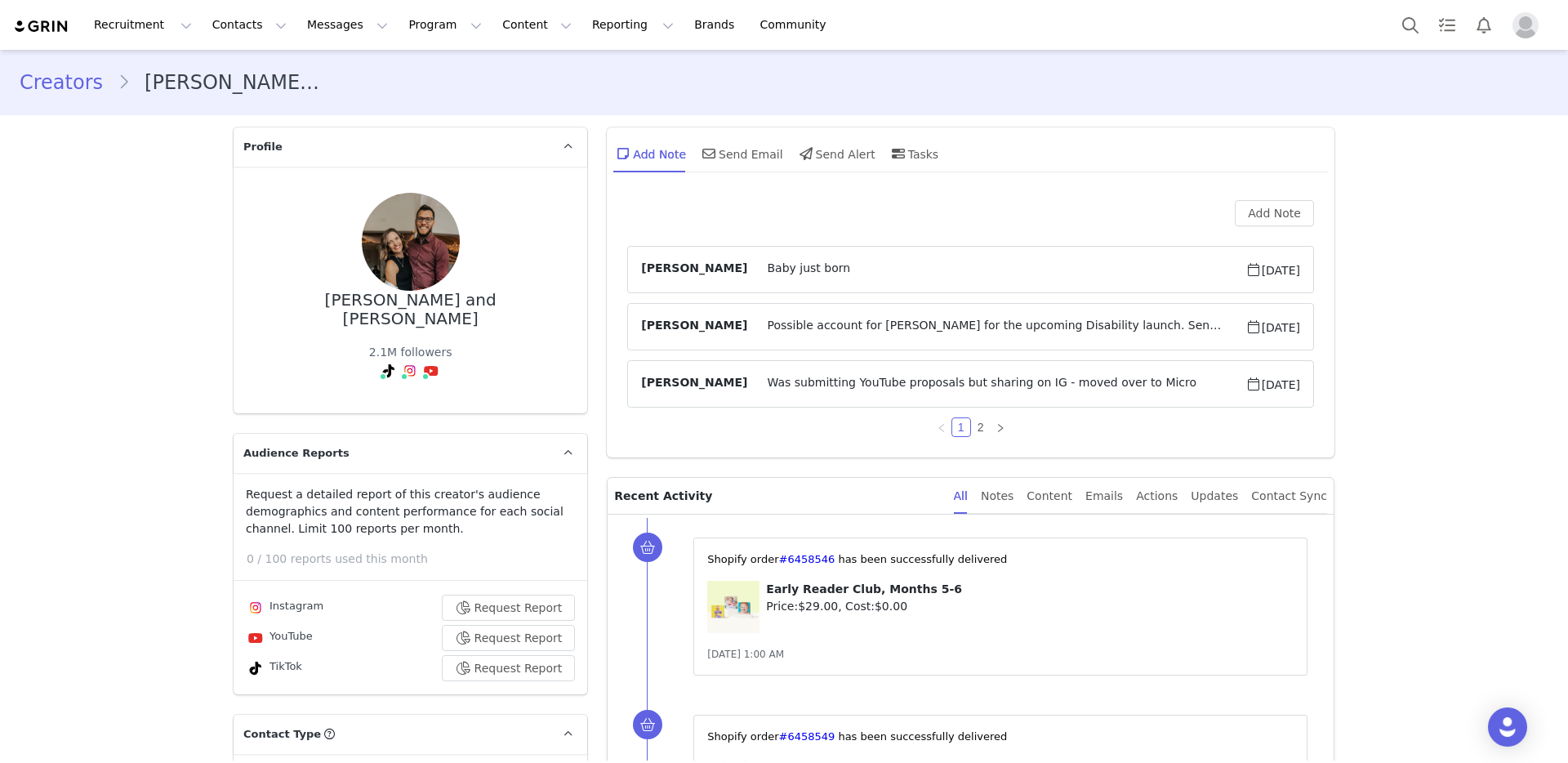
type input "+1 ([GEOGRAPHIC_DATA])"
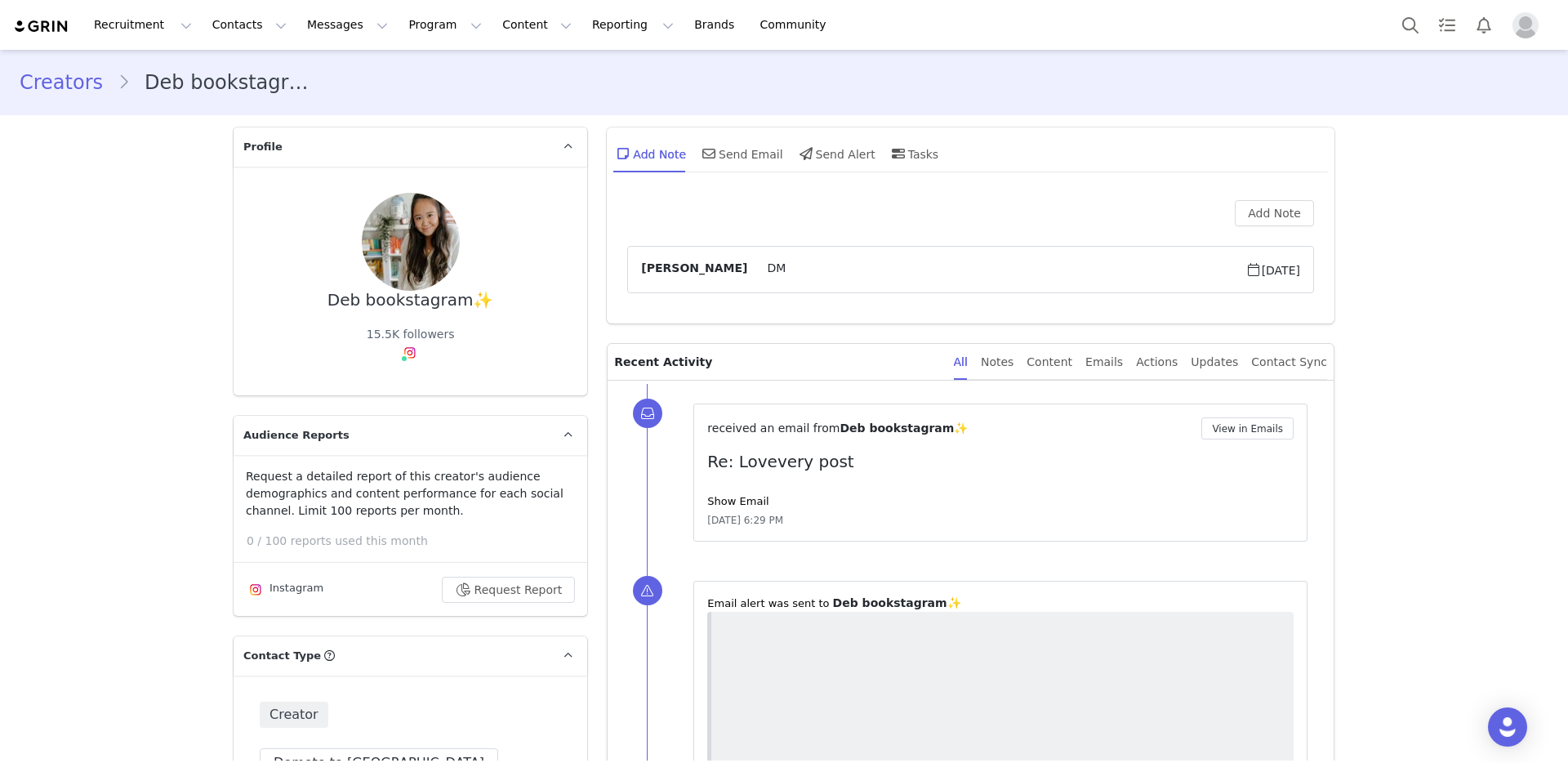
type input "+1 ([GEOGRAPHIC_DATA])"
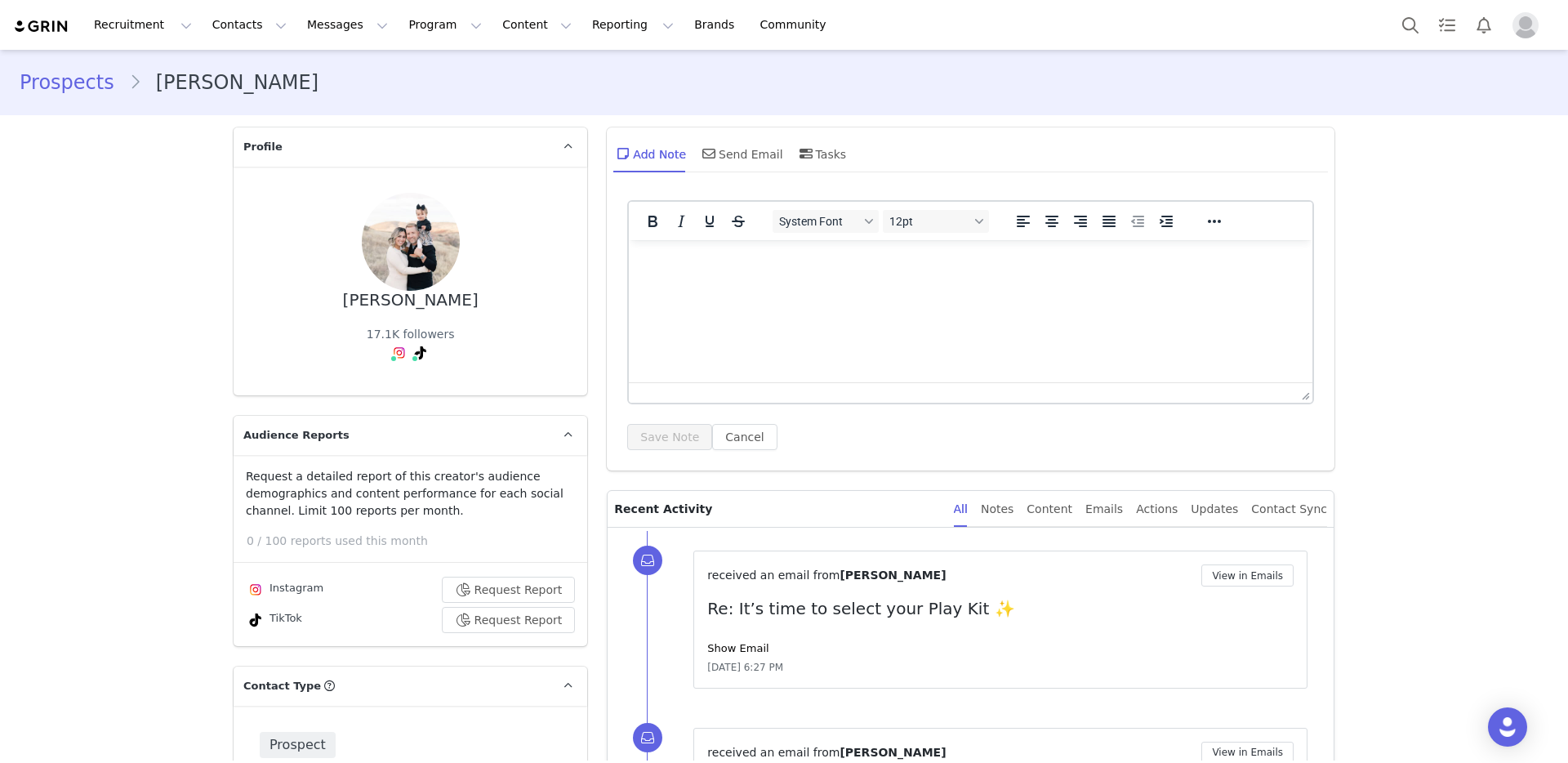
type input "+1 ([GEOGRAPHIC_DATA])"
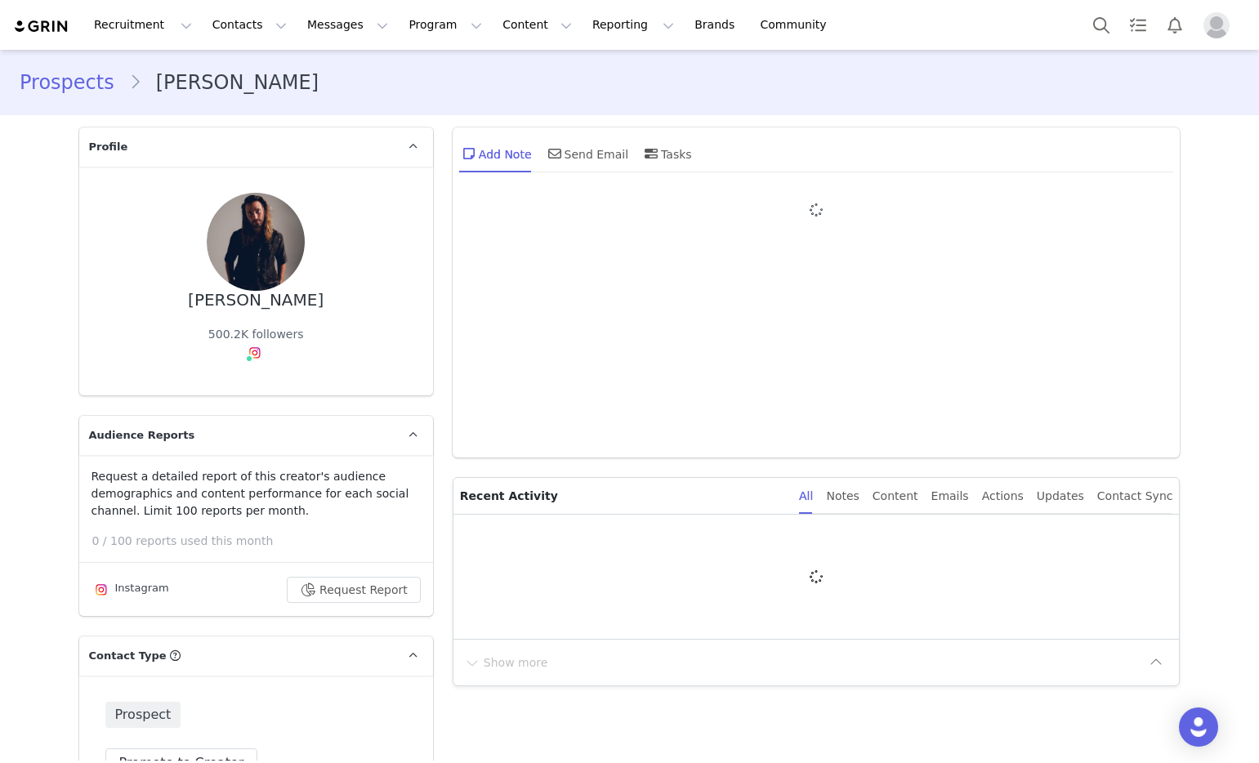
type input "+1 ([GEOGRAPHIC_DATA])"
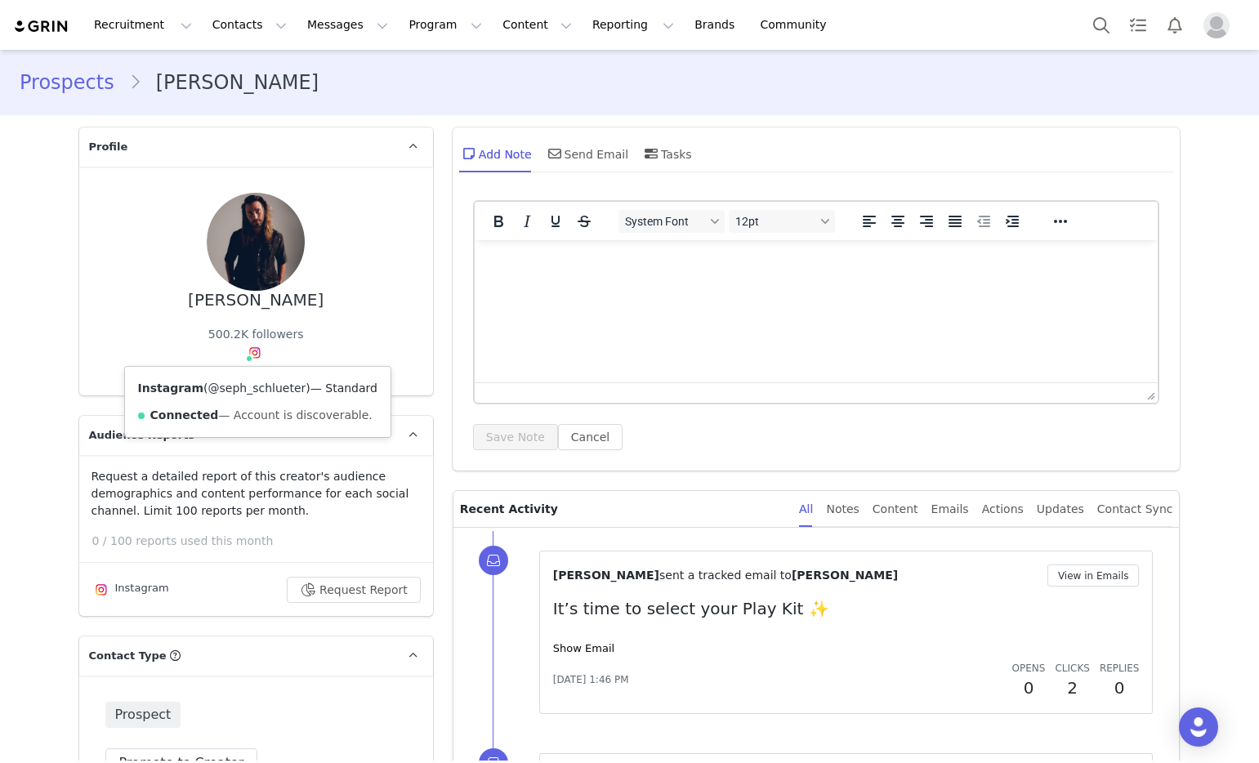
copy link "@seph_schlueter"
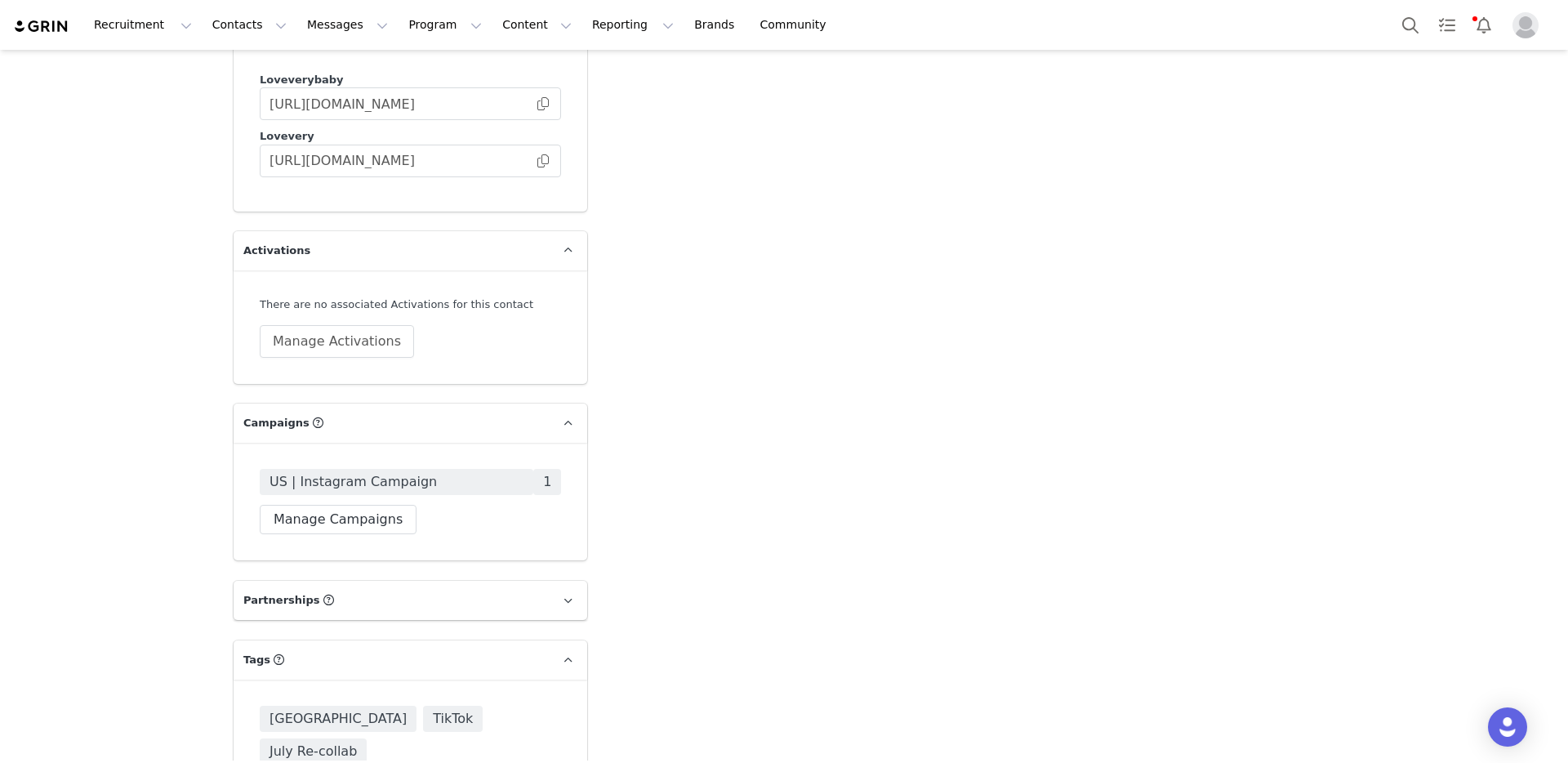
scroll to position [3153, 0]
click at [322, 502] on button "Manage Campaigns" at bounding box center [338, 516] width 157 height 29
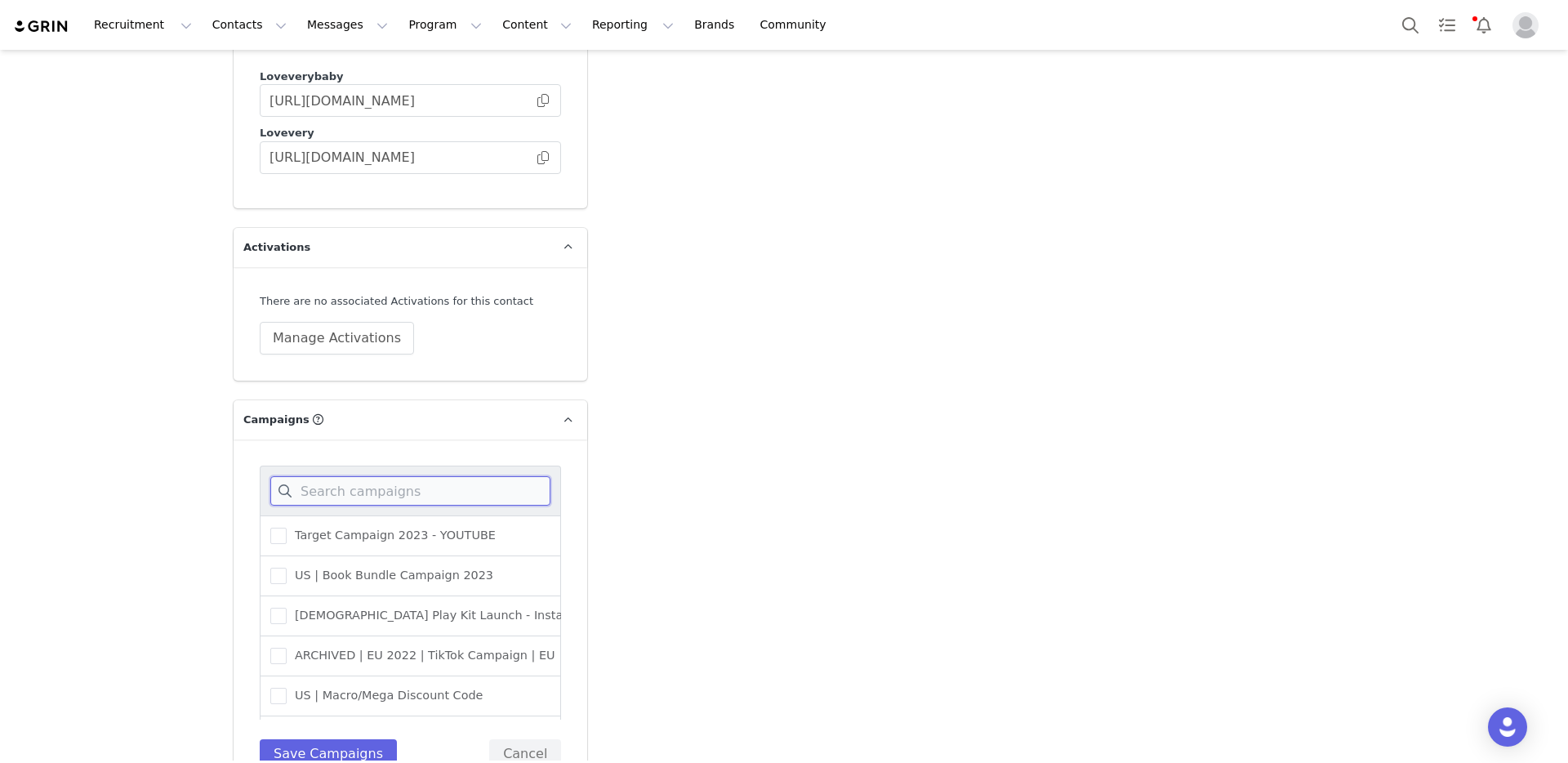
click at [364, 476] on input at bounding box center [410, 490] width 280 height 29
type input "au -"
click at [377, 648] on span "AU - Instagram Campaign" at bounding box center [367, 656] width 160 height 16
click at [287, 648] on input "AU - Instagram Campaign" at bounding box center [287, 648] width 0 height 0
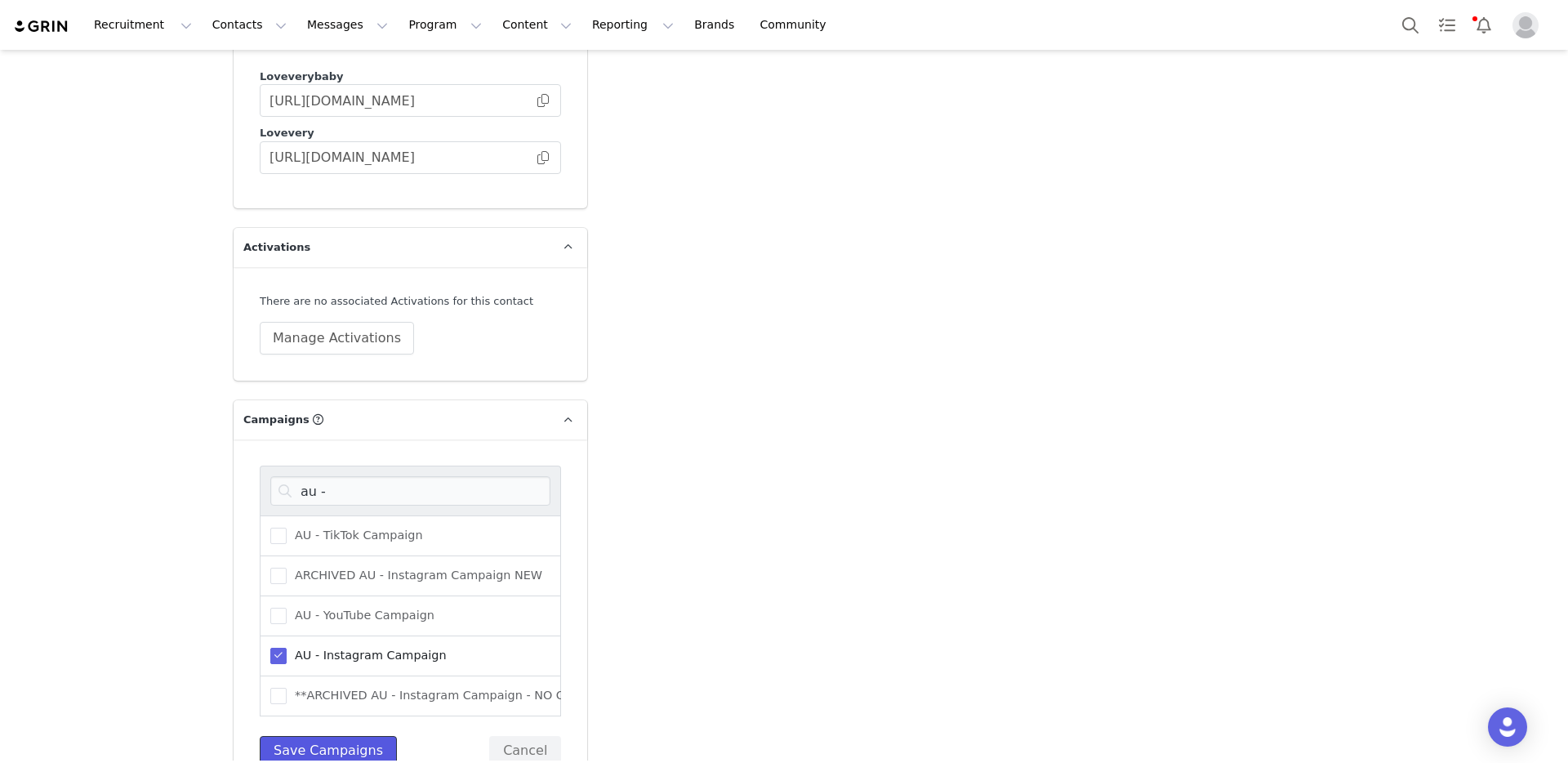
click at [351, 736] on button "Save Campaigns" at bounding box center [328, 750] width 137 height 29
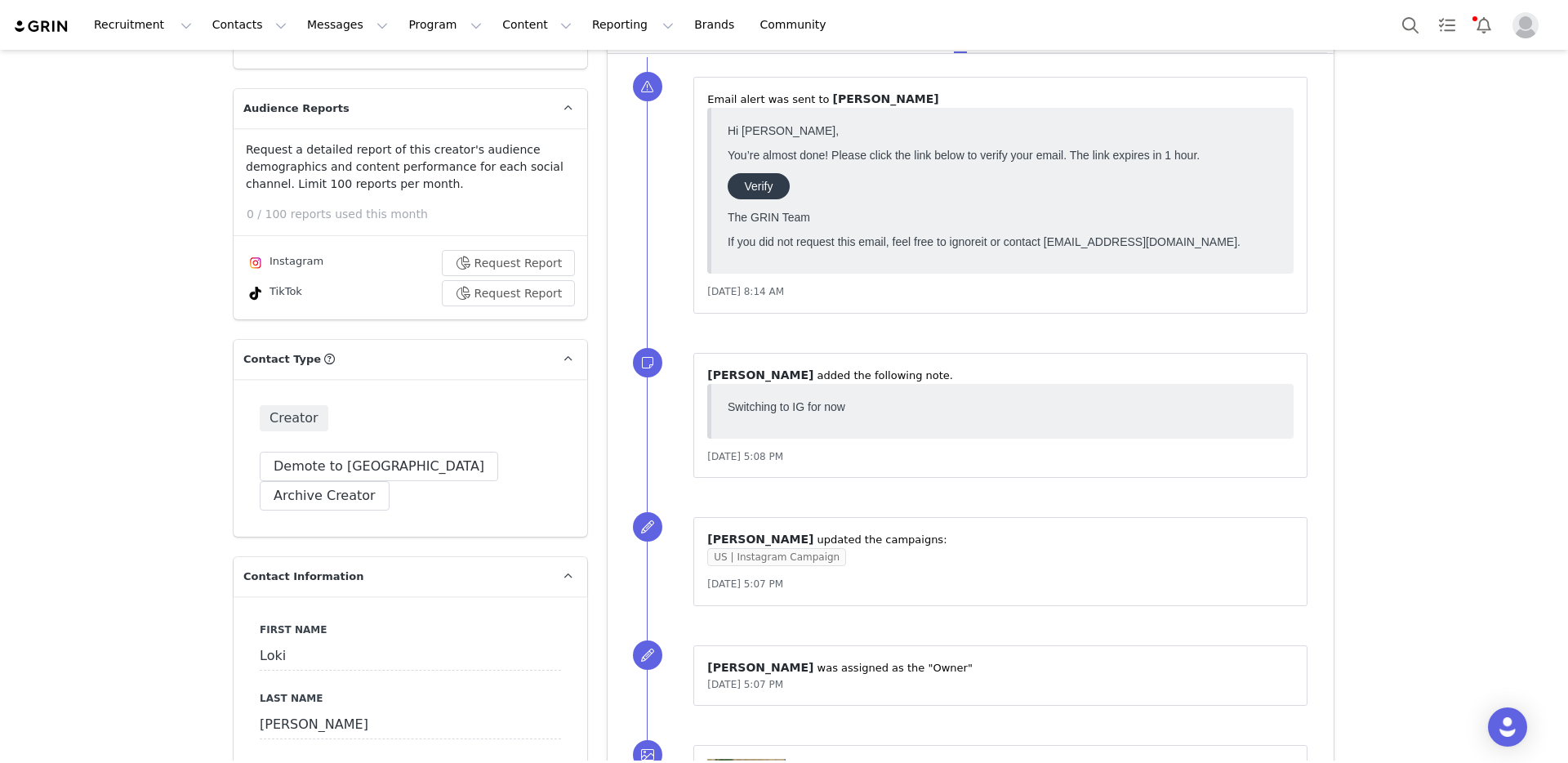
scroll to position [738, 0]
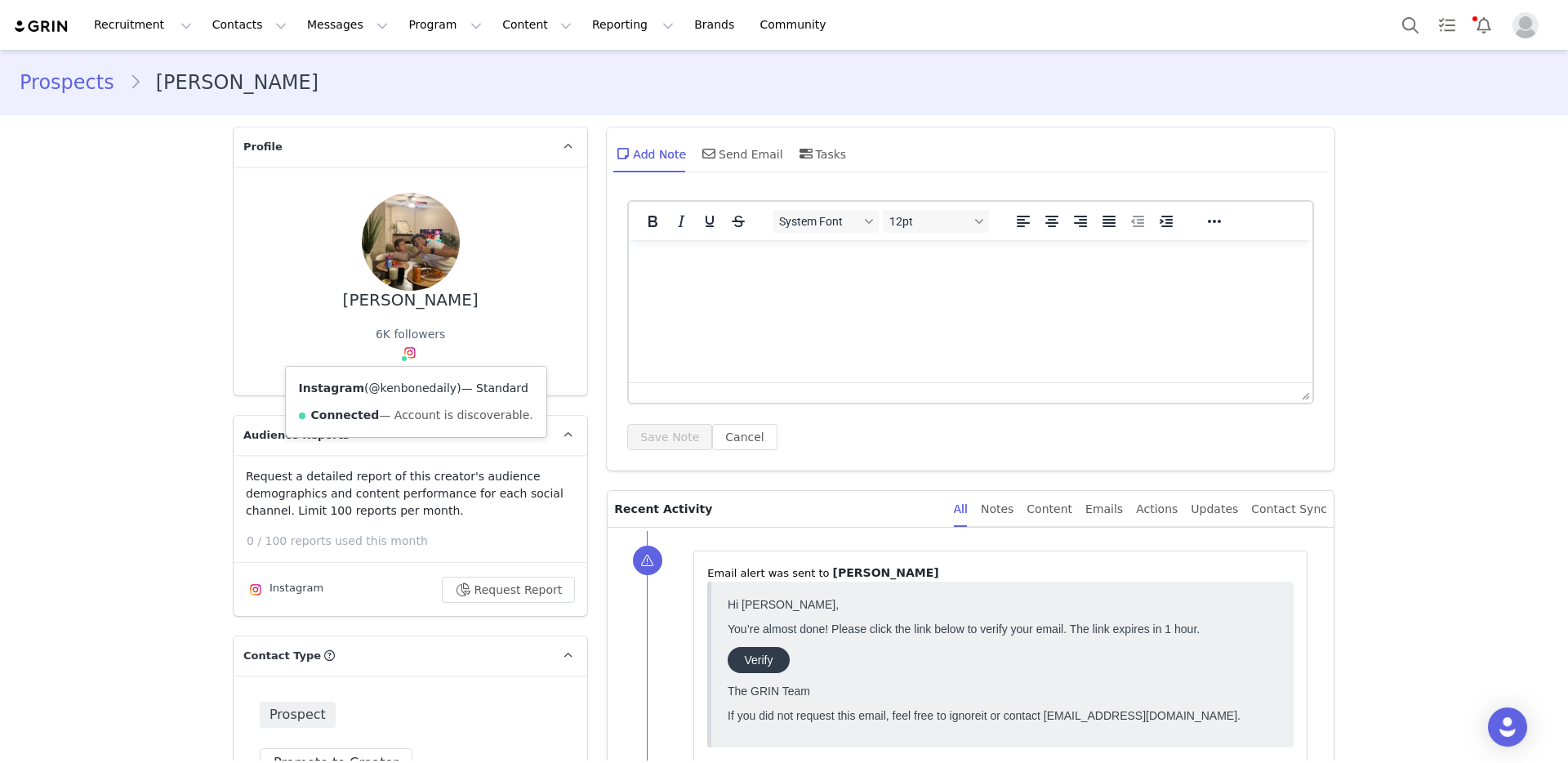
copy link "@kenbonedaily"
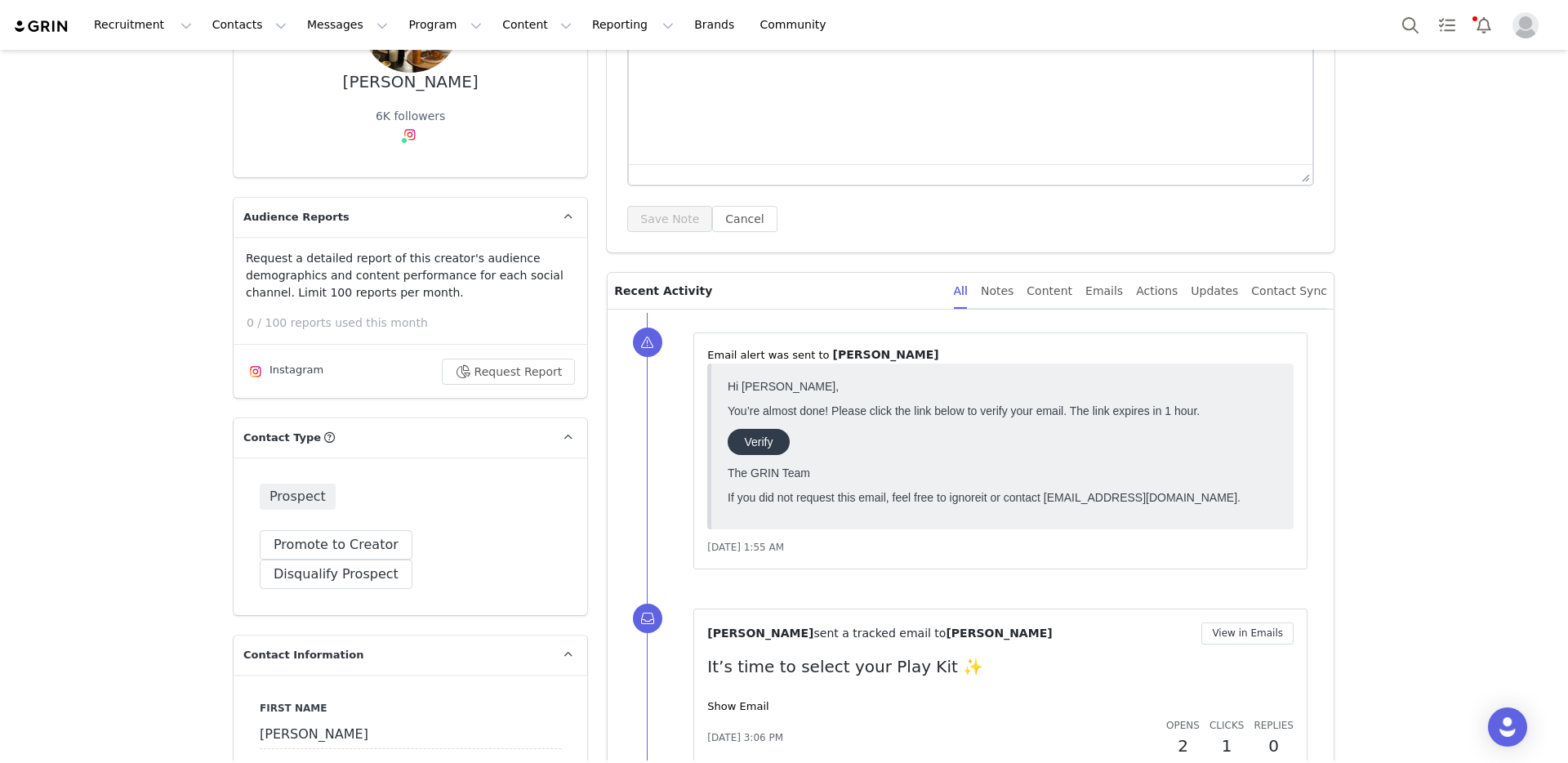
scroll to position [244, 0]
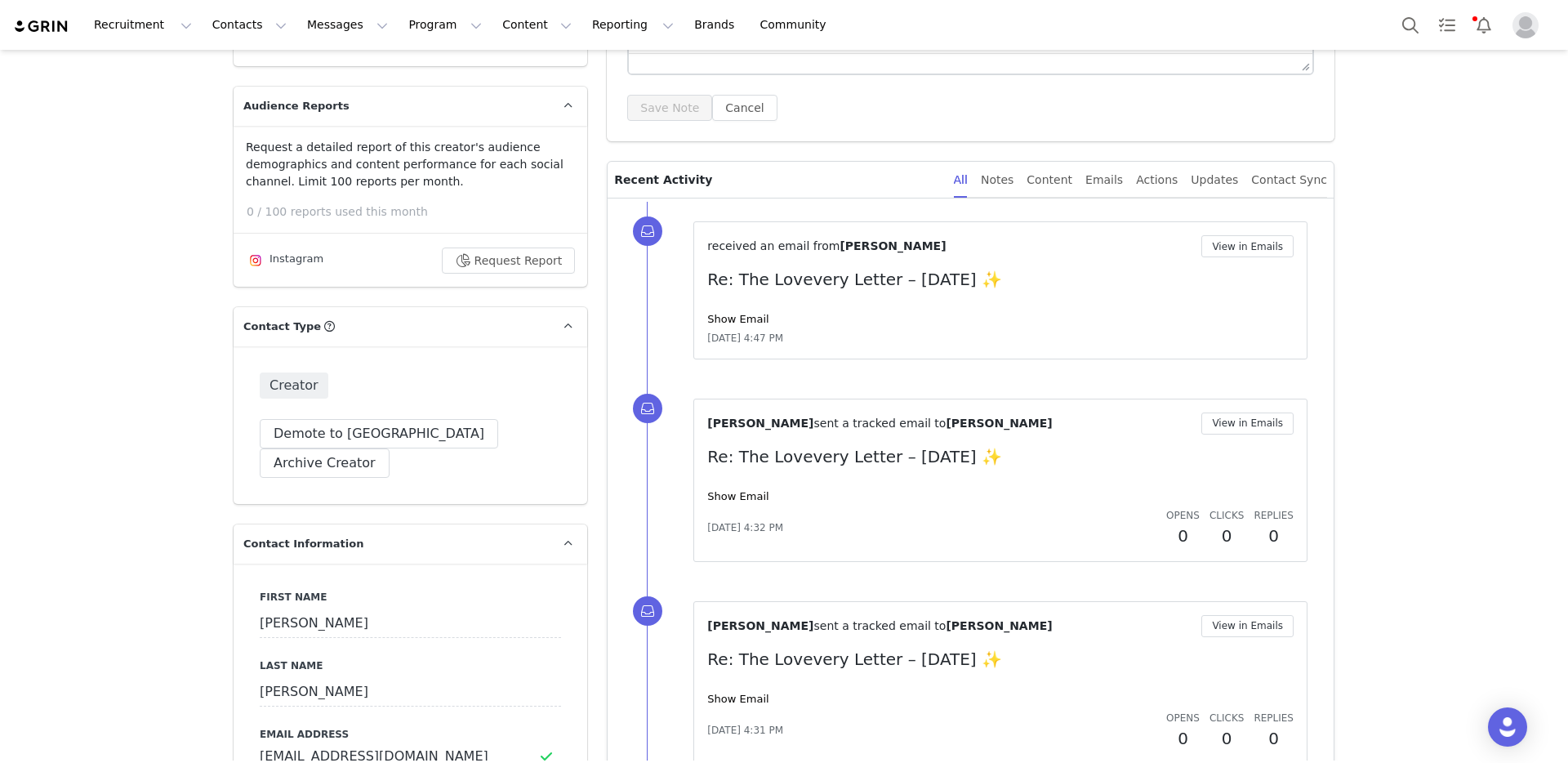
scroll to position [411, 0]
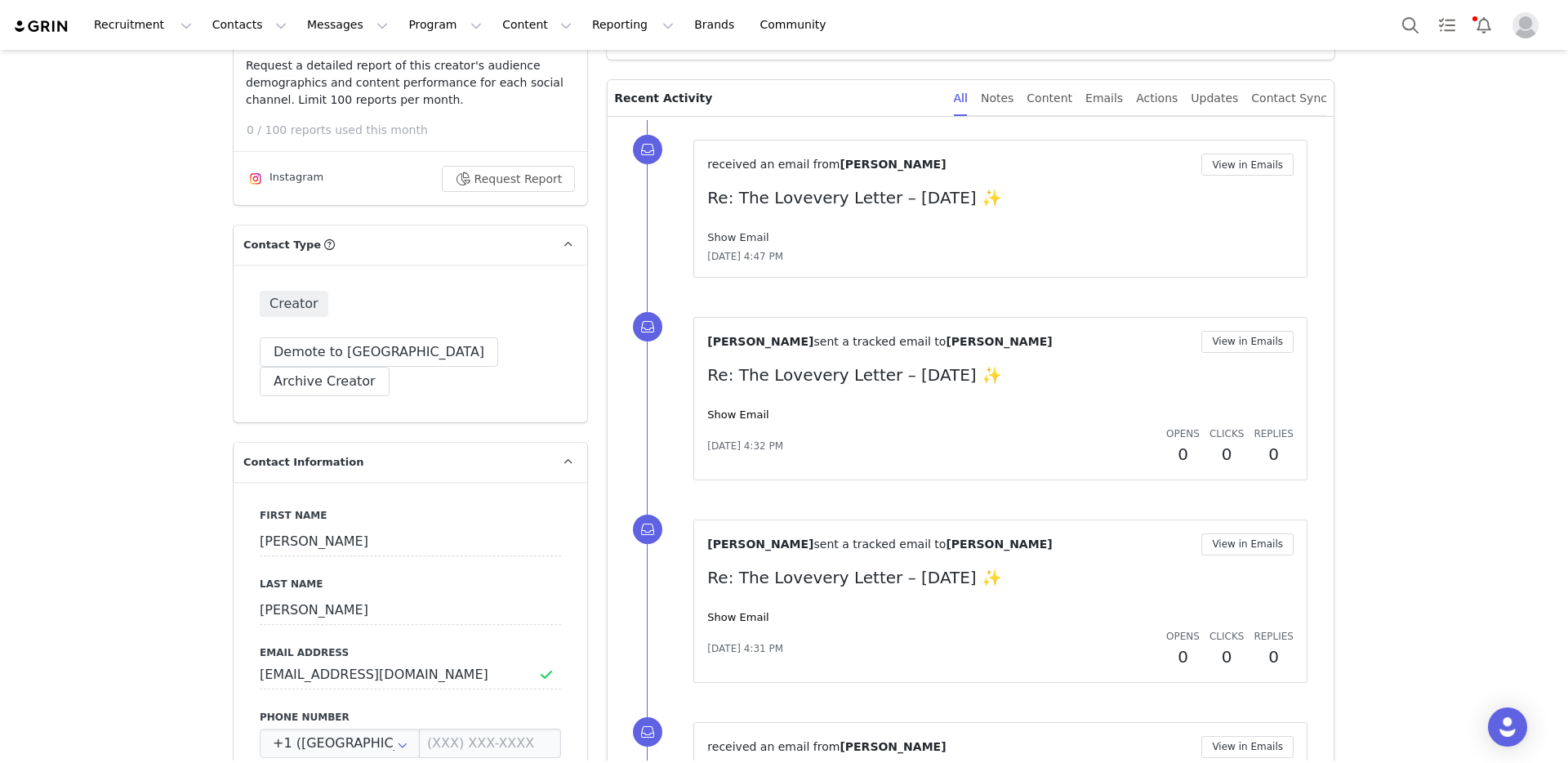
click at [744, 232] on link "Show Email" at bounding box center [738, 237] width 61 height 12
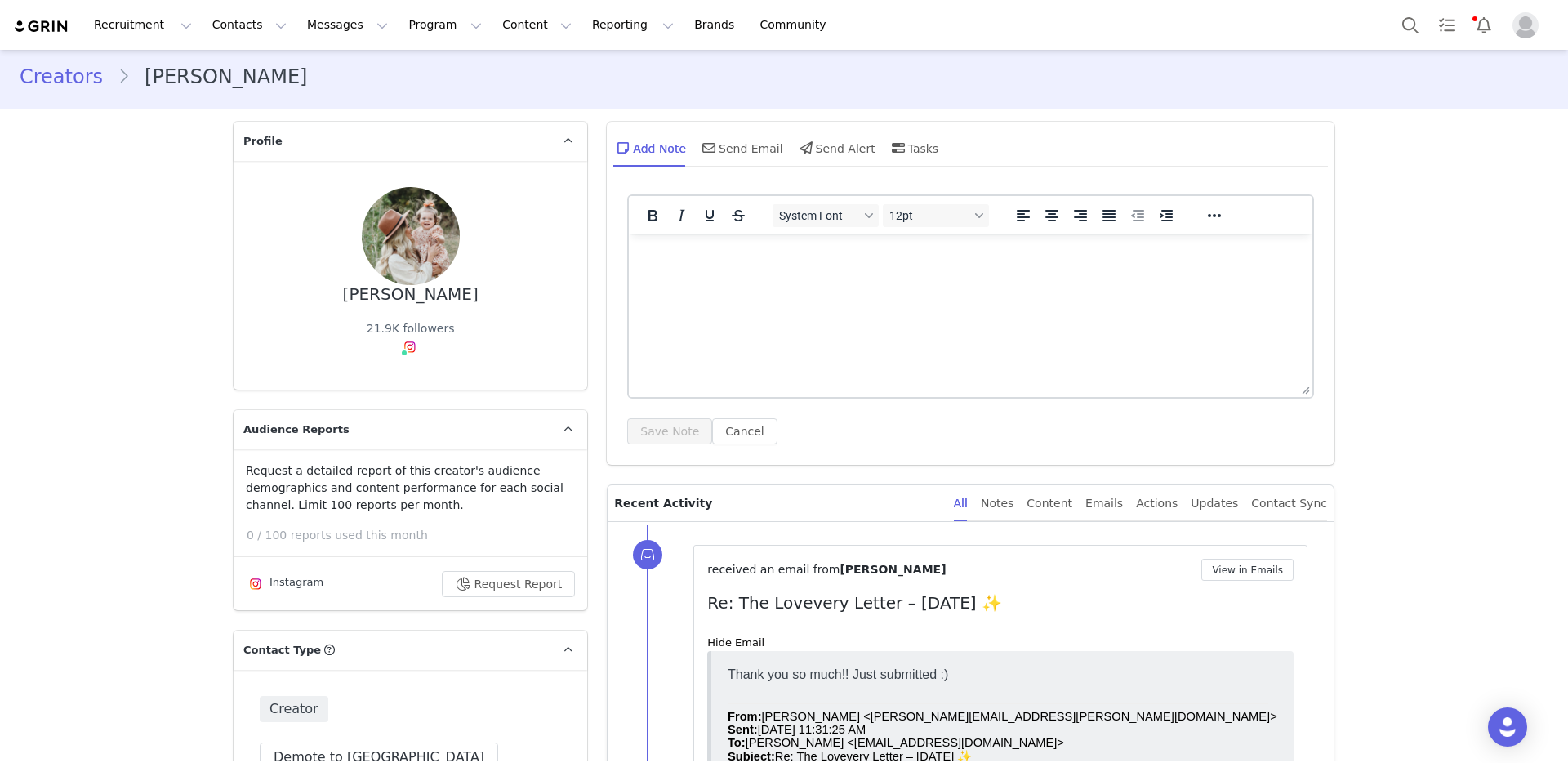
scroll to position [0, 0]
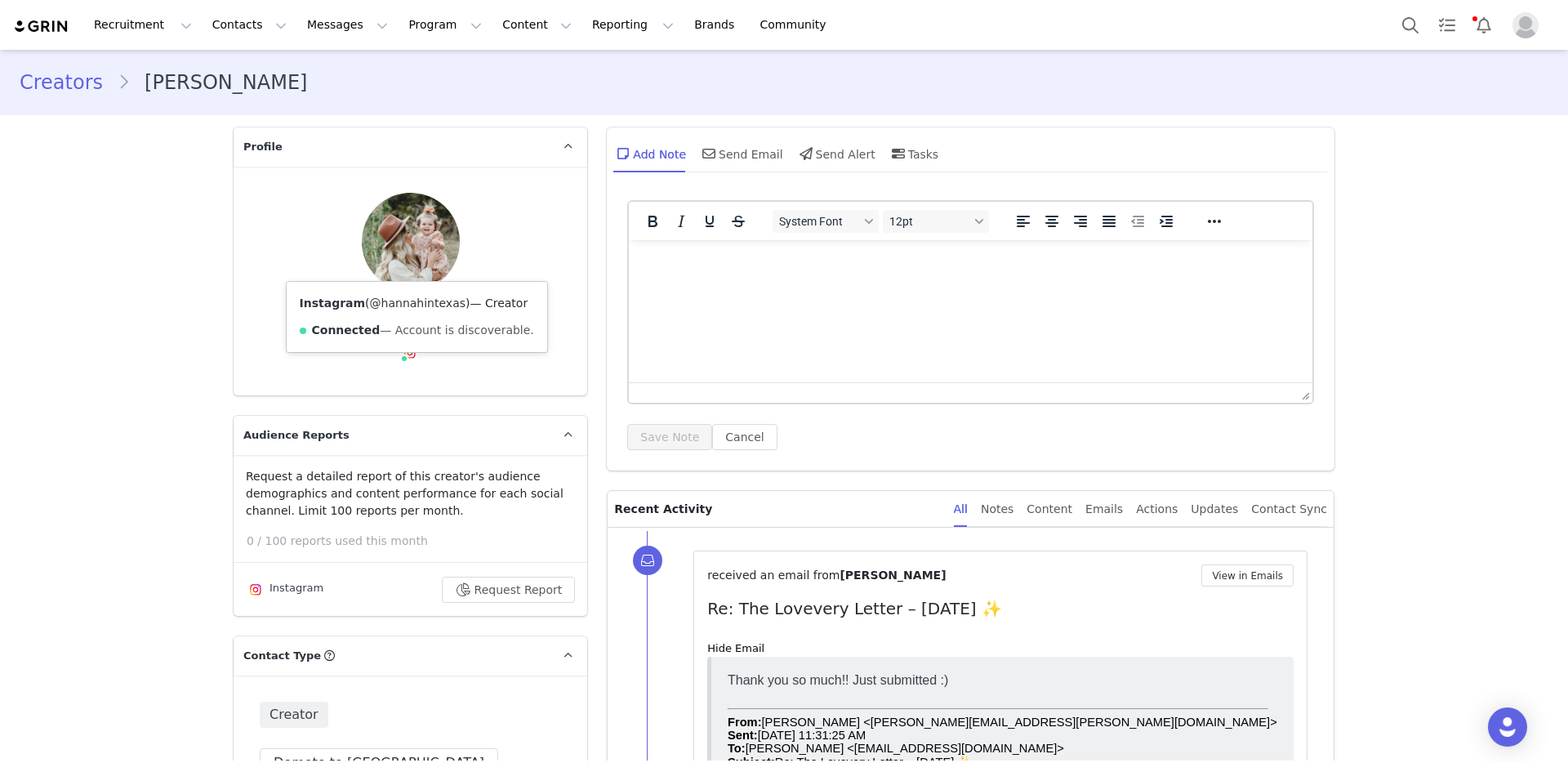
click at [413, 302] on link "@hannahintexas" at bounding box center [418, 303] width 96 height 13
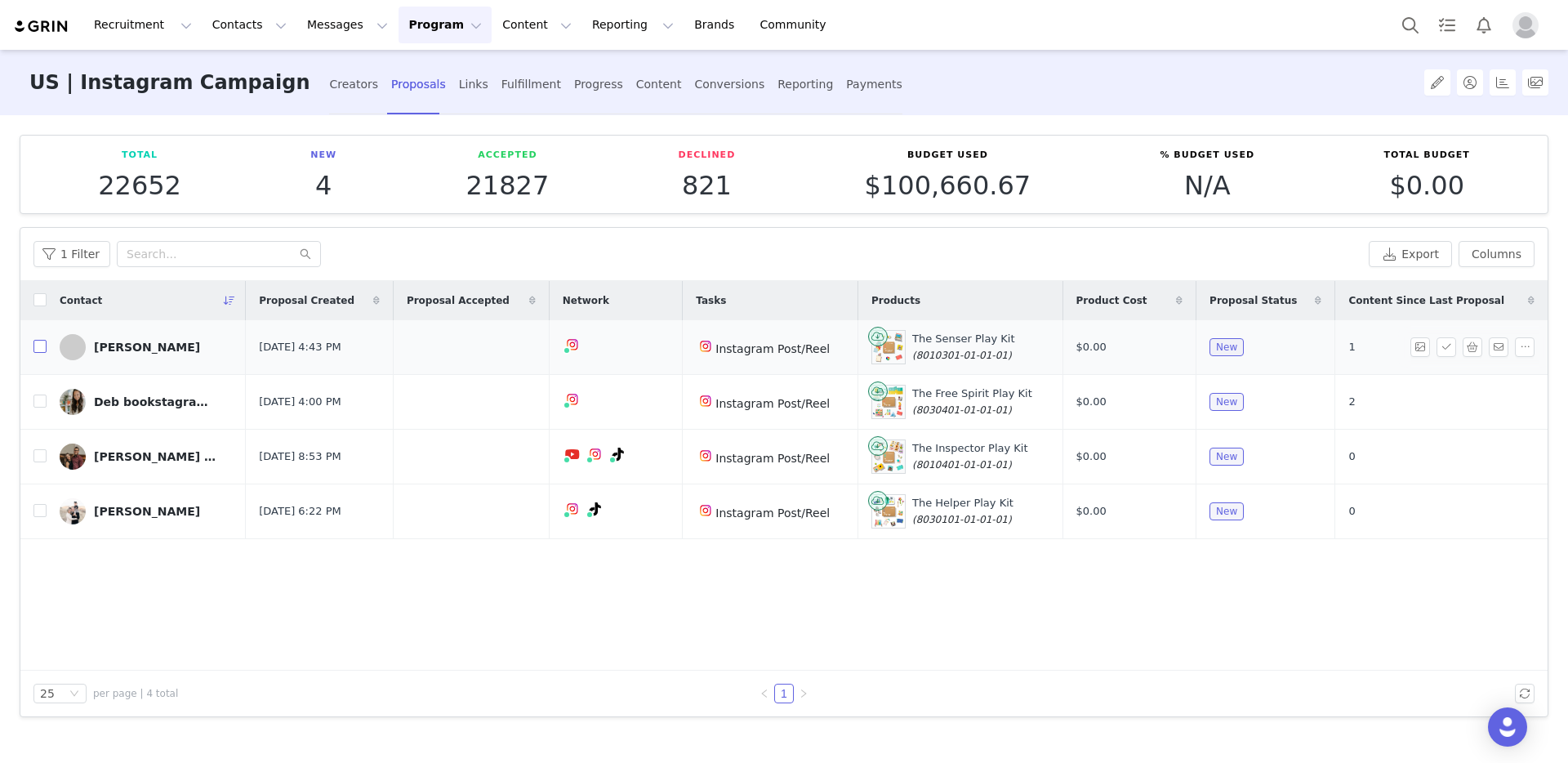
click at [37, 350] on input "checkbox" at bounding box center [40, 346] width 13 height 13
checkbox input "true"
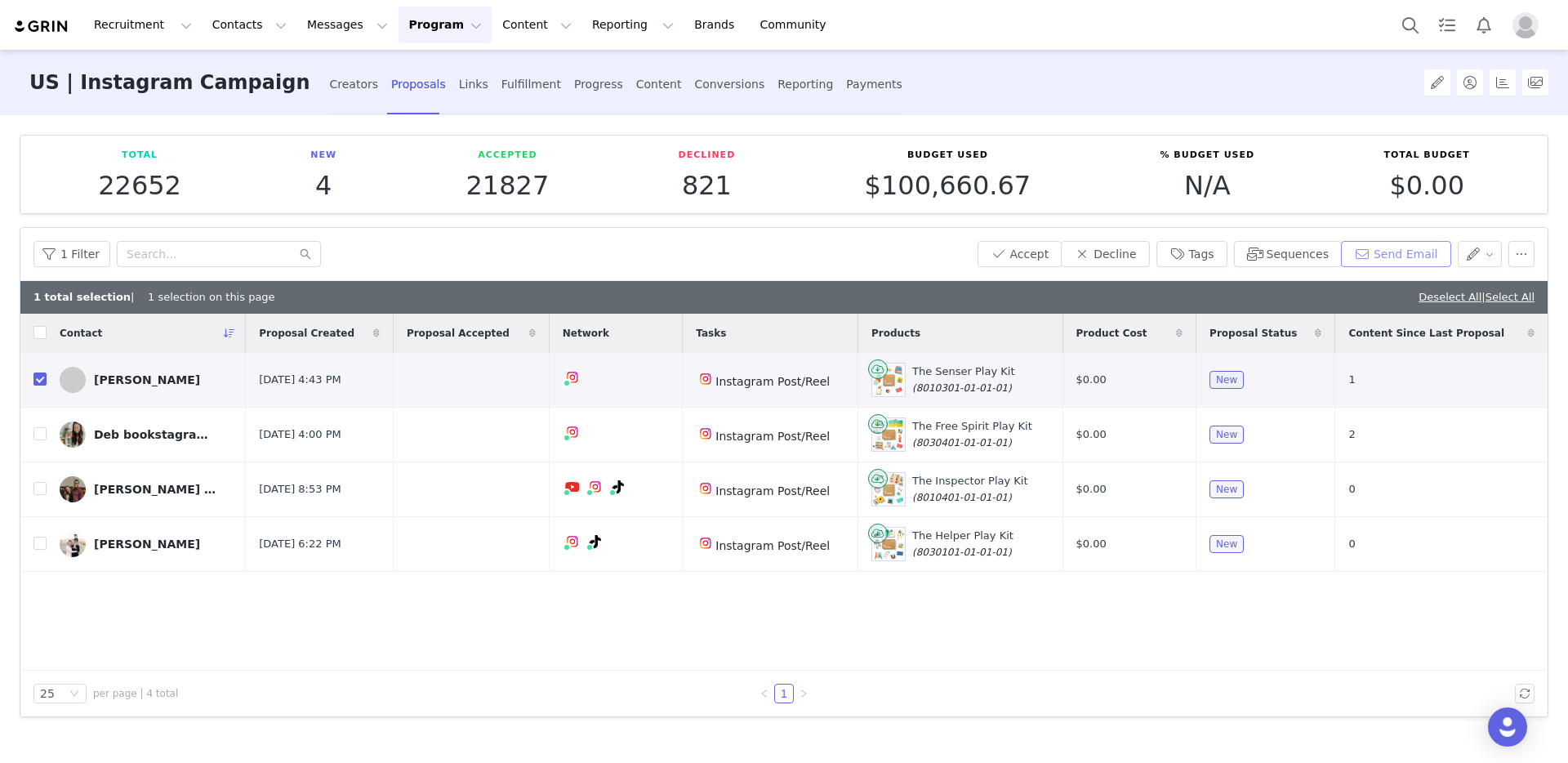
click at [1391, 252] on button "Send Email" at bounding box center [1396, 254] width 110 height 26
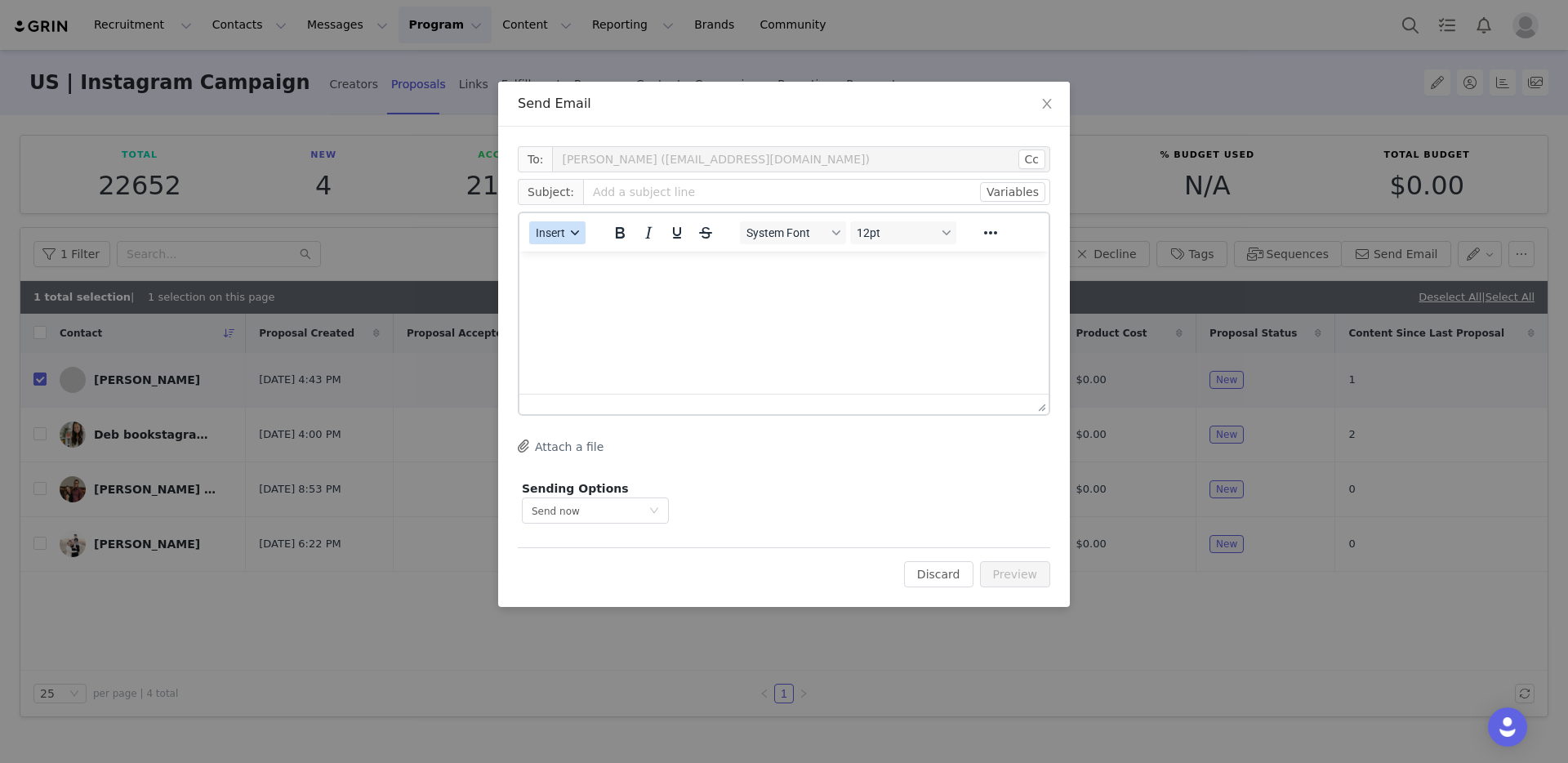
click at [559, 227] on span "Insert" at bounding box center [550, 232] width 29 height 13
click at [583, 269] on div "Insert Template" at bounding box center [616, 262] width 147 height 20
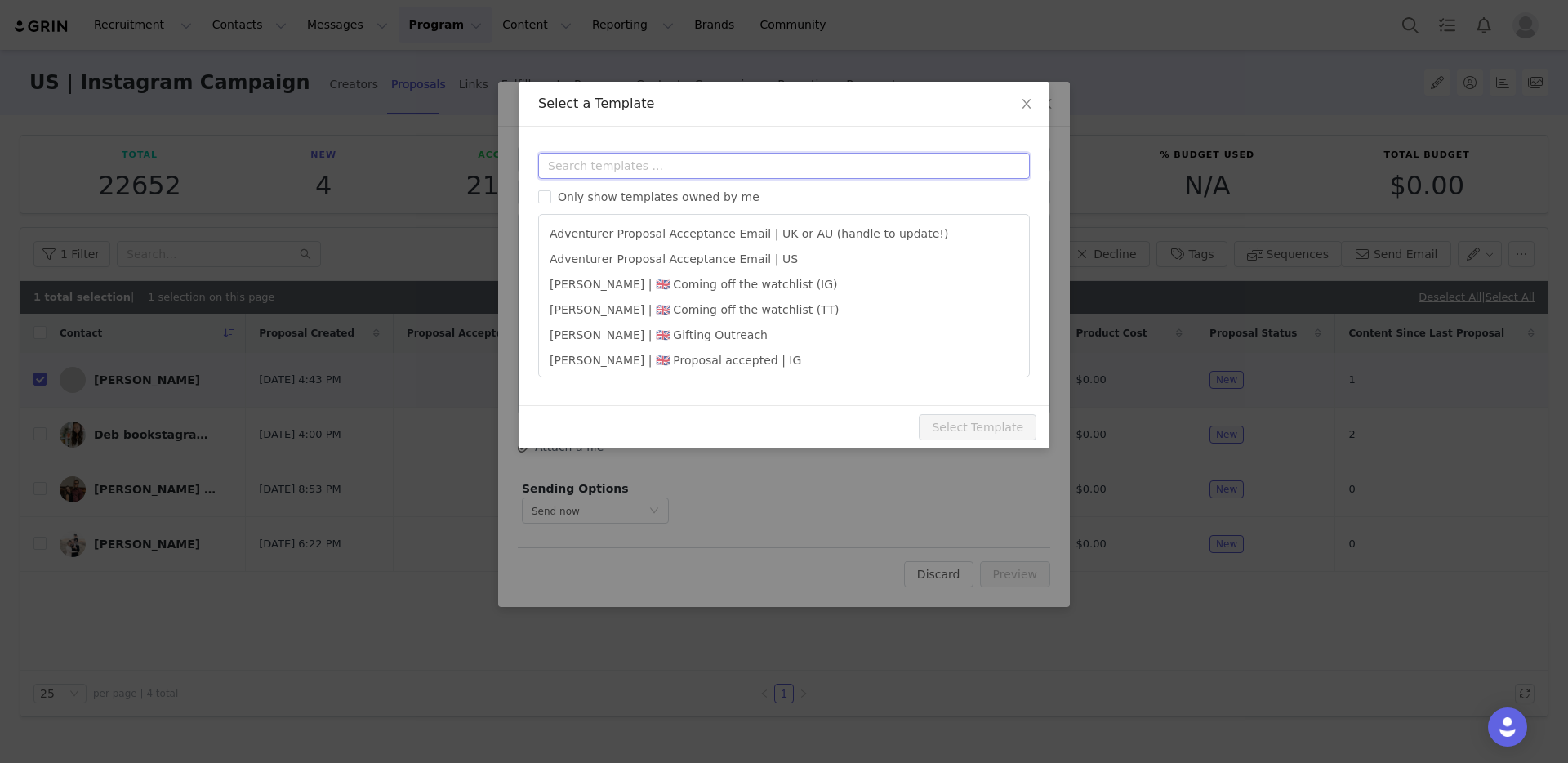
click at [640, 164] on input "text" at bounding box center [784, 166] width 492 height 26
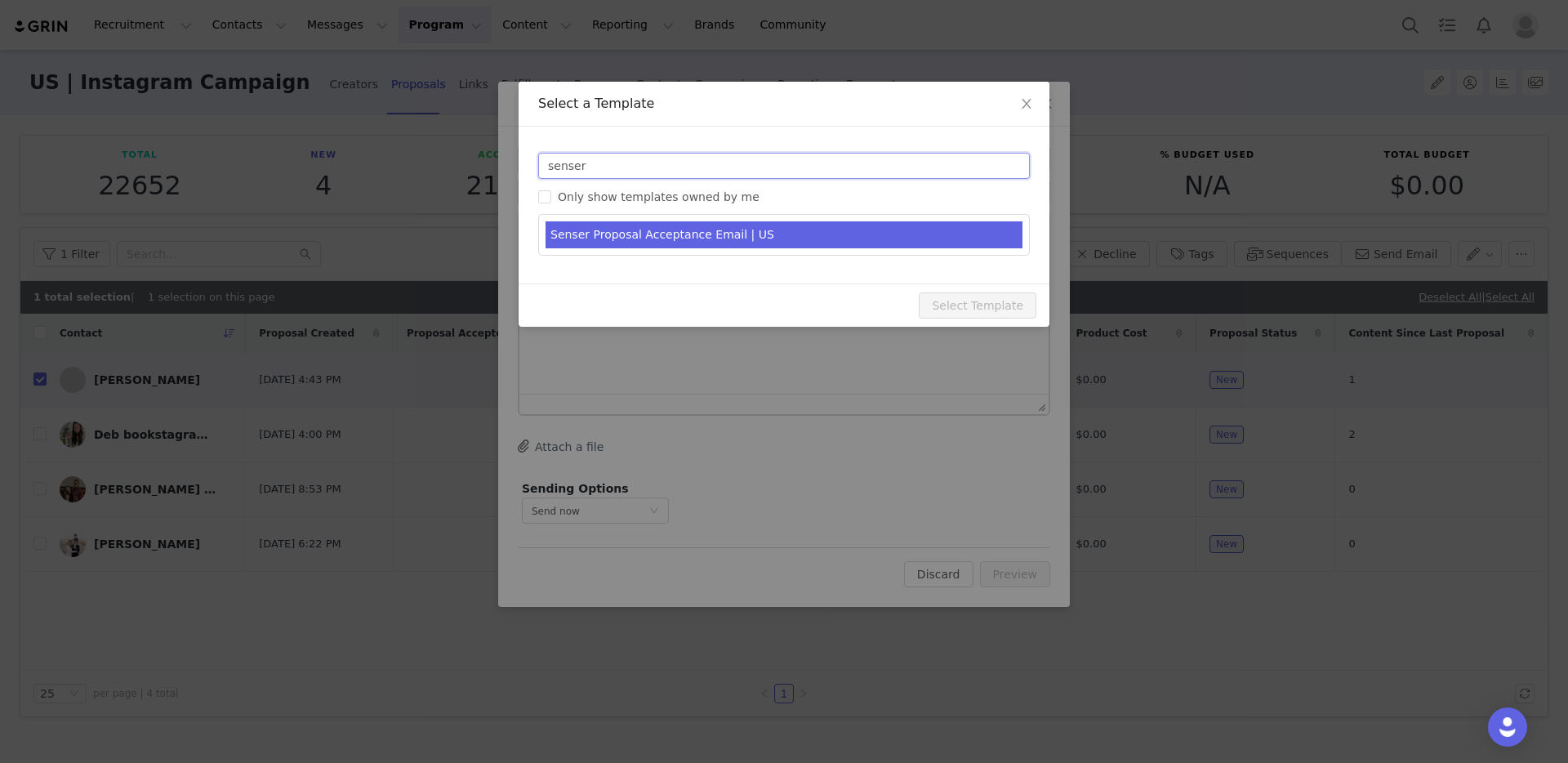
type input "senser"
type input "Get Ready to Play with The Senser Play Kit! 🎊"
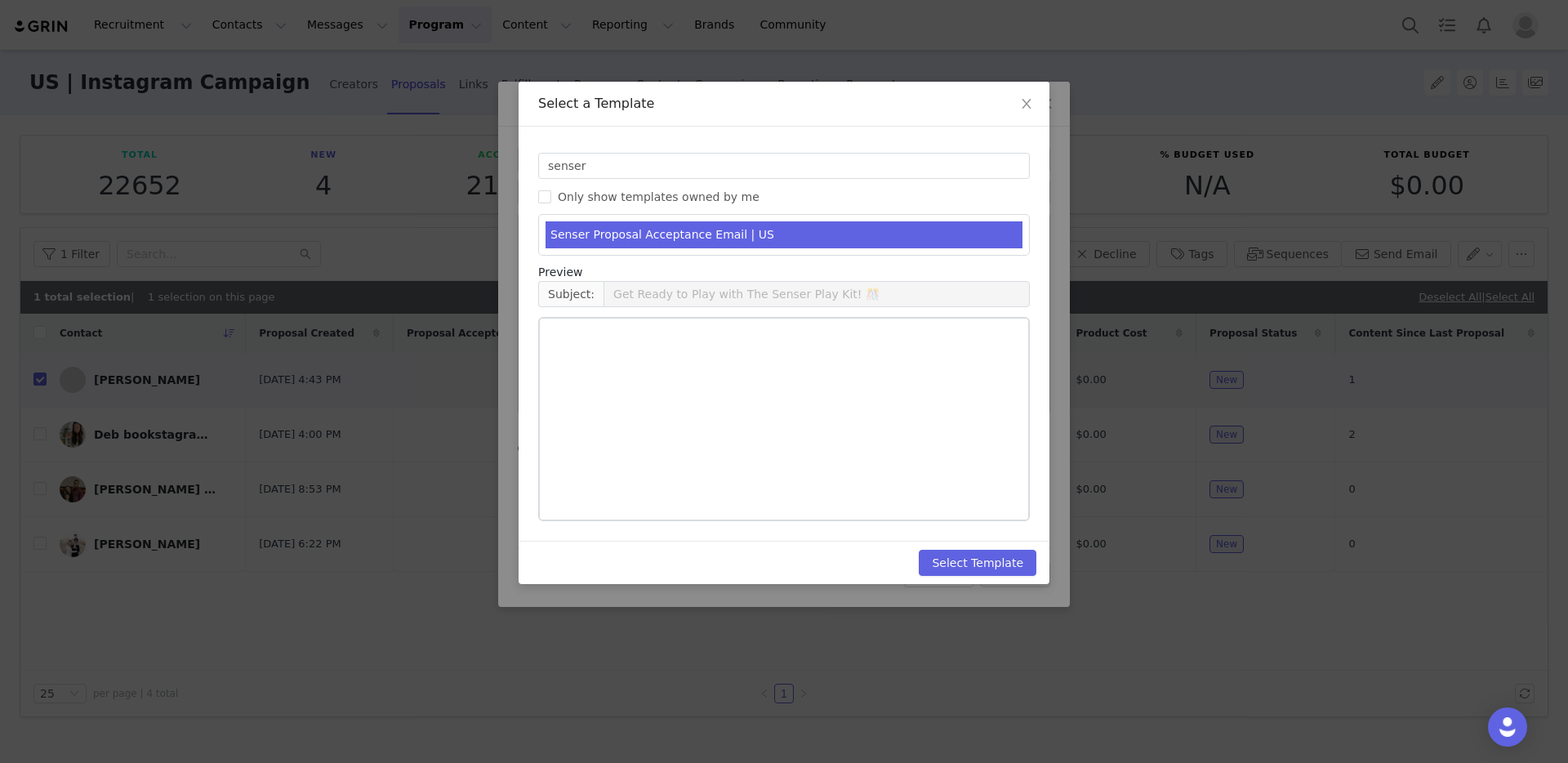
drag, startPoint x: 672, startPoint y: 233, endPoint x: 311, endPoint y: 58, distance: 401.2
click at [672, 233] on li "Senser Proposal Acceptance Email | US" at bounding box center [784, 234] width 477 height 27
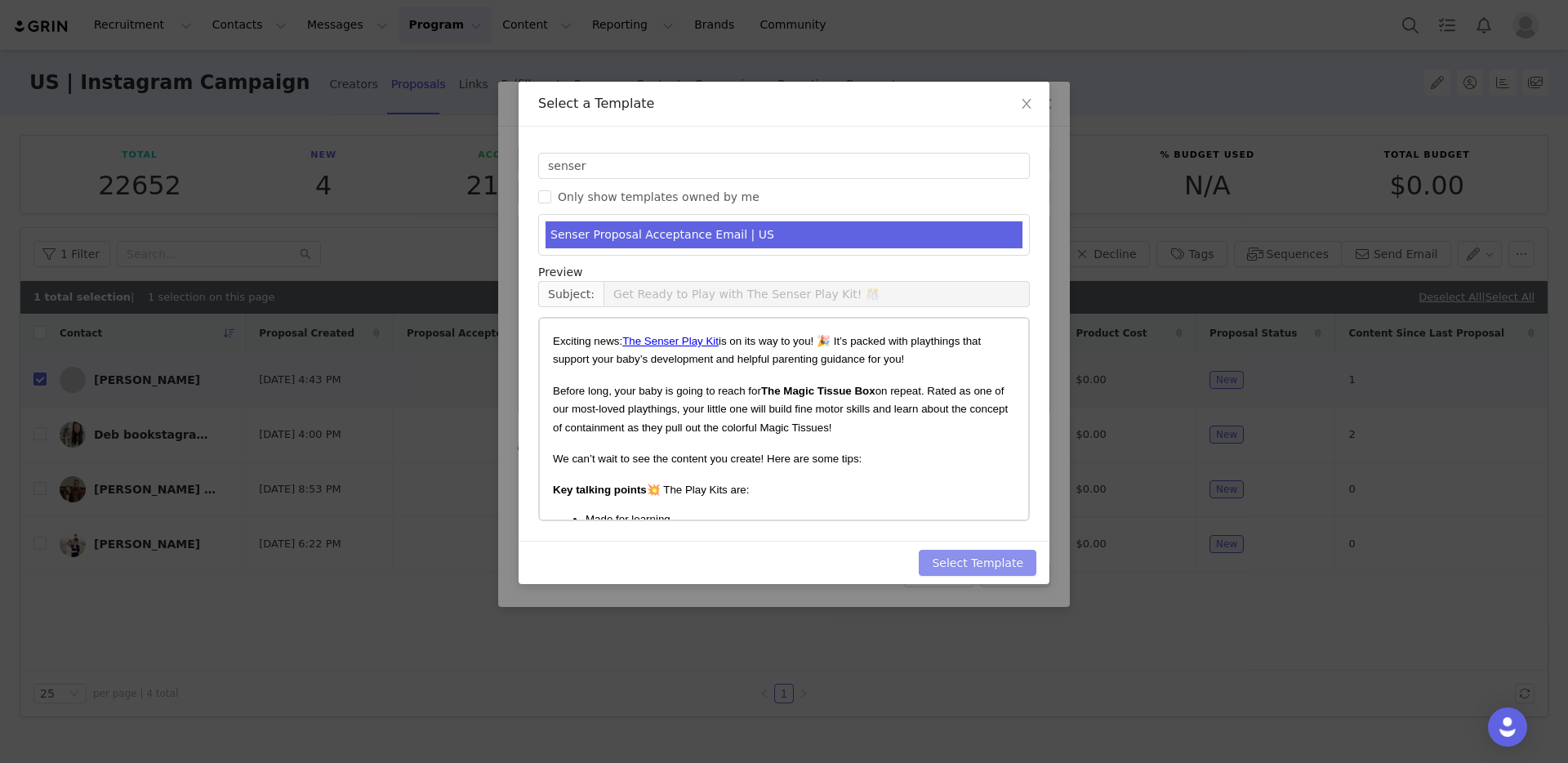
click at [965, 556] on button "Select Template" at bounding box center [977, 563] width 118 height 26
type input "Get Ready to Play with The Senser Play Kit! 🎊"
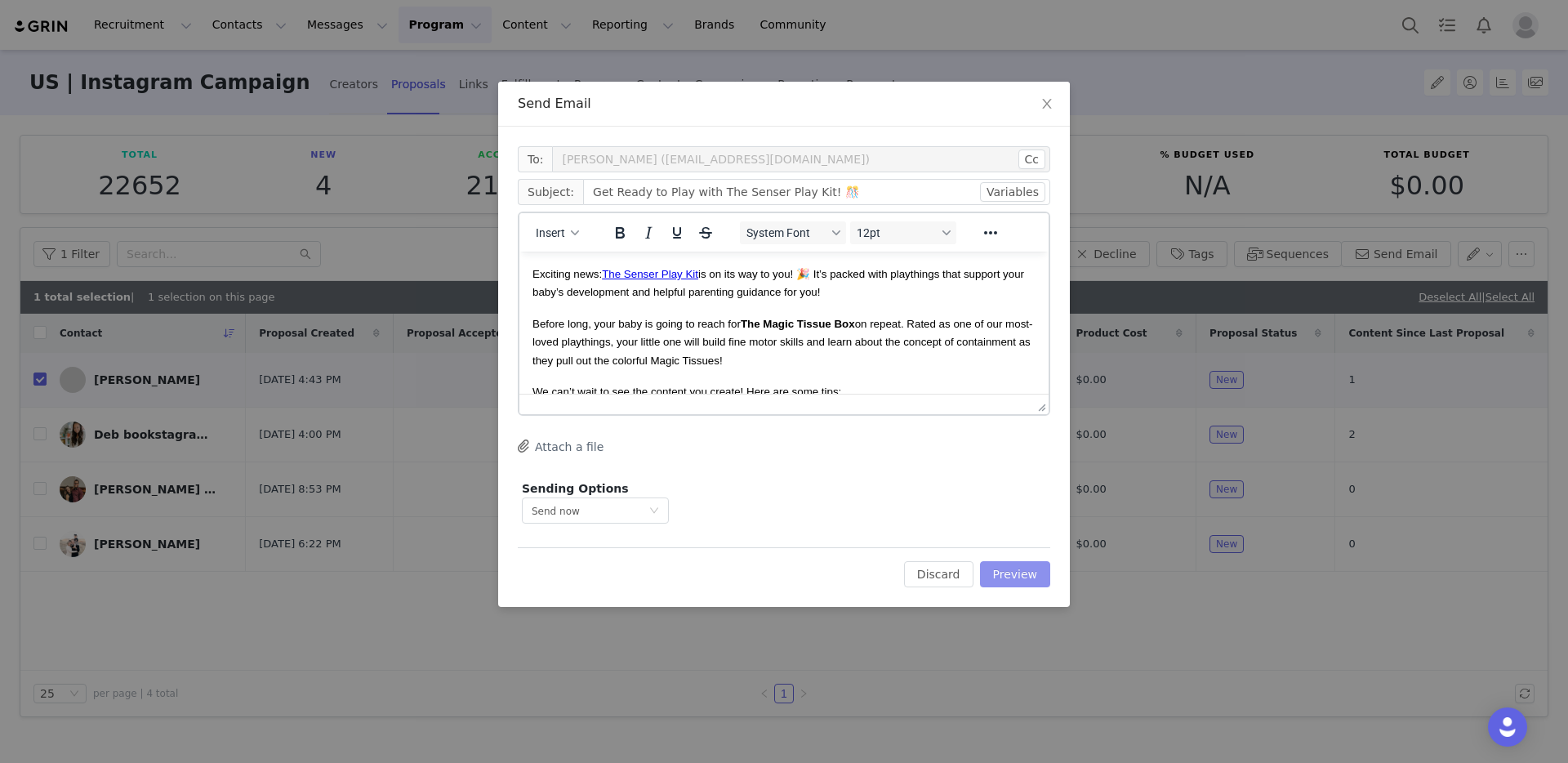
click at [1015, 563] on button "Preview" at bounding box center [1015, 574] width 71 height 26
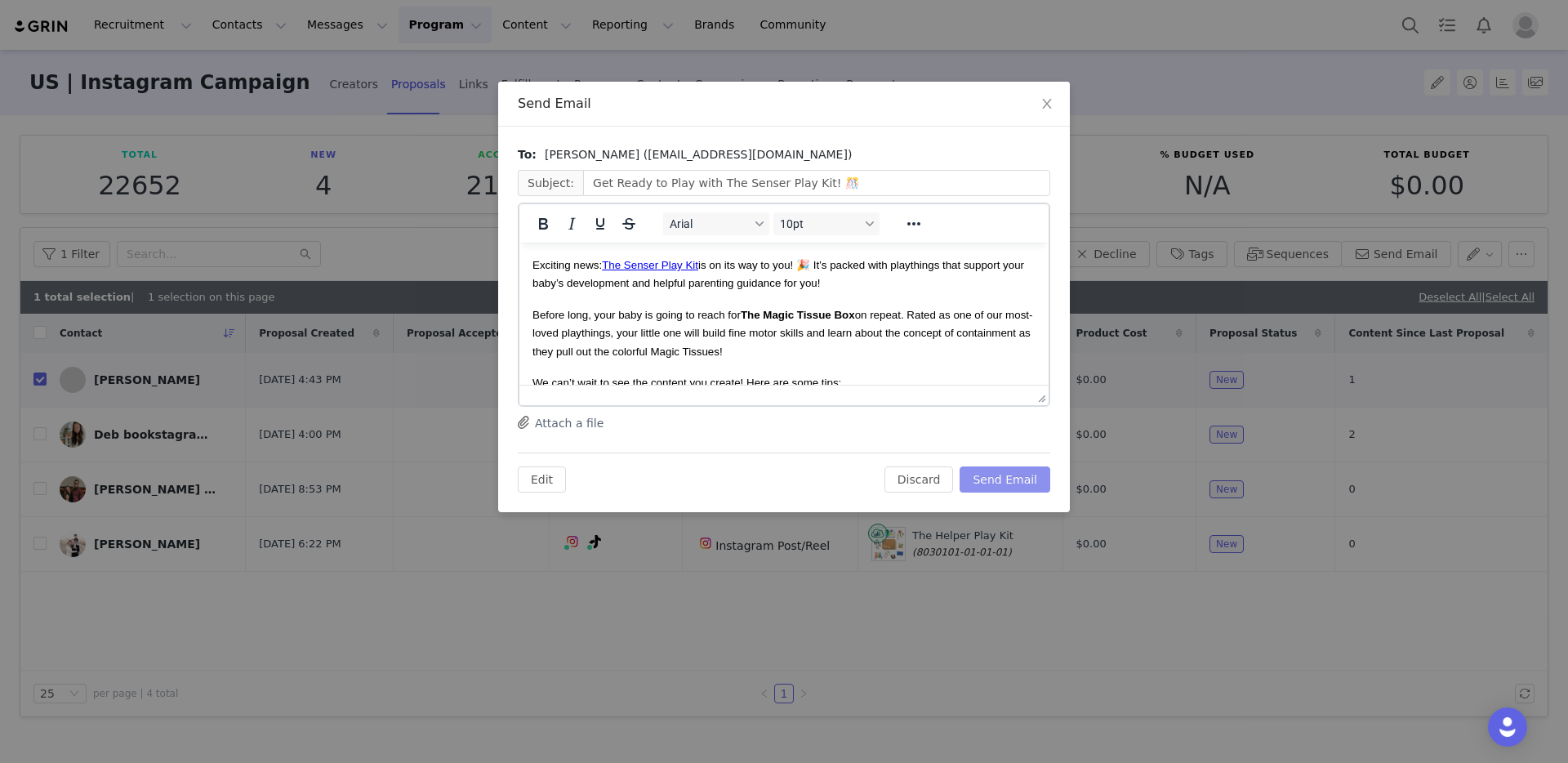
click at [1002, 468] on button "Send Email" at bounding box center [1004, 480] width 91 height 26
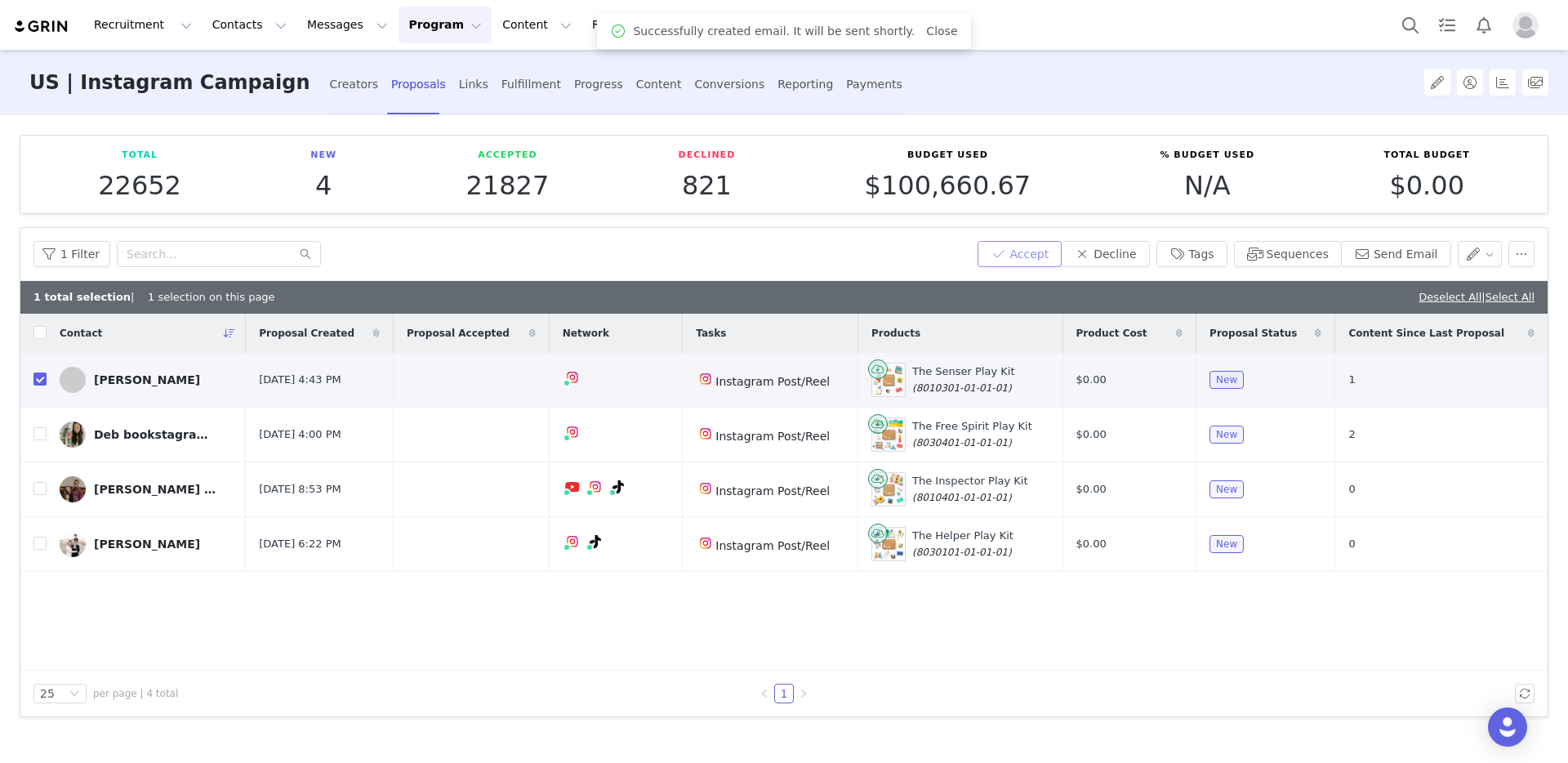
click at [1046, 261] on button "Accept" at bounding box center [1019, 254] width 85 height 26
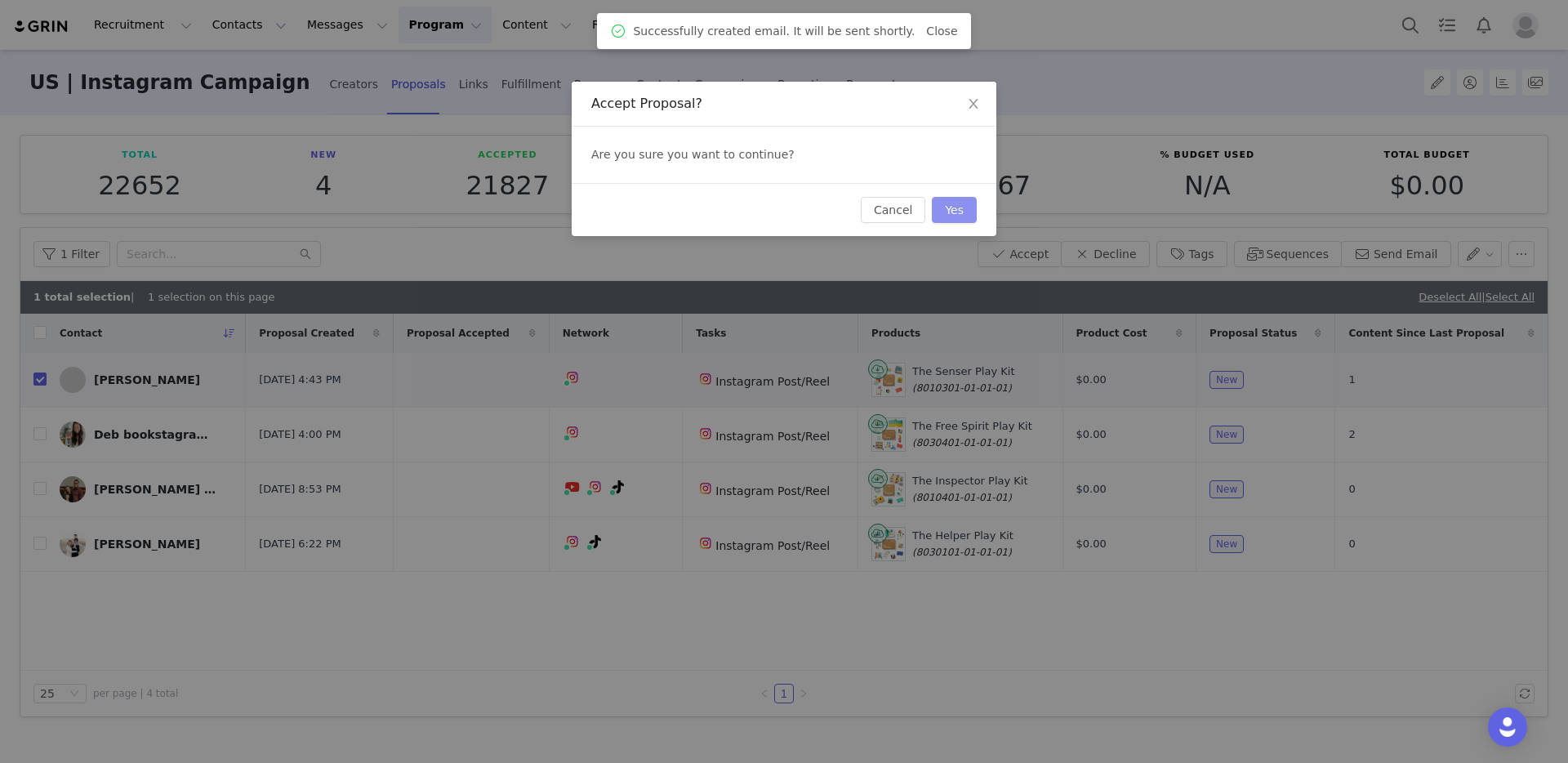
click at [950, 208] on button "Yes" at bounding box center [953, 210] width 45 height 26
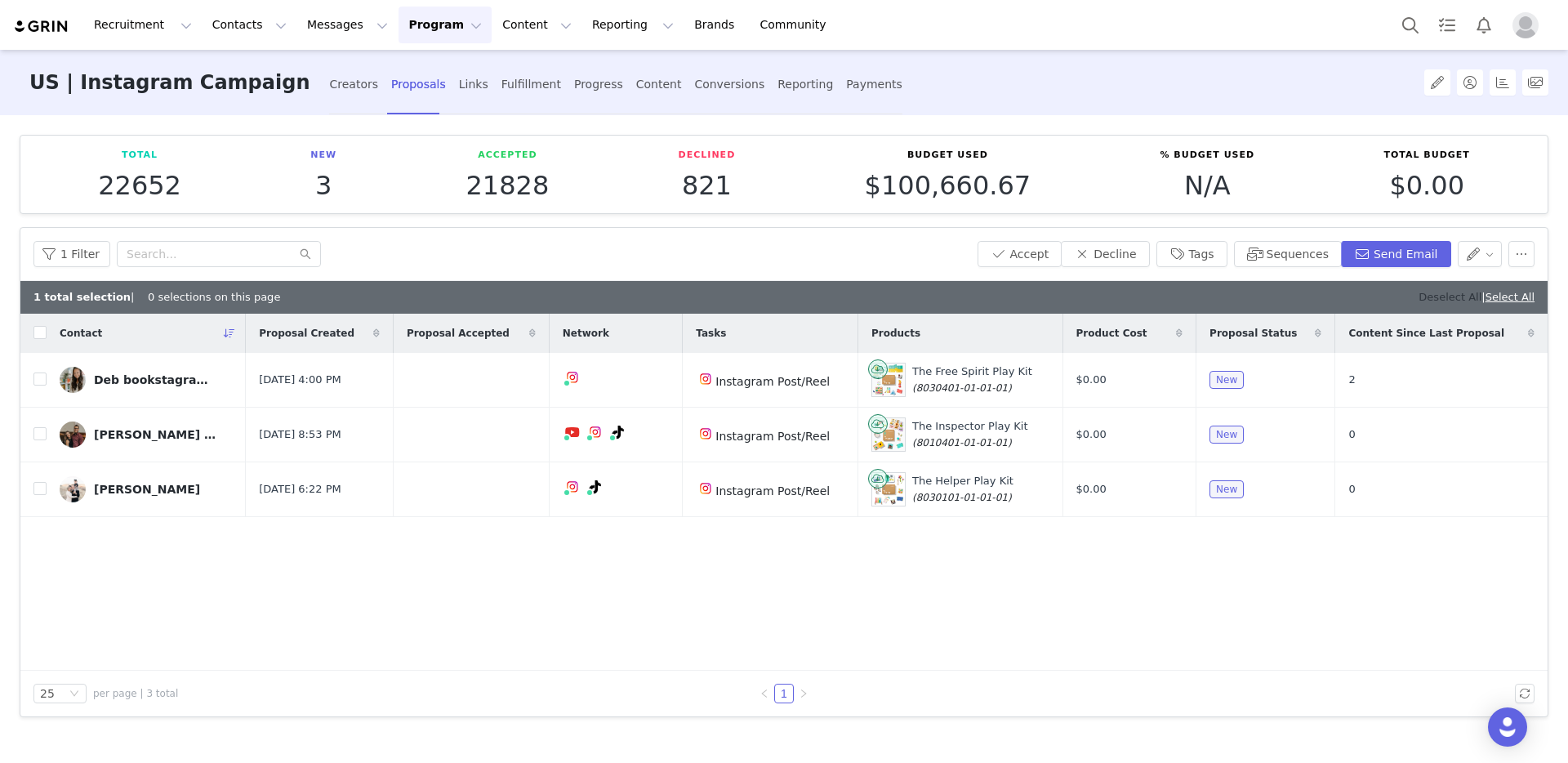
click at [1444, 302] on link "Deselect All" at bounding box center [1449, 297] width 63 height 12
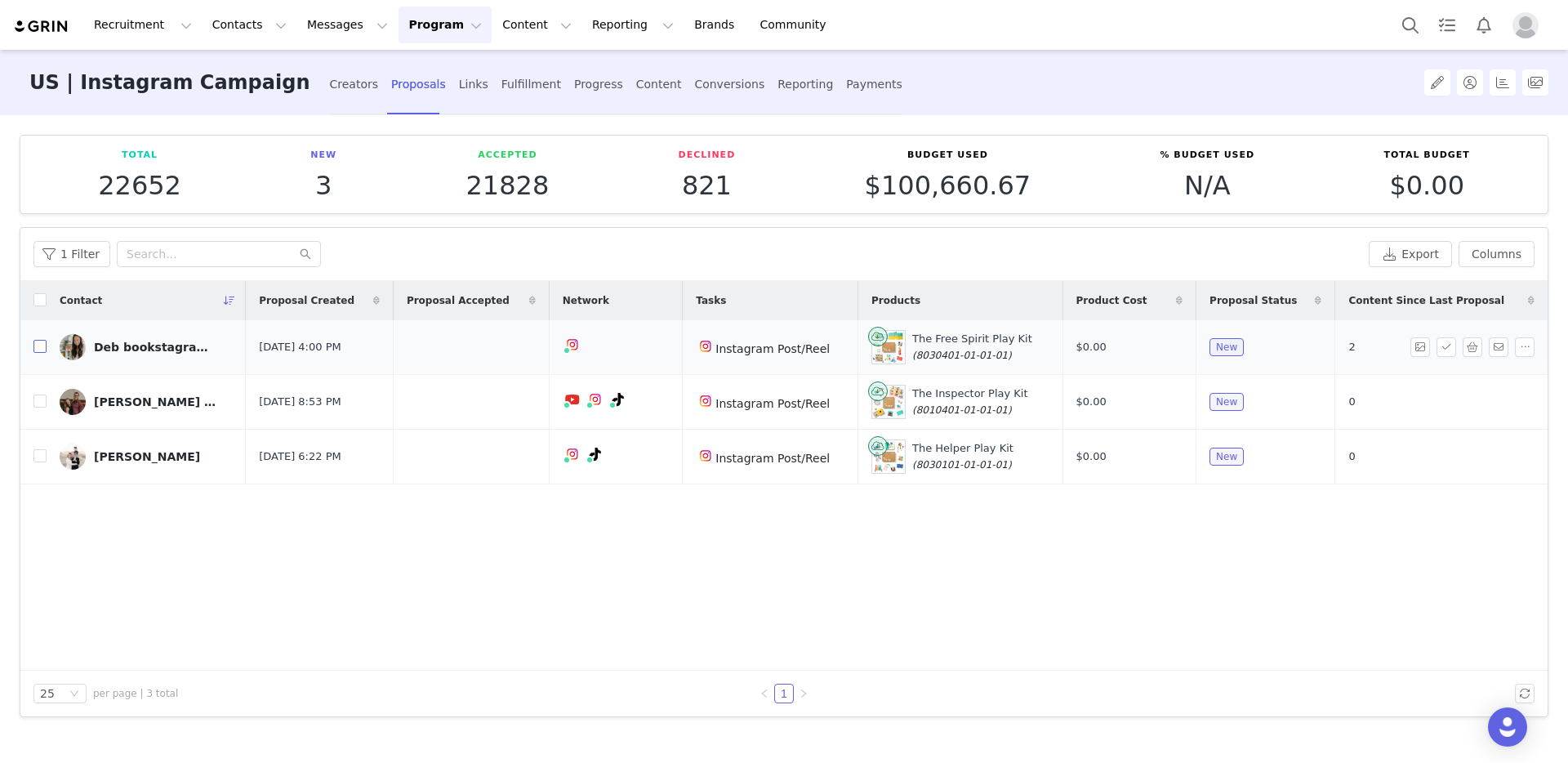
click at [41, 353] on input "checkbox" at bounding box center [40, 346] width 13 height 13
checkbox input "true"
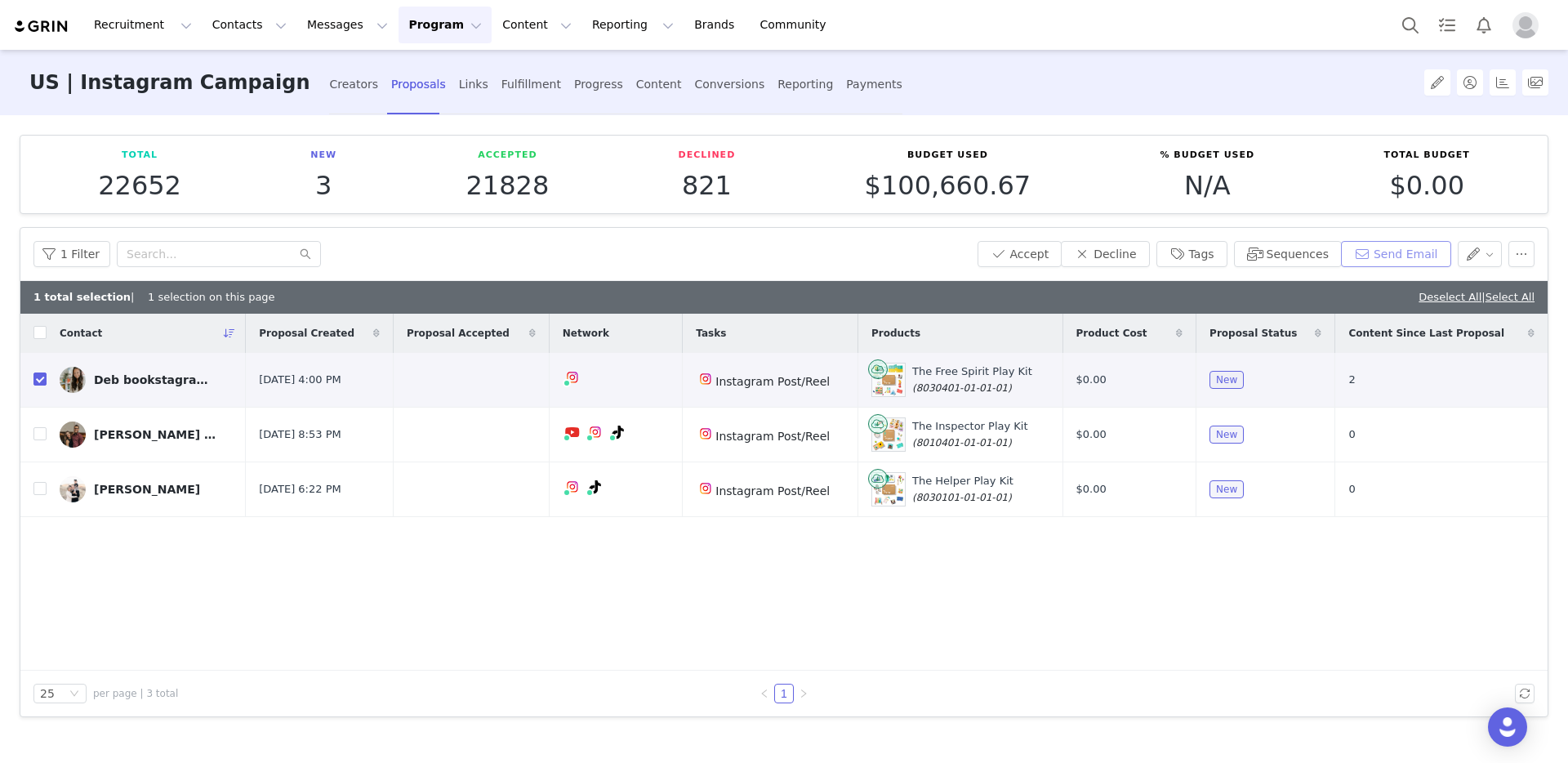
click at [1388, 261] on button "Send Email" at bounding box center [1396, 254] width 110 height 26
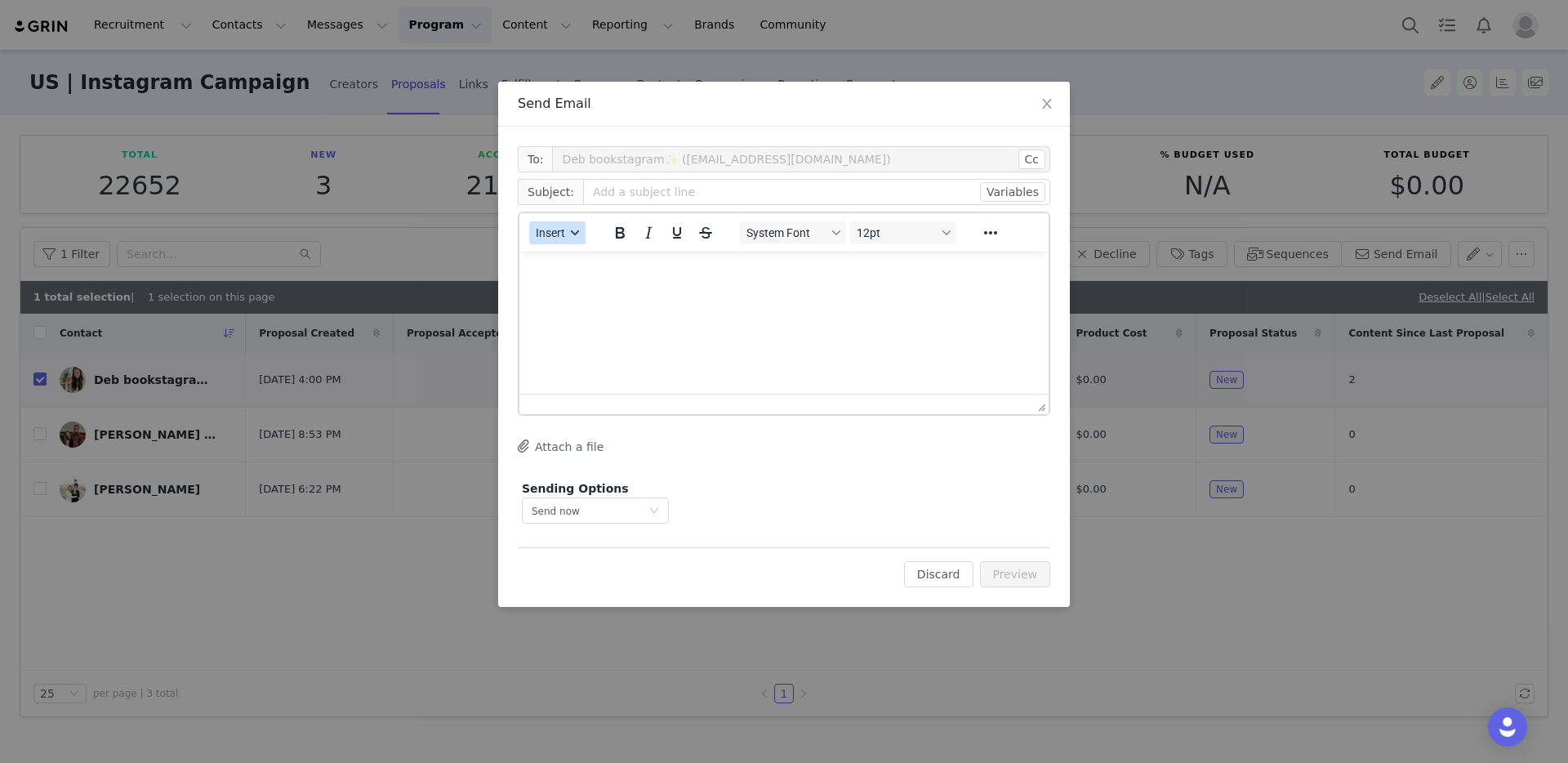
click at [555, 227] on span "Insert" at bounding box center [550, 232] width 29 height 13
click at [596, 255] on div "Insert Template" at bounding box center [616, 262] width 147 height 20
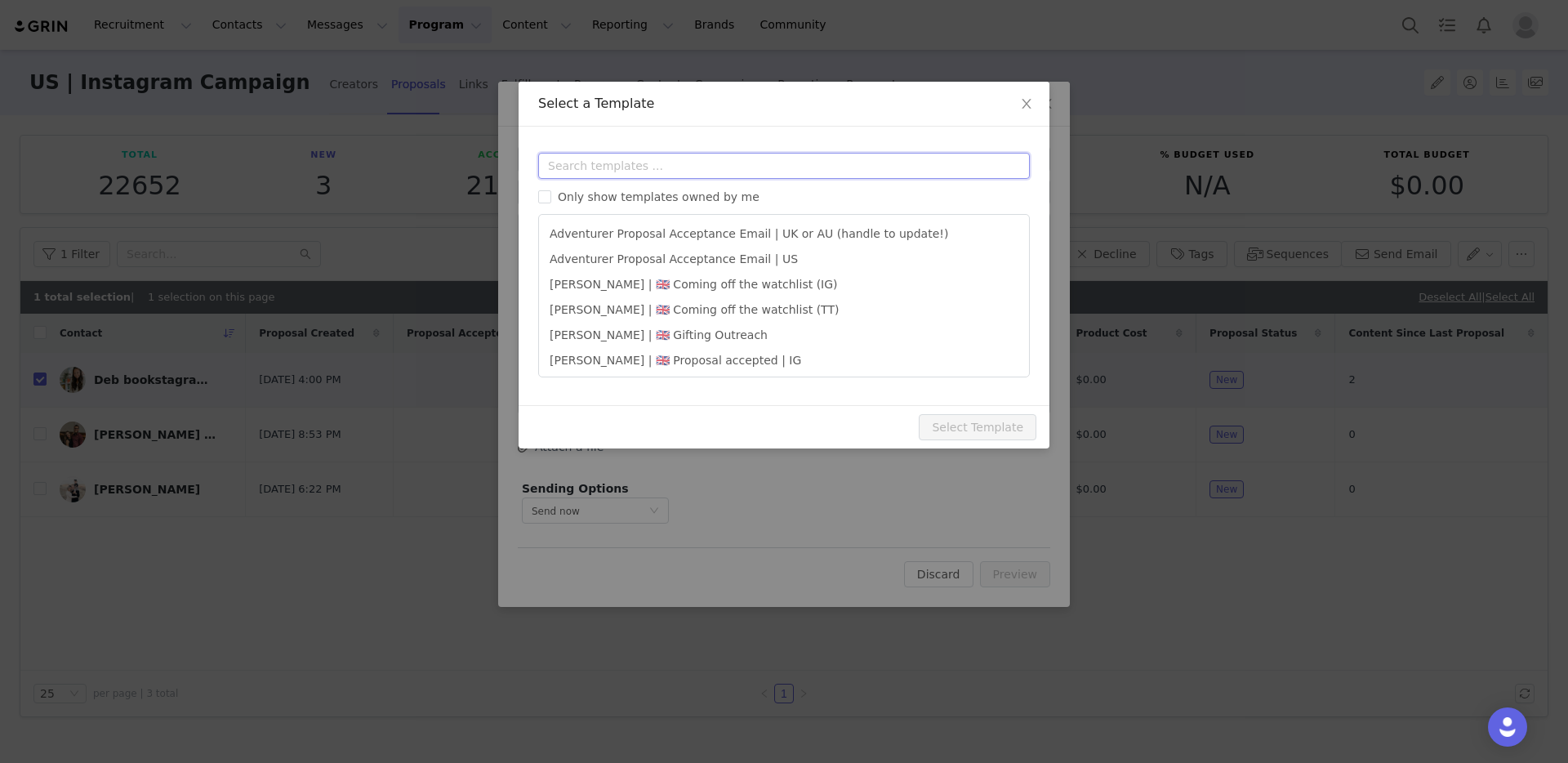
click at [639, 167] on input "text" at bounding box center [784, 166] width 492 height 26
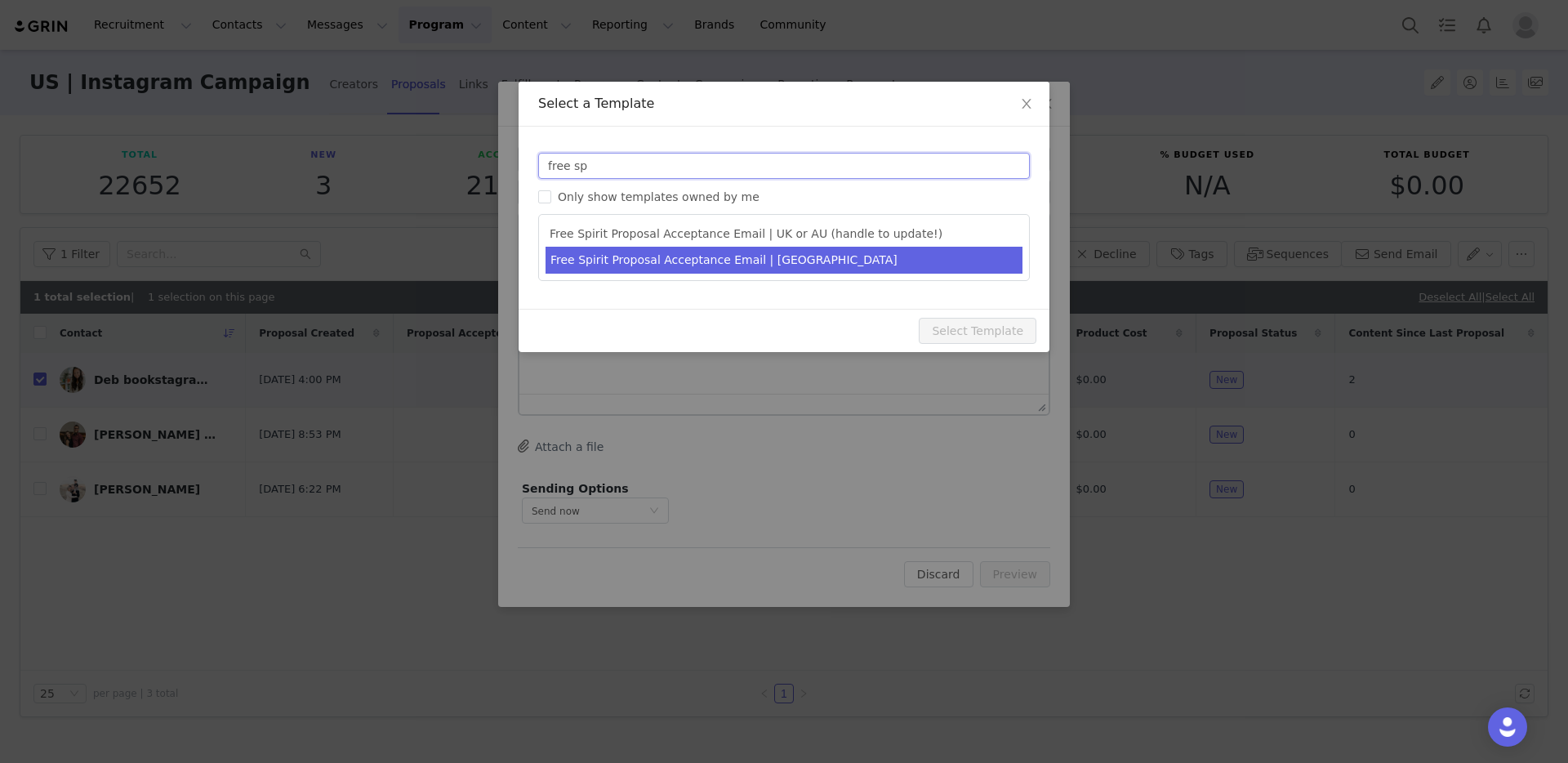
type input "free sp"
type input "Get ready to play with The Free Spirit! 💫"
click at [655, 264] on li "Free Spirit Proposal Acceptance Email | US" at bounding box center [784, 260] width 477 height 27
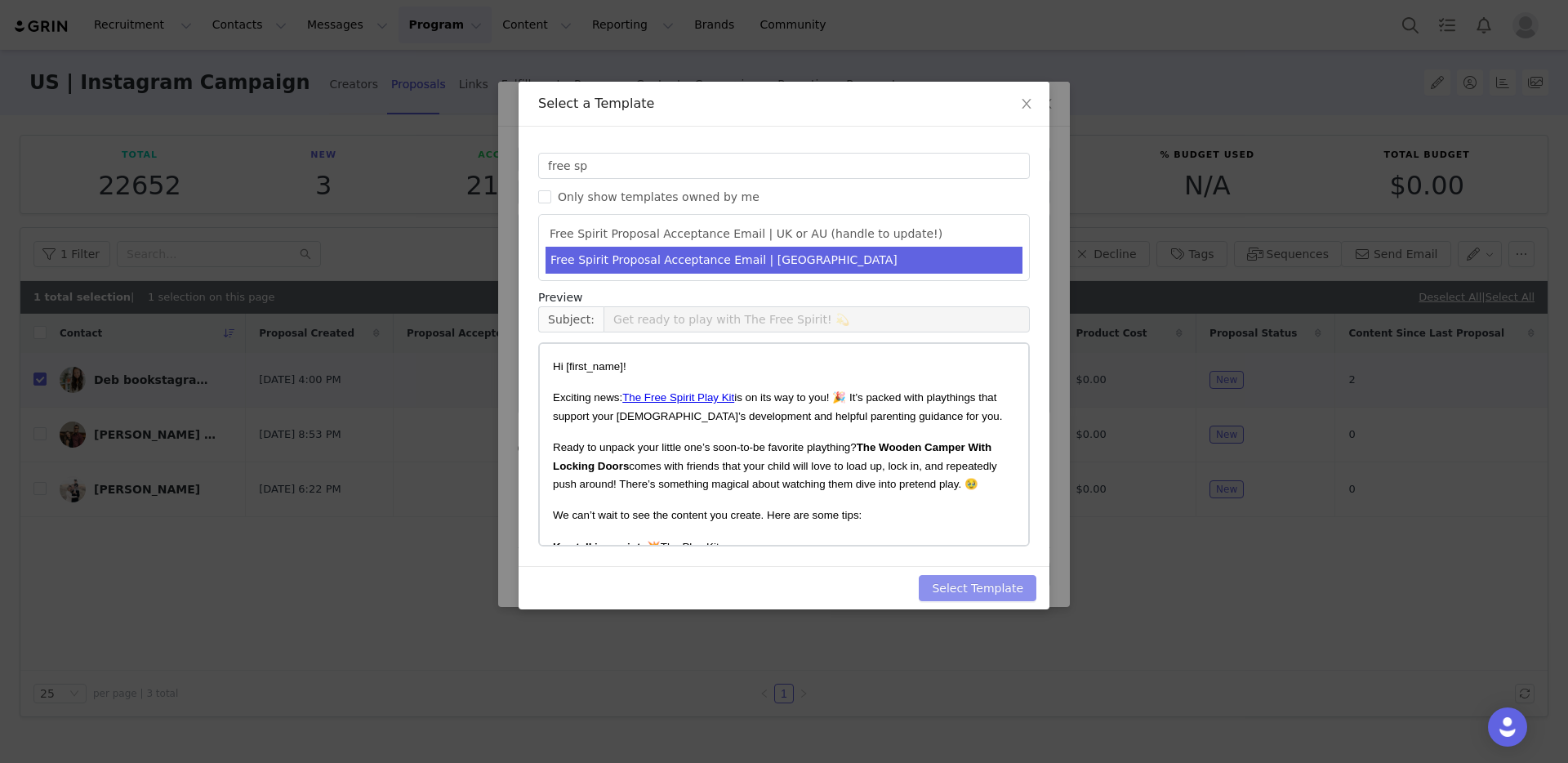
click at [990, 600] on button "Select Template" at bounding box center [977, 588] width 118 height 26
type input "Get ready to play with The Free Spirit! 💫"
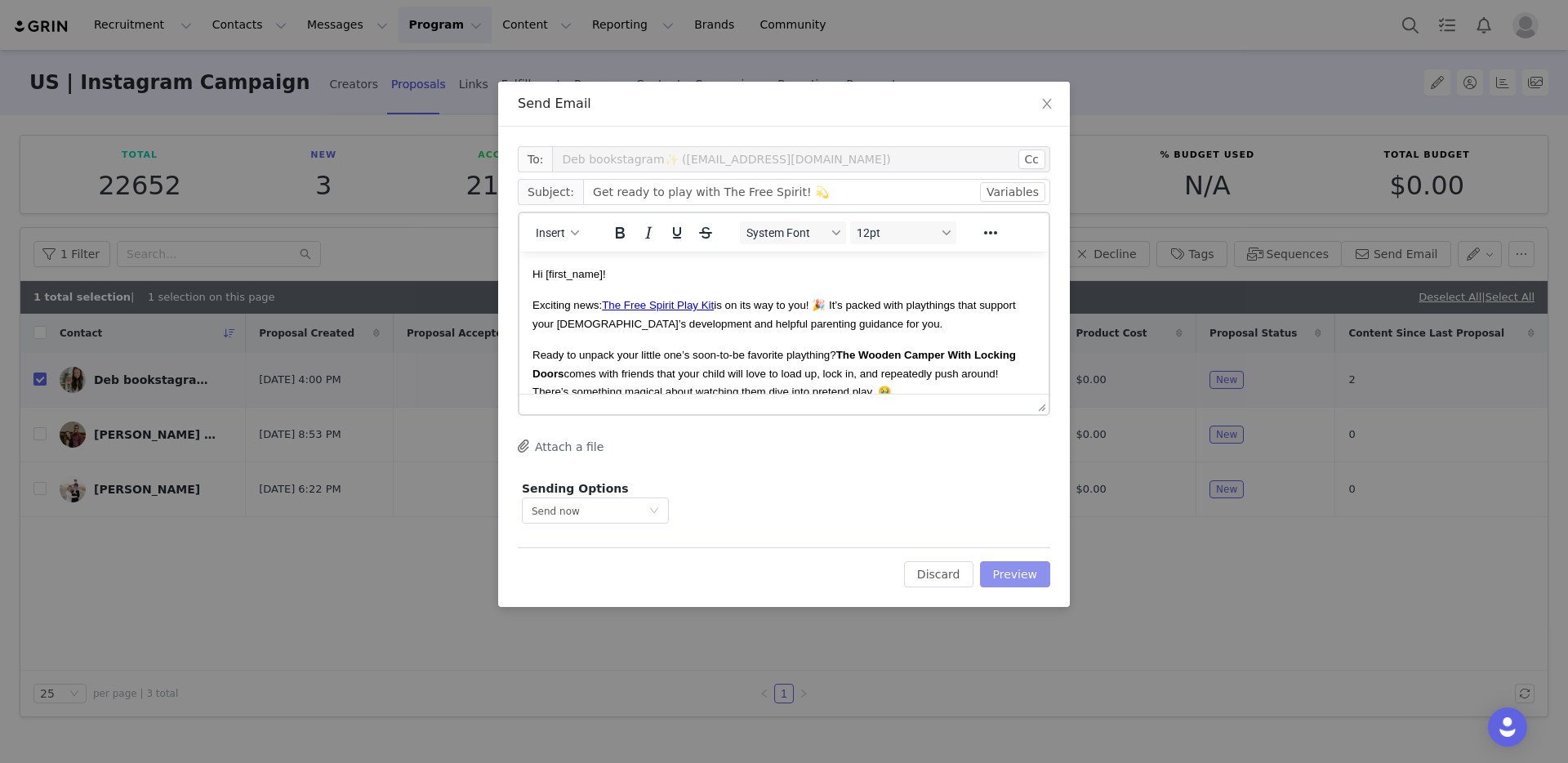
click at [1025, 581] on button "Preview" at bounding box center [1015, 574] width 71 height 26
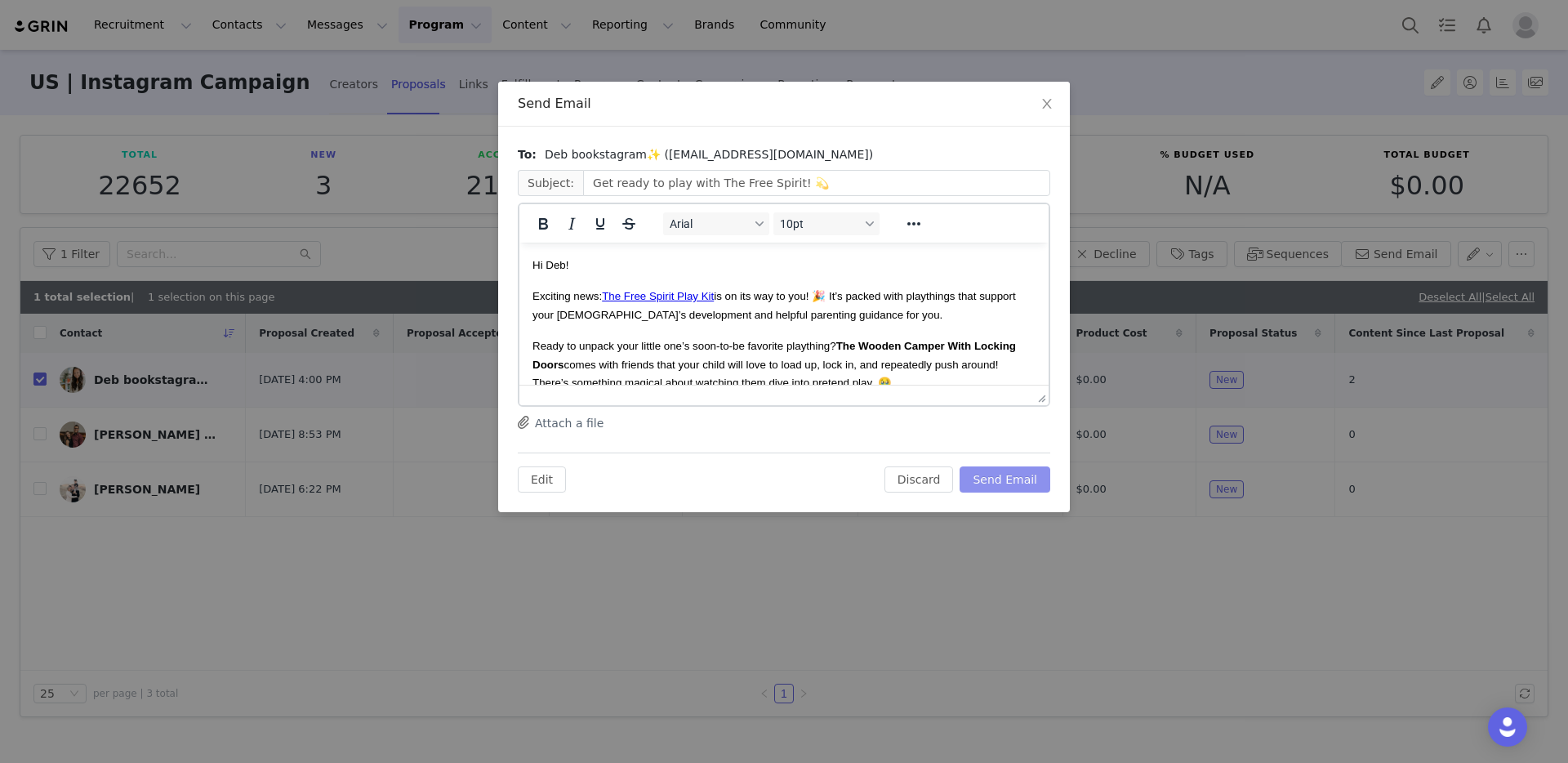
click at [1024, 480] on button "Send Email" at bounding box center [1004, 480] width 91 height 26
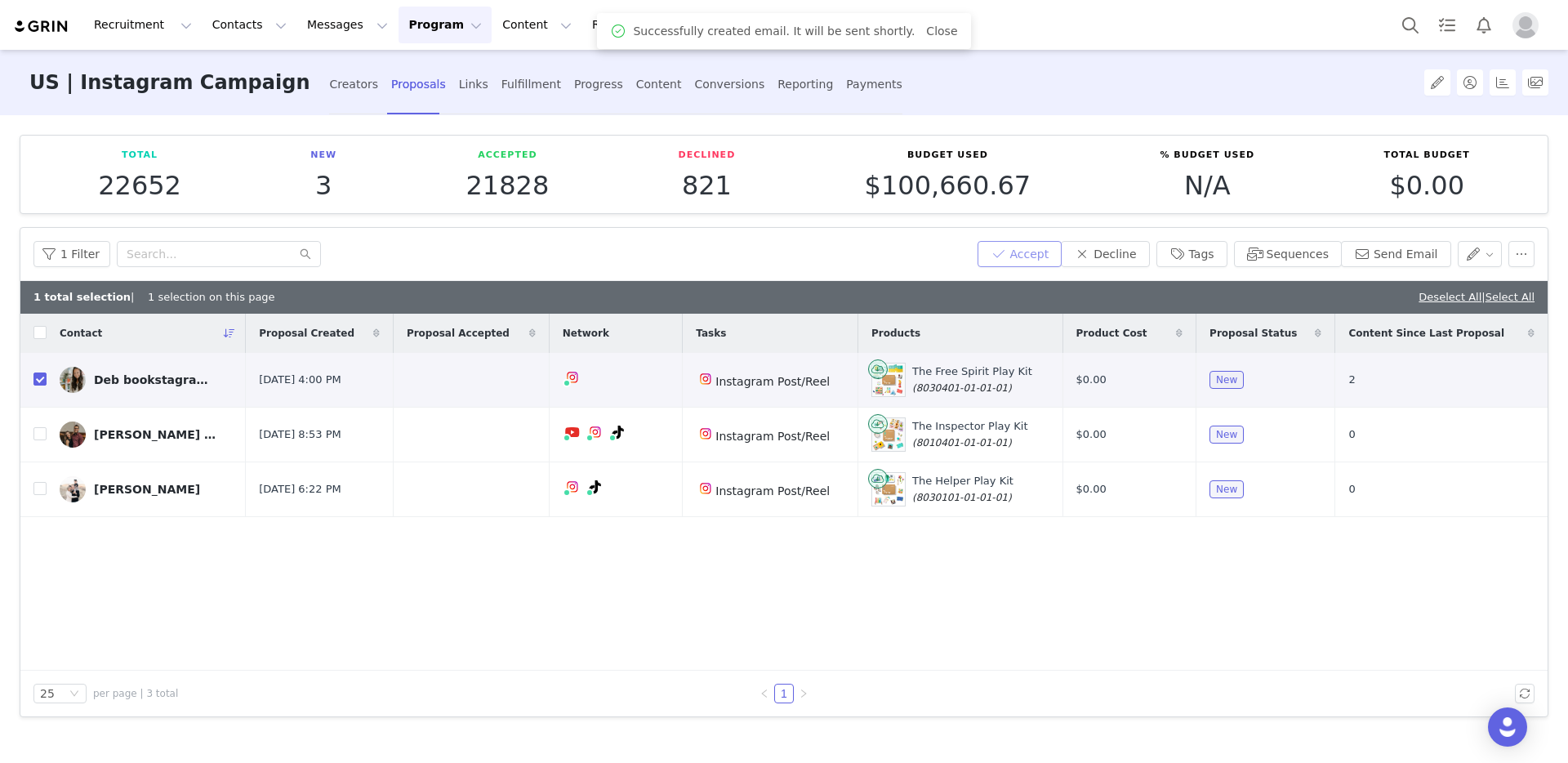
click at [1029, 257] on button "Accept" at bounding box center [1019, 254] width 85 height 26
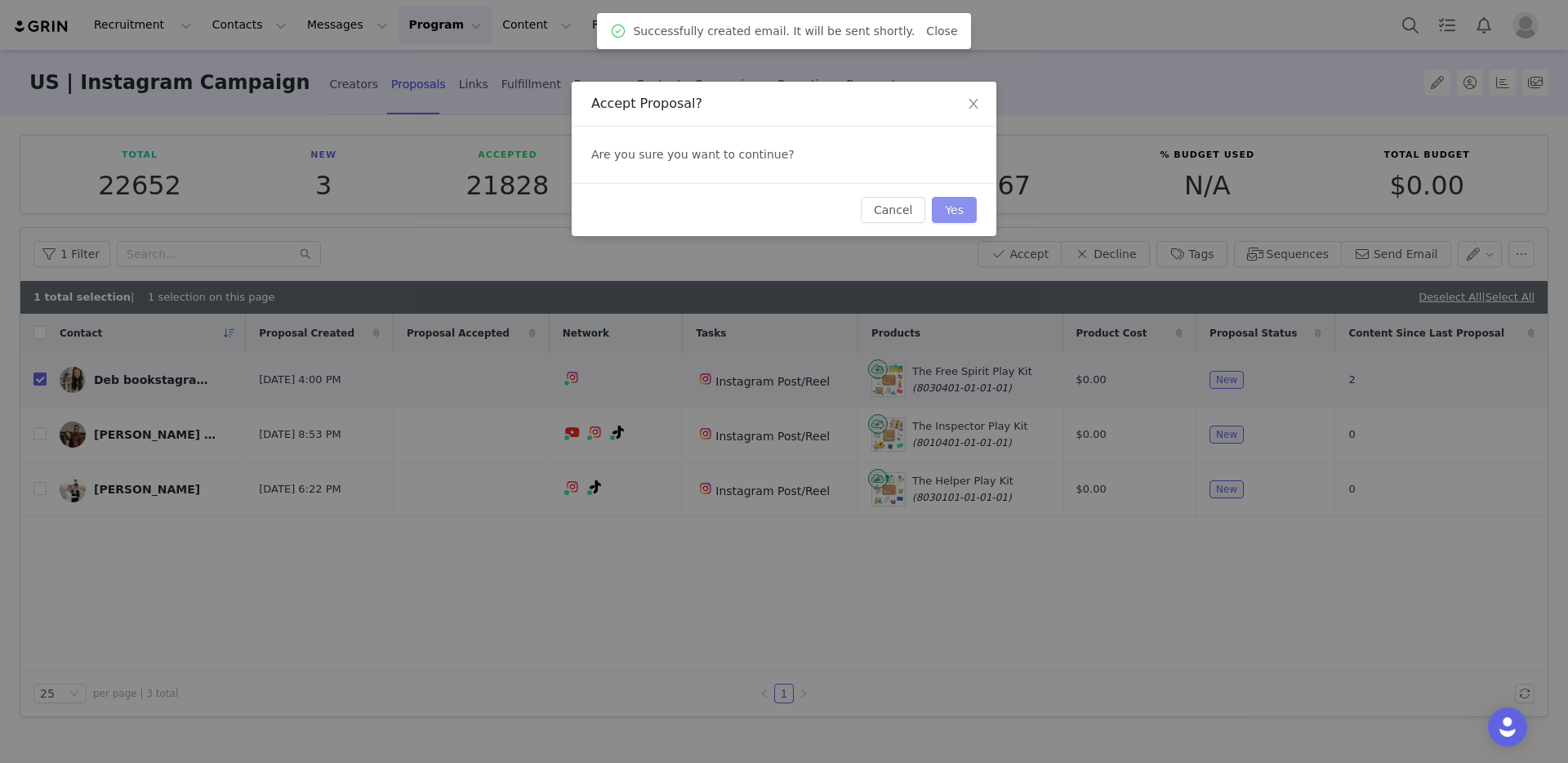
click at [958, 216] on button "Yes" at bounding box center [953, 210] width 45 height 26
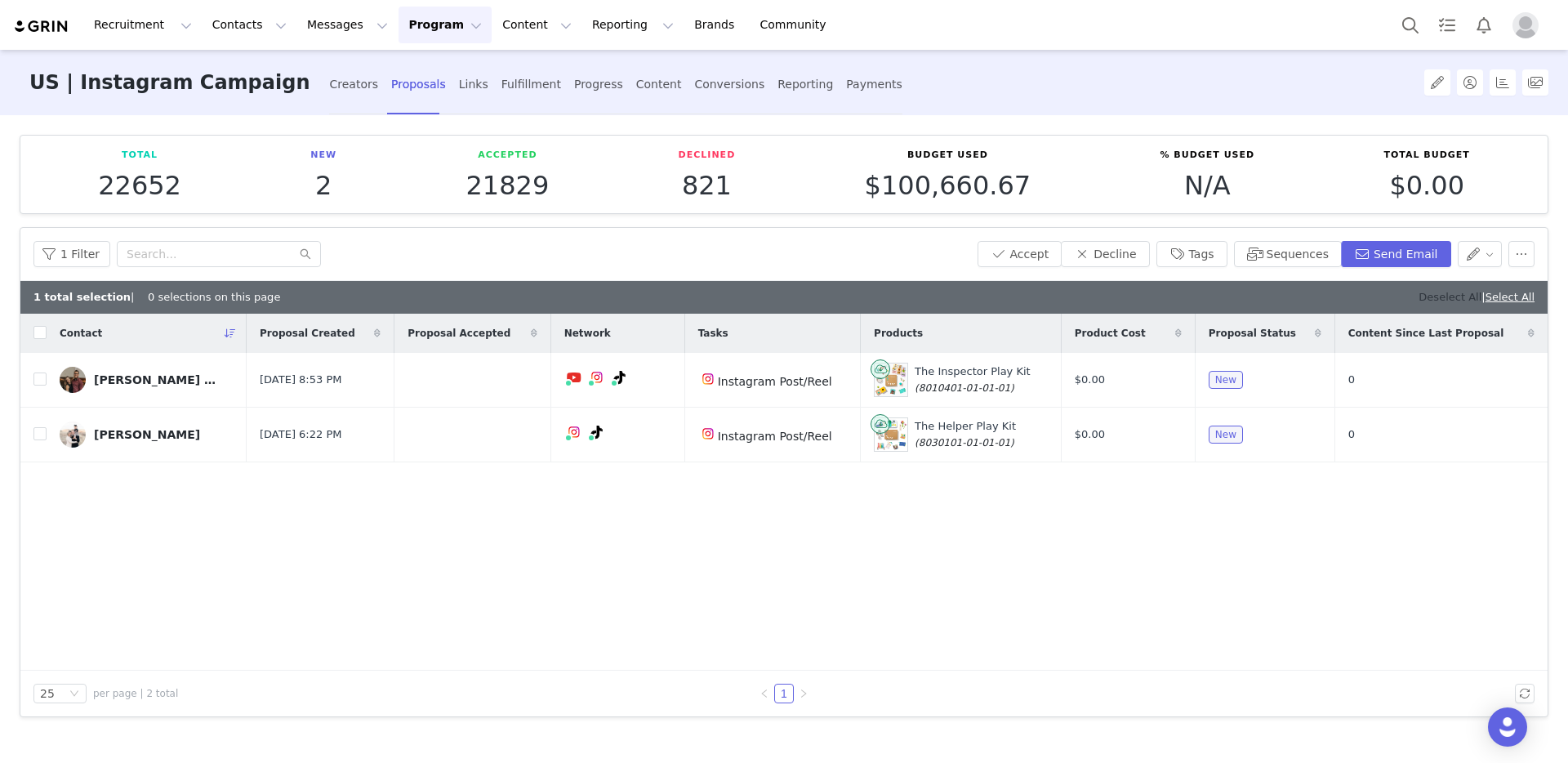
click at [1456, 299] on link "Deselect All" at bounding box center [1449, 297] width 63 height 12
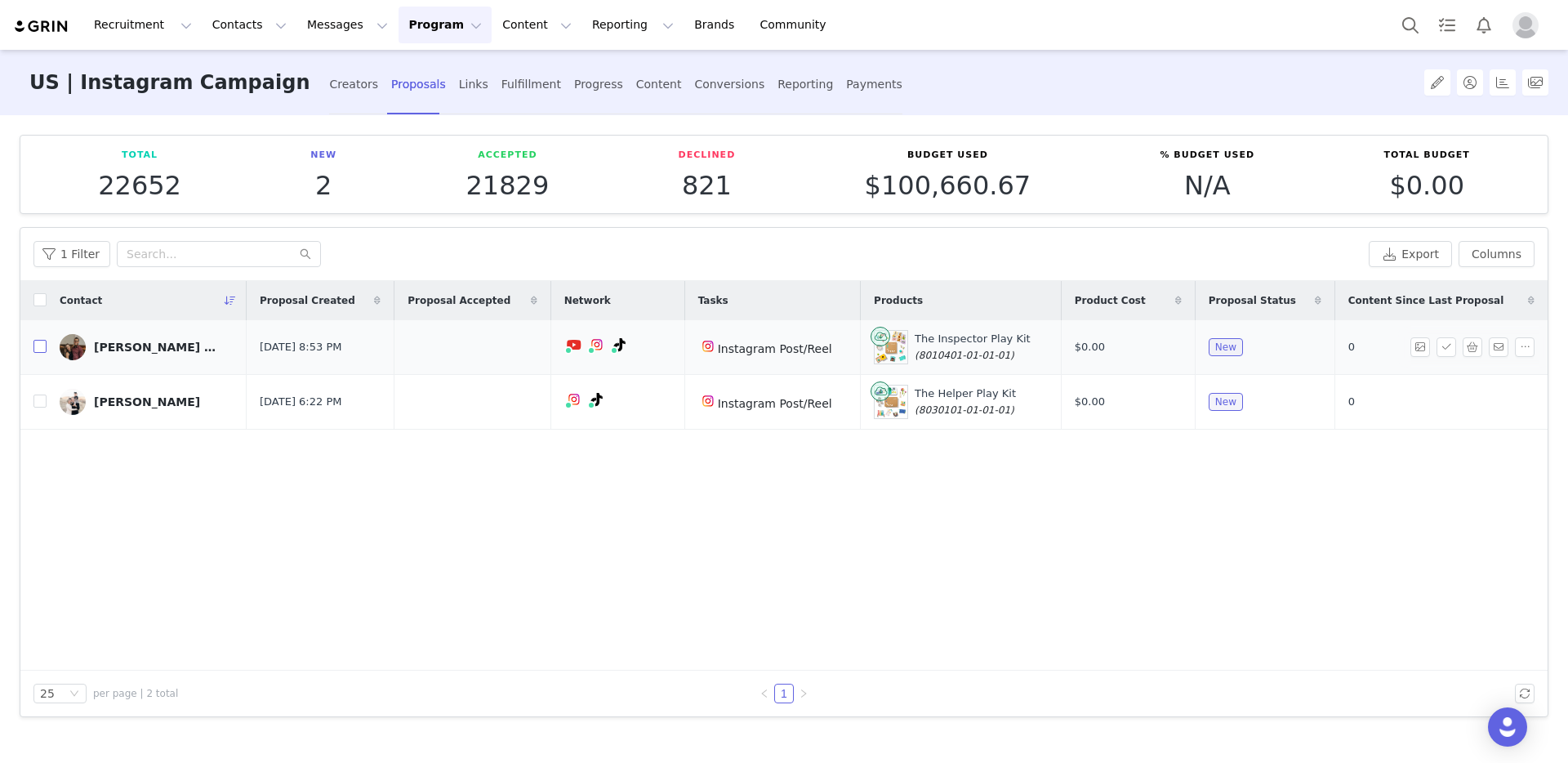
click at [41, 350] on input "checkbox" at bounding box center [40, 346] width 13 height 13
checkbox input "true"
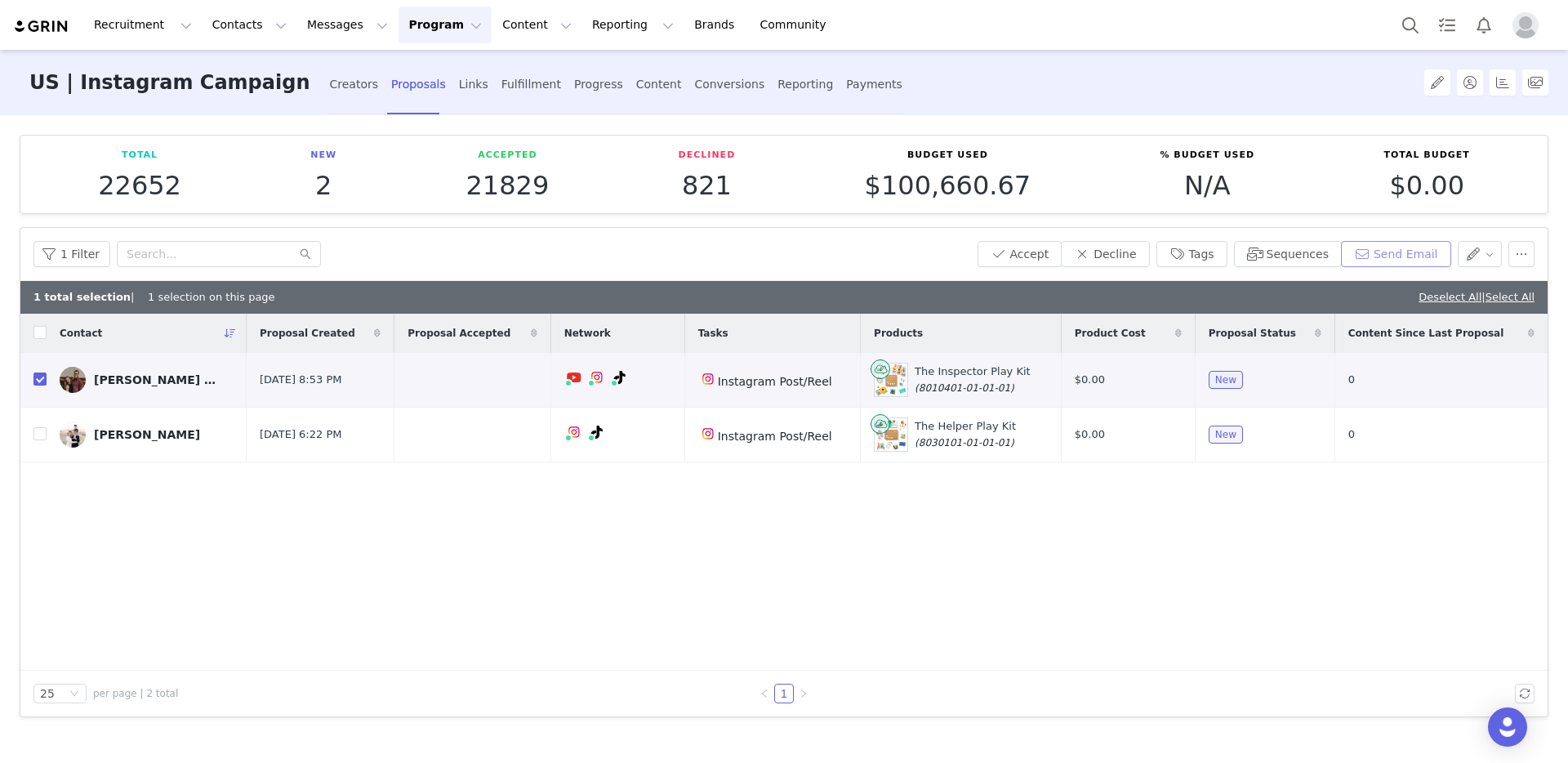
click at [1405, 244] on button "Send Email" at bounding box center [1396, 254] width 110 height 26
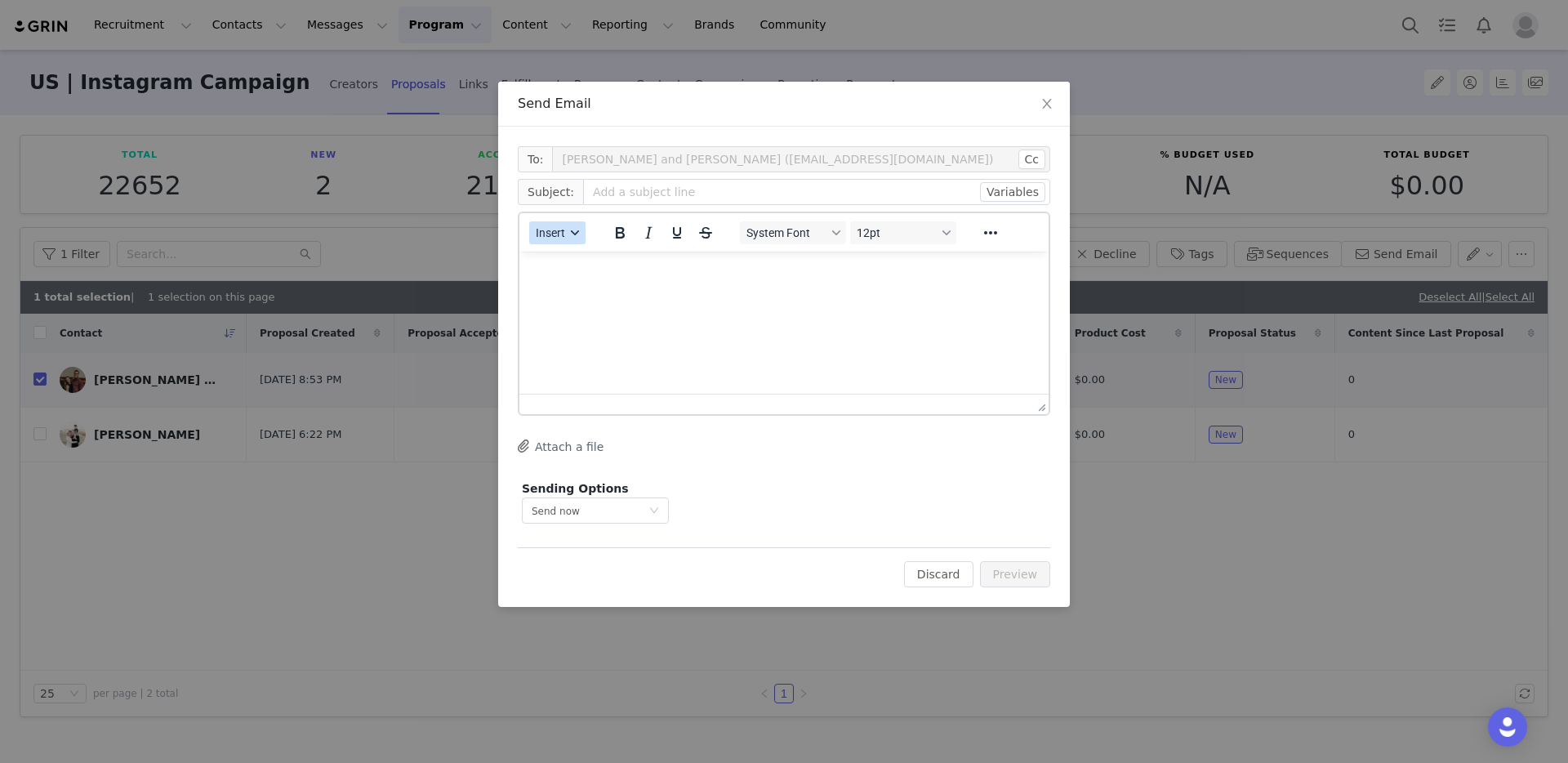
click at [565, 242] on button "Insert" at bounding box center [557, 232] width 56 height 23
click at [626, 272] on div "Insert Template" at bounding box center [615, 261] width 163 height 26
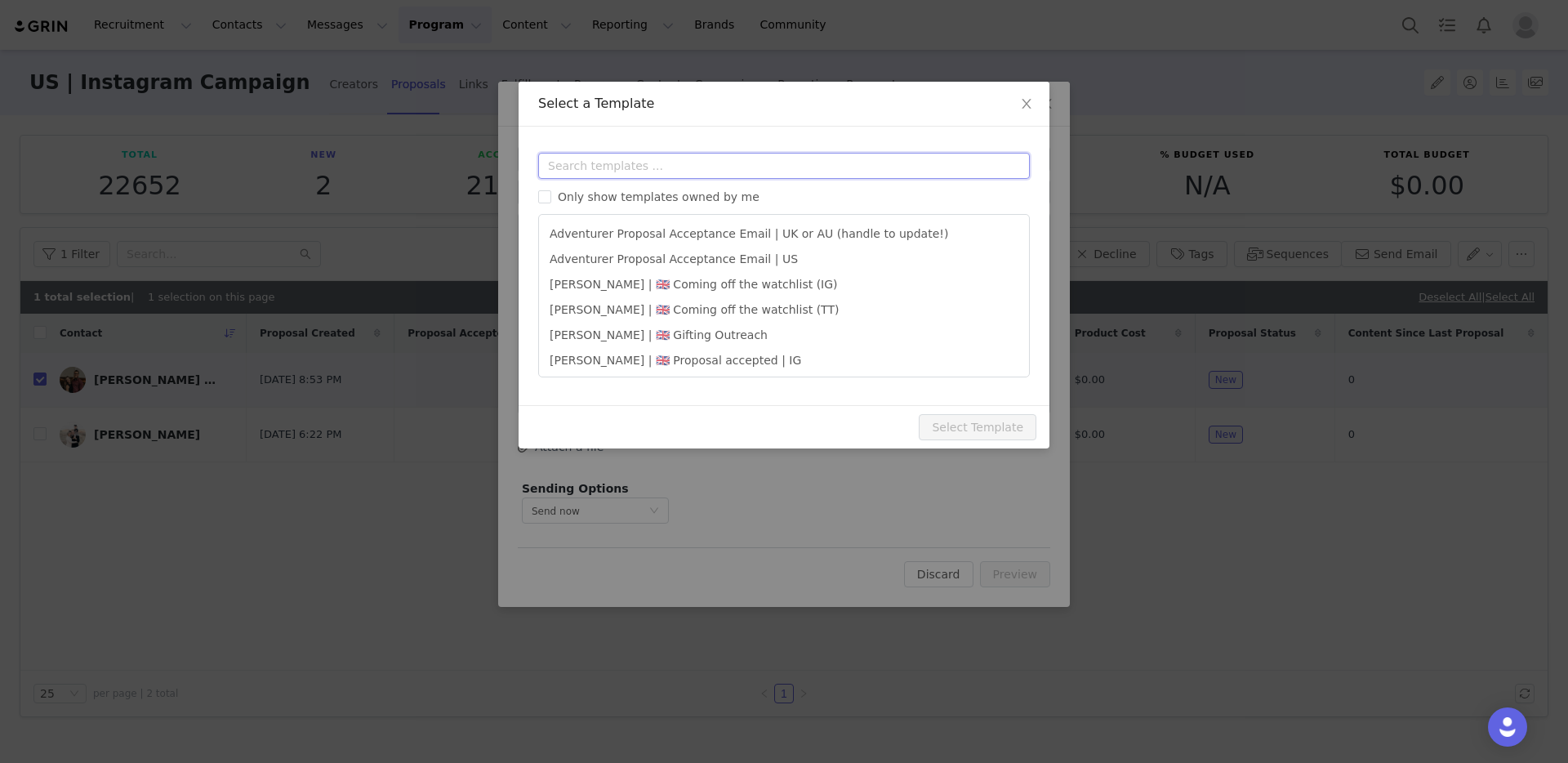
click at [635, 159] on input "text" at bounding box center [784, 166] width 492 height 26
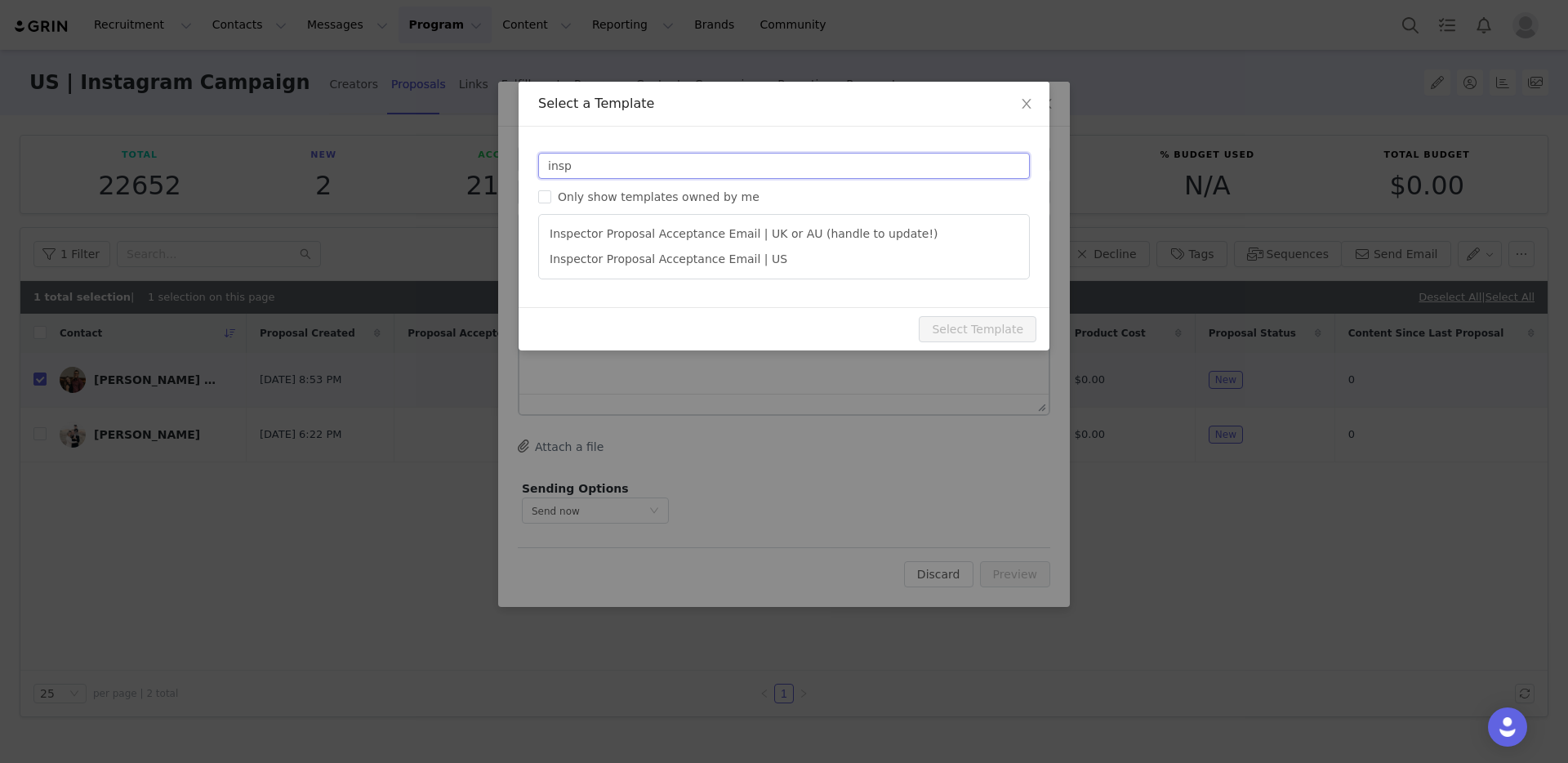
type input "insp"
type input "Get ready to play with The Inspector Play Kit! 🔎"
click at [735, 277] on ul "Inspector Proposal Acceptance Email | UK or AU (handle to update!) Inspector Pr…" at bounding box center [784, 246] width 492 height 65
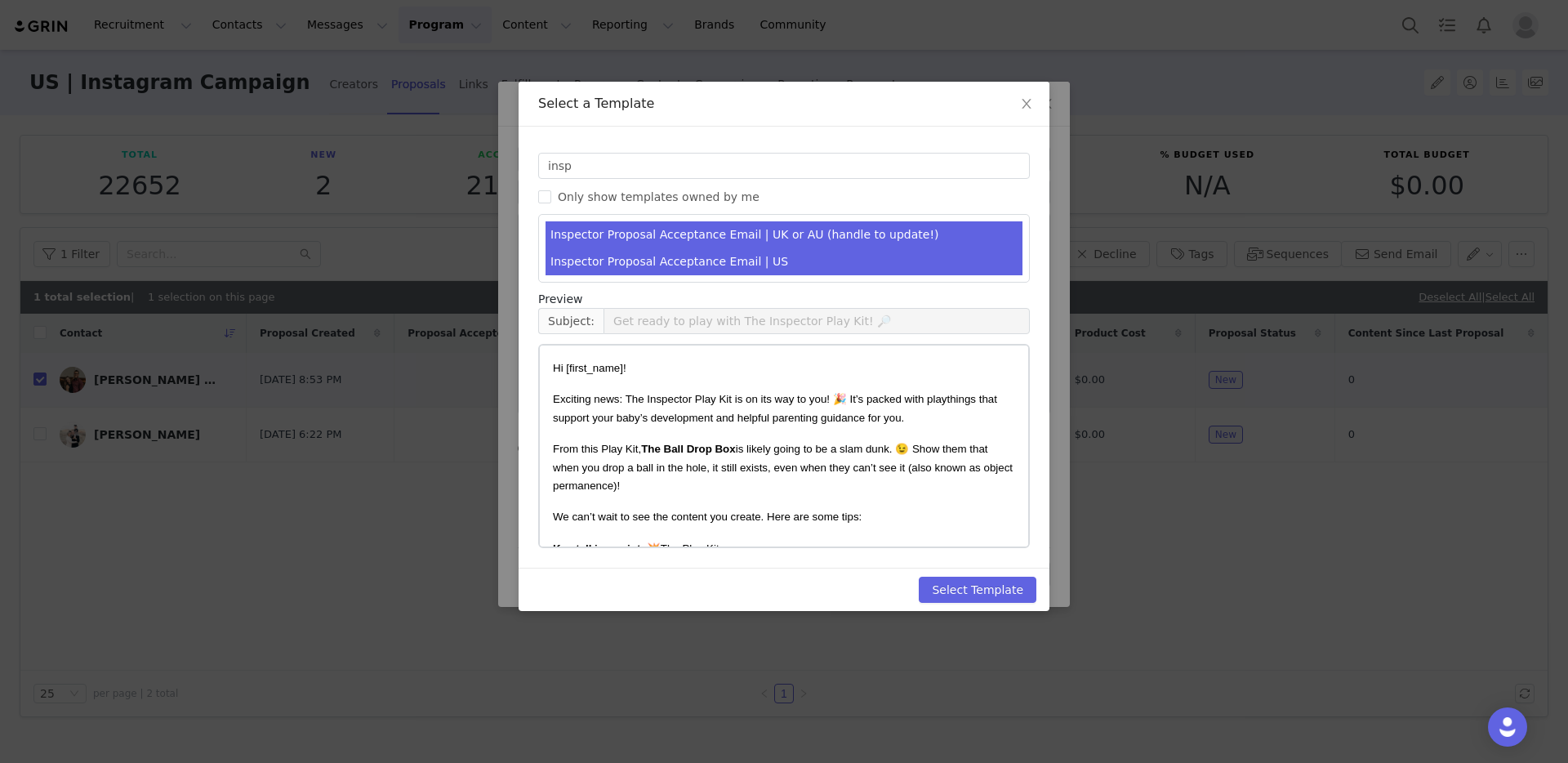
click at [750, 263] on li "Inspector Proposal Acceptance Email | US" at bounding box center [784, 261] width 477 height 27
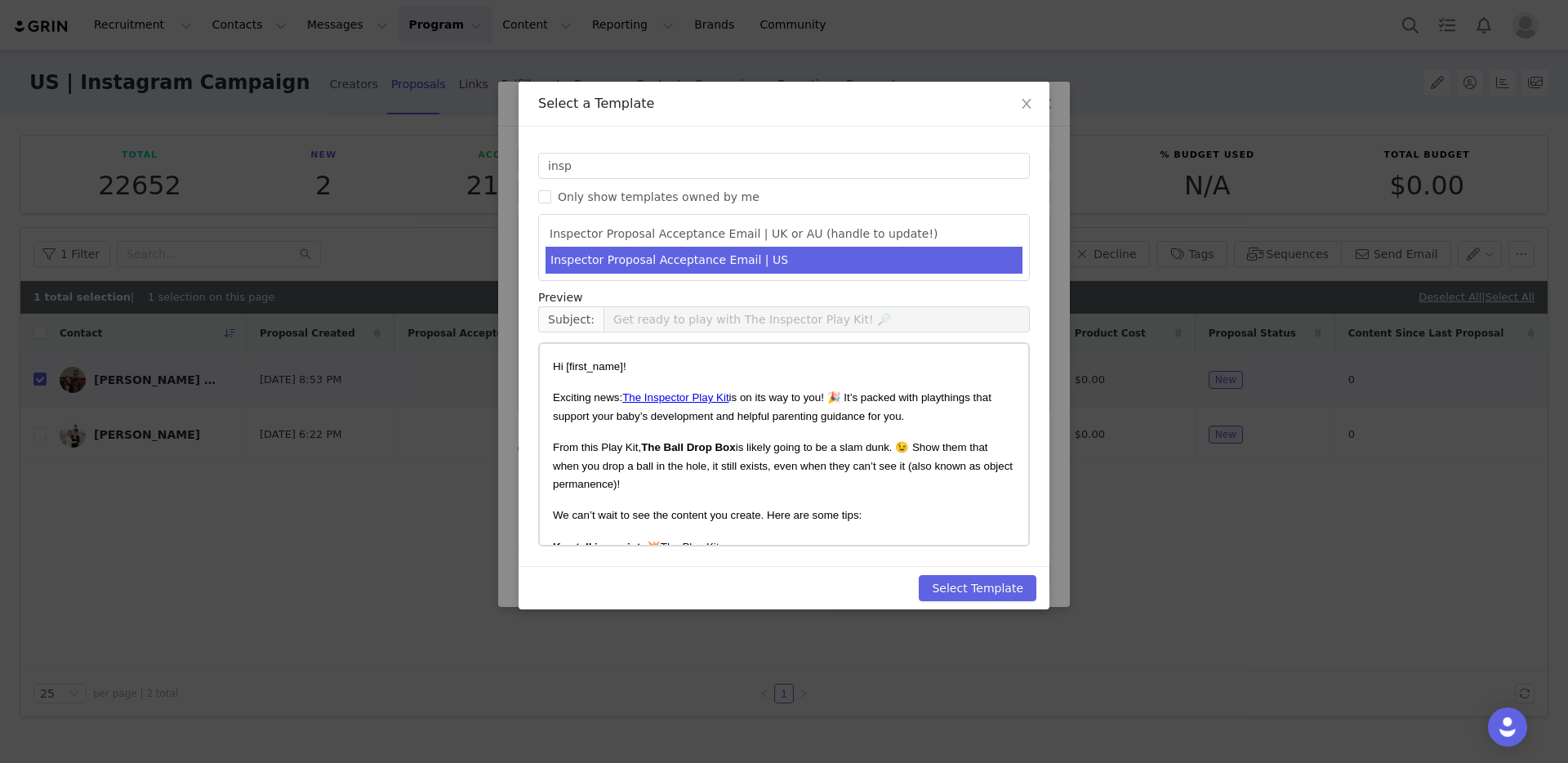
click at [748, 267] on li "Inspector Proposal Acceptance Email | US" at bounding box center [784, 260] width 477 height 27
click at [998, 590] on button "Select Template" at bounding box center [977, 588] width 118 height 26
type input "Get ready to play with The Inspector Play Kit! 🔎"
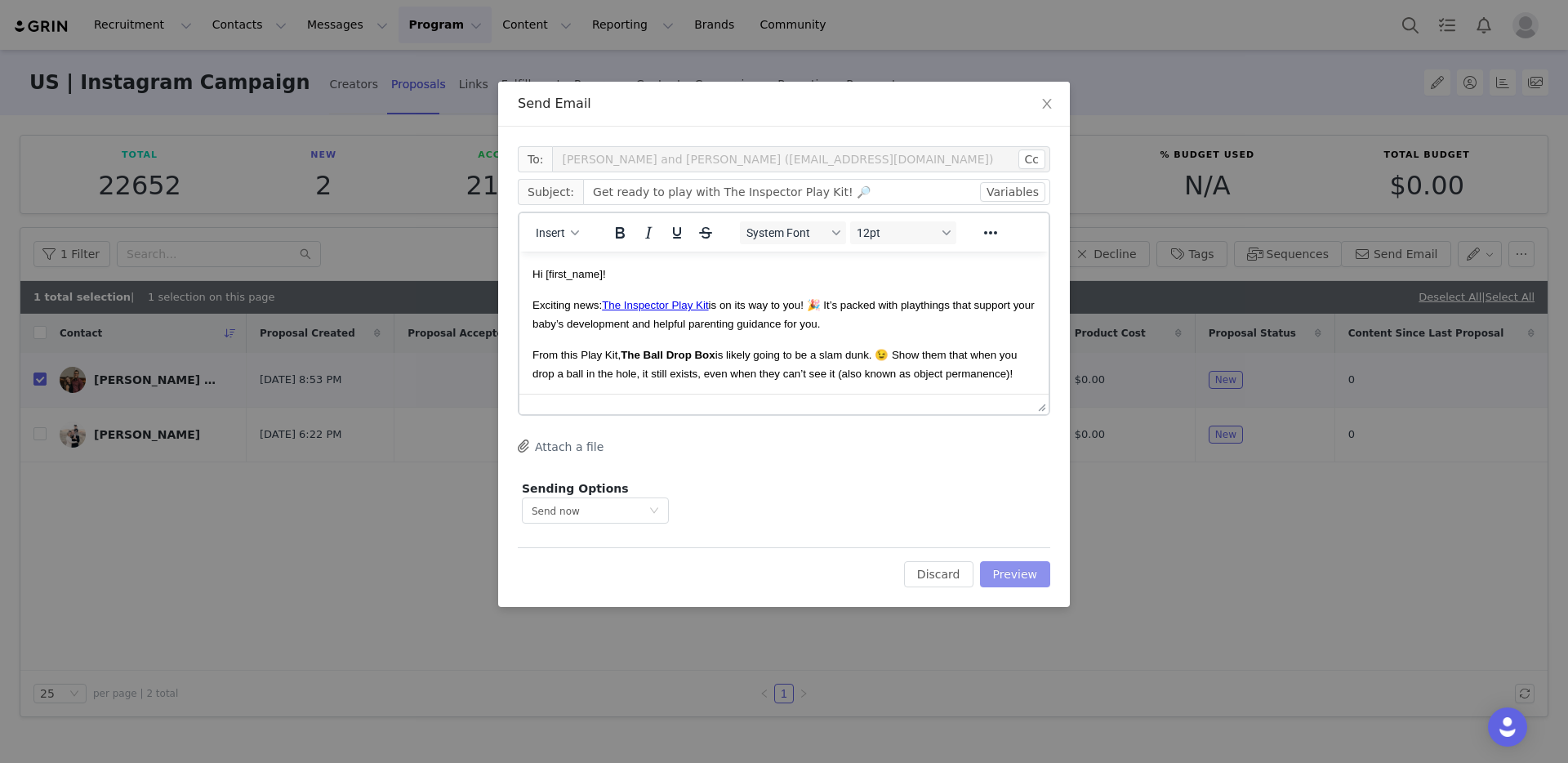
click at [1024, 571] on button "Preview" at bounding box center [1015, 574] width 71 height 26
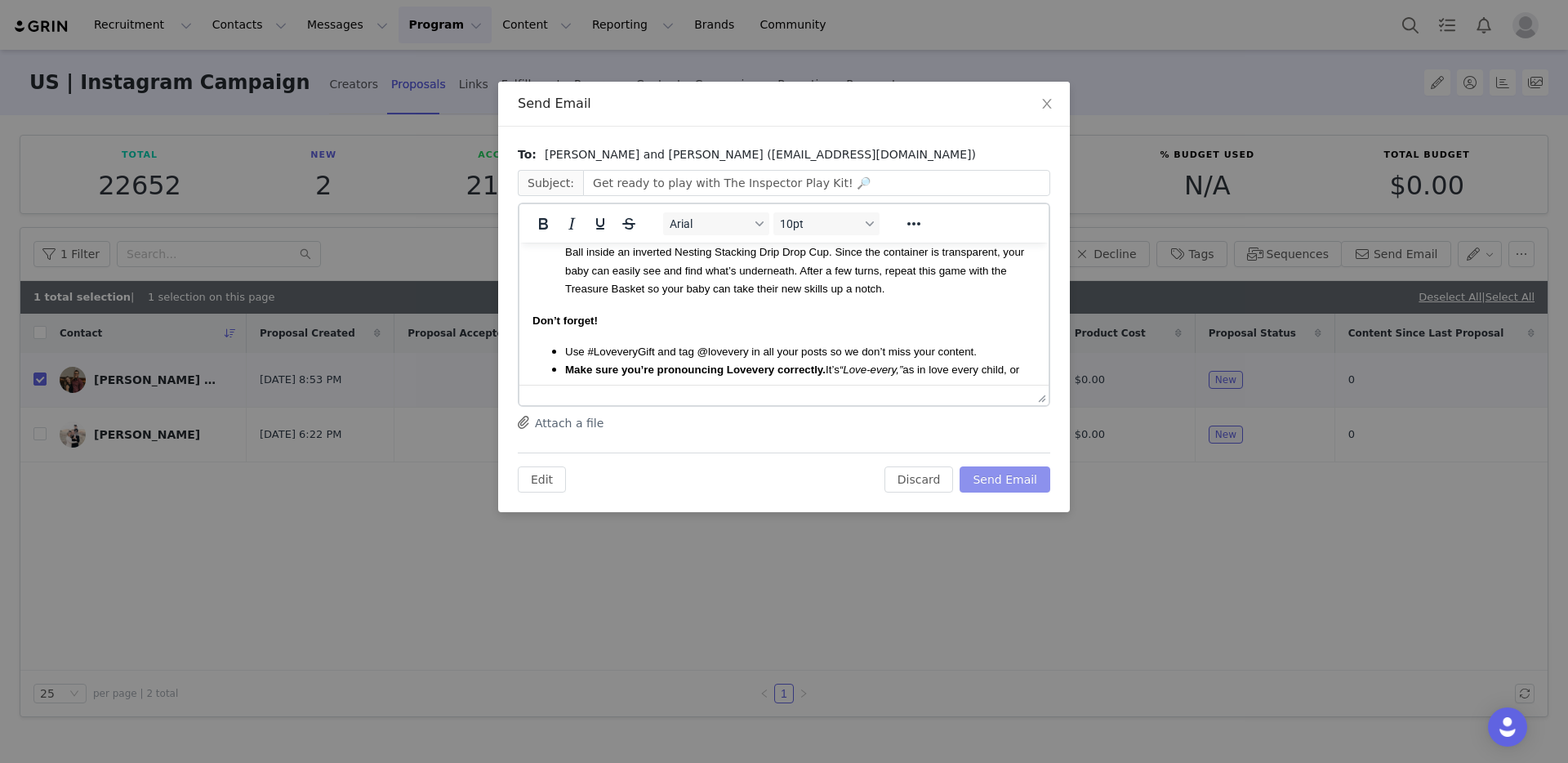
scroll to position [479, 0]
click at [1017, 477] on button "Send Email" at bounding box center [1004, 480] width 91 height 26
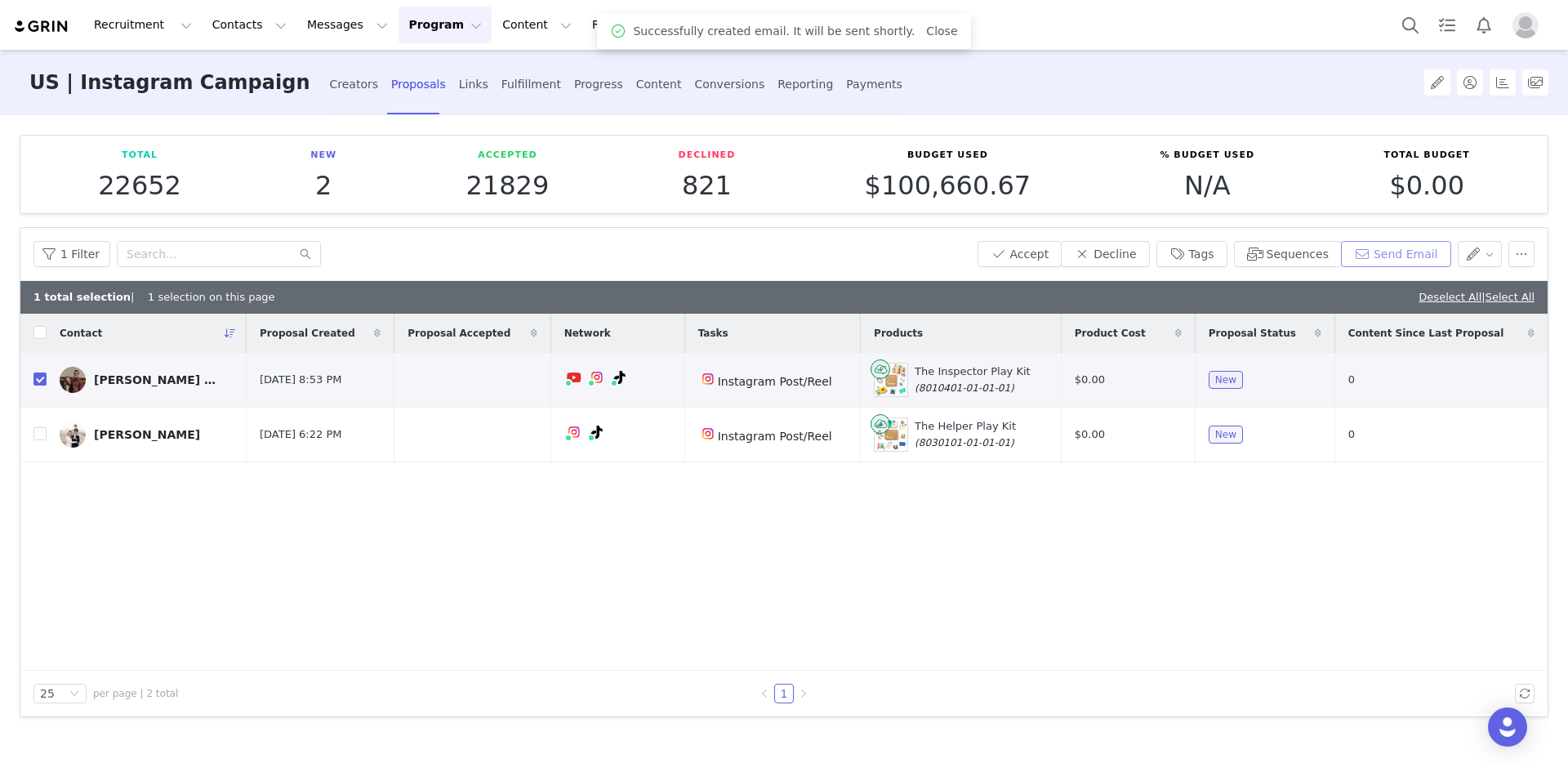
scroll to position [0, 0]
click at [1047, 247] on button "Accept" at bounding box center [1019, 254] width 85 height 26
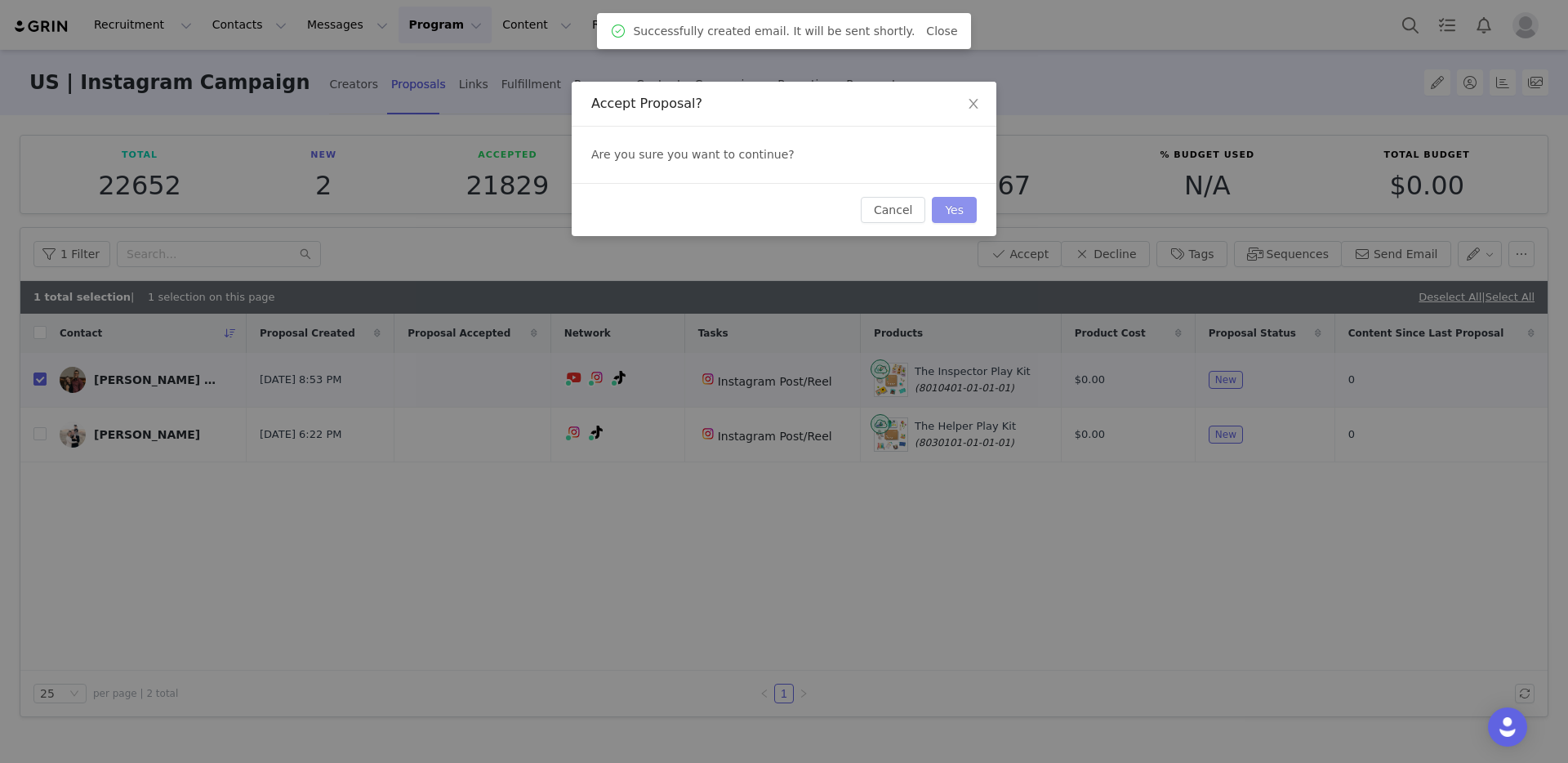
click at [962, 212] on button "Yes" at bounding box center [953, 210] width 45 height 26
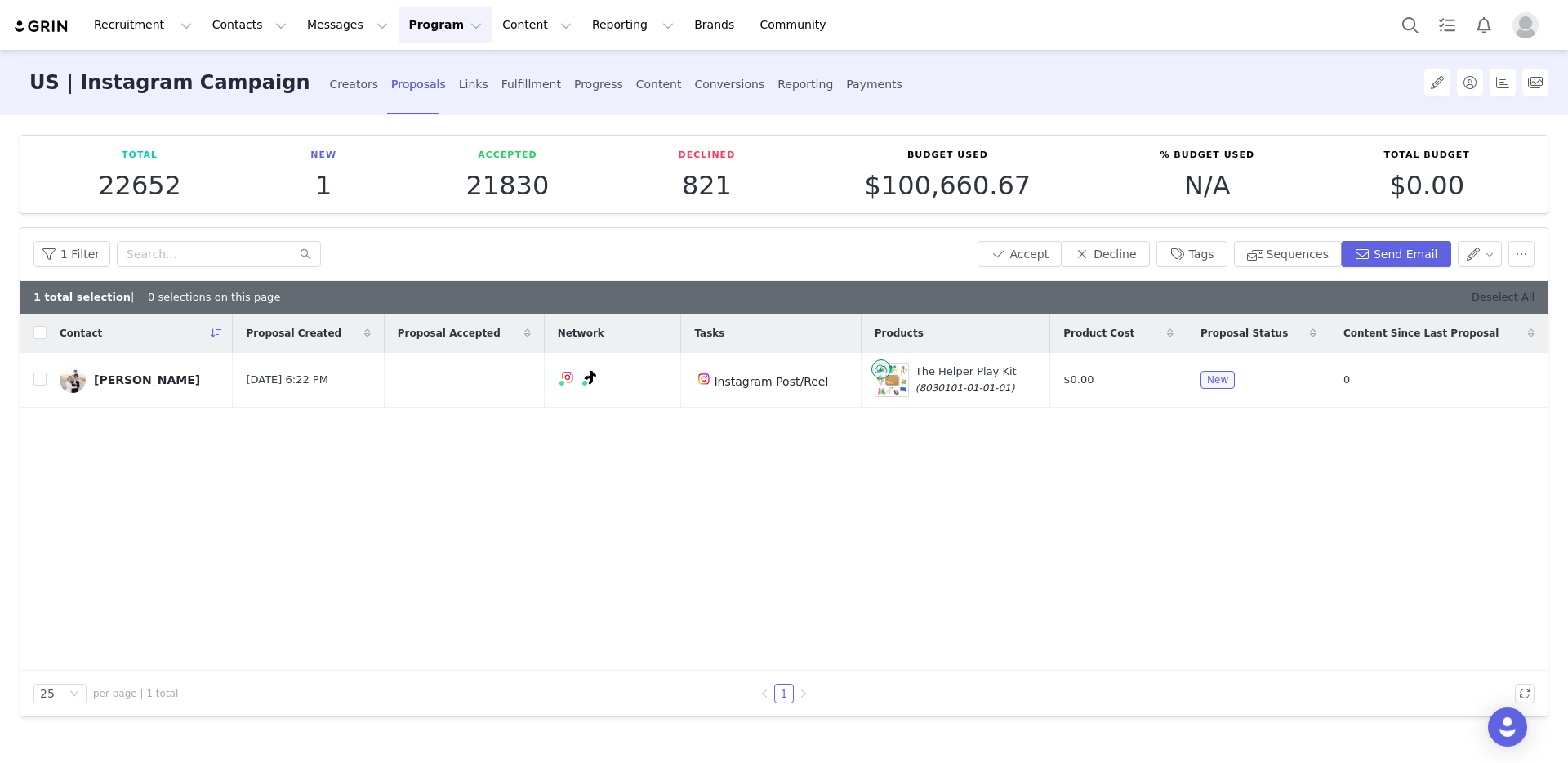
click at [1513, 294] on link "Deselect All" at bounding box center [1502, 297] width 63 height 12
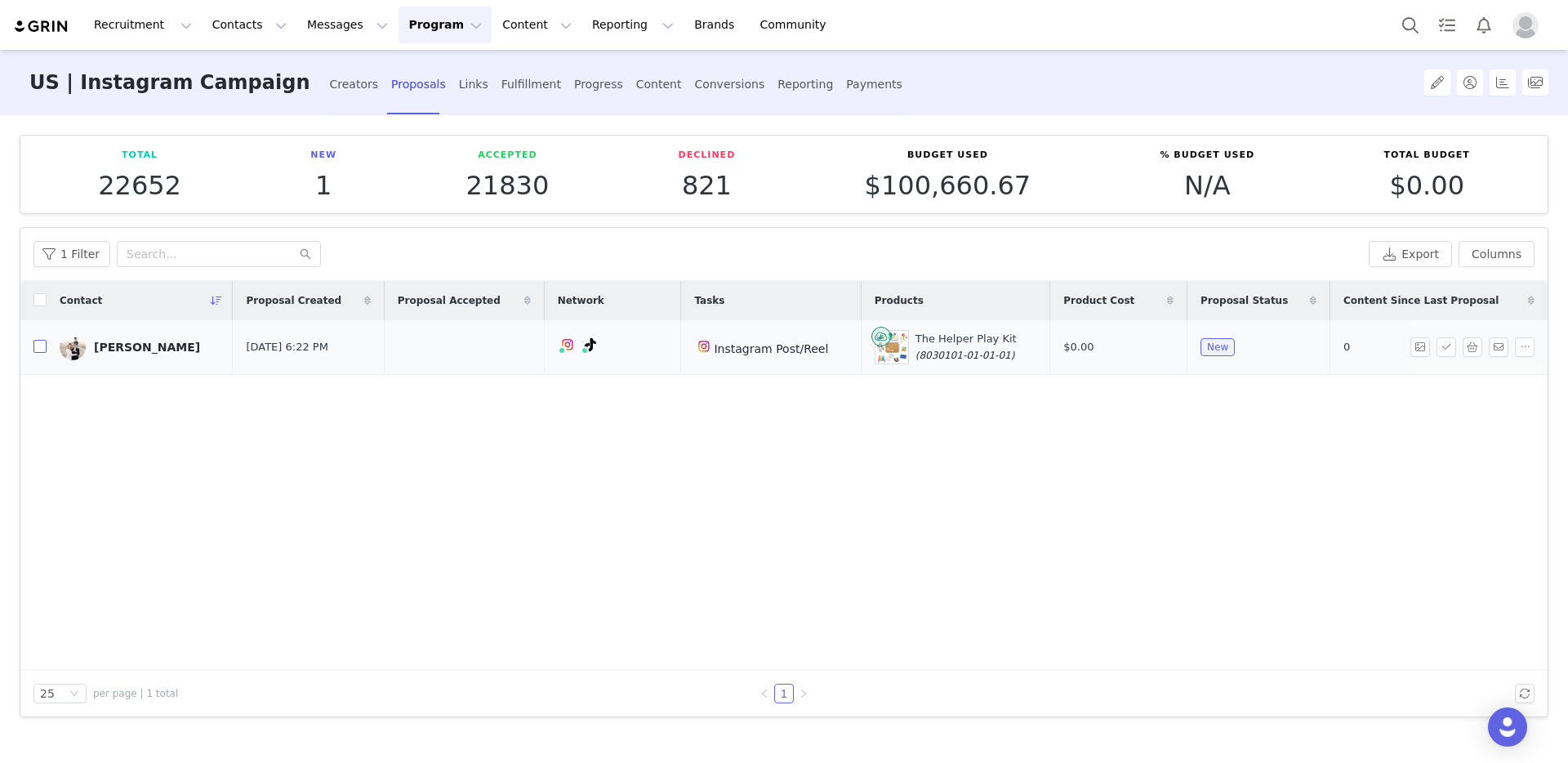
click at [34, 346] on input "checkbox" at bounding box center [40, 346] width 13 height 13
checkbox input "true"
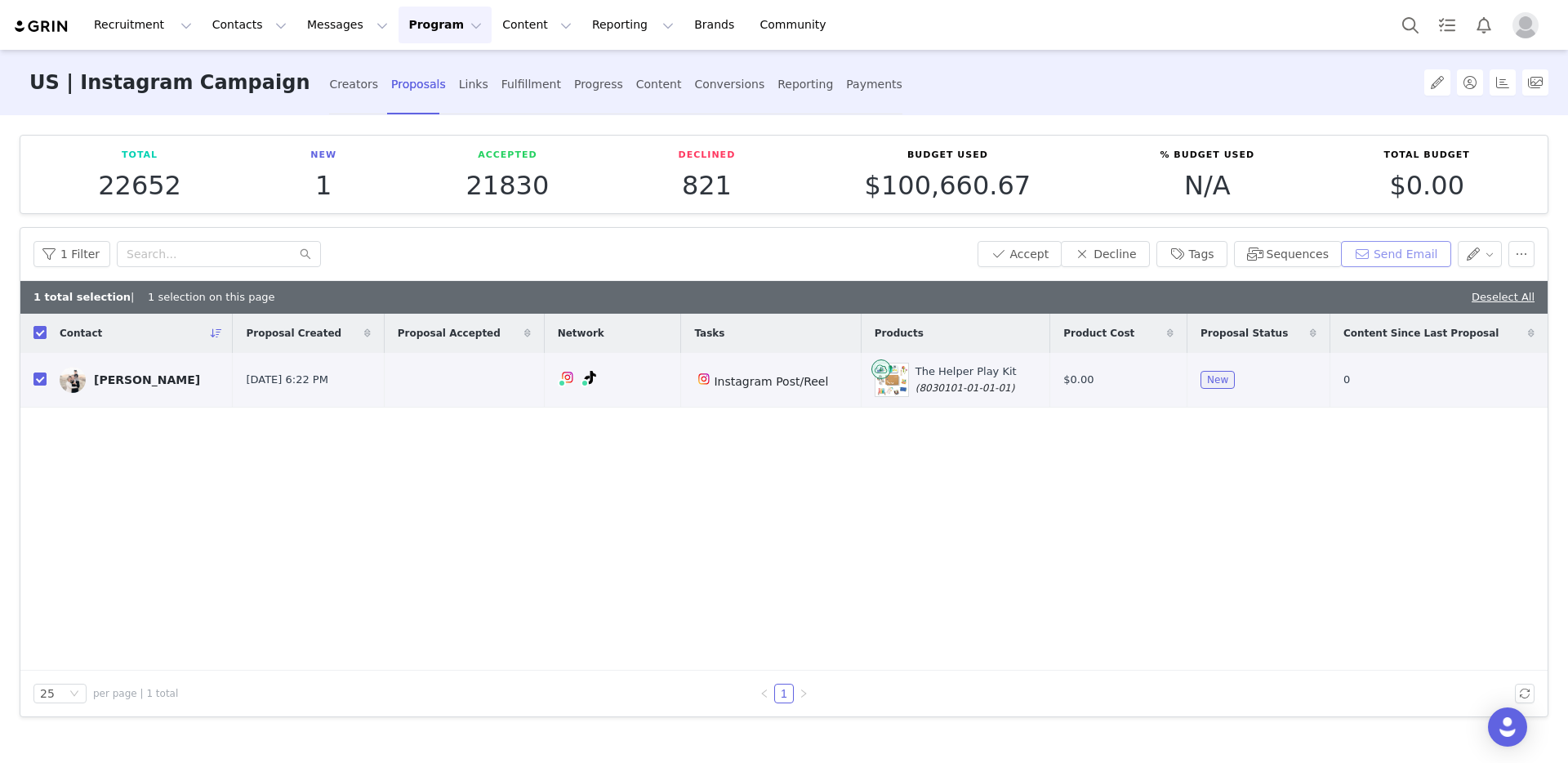
click at [1382, 249] on button "Send Email" at bounding box center [1396, 254] width 110 height 26
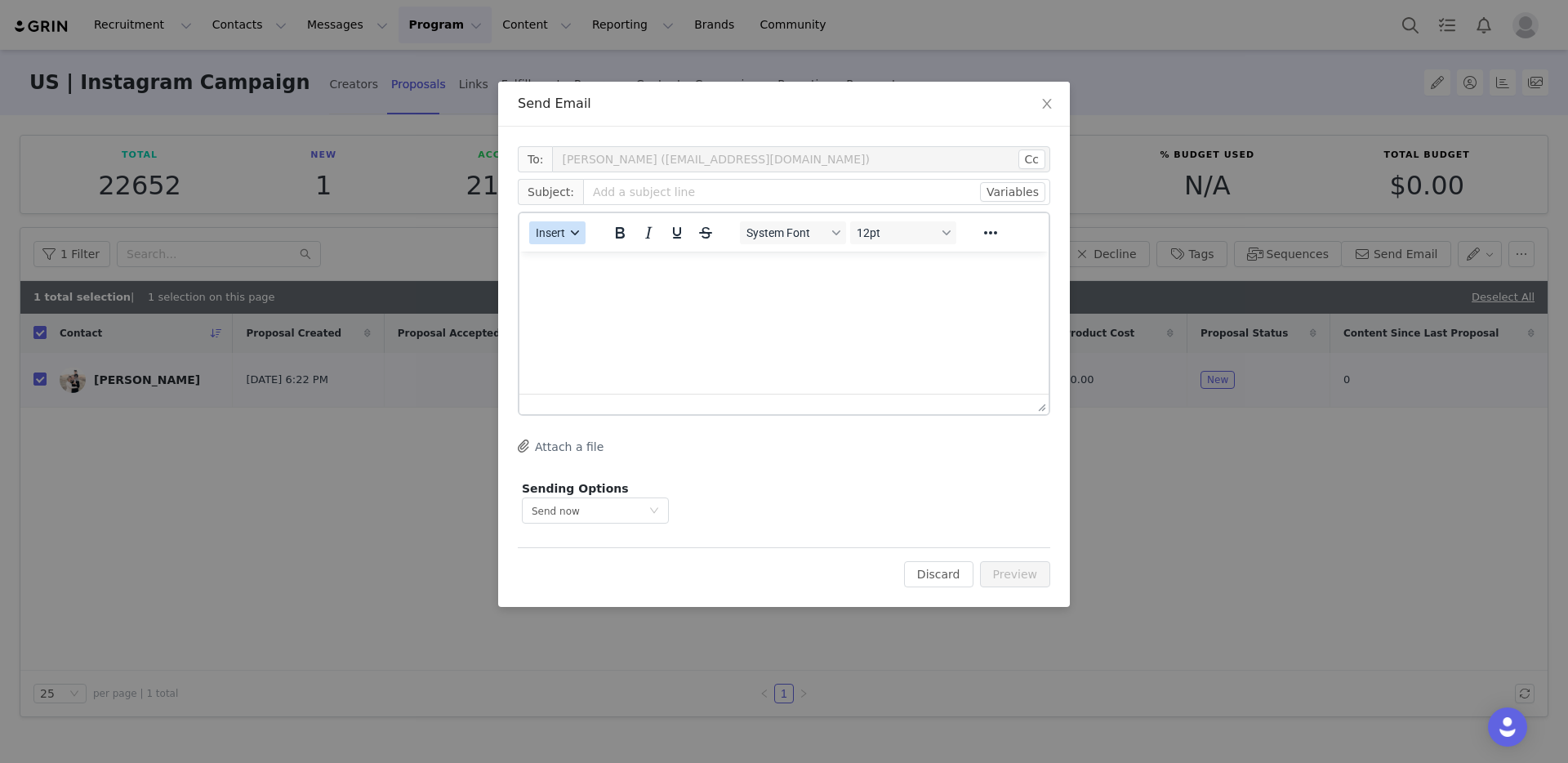
click at [557, 226] on span "Insert" at bounding box center [550, 232] width 29 height 13
click at [587, 261] on div "Insert Template" at bounding box center [616, 262] width 147 height 20
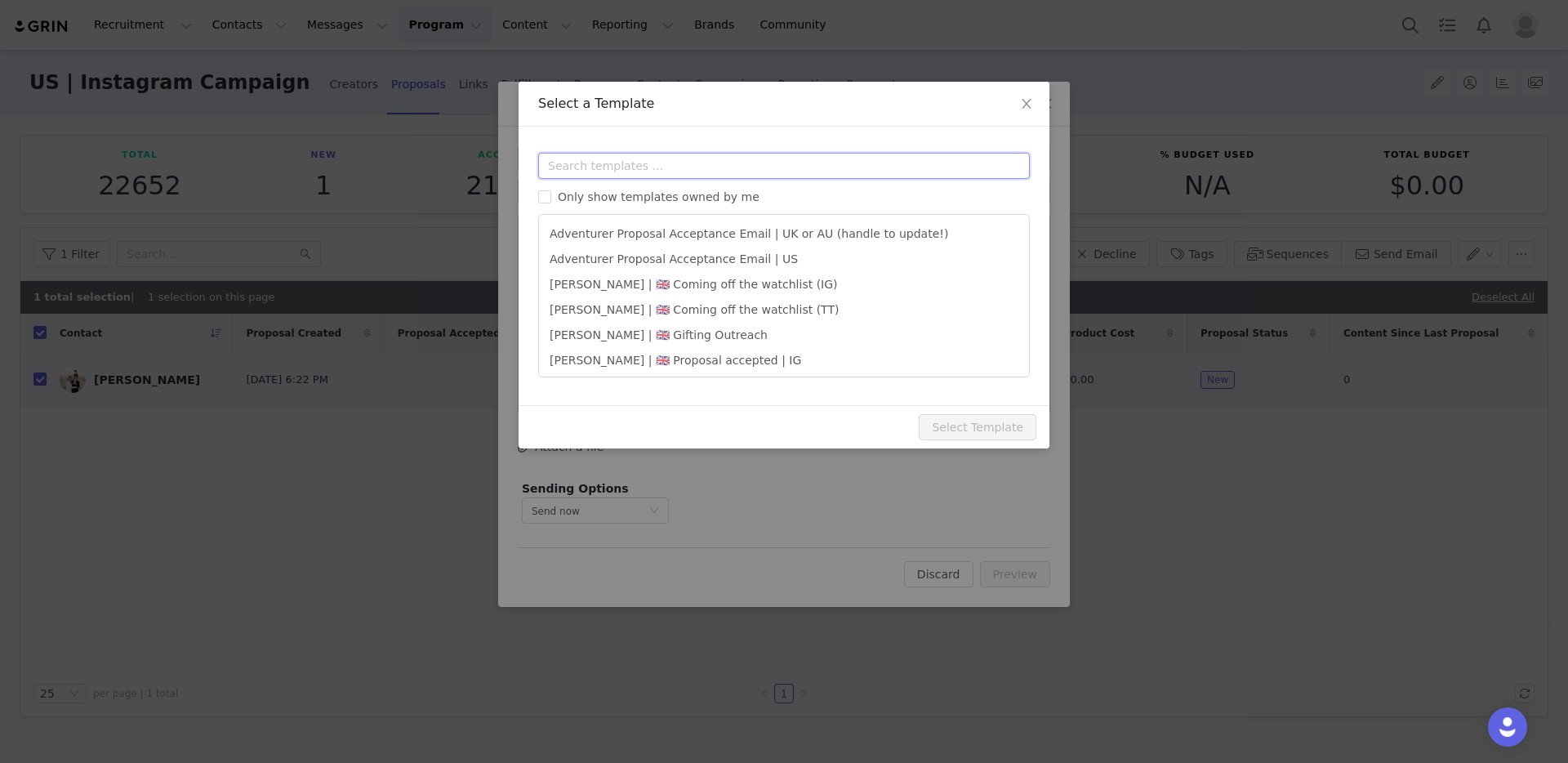
click at [629, 172] on input "text" at bounding box center [784, 166] width 492 height 26
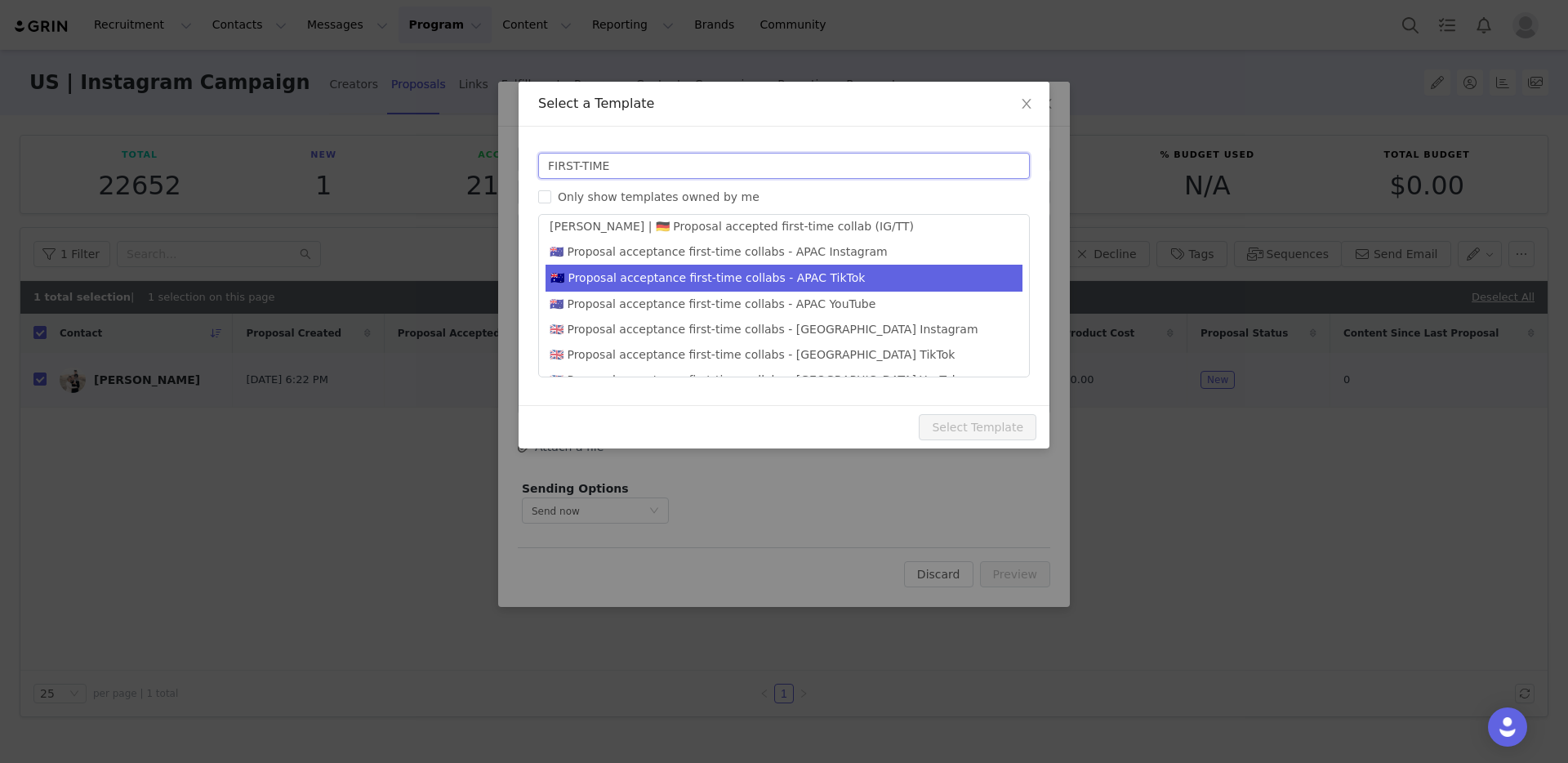
scroll to position [106, 0]
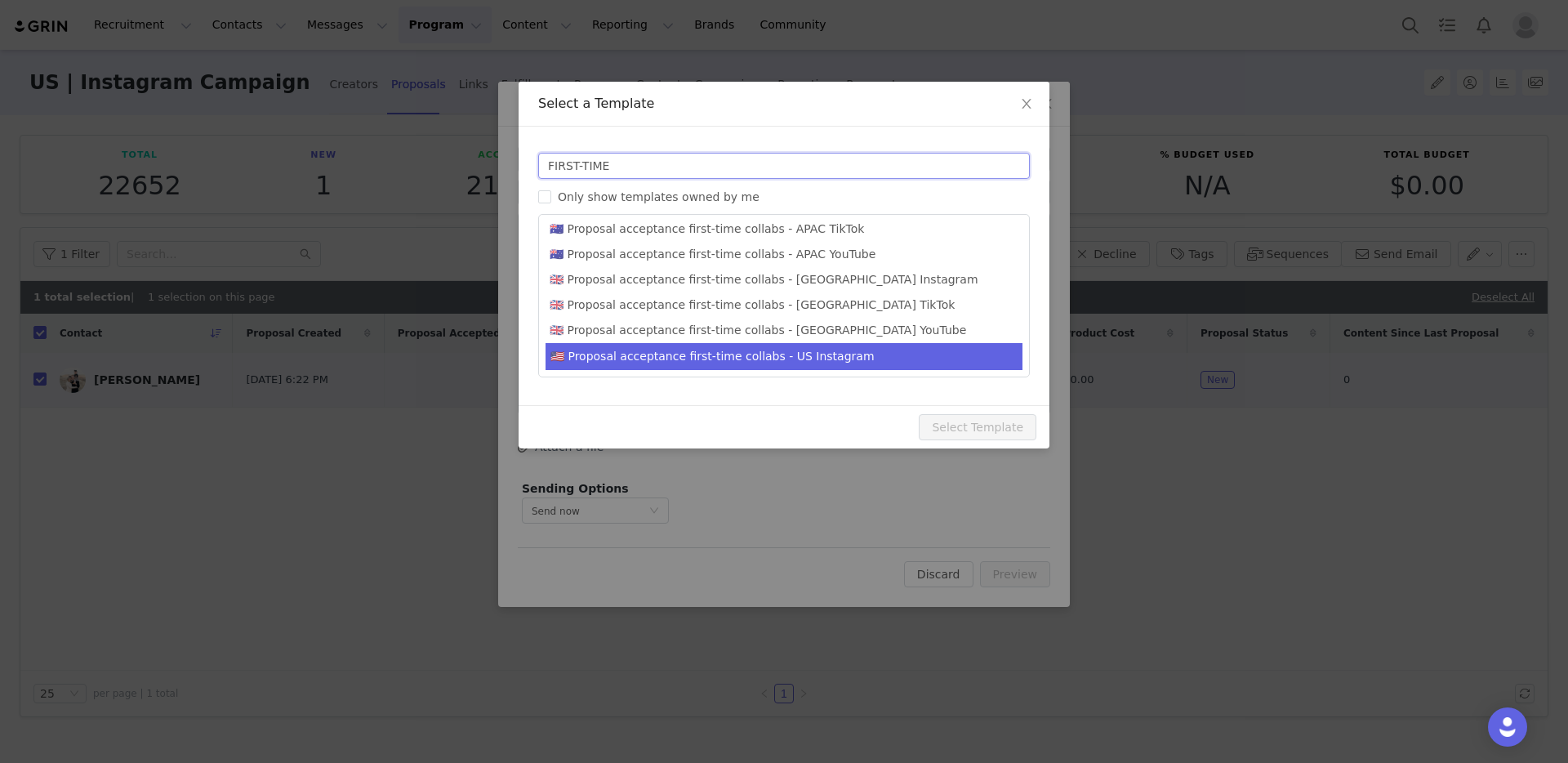
type input "FIRST-TIME"
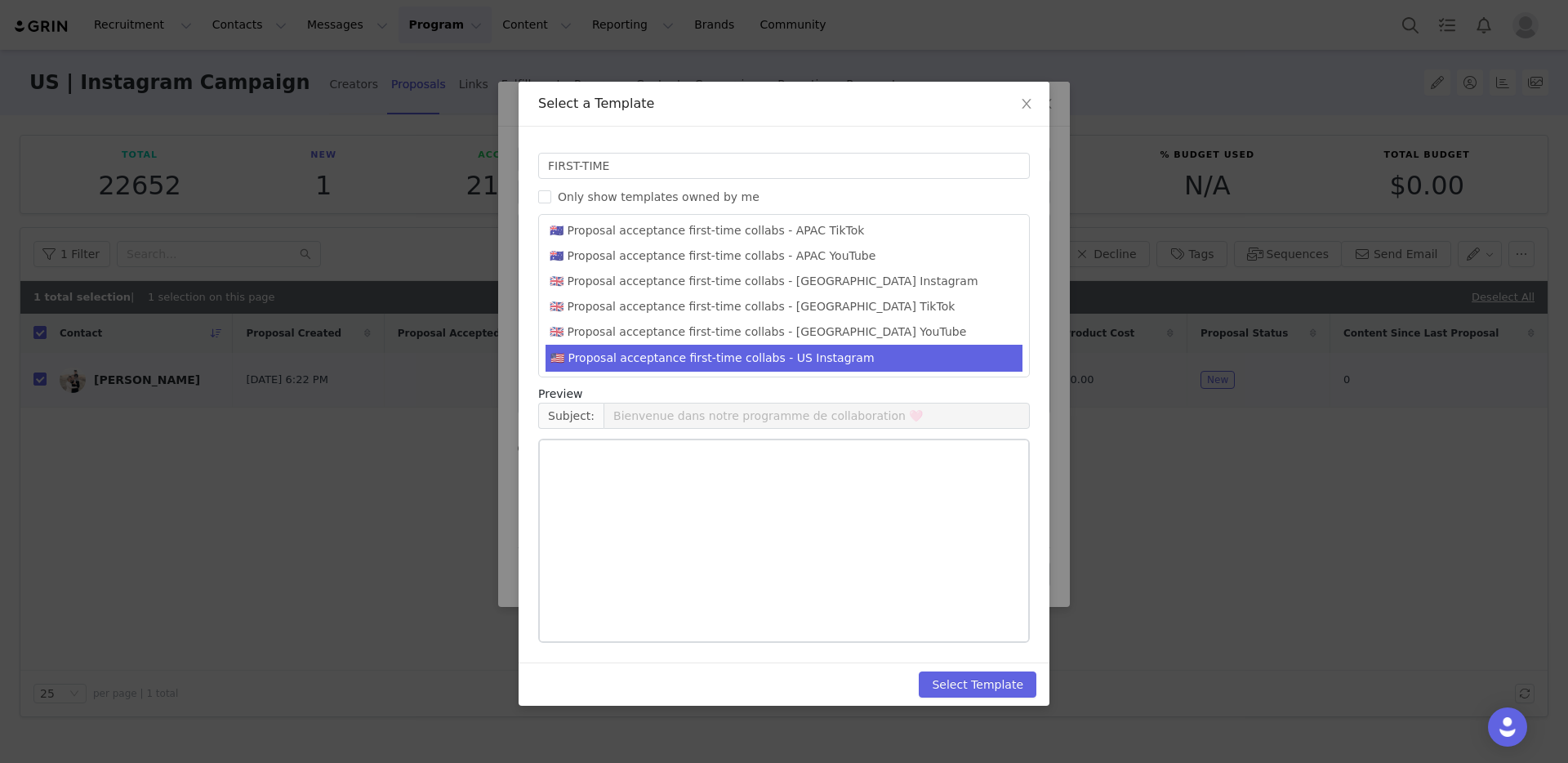
click at [736, 351] on li "🇺🇸 Proposal acceptance first-time collabs - US Instagram" at bounding box center [784, 358] width 477 height 27
type input "You’re in! Welcome to our collaboration program 🩷"
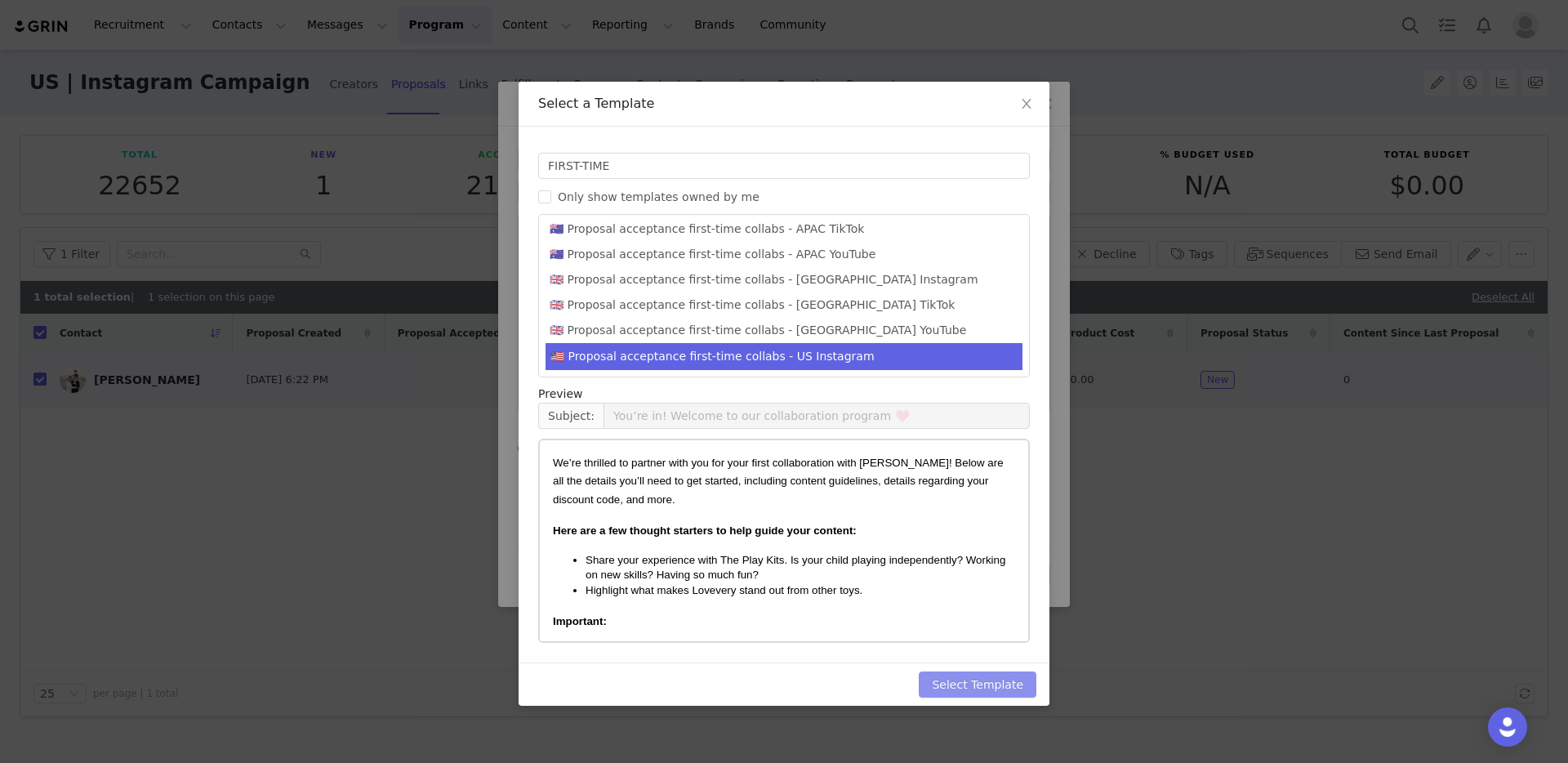
click at [996, 683] on button "Select Template" at bounding box center [977, 685] width 118 height 26
type input "You’re in! Welcome to our collaboration program 🩷"
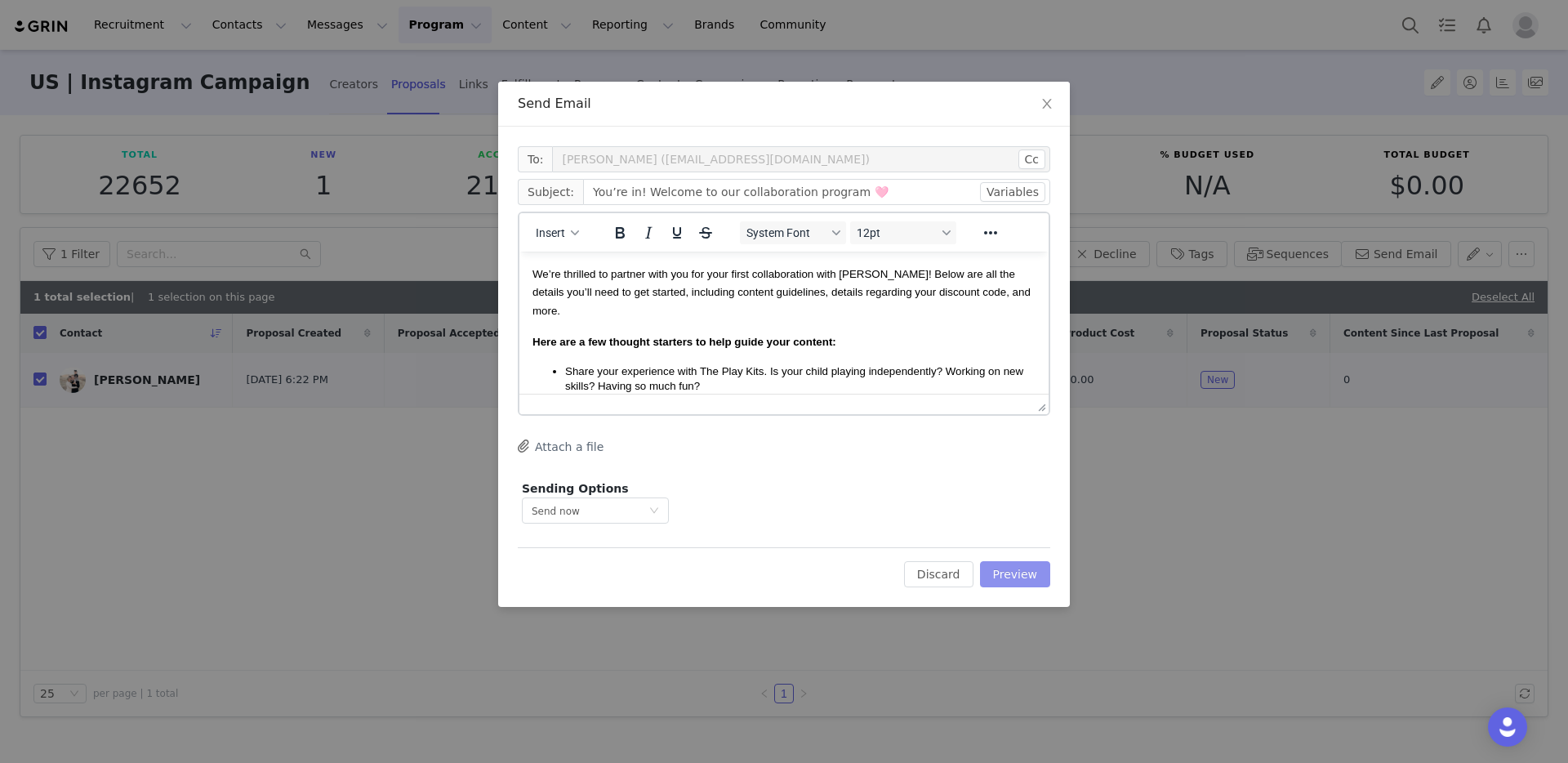
click at [1024, 570] on button "Preview" at bounding box center [1015, 574] width 71 height 26
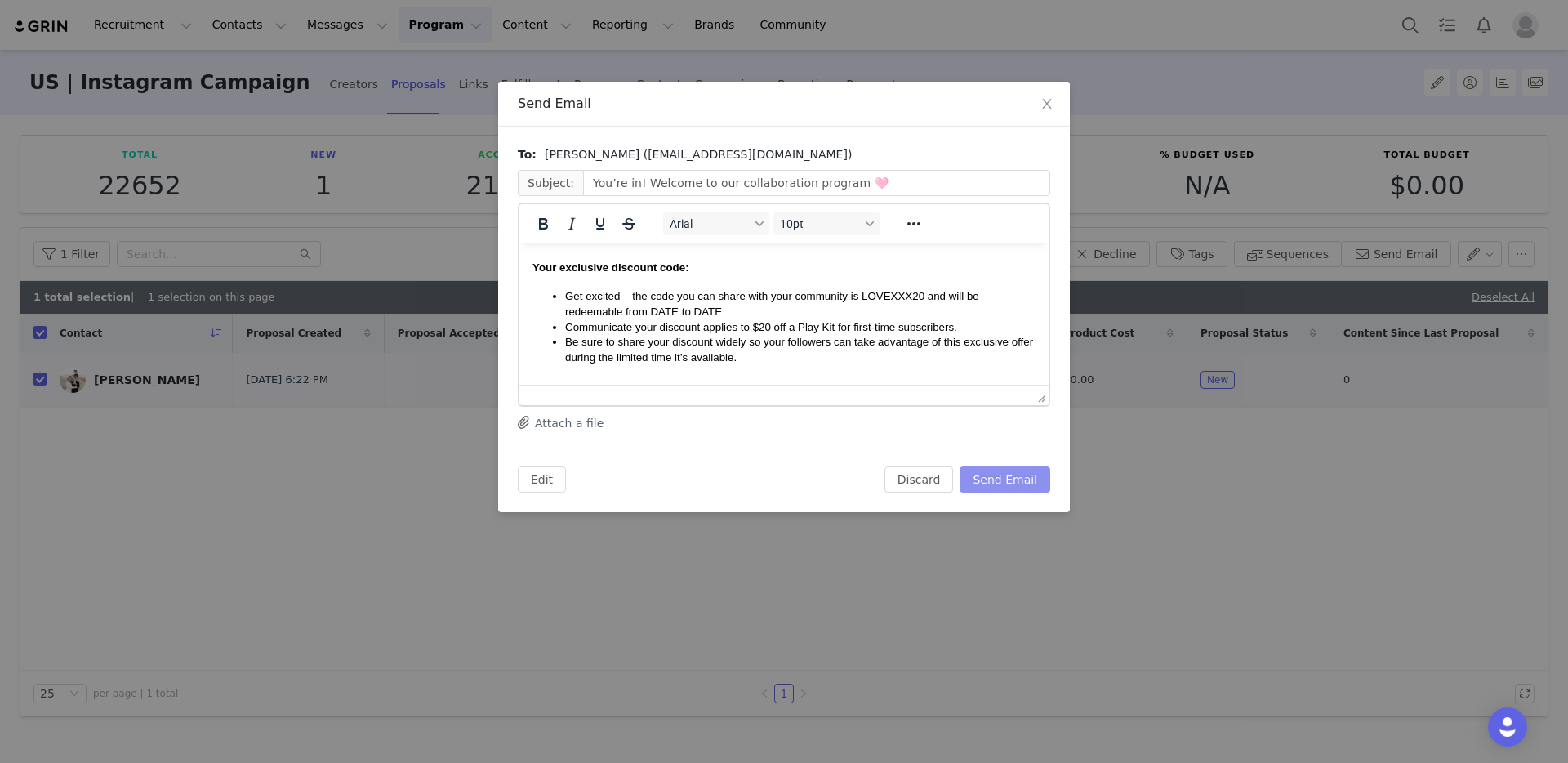
scroll to position [400, 0]
paste body "Rich Text Area. Press ALT-0 for help."
click at [699, 311] on span "Get excited – the code you can share with your community is LOVETHEMODERNLATINA…" at bounding box center [762, 301] width 395 height 28
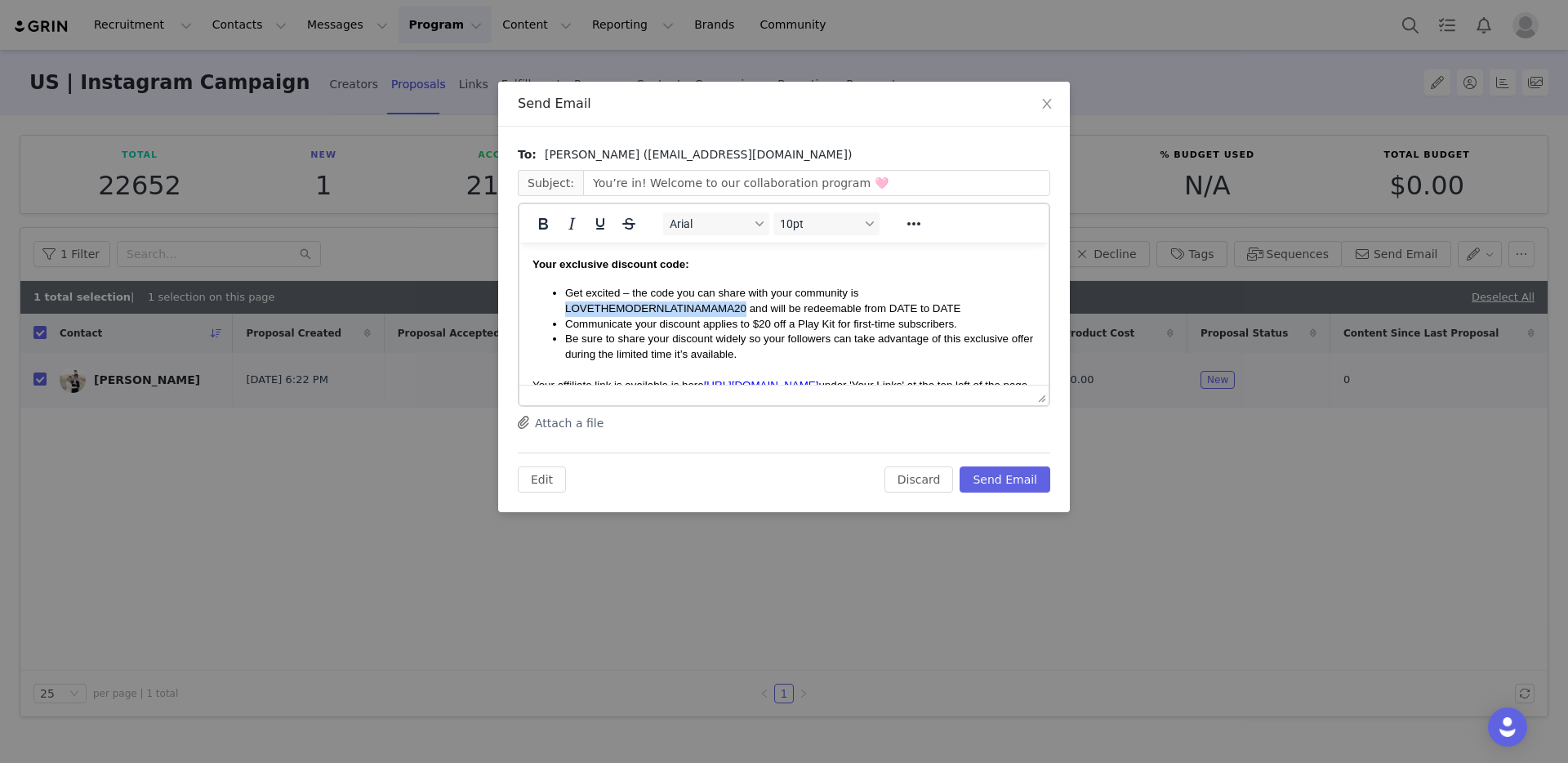
click at [699, 311] on span "Get excited – the code you can share with your community is LOVETHEMODERNLATINA…" at bounding box center [762, 301] width 395 height 28
click at [549, 227] on icon "Bold" at bounding box center [544, 224] width 20 height 20
click at [905, 314] on span "Get excited – the code you can share with your community is LOVETHEMODERNLATINA…" at bounding box center [767, 301] width 404 height 28
click at [964, 310] on span "Get excited – the code you can share with your community is LOVETHEMODERNLATINA…" at bounding box center [770, 301] width 410 height 28
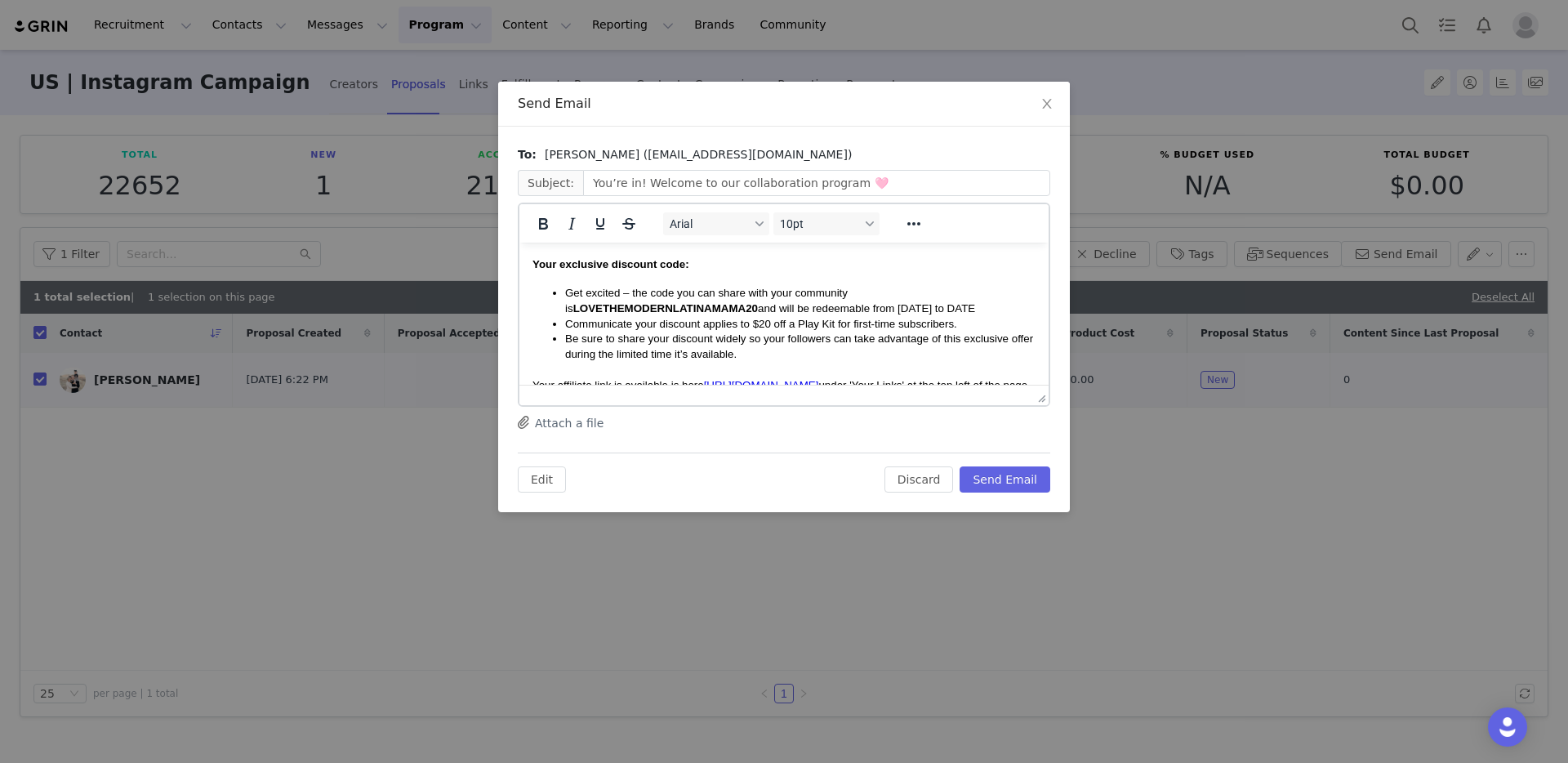
click at [964, 310] on span "Get excited – the code you can share with your community is LOVETHEMODERNLATINA…" at bounding box center [770, 301] width 410 height 28
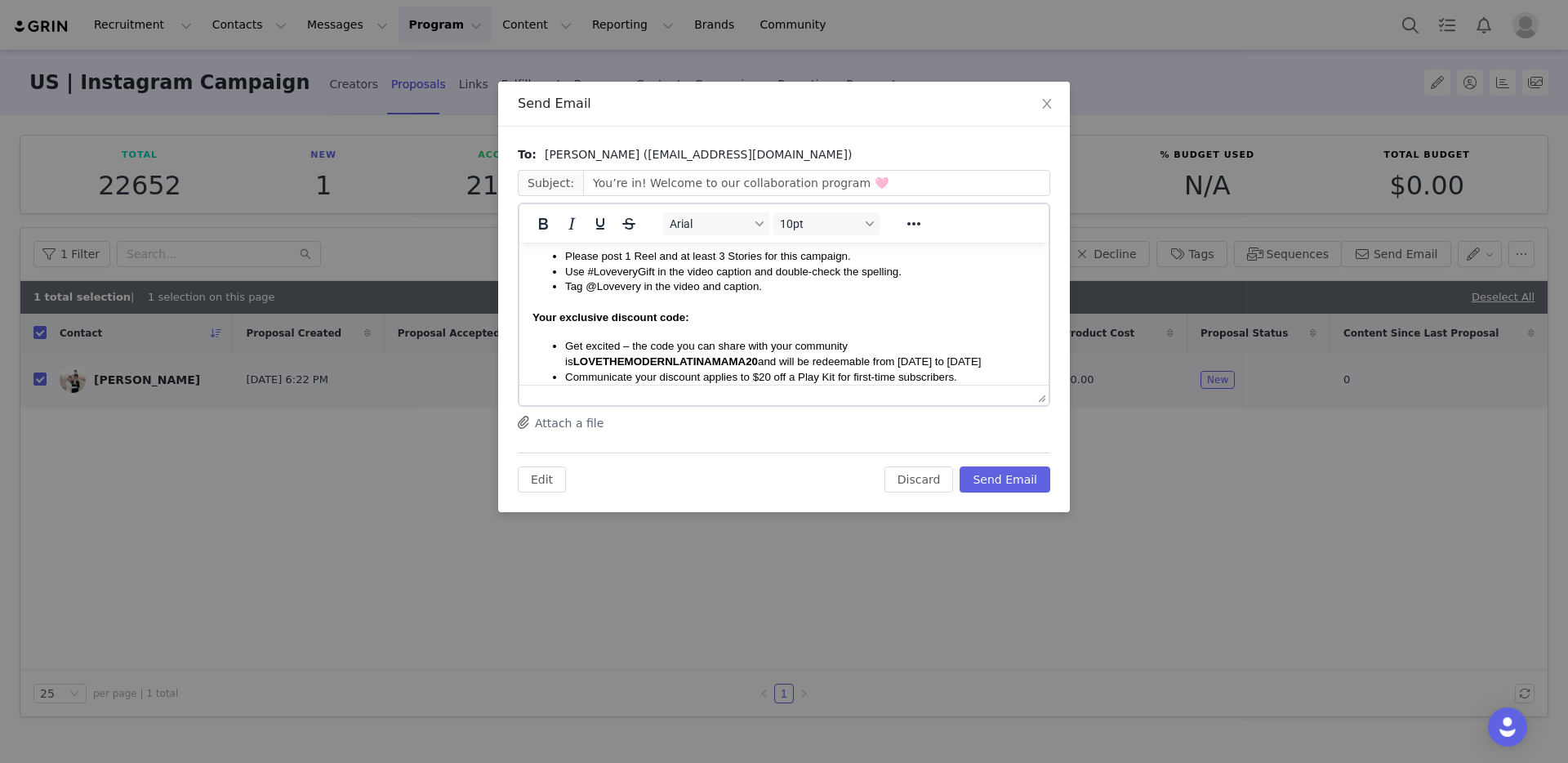
scroll to position [0, 0]
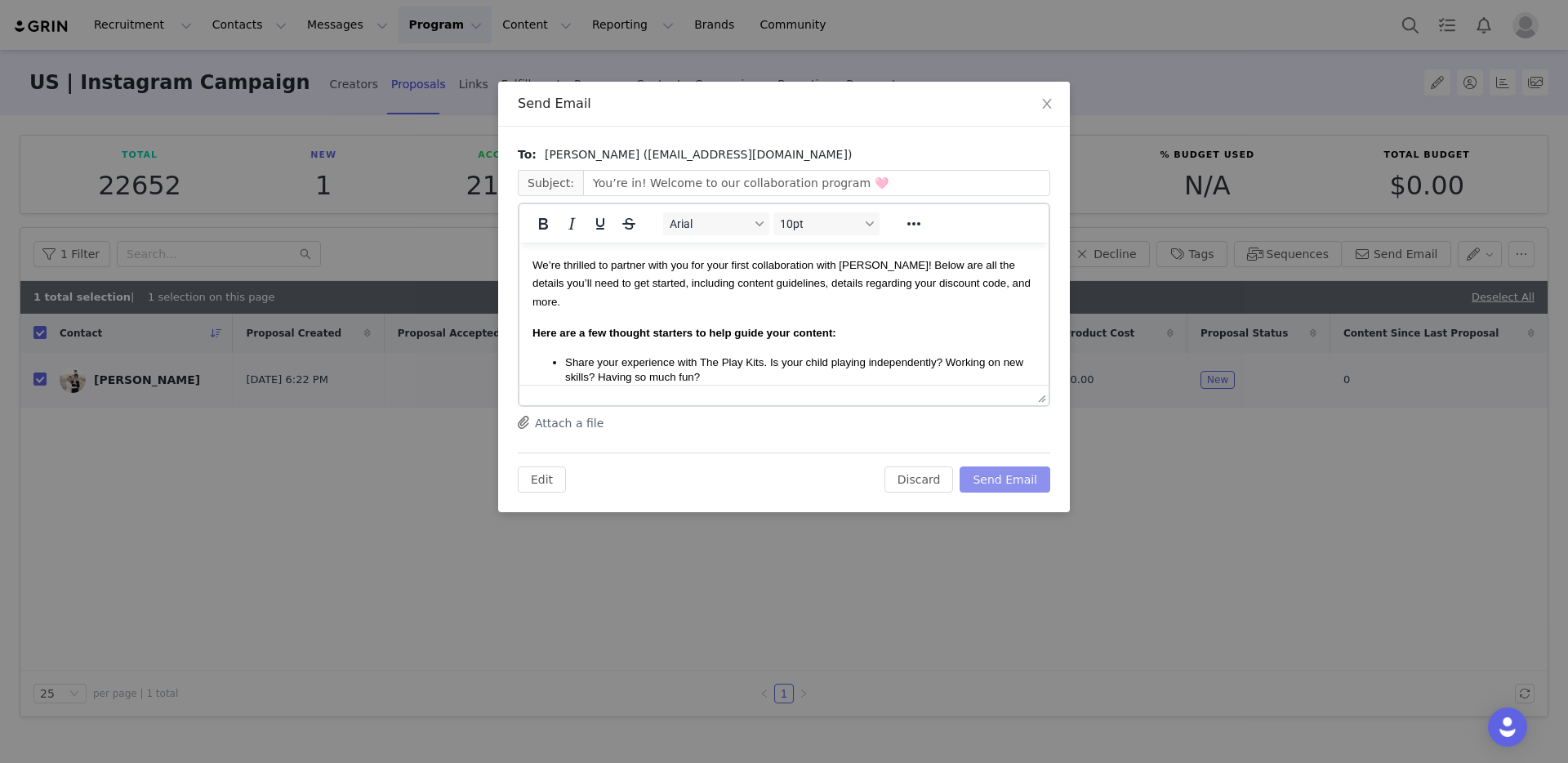
click at [1005, 479] on button "Send Email" at bounding box center [1004, 480] width 91 height 26
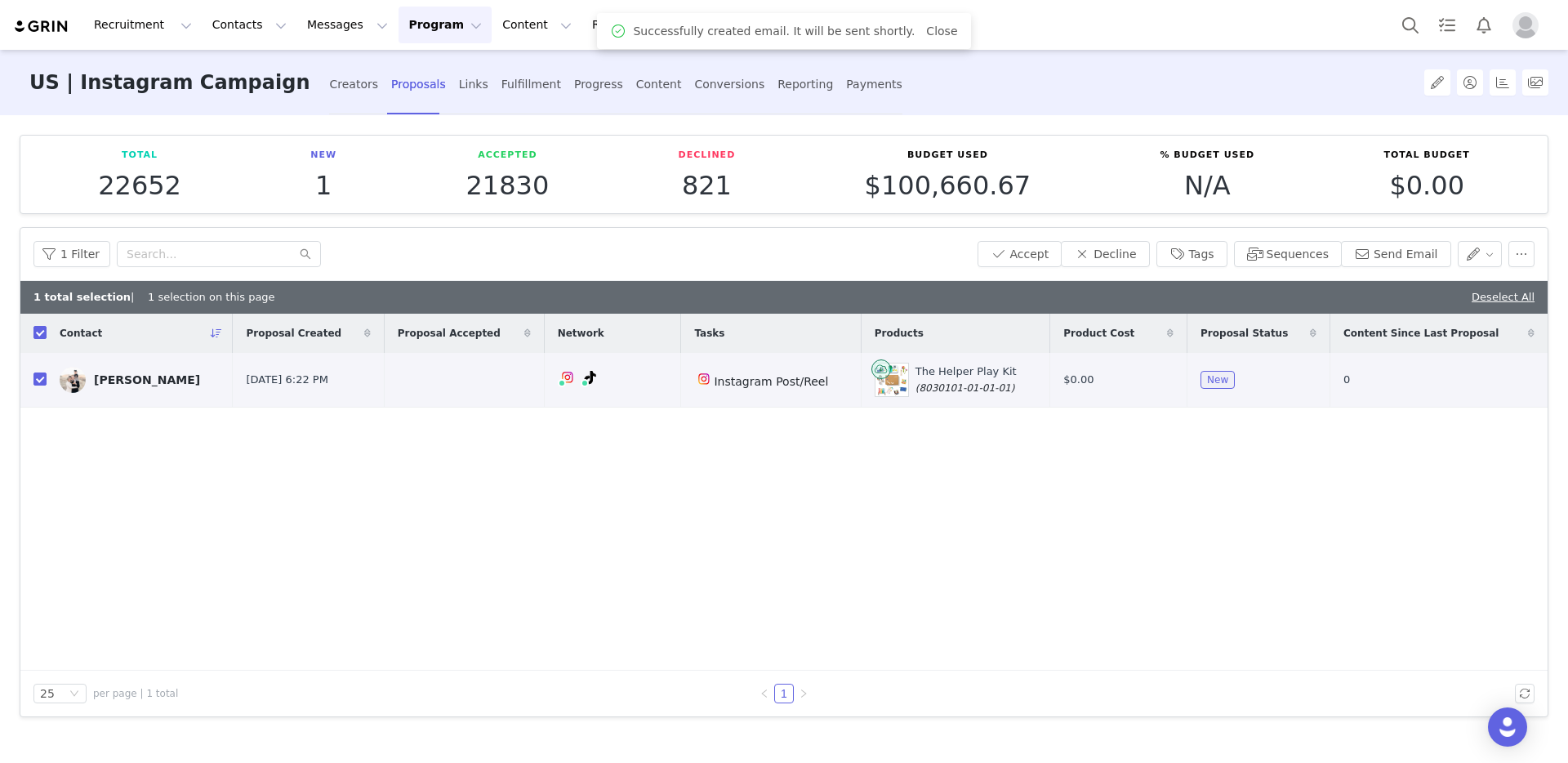
click at [1042, 238] on div "1 Filter Accept Decline Tags Sequences Send Email" at bounding box center [784, 254] width 1527 height 53
click at [1044, 252] on button "Accept" at bounding box center [1019, 254] width 85 height 26
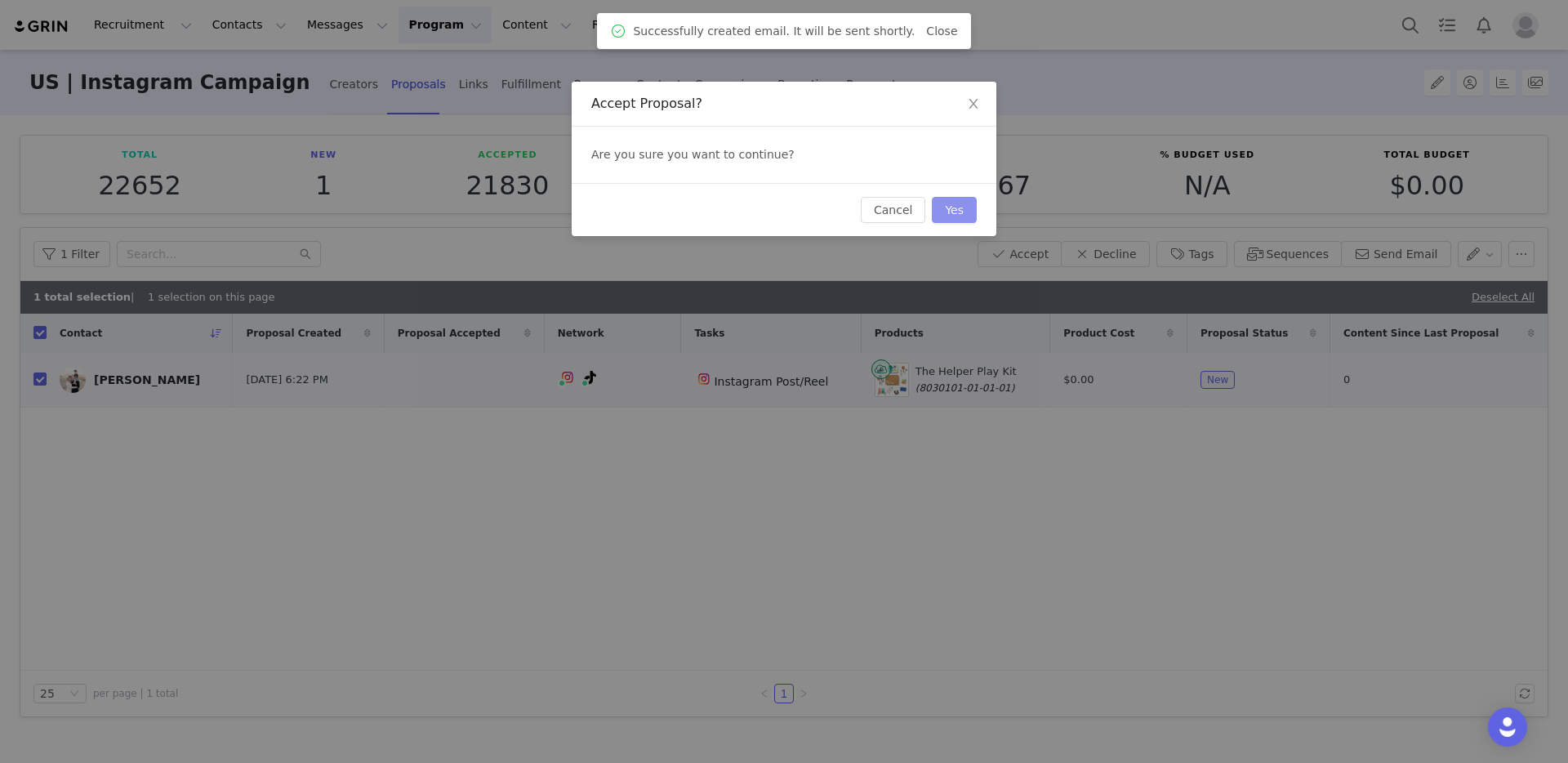
click at [934, 204] on button "Yes" at bounding box center [953, 210] width 45 height 26
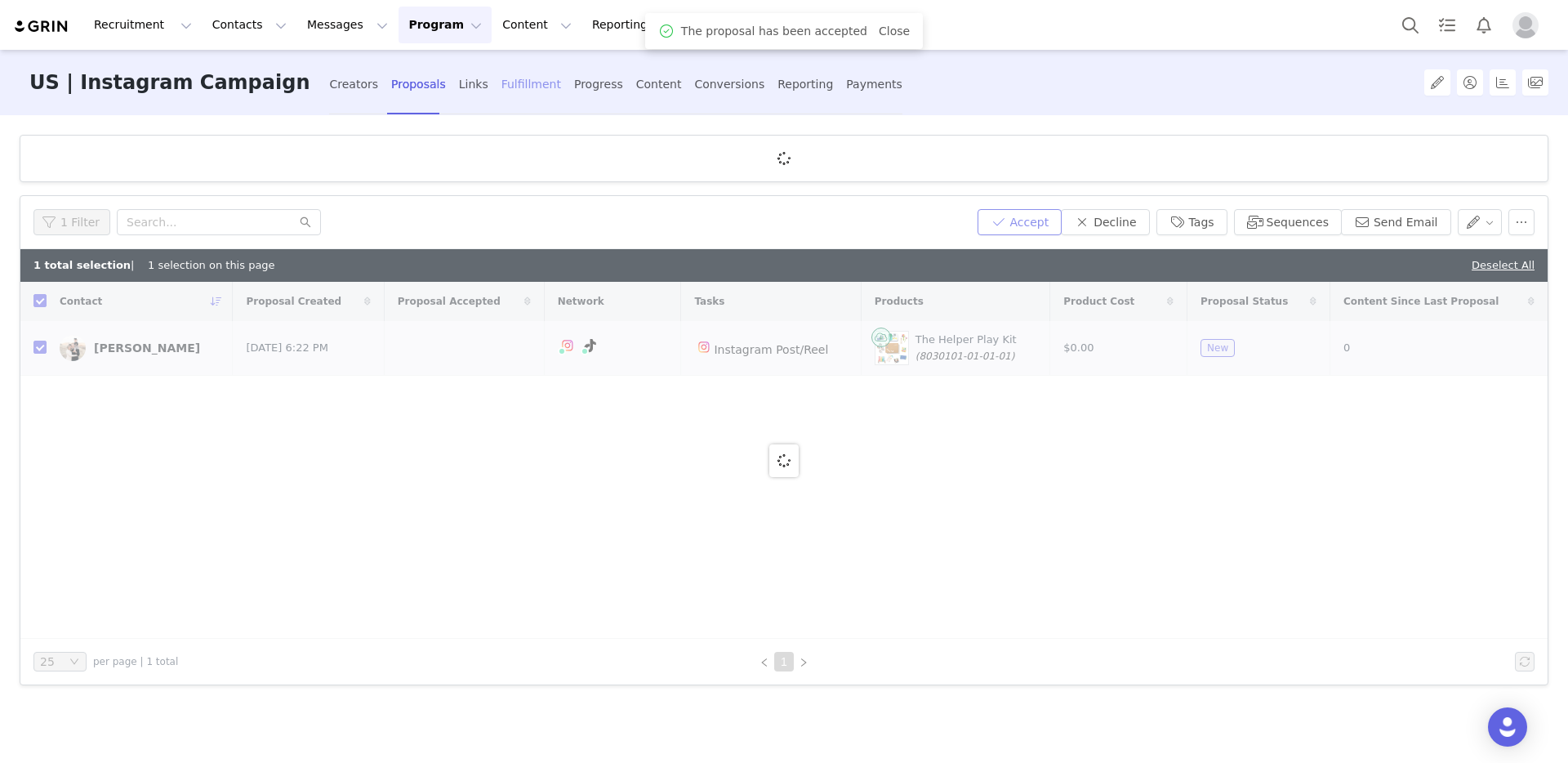
checkbox input "false"
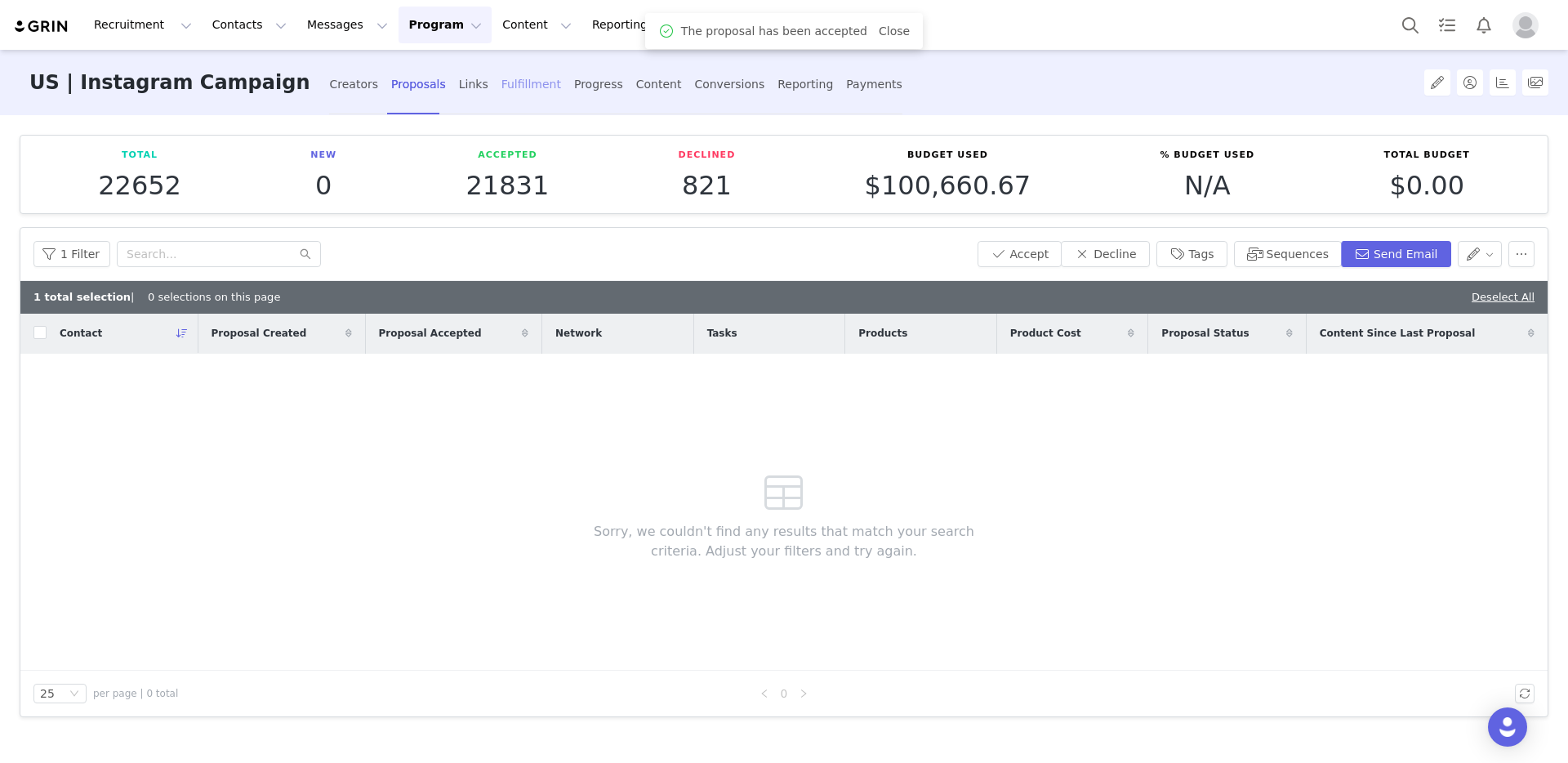
click at [502, 85] on div "Fulfillment" at bounding box center [532, 84] width 60 height 43
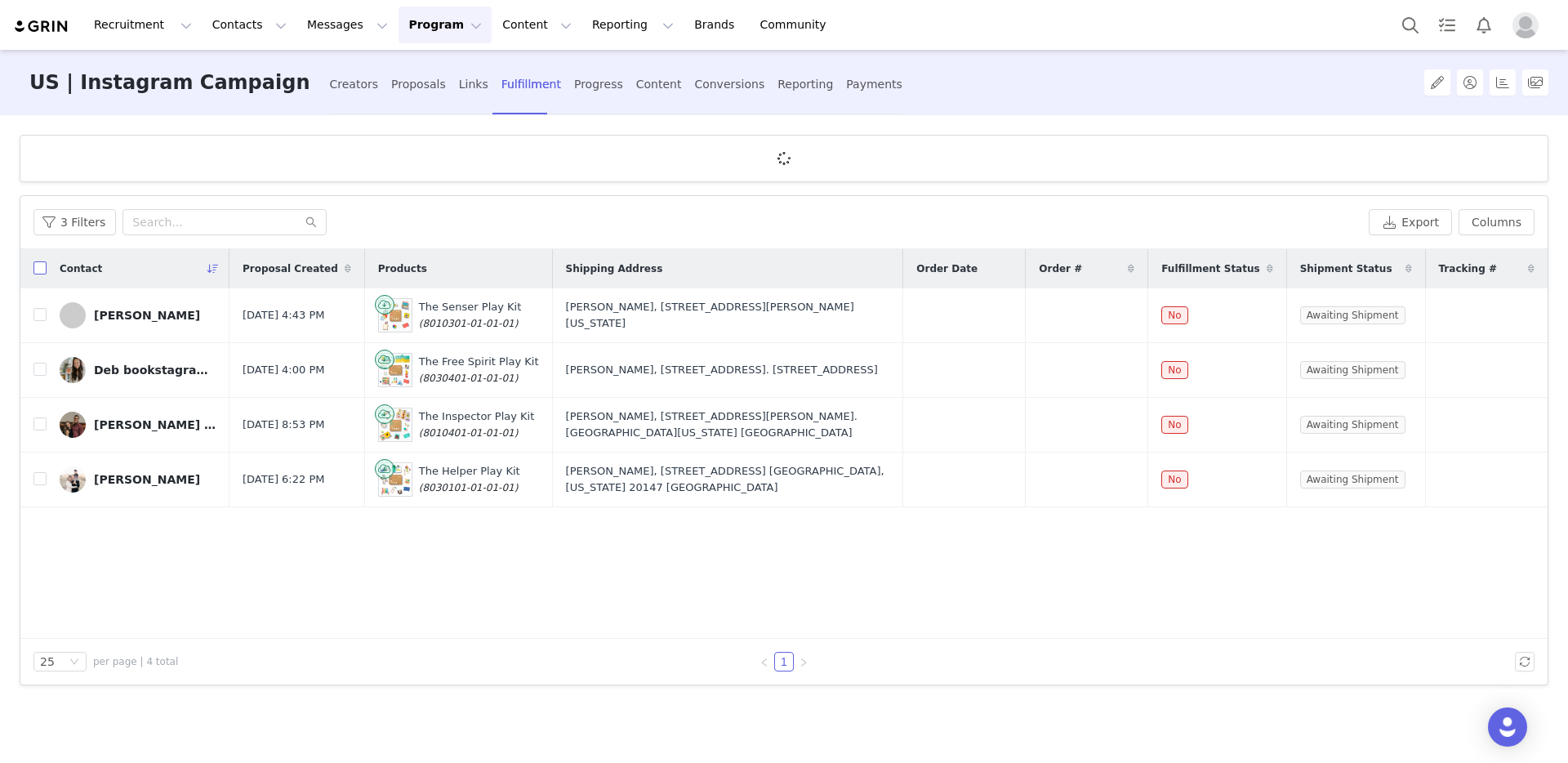
click at [35, 271] on input "checkbox" at bounding box center [40, 267] width 13 height 13
checkbox input "true"
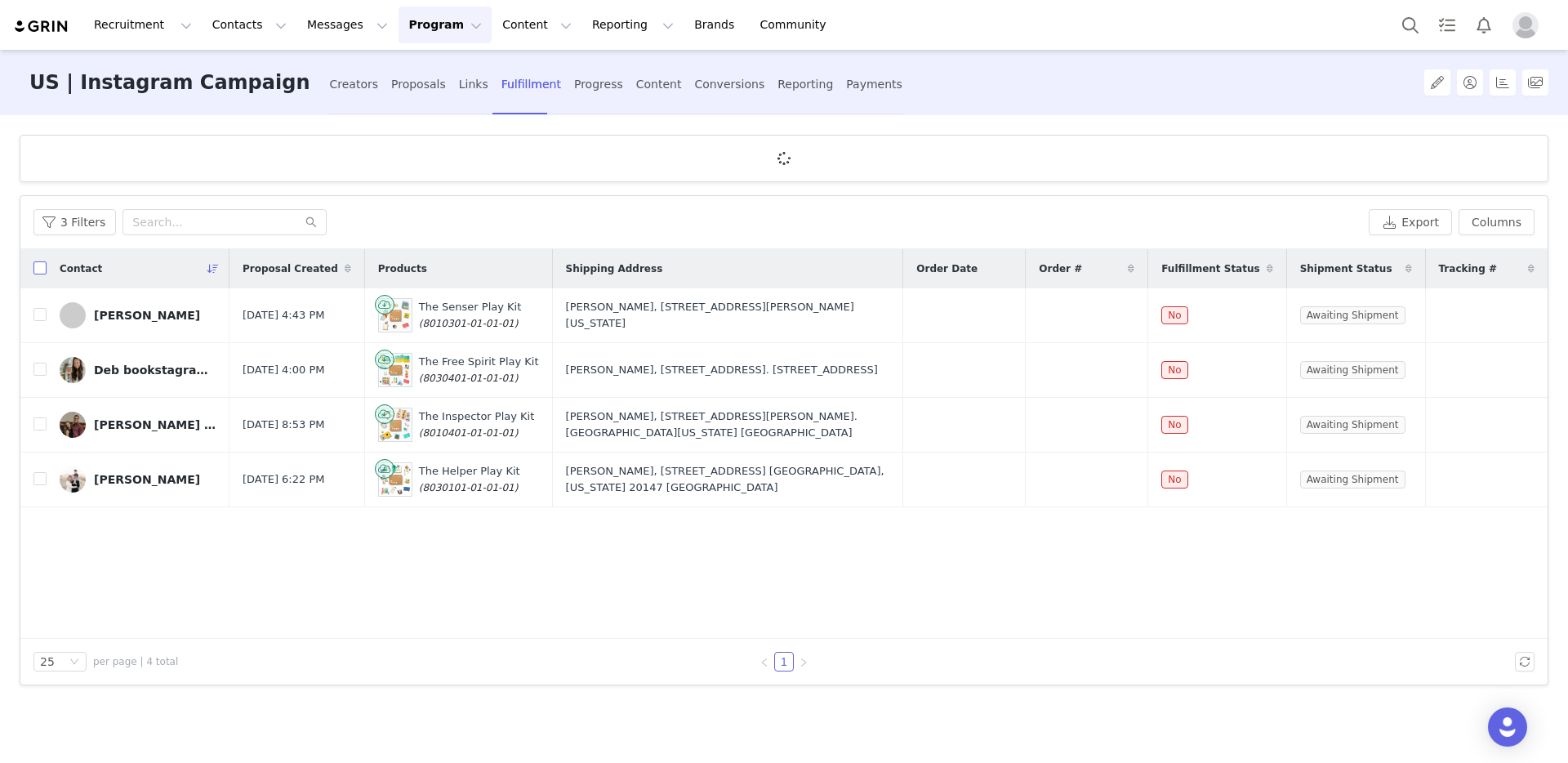
checkbox input "true"
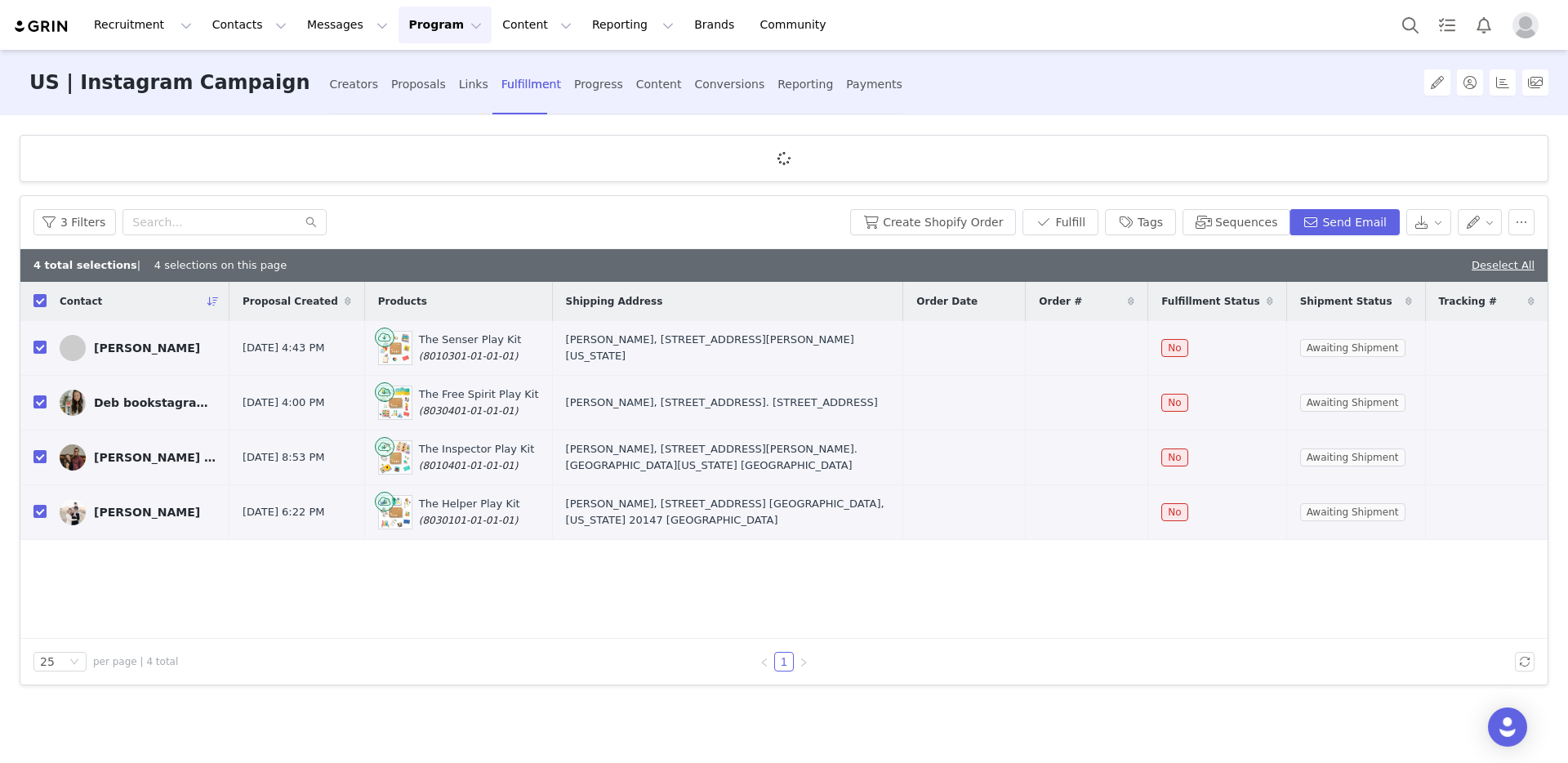
click at [975, 200] on div "3 Filters Create Shopify Order Fulfill Tags Sequences Send Email" at bounding box center [784, 222] width 1527 height 53
click at [954, 234] on button "Create Shopify Order" at bounding box center [933, 222] width 166 height 26
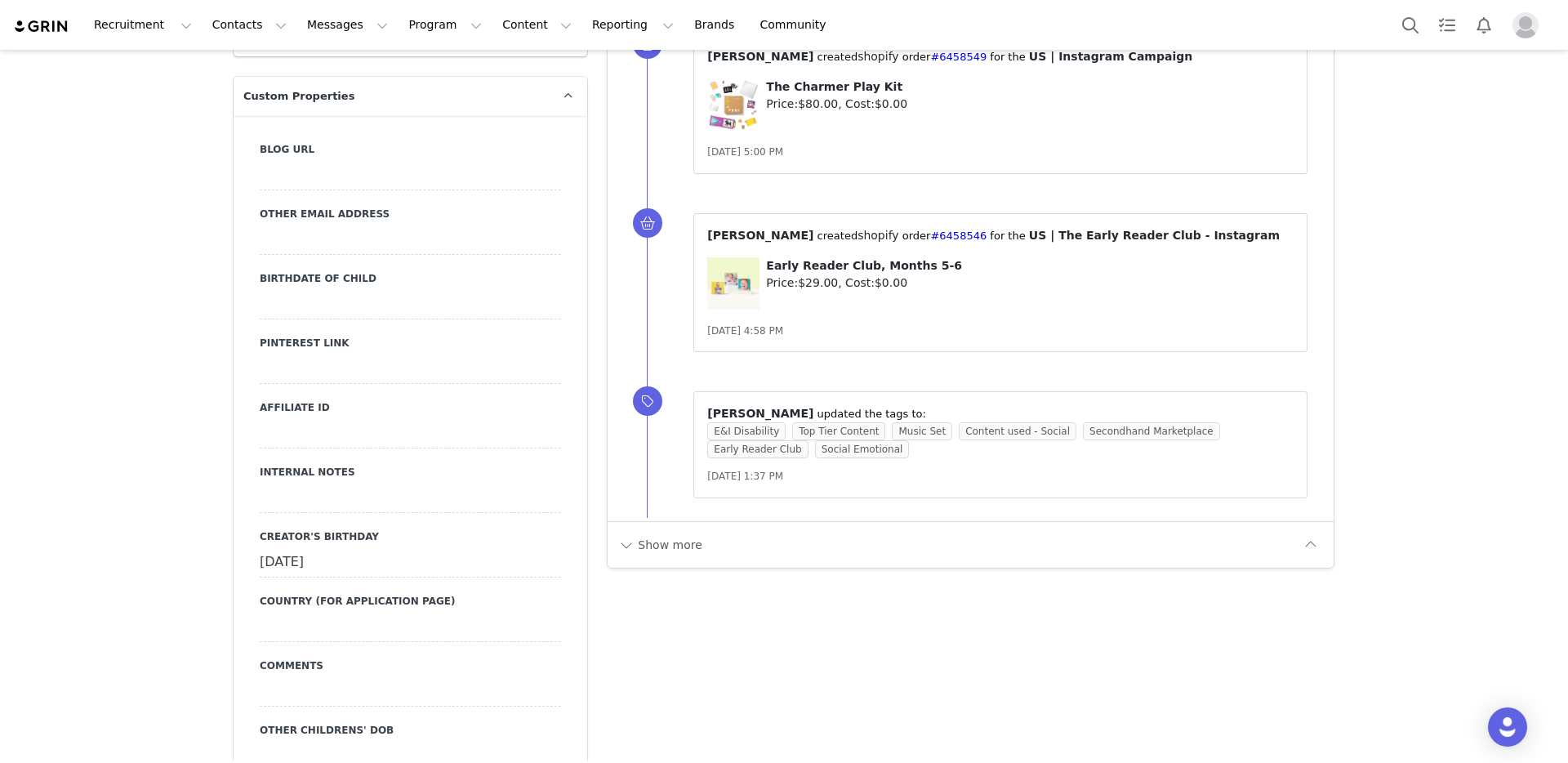
scroll to position [1816, 0]
click at [672, 531] on button "Show more" at bounding box center [661, 544] width 86 height 26
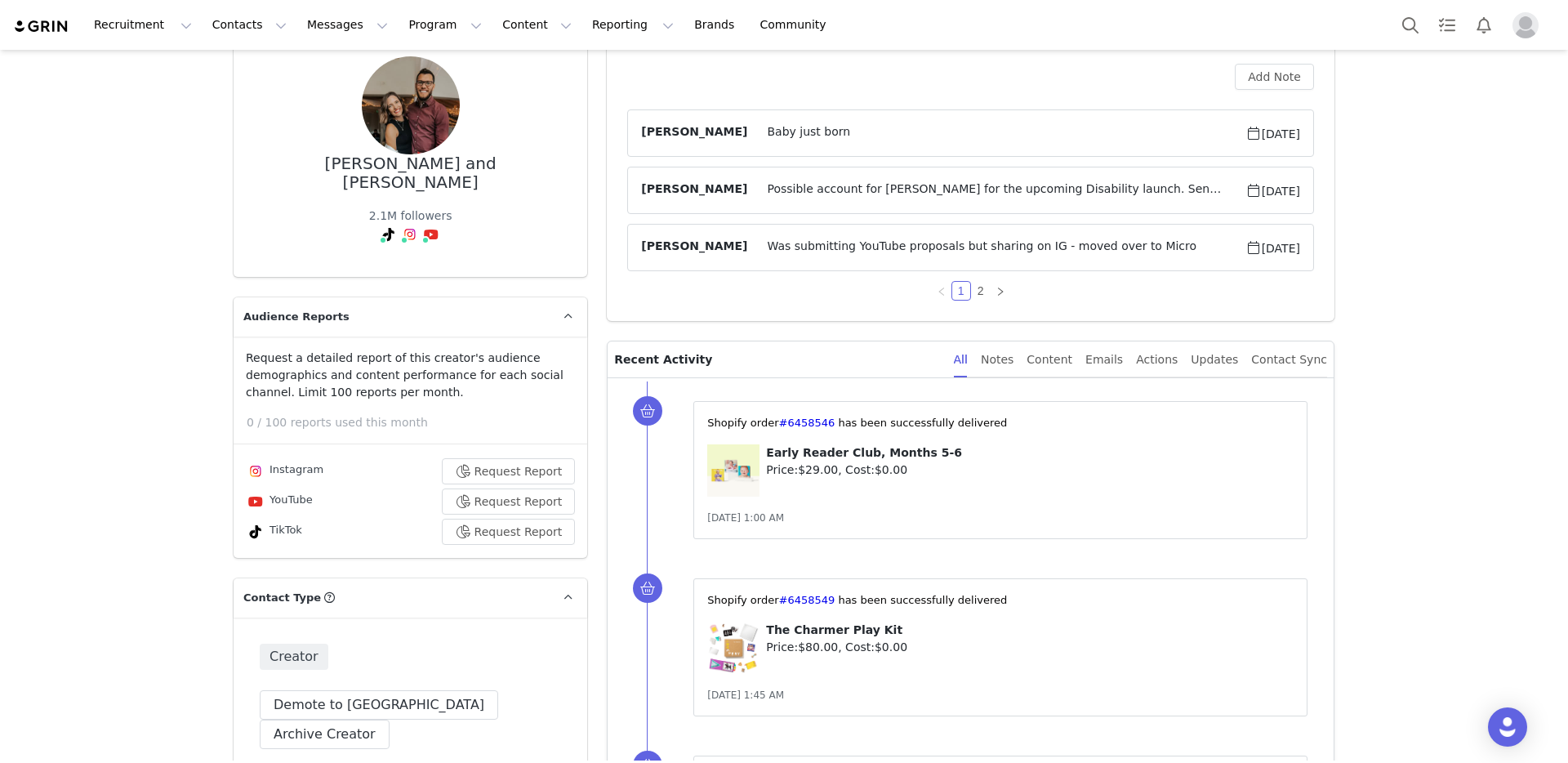
scroll to position [0, 0]
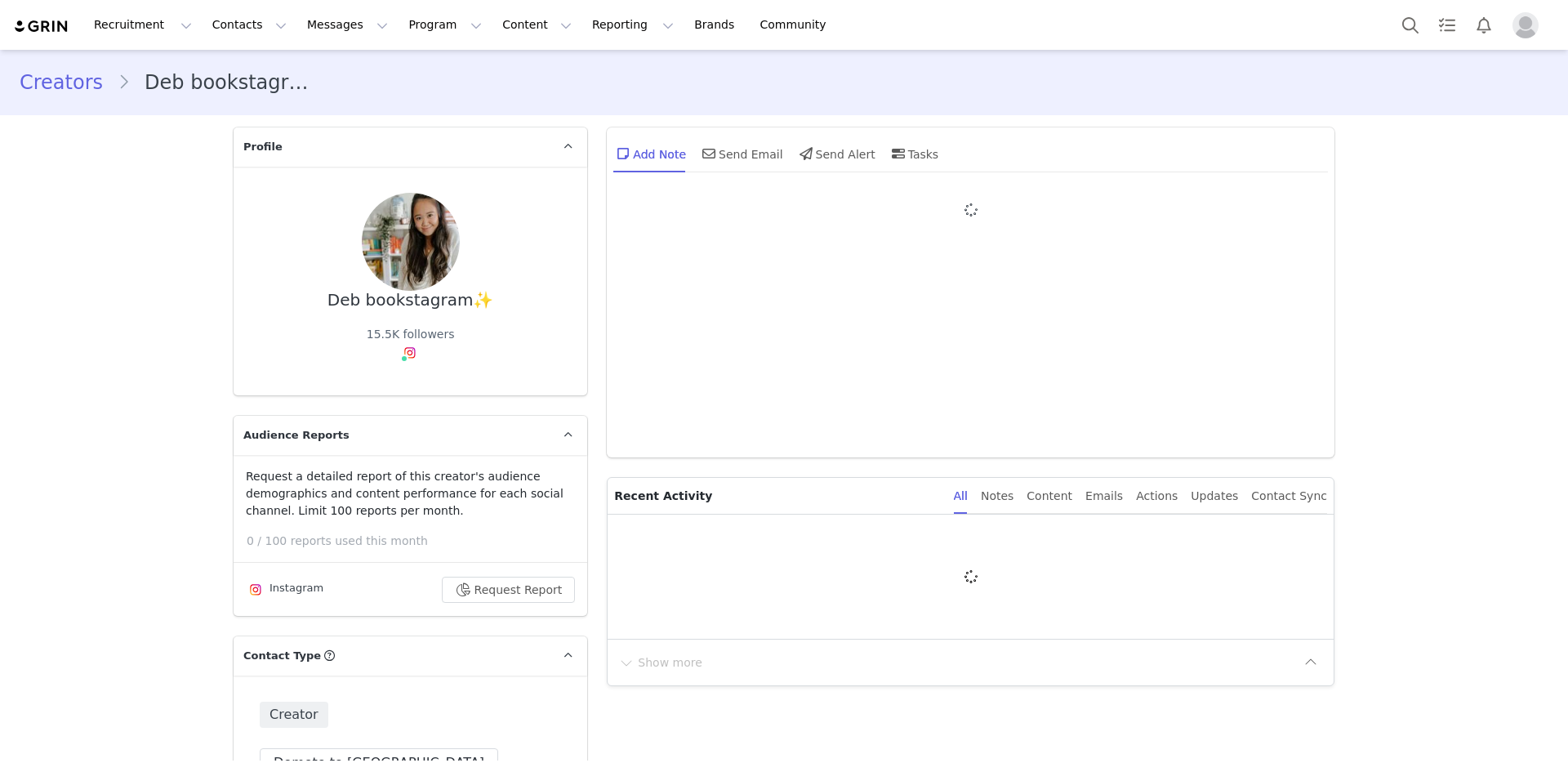
type input "+1 ([GEOGRAPHIC_DATA])"
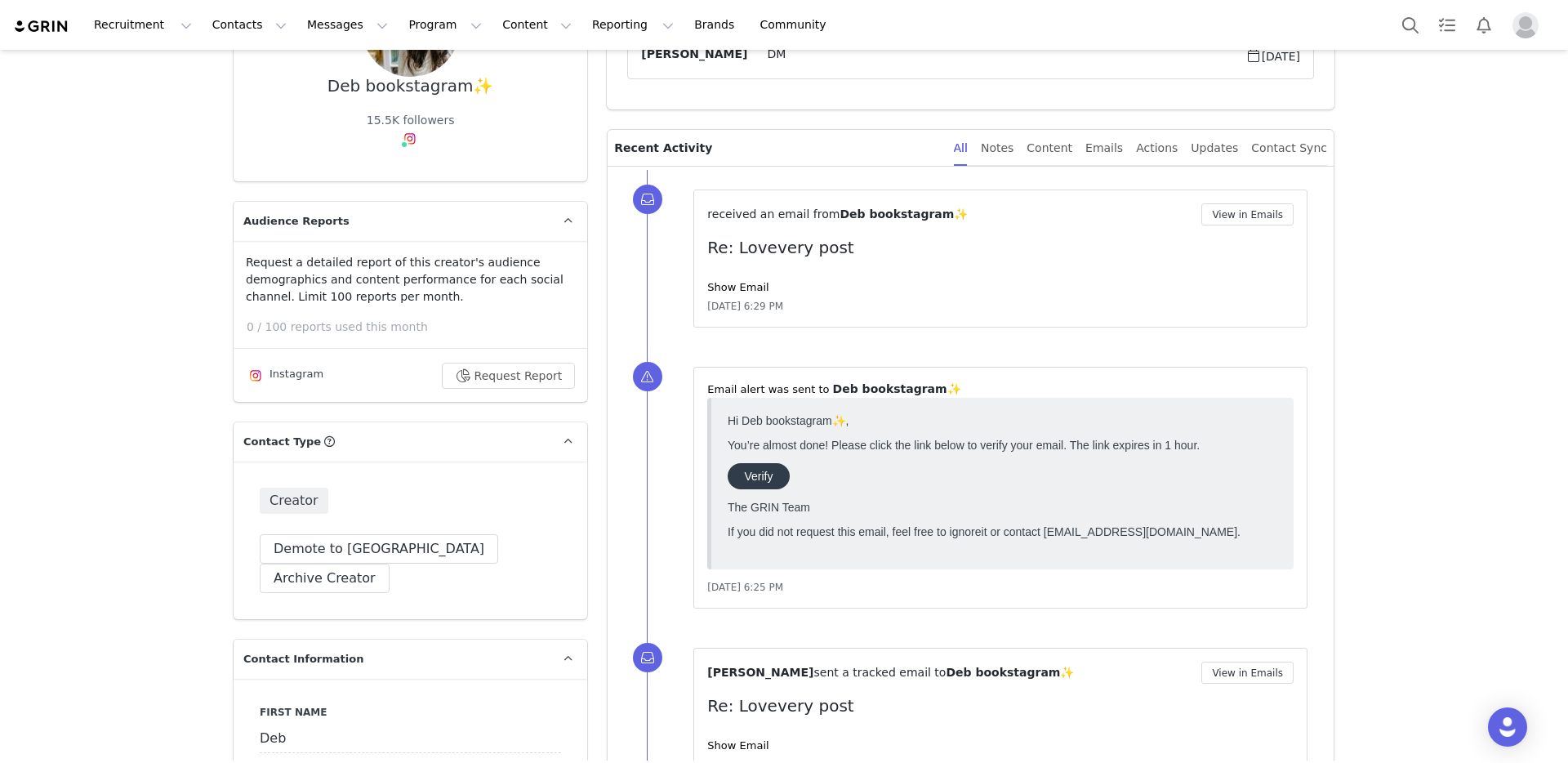
scroll to position [216, 0]
click at [731, 278] on div "Show Email" at bounding box center [1000, 286] width 587 height 16
click at [731, 280] on link "Show Email" at bounding box center [738, 285] width 61 height 12
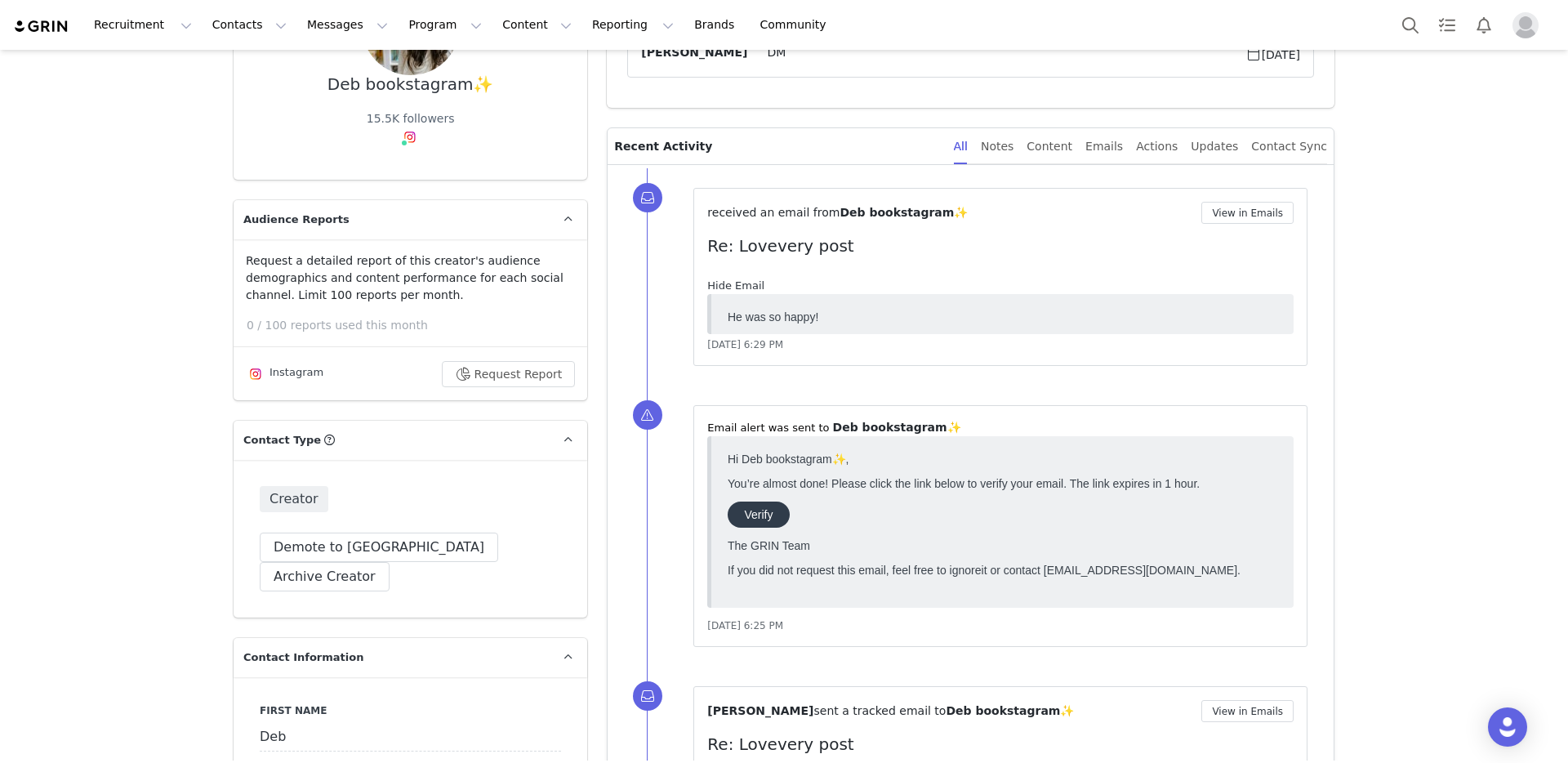
scroll to position [0, 0]
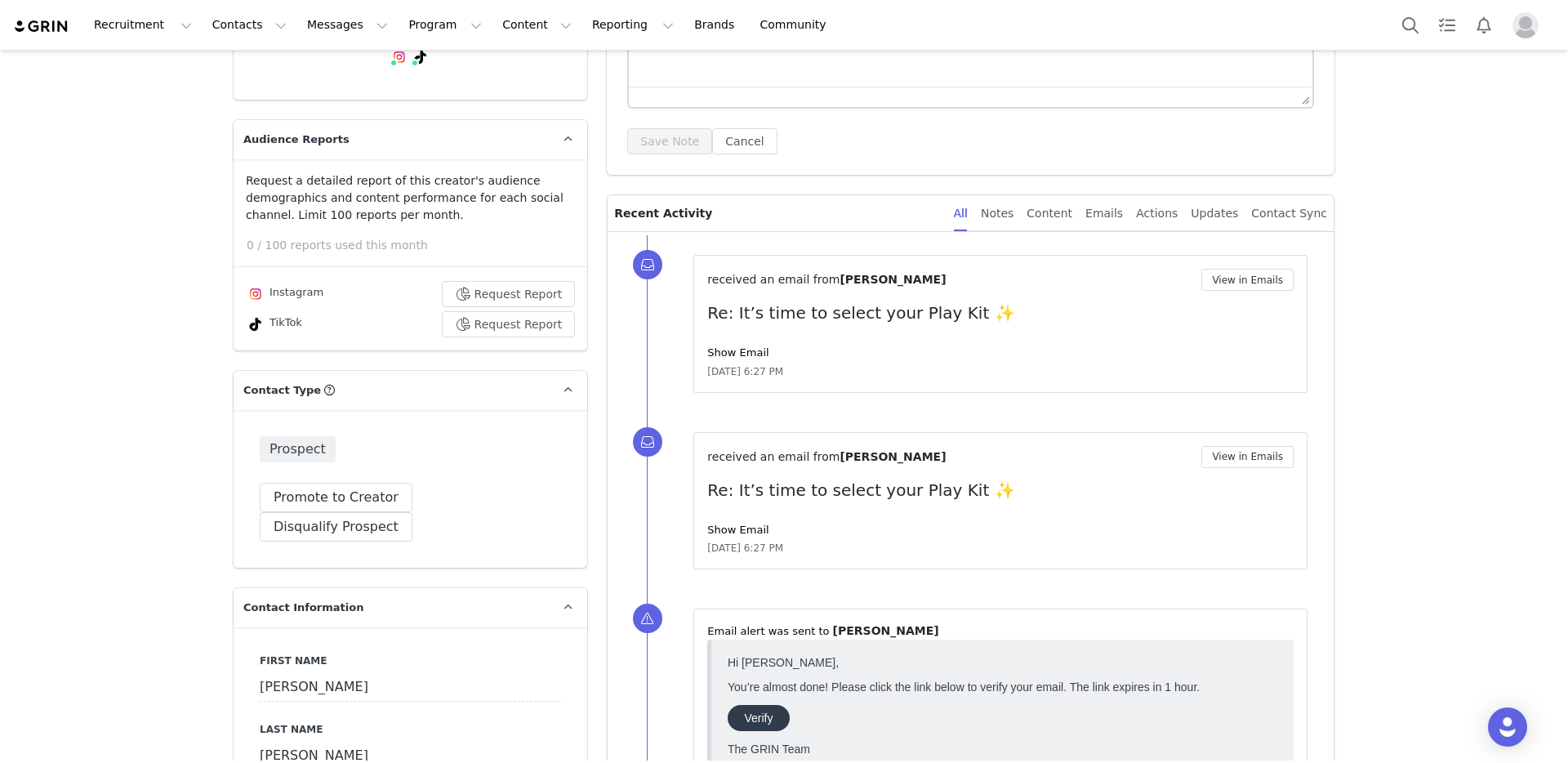
scroll to position [297, 0]
click at [729, 351] on link "Show Email" at bounding box center [738, 351] width 61 height 12
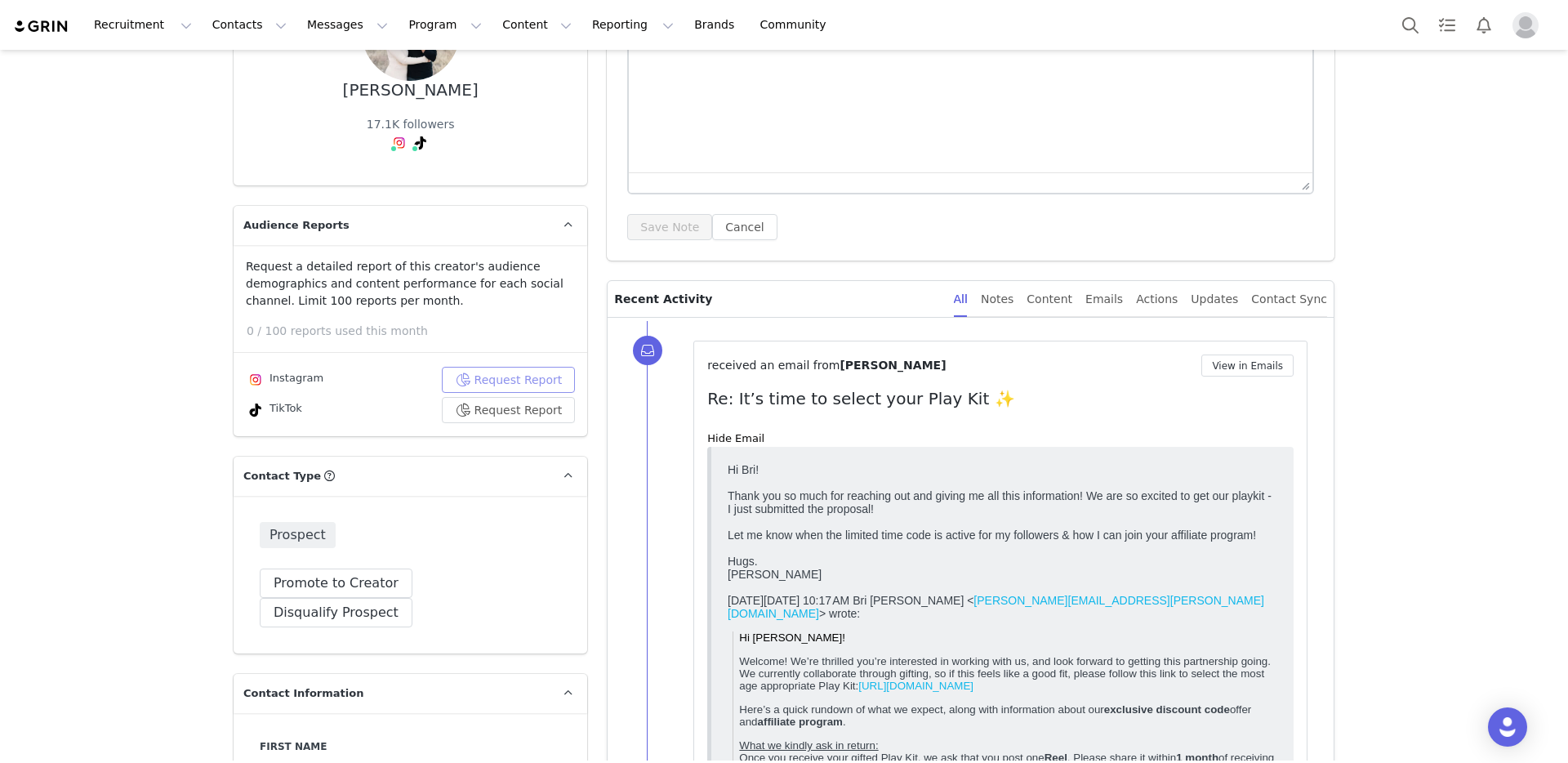
scroll to position [0, 0]
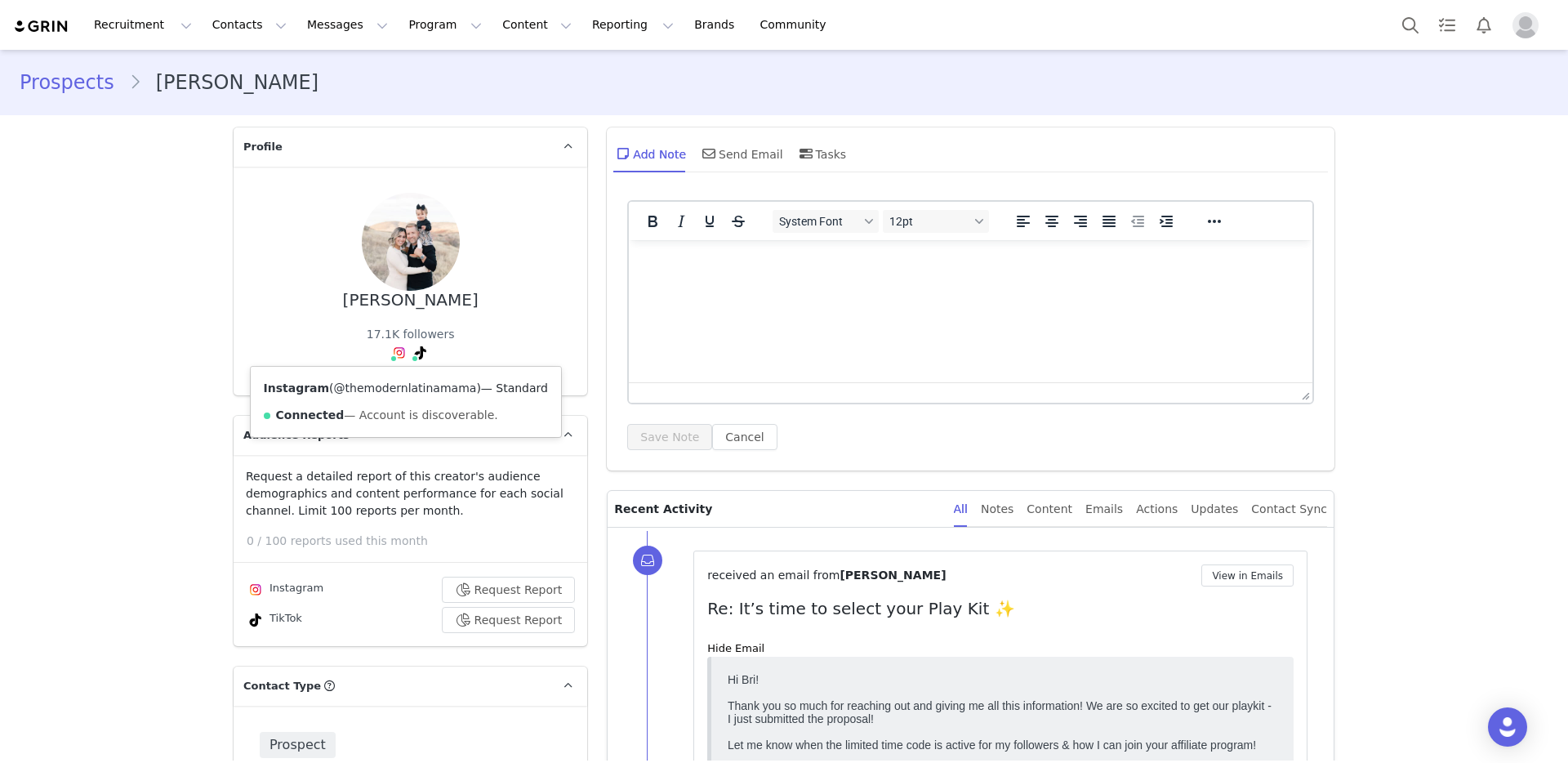
copy link "@themodernlatinamama"
